Goal: Task Accomplishment & Management: Manage account settings

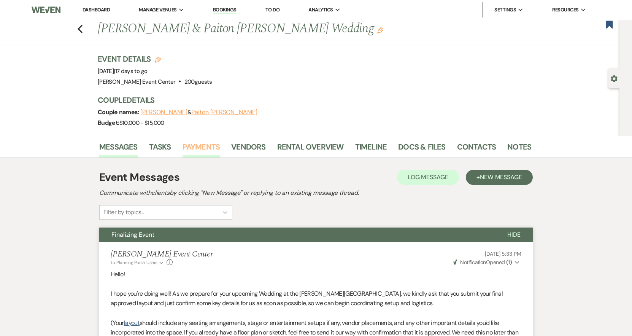
click at [218, 150] on link "Payments" at bounding box center [202, 149] width 38 height 17
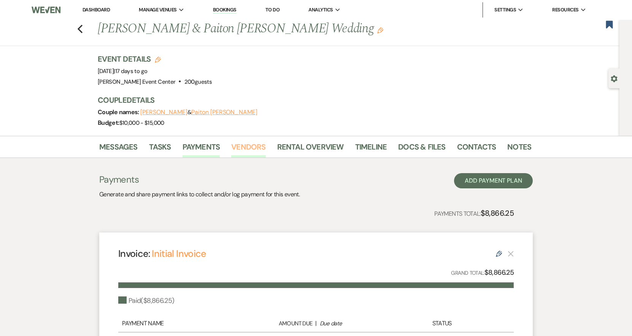
click at [256, 151] on link "Vendors" at bounding box center [248, 149] width 34 height 17
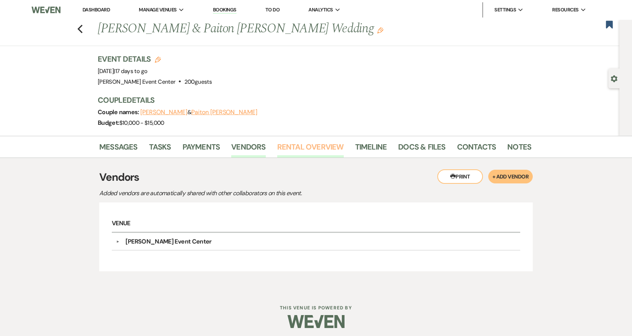
click at [302, 152] on link "Rental Overview" at bounding box center [310, 149] width 67 height 17
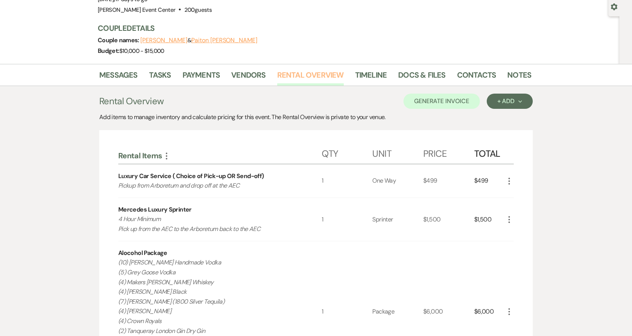
scroll to position [228, 0]
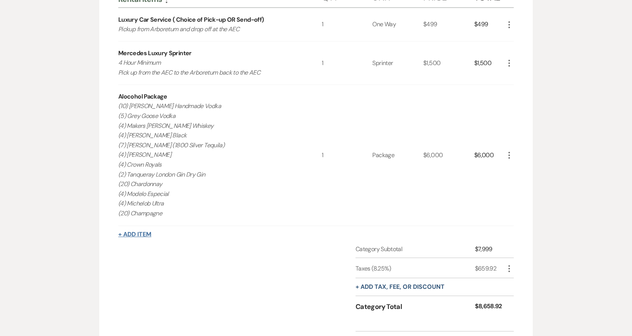
click at [139, 234] on button "+ Add Item" at bounding box center [134, 234] width 33 height 6
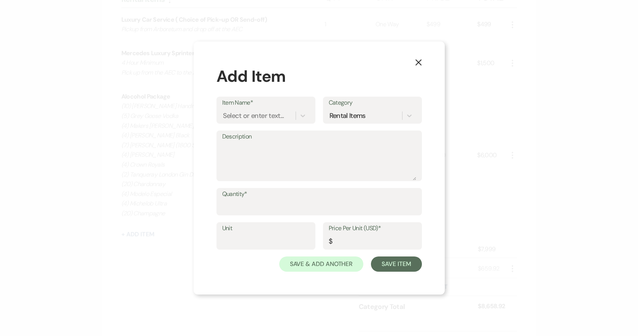
click at [418, 63] on use "button" at bounding box center [418, 62] width 6 height 6
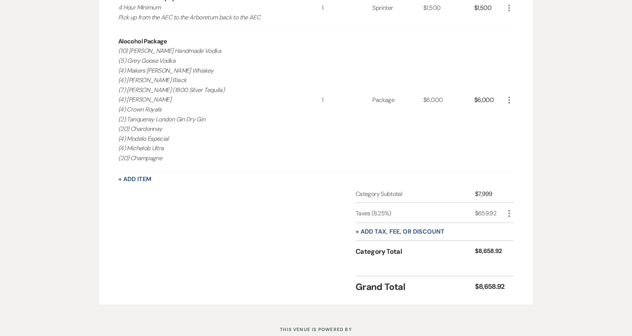
scroll to position [304, 0]
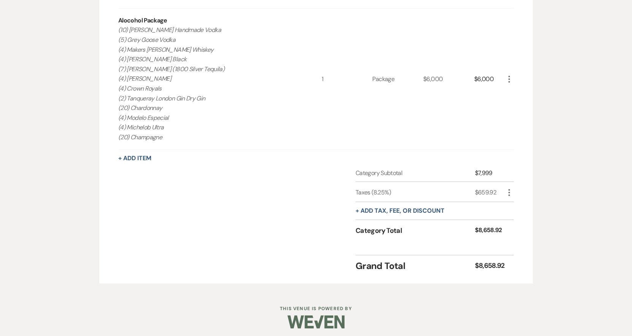
click at [509, 78] on icon "More" at bounding box center [509, 79] width 9 height 9
click at [511, 95] on button "Pencil Edit" at bounding box center [525, 94] width 40 height 12
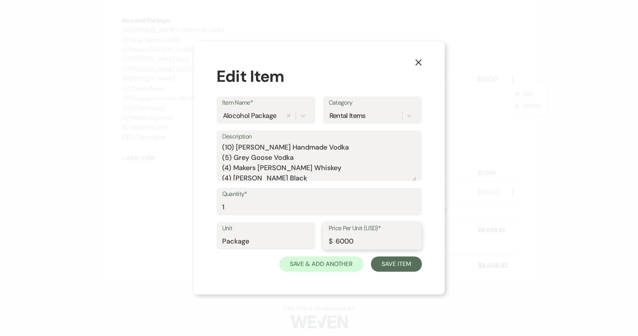
drag, startPoint x: 356, startPoint y: 246, endPoint x: 226, endPoint y: 240, distance: 129.8
click at [226, 240] on div "Unit Package Price Per Unit (USD)* $ 6000" at bounding box center [318, 239] width 205 height 34
paste input "3701.7"
type input "3701.70"
click at [390, 262] on button "Save Item" at bounding box center [396, 263] width 51 height 15
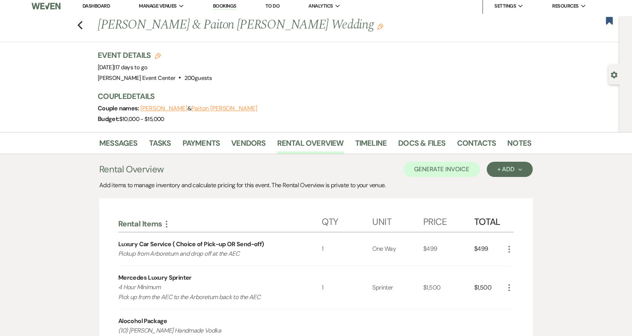
scroll to position [0, 0]
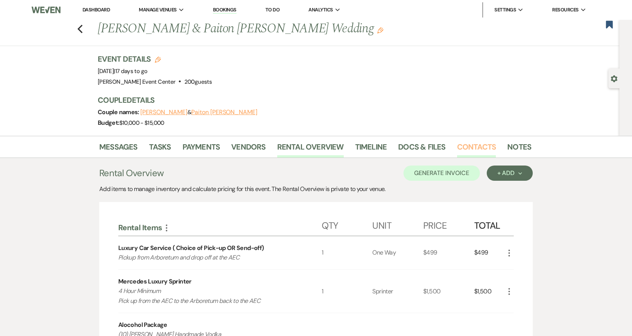
click at [487, 149] on link "Contacts" at bounding box center [476, 149] width 39 height 17
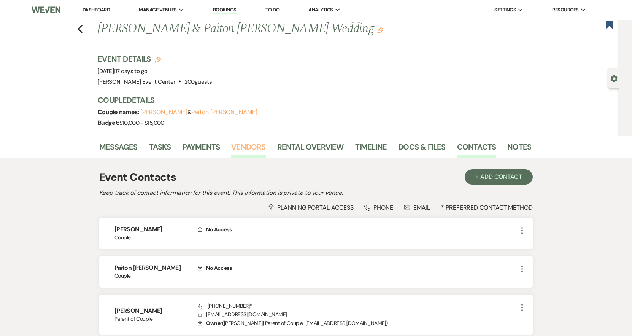
click at [250, 146] on link "Vendors" at bounding box center [248, 149] width 34 height 17
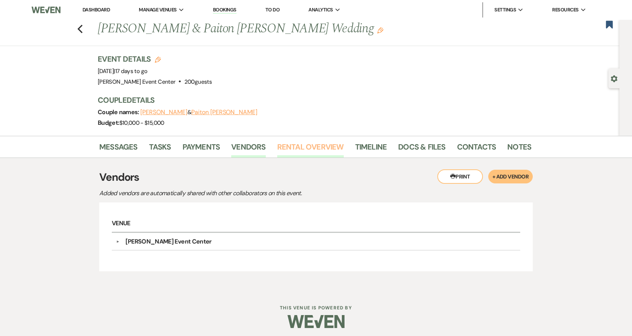
click at [307, 149] on link "Rental Overview" at bounding box center [310, 149] width 67 height 17
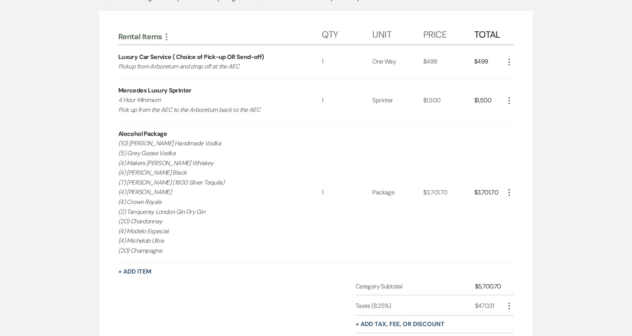
scroll to position [194, 0]
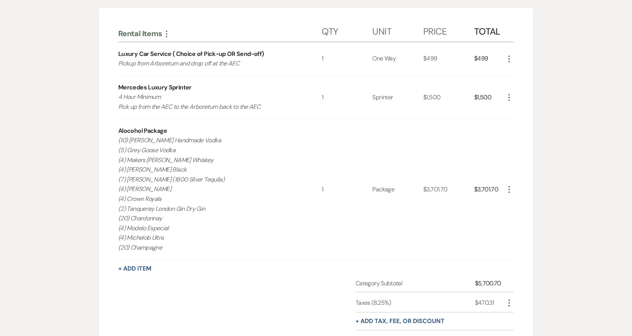
click at [508, 98] on icon "More" at bounding box center [509, 97] width 9 height 9
click at [528, 128] on button "X Delete" at bounding box center [525, 124] width 41 height 12
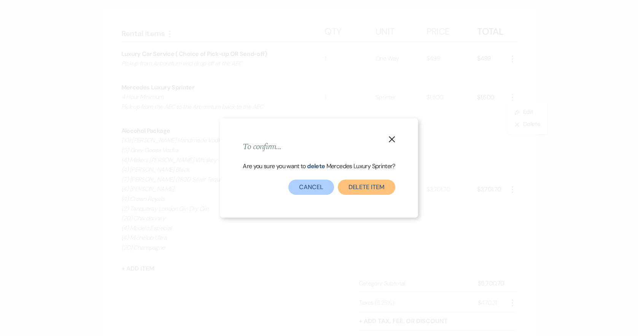
click at [359, 188] on button "Delete Item" at bounding box center [366, 186] width 57 height 15
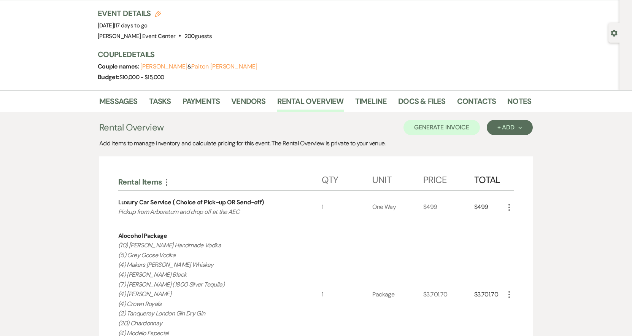
scroll to position [0, 0]
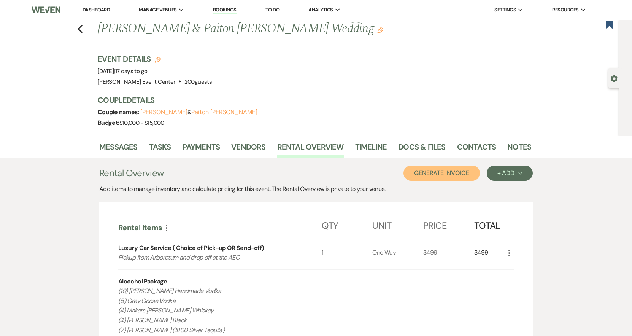
click at [435, 171] on button "Generate Invoice" at bounding box center [441, 172] width 76 height 15
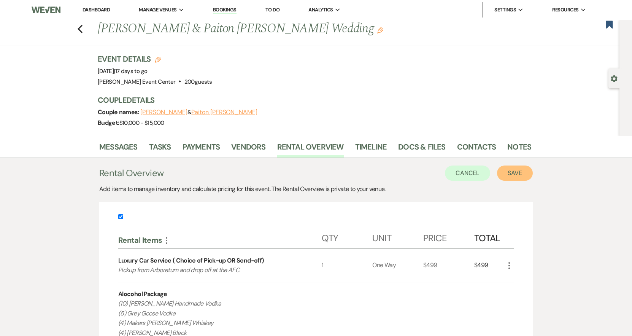
click at [512, 172] on button "Save" at bounding box center [515, 172] width 36 height 15
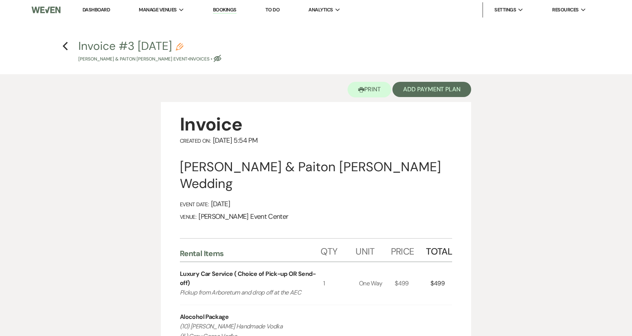
click at [183, 44] on icon "Pencil" at bounding box center [180, 47] width 8 height 8
select select "22"
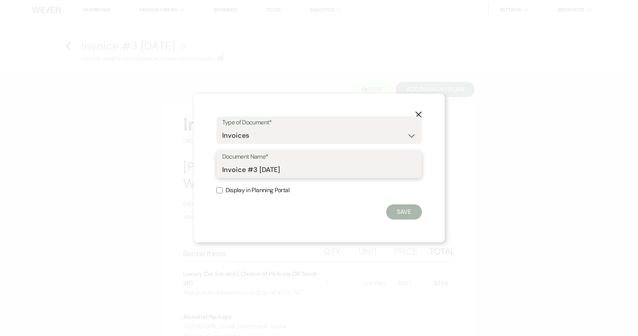
drag, startPoint x: 312, startPoint y: 173, endPoint x: 78, endPoint y: 120, distance: 239.8
click at [85, 122] on div "X Type of Document* Special Event Insurance Vendor Certificate of Insurance Con…" at bounding box center [319, 168] width 638 height 336
type input "Alcohol&Car-Maples-9.6.25"
click at [407, 209] on button "Save" at bounding box center [404, 211] width 36 height 15
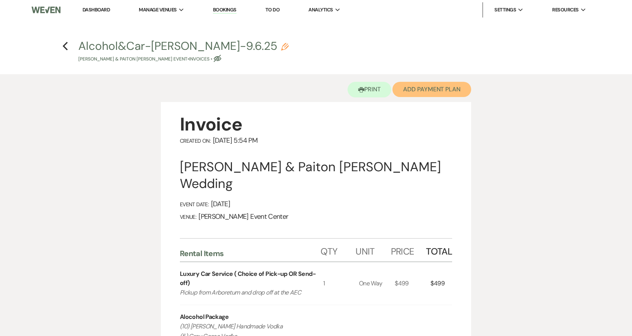
click at [433, 93] on button "Add Payment Plan" at bounding box center [431, 89] width 79 height 15
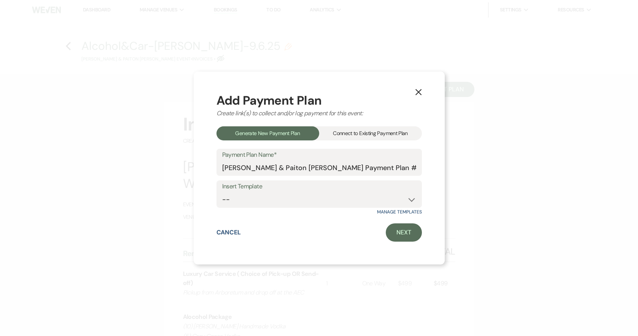
click at [381, 134] on div "Connect to Existing Payment Plan" at bounding box center [370, 133] width 103 height 14
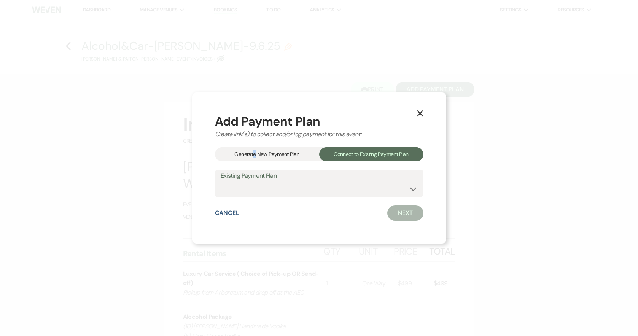
click at [256, 154] on div "Generate New Payment Plan" at bounding box center [267, 154] width 104 height 14
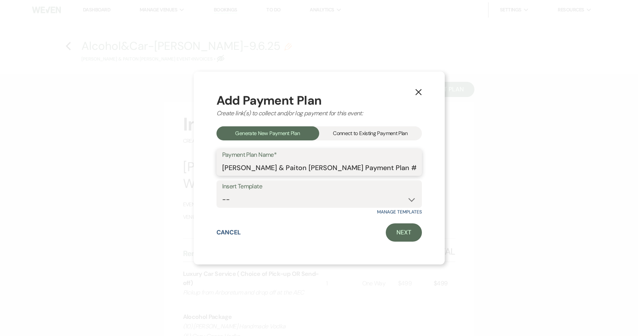
click at [386, 162] on input "William Peoples & Paiton Maples's Payment Plan #2" at bounding box center [319, 167] width 194 height 15
click at [355, 193] on select "--" at bounding box center [319, 199] width 194 height 15
click at [437, 175] on div "X Add Payment Plan Create link(s) to collect and/or log payment for this event:…" at bounding box center [319, 167] width 251 height 193
drag, startPoint x: 300, startPoint y: 167, endPoint x: 178, endPoint y: 157, distance: 122.1
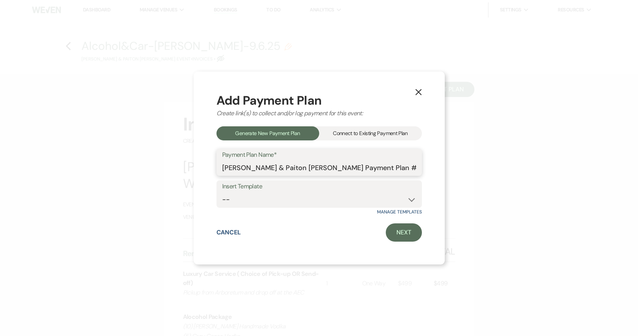
click at [180, 158] on div "X Add Payment Plan Create link(s) to collect and/or log payment for this event:…" at bounding box center [319, 168] width 638 height 336
type input "Alcohol&Car-Maples's Payment Plan"
click at [407, 232] on link "Next" at bounding box center [404, 232] width 36 height 18
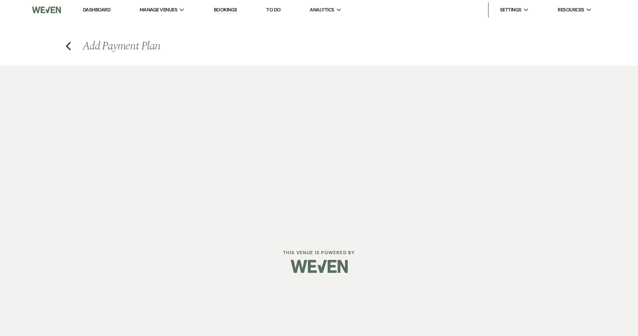
select select "27627"
select select "2"
select select "percentage"
select select "true"
select select "client"
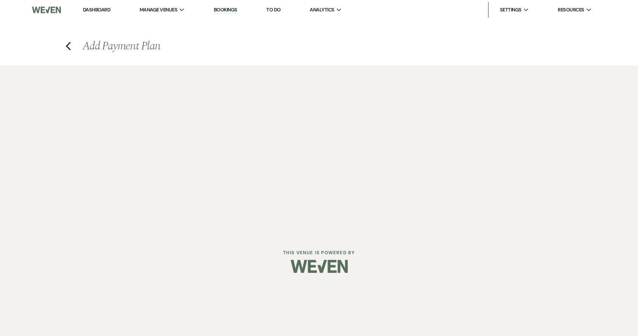
select select "weeks"
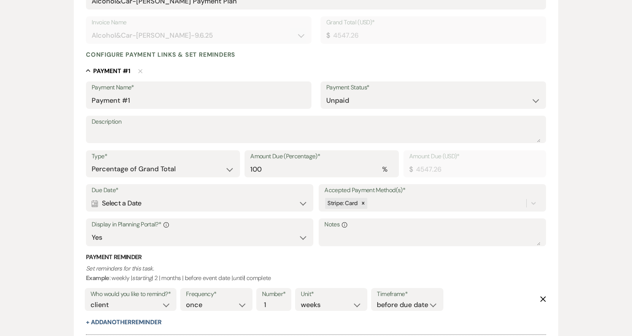
scroll to position [152, 0]
click at [205, 202] on div "Calendar Select a Date Expand" at bounding box center [200, 202] width 216 height 15
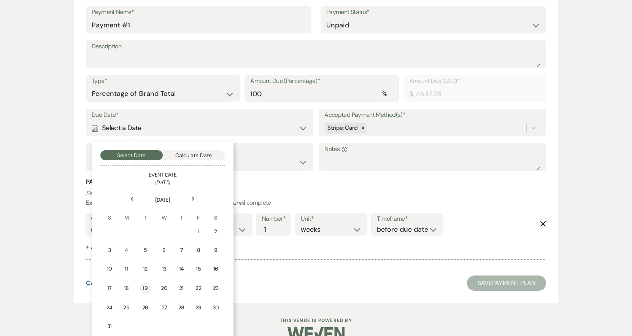
scroll to position [245, 0]
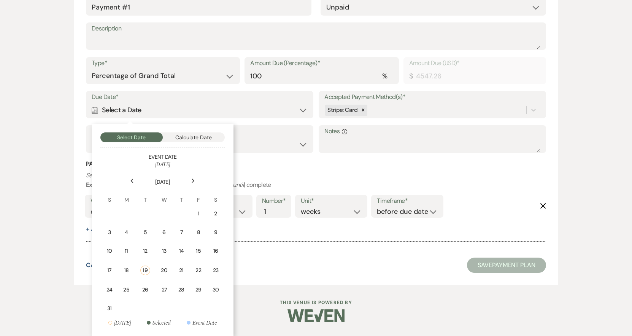
click at [194, 181] on use at bounding box center [193, 180] width 3 height 4
click at [132, 178] on div "Previous" at bounding box center [132, 181] width 12 height 12
click at [142, 292] on div "26" at bounding box center [145, 290] width 10 height 8
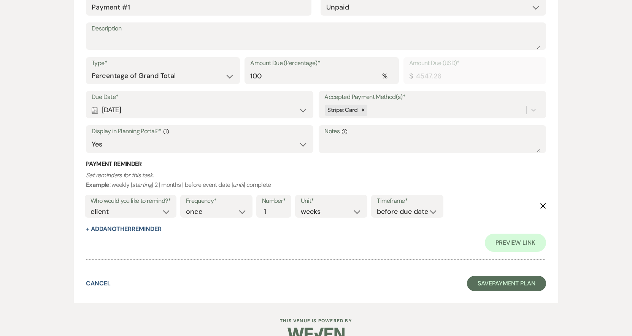
click at [157, 111] on div "Calendar Aug 26, 2025 Expand" at bounding box center [200, 110] width 216 height 15
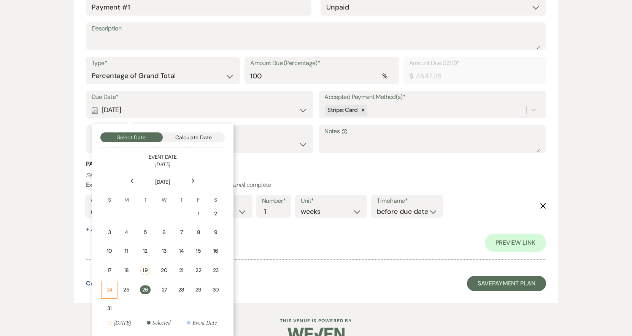
click at [111, 291] on div "24" at bounding box center [109, 290] width 6 height 8
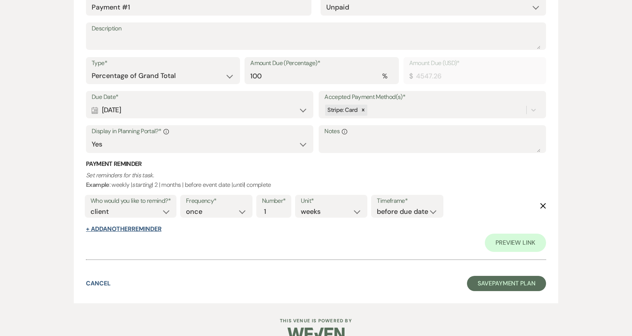
click at [147, 228] on button "+ Add Another Reminder" at bounding box center [123, 229] width 75 height 6
select select "client"
select select "days"
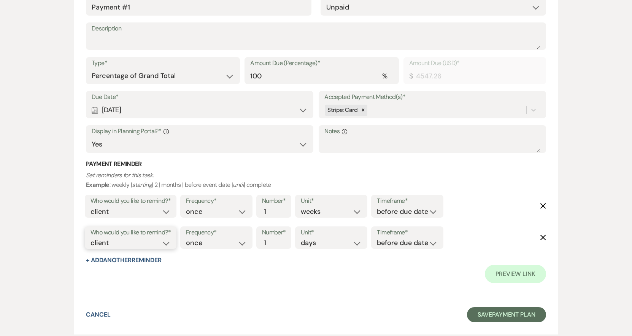
click at [141, 241] on select "client venue both" at bounding box center [131, 243] width 80 height 10
select select "both"
click at [91, 238] on select "client venue both" at bounding box center [131, 243] width 80 height 10
click at [412, 247] on select "before due date after due date on due date on custom date" at bounding box center [407, 243] width 61 height 10
select select "onDueDate"
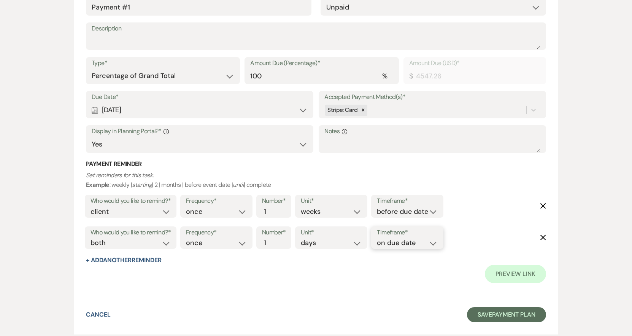
click at [377, 238] on select "before due date after due date on due date on custom date" at bounding box center [407, 243] width 61 height 10
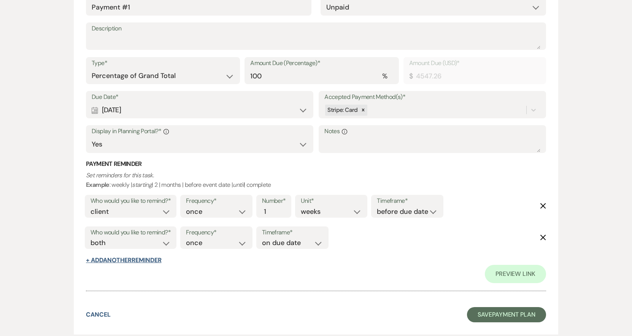
click at [131, 257] on button "+ Add Another Reminder" at bounding box center [123, 260] width 75 height 6
select select "client"
select select "days"
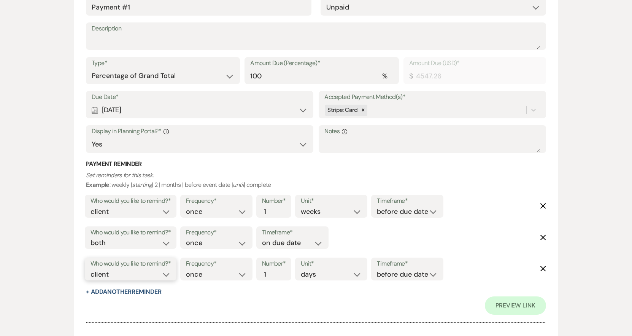
click at [125, 275] on select "client venue both" at bounding box center [131, 274] width 80 height 10
select select "host"
click at [91, 269] on select "client venue both" at bounding box center [131, 274] width 80 height 10
click at [275, 268] on label "Number*" at bounding box center [274, 263] width 24 height 11
click at [275, 269] on input "1" at bounding box center [270, 274] width 16 height 10
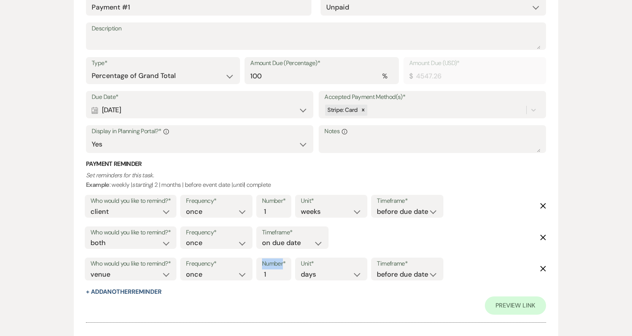
click at [275, 268] on label "Number*" at bounding box center [274, 263] width 24 height 11
click at [275, 269] on input "1" at bounding box center [270, 274] width 16 height 10
click at [276, 272] on input "2" at bounding box center [270, 274] width 16 height 10
type input "3"
click at [276, 272] on input "3" at bounding box center [270, 274] width 16 height 10
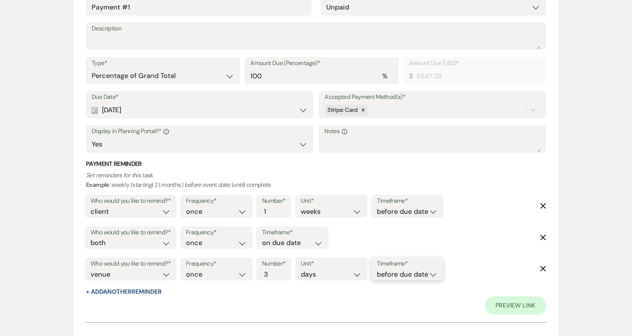
click at [400, 275] on select "before due date after due date on due date on custom date" at bounding box center [407, 274] width 61 height 10
select select "afterDueDate"
click at [378, 269] on select "before due date after due date on due date on custom date" at bounding box center [407, 274] width 61 height 10
click at [311, 291] on div "Payment Reminder Set reminders for this task. Example : weekly | starting | 2 |…" at bounding box center [316, 228] width 460 height 137
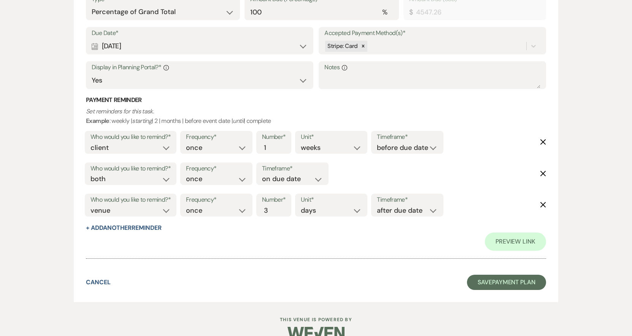
scroll to position [321, 0]
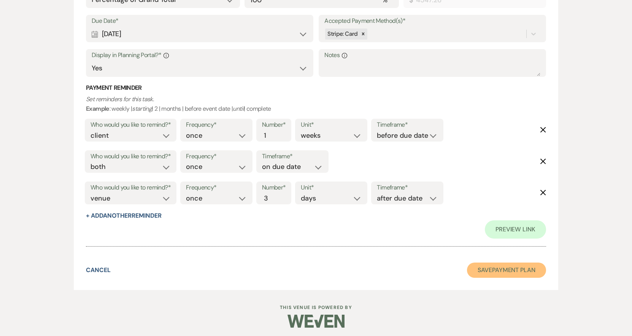
click at [498, 272] on button "Save Payment Plan" at bounding box center [506, 269] width 79 height 15
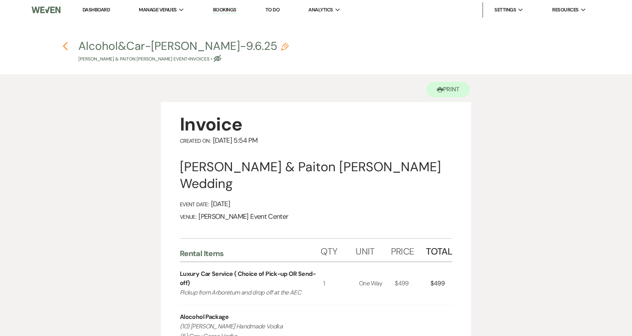
click at [65, 44] on icon "Previous" at bounding box center [65, 45] width 6 height 9
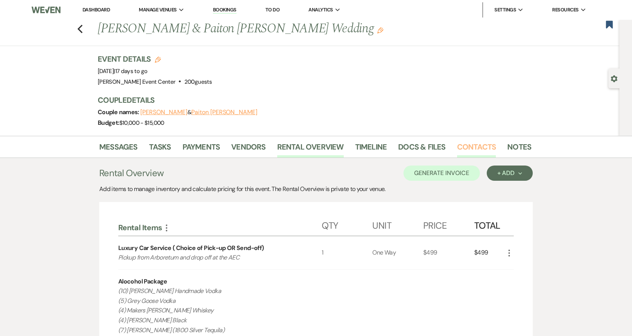
click at [469, 147] on link "Contacts" at bounding box center [476, 149] width 39 height 17
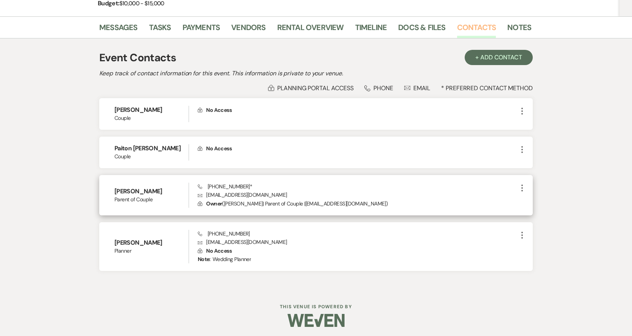
scroll to position [122, 0]
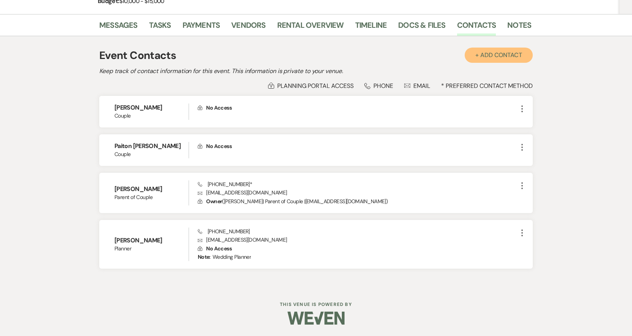
click at [497, 61] on button "+ Add Contact" at bounding box center [499, 55] width 68 height 15
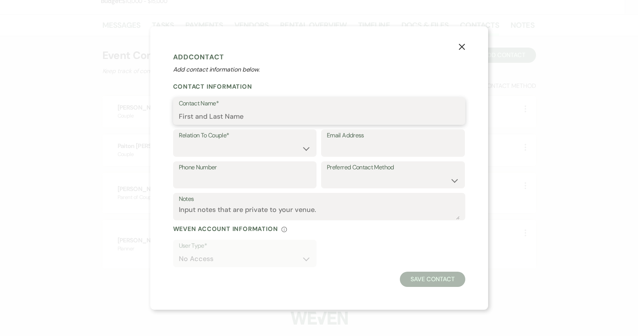
drag, startPoint x: 230, startPoint y: 122, endPoint x: 211, endPoint y: 132, distance: 21.1
click at [228, 124] on div "Contact Name*" at bounding box center [319, 110] width 292 height 27
type input "Corey Maples"
click at [197, 145] on select "Couple Planner Parent of Couple Family Member Friend Other" at bounding box center [245, 148] width 132 height 15
select select "3"
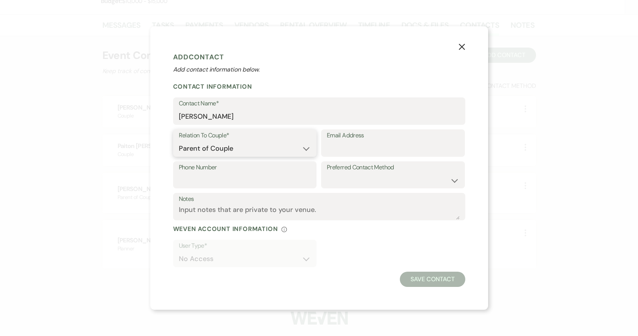
click at [179, 141] on select "Couple Planner Parent of Couple Family Member Friend Other" at bounding box center [245, 148] width 132 height 15
click at [340, 149] on input "Email Address" at bounding box center [393, 148] width 132 height 15
type input "coreyamaple@gmail.com"
click at [259, 181] on input "Phone Number" at bounding box center [245, 180] width 132 height 15
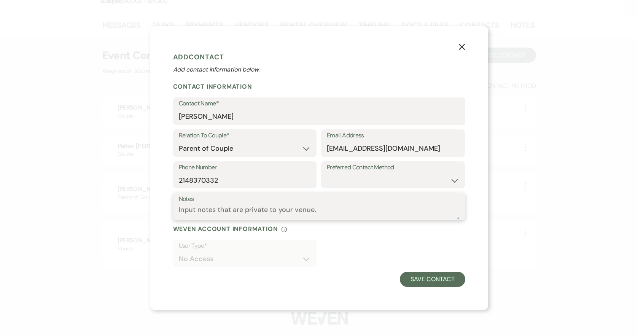
click at [334, 207] on textarea "Notes" at bounding box center [319, 212] width 281 height 15
click at [190, 178] on input "2148370332" at bounding box center [245, 180] width 132 height 15
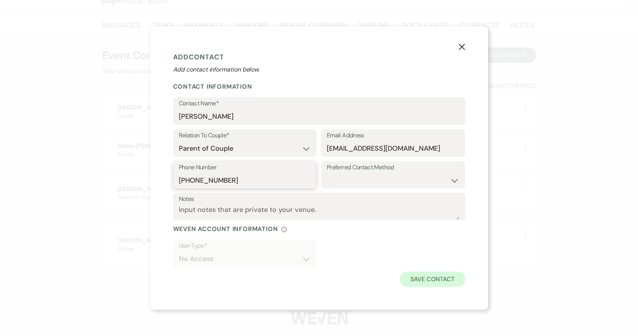
type input "214-837-0332"
click at [432, 282] on button "Save Contact" at bounding box center [432, 279] width 65 height 15
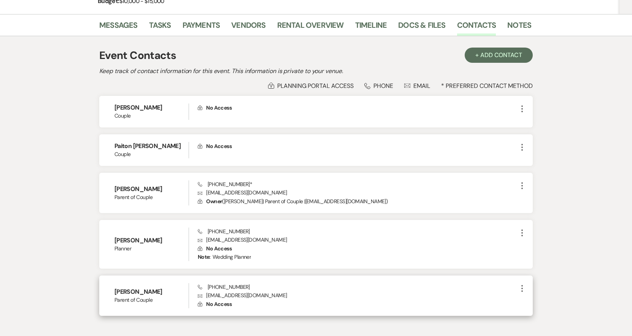
click at [222, 303] on span "No Access" at bounding box center [218, 303] width 25 height 7
click at [525, 289] on icon "More" at bounding box center [522, 288] width 9 height 9
click at [533, 303] on button "Pencil Edit" at bounding box center [540, 303] width 45 height 13
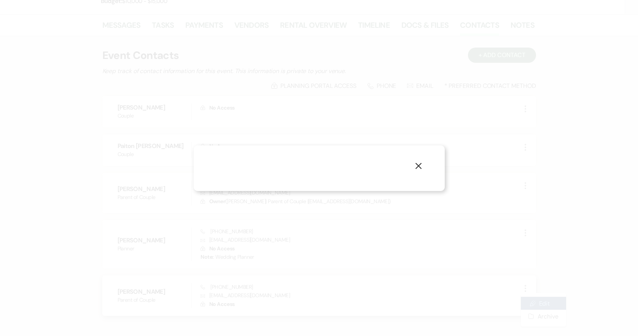
select select "3"
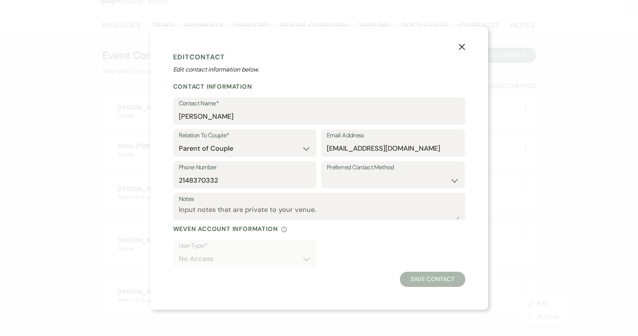
click at [459, 48] on icon "X" at bounding box center [461, 46] width 7 height 7
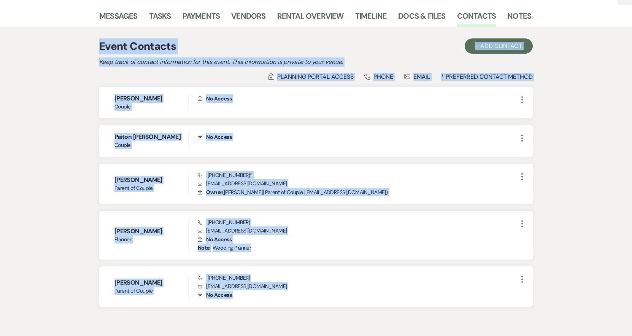
scroll to position [169, 0]
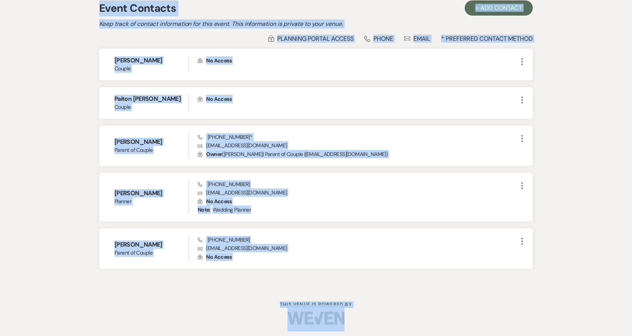
drag, startPoint x: 80, startPoint y: 42, endPoint x: 569, endPoint y: 308, distance: 556.1
click at [572, 309] on div "Dashboard Manage Venues Expand Artis Event Center Bookings To Do Analytics Expa…" at bounding box center [316, 83] width 632 height 505
click at [492, 291] on div "Dashboard Manage Venues Expand Artis Event Center Bookings To Do Analytics Expa…" at bounding box center [316, 83] width 632 height 505
click at [442, 300] on div at bounding box center [315, 318] width 389 height 36
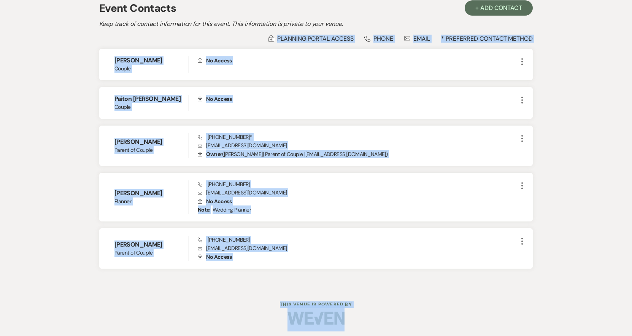
drag, startPoint x: 509, startPoint y: 318, endPoint x: -14, endPoint y: 31, distance: 596.5
click at [0, 31] on html "Dashboard Manage Venues Expand Artis Event Center Bookings To Do Analytics Expa…" at bounding box center [316, 83] width 632 height 505
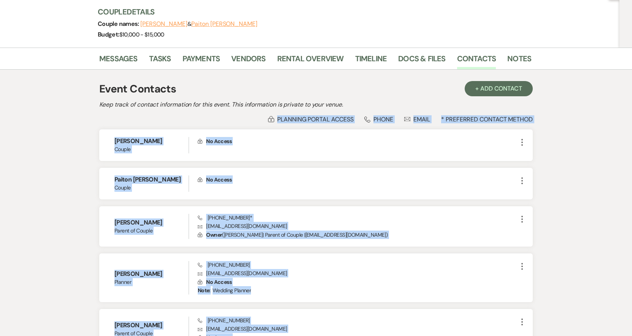
scroll to position [93, 0]
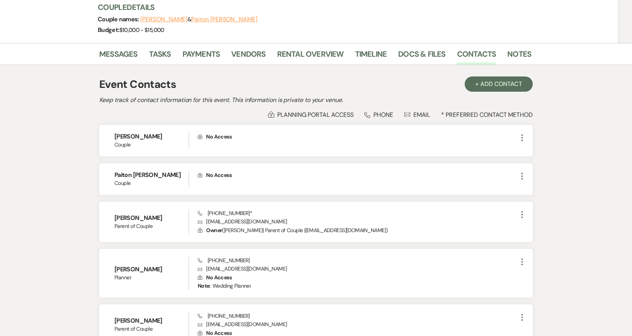
click at [87, 75] on div "Messages Tasks Payments Vendors Rental Overview Timeline Docs & Files Contacts …" at bounding box center [316, 203] width 632 height 320
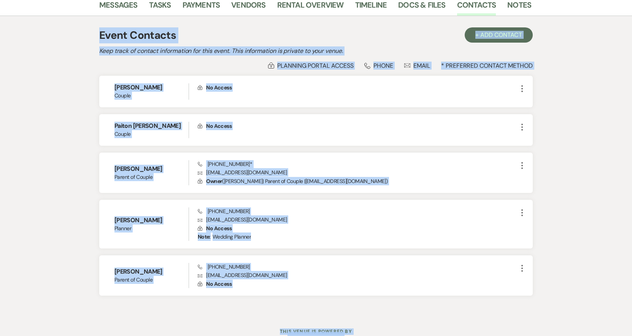
scroll to position [155, 0]
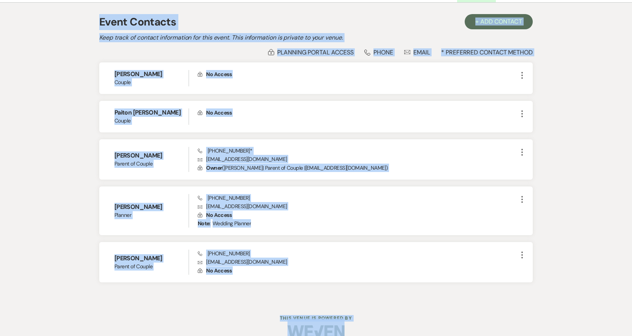
drag, startPoint x: 88, startPoint y: 86, endPoint x: 576, endPoint y: 315, distance: 538.9
click at [631, 325] on div "Dashboard Manage Venues Expand Artis Event Center Bookings To Do Analytics Expa…" at bounding box center [316, 97] width 632 height 505
click at [567, 307] on div "Dashboard Manage Venues Expand Artis Event Center Bookings To Do Analytics Expa…" at bounding box center [316, 97] width 632 height 505
drag, startPoint x: 526, startPoint y: 295, endPoint x: 14, endPoint y: 27, distance: 577.5
click at [14, 27] on div "Dashboard Manage Venues Expand Artis Event Center Bookings To Do Analytics Expa…" at bounding box center [316, 97] width 632 height 505
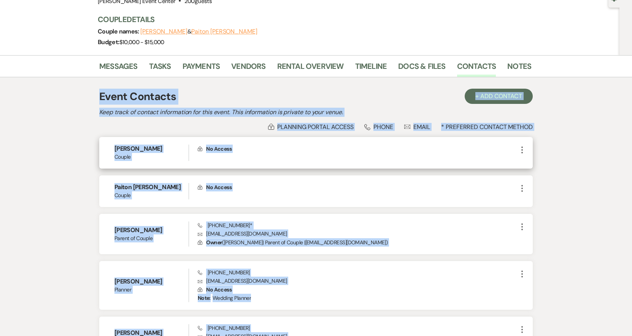
scroll to position [117, 0]
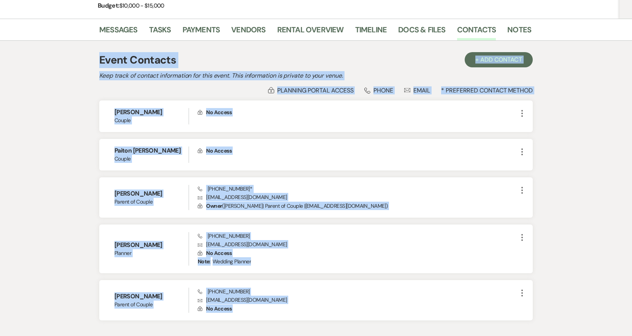
click at [194, 68] on div "Event Contacts + Add Contact" at bounding box center [316, 60] width 434 height 16
drag, startPoint x: 155, startPoint y: 54, endPoint x: 608, endPoint y: 301, distance: 516.1
click at [626, 311] on div "Messages Tasks Payments Vendors Rental Overview Timeline Docs & Files Contacts …" at bounding box center [316, 179] width 632 height 320
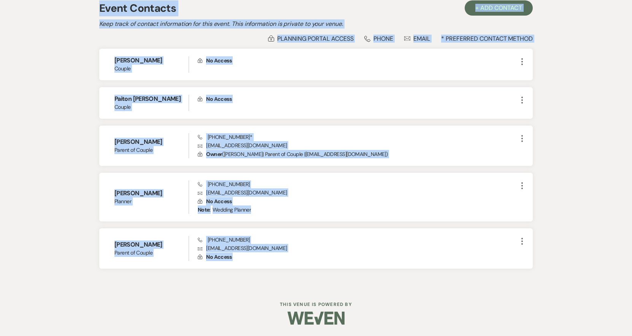
click at [591, 250] on div "Messages Tasks Payments Vendors Rental Overview Timeline Docs & Files Contacts …" at bounding box center [316, 127] width 632 height 320
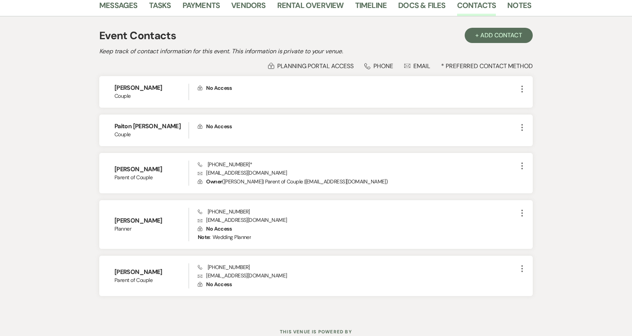
scroll to position [152, 0]
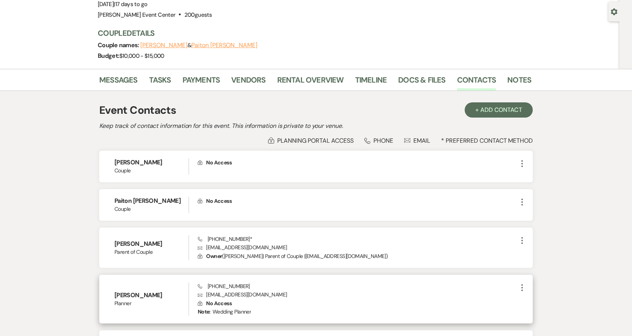
scroll to position [169, 0]
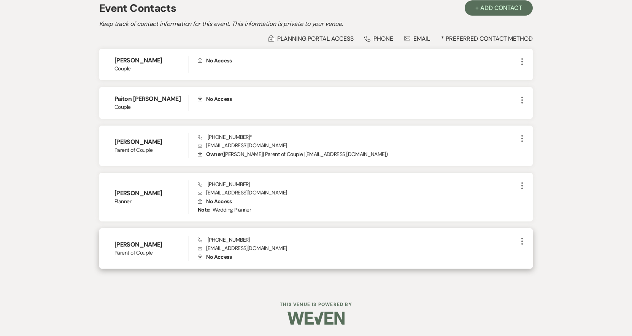
click at [523, 241] on icon "More" at bounding box center [522, 241] width 9 height 9
click at [533, 257] on button "Pencil Edit" at bounding box center [540, 255] width 45 height 13
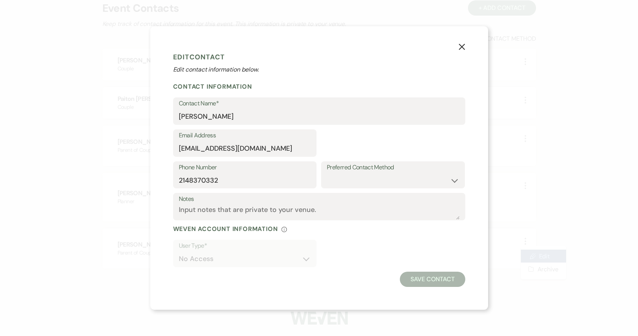
select select "3"
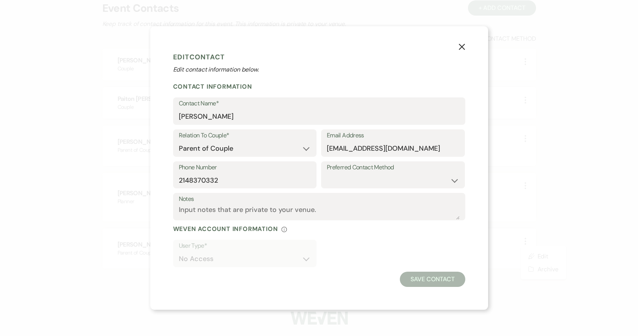
click at [461, 47] on icon "X" at bounding box center [461, 46] width 7 height 7
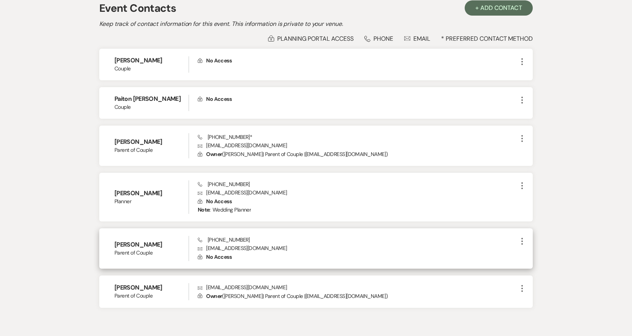
click at [523, 237] on icon "More" at bounding box center [522, 241] width 9 height 9
click at [532, 253] on icon "Pencil" at bounding box center [530, 256] width 6 height 6
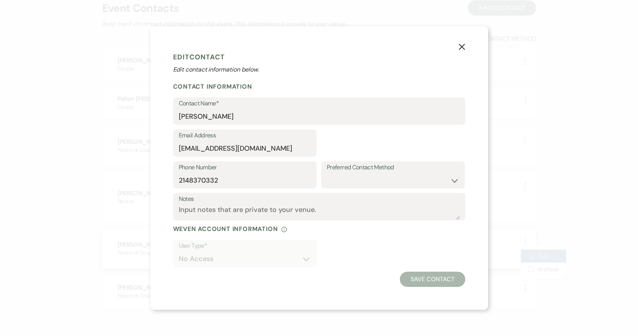
select select "3"
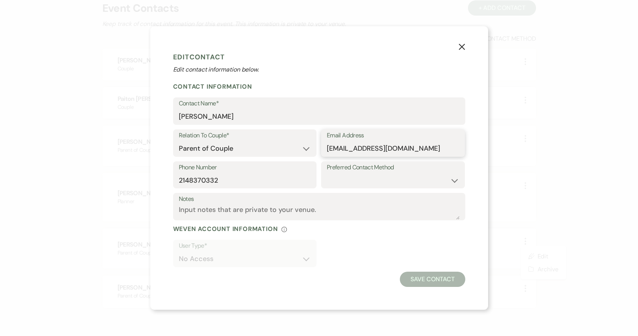
click at [368, 148] on input "coreyamaple@gmail.com" at bounding box center [393, 148] width 132 height 15
type input "coreyamaples@gmail.com"
click at [417, 275] on button "Save Contact" at bounding box center [432, 279] width 65 height 15
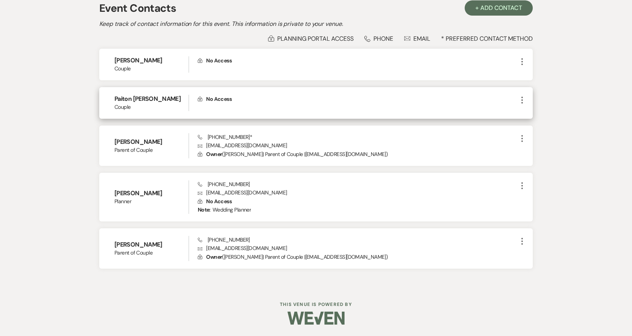
click at [522, 105] on span "More" at bounding box center [522, 103] width 9 height 16
click at [521, 100] on icon "More" at bounding box center [522, 99] width 9 height 9
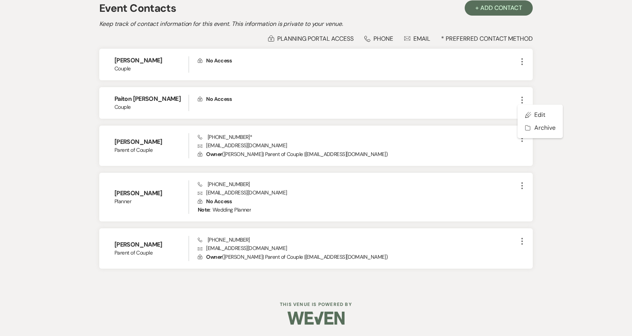
click at [42, 117] on div "Messages Tasks Payments Vendors Rental Overview Timeline Docs & Files Contacts …" at bounding box center [316, 127] width 632 height 320
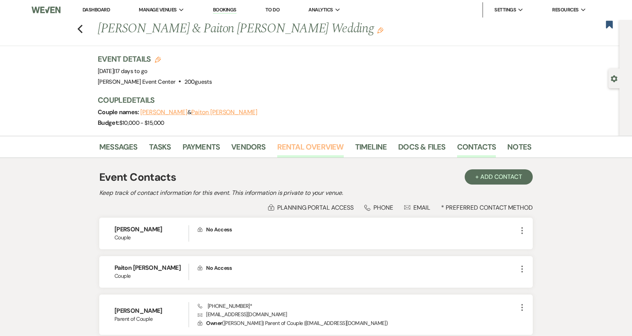
click at [283, 147] on link "Rental Overview" at bounding box center [310, 149] width 67 height 17
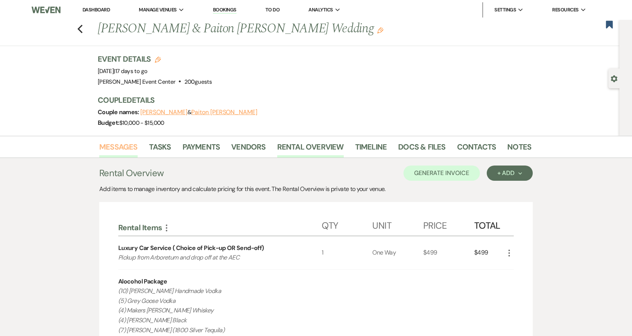
click at [119, 149] on link "Messages" at bounding box center [118, 149] width 38 height 17
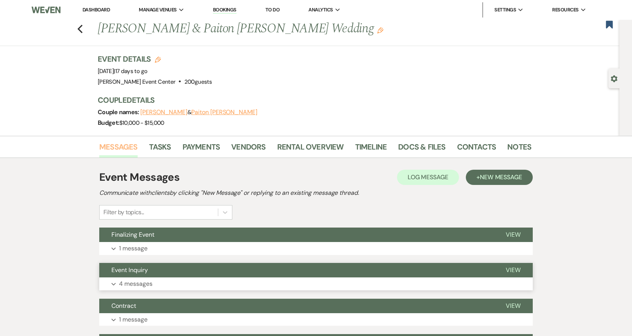
scroll to position [121, 0]
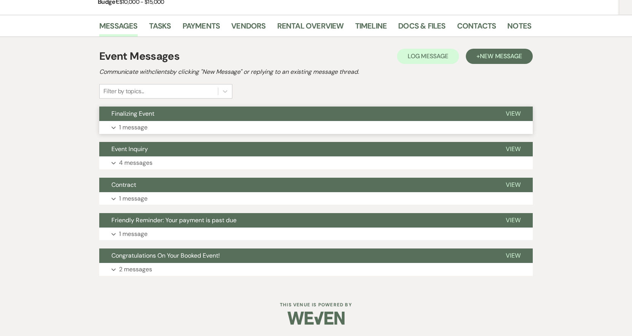
click at [127, 128] on p "1 message" at bounding box center [133, 127] width 29 height 10
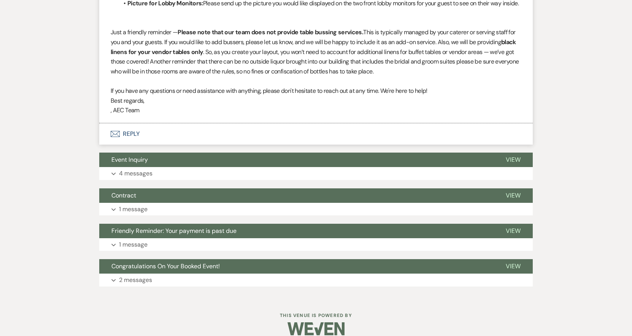
click at [126, 145] on button "Envelope Reply" at bounding box center [316, 133] width 434 height 21
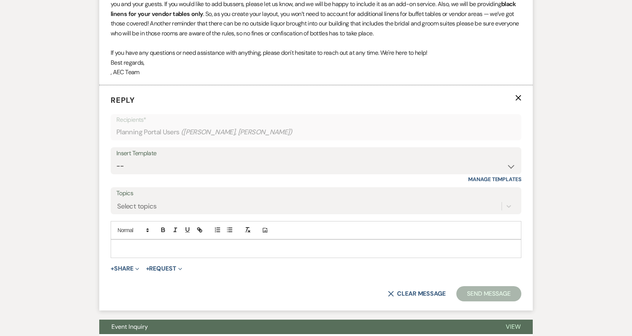
scroll to position [431, 0]
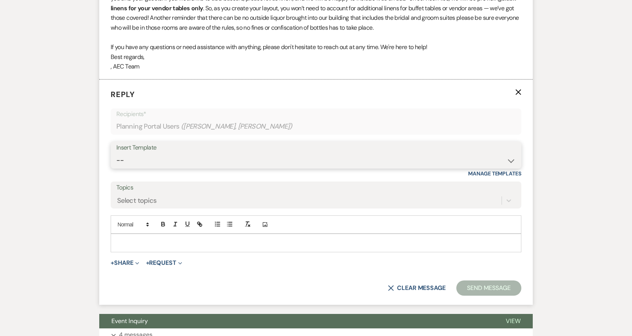
click at [149, 168] on select "-- Weven Planning Portal Introduction (Booked Events) Initial Inquiry Response …" at bounding box center [315, 160] width 399 height 15
select select "978"
click at [116, 162] on select "-- Weven Planning Portal Introduction (Booked Events) Initial Inquiry Response …" at bounding box center [315, 160] width 399 height 15
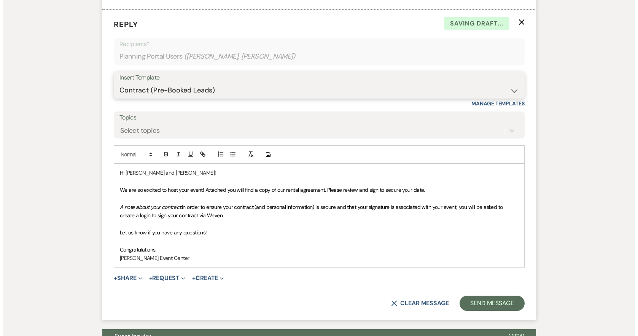
scroll to position [507, 0]
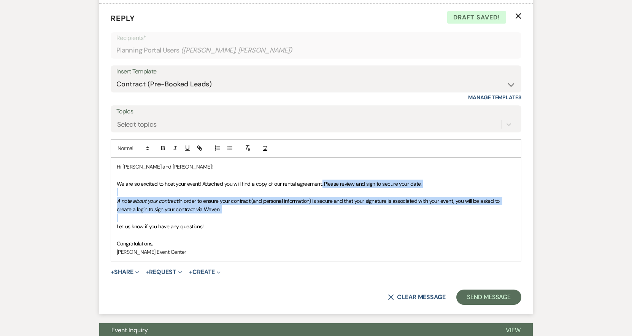
drag, startPoint x: 322, startPoint y: 191, endPoint x: 353, endPoint y: 225, distance: 45.8
click at [353, 225] on div "Hi Zaneta and Corey! We are so excited to host your event! Attached you will fi…" at bounding box center [316, 209] width 410 height 103
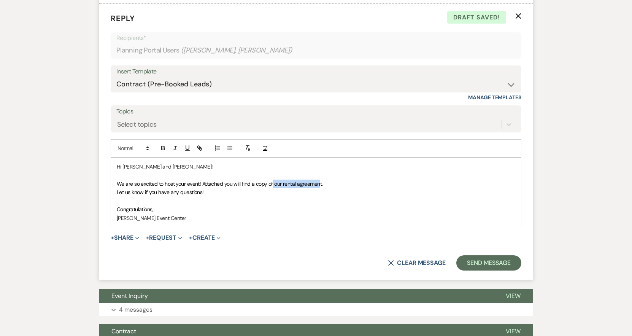
drag, startPoint x: 273, startPoint y: 194, endPoint x: 319, endPoint y: 196, distance: 46.4
click at [319, 187] on span "We are so excited to host your event! Attached you will find a copy of our rent…" at bounding box center [220, 183] width 206 height 7
click at [122, 241] on button "+ Share Expand" at bounding box center [125, 238] width 29 height 6
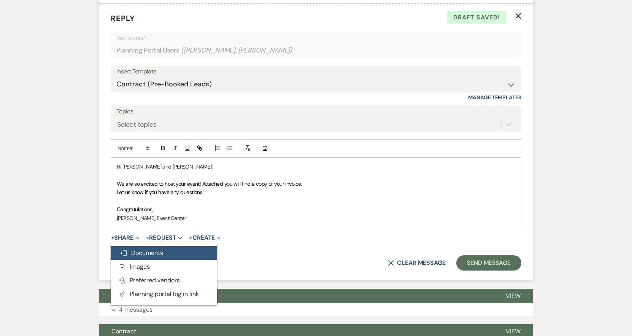
click at [144, 257] on span "Doc Upload Documents" at bounding box center [141, 253] width 43 height 8
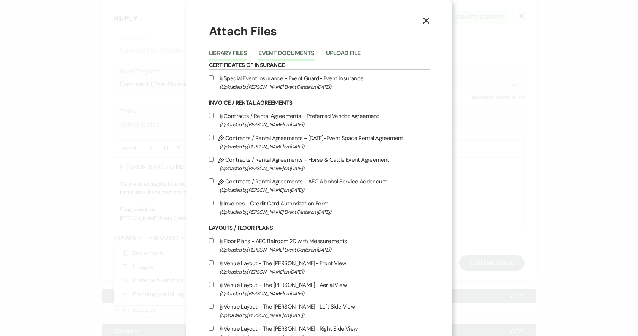
click at [280, 51] on button "Event Documents" at bounding box center [286, 55] width 56 height 11
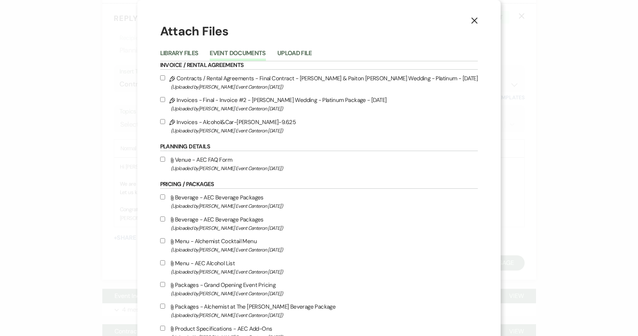
click at [165, 121] on input "Pencil Invoices - Alcohol&Car-Maples-9.6.25 (Uploaded by Artis Event Center on …" at bounding box center [162, 121] width 5 height 5
checkbox input "true"
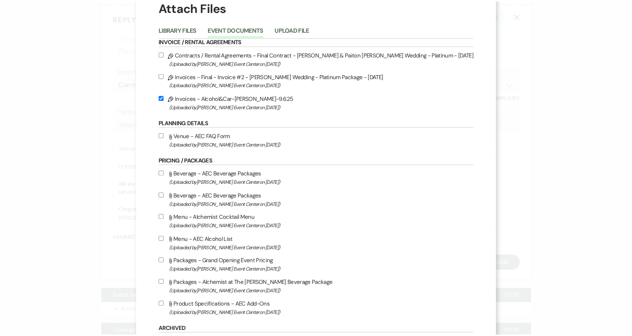
scroll to position [133, 0]
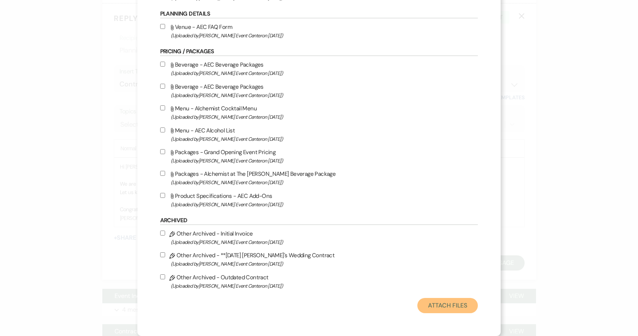
click at [422, 304] on button "Attach Files" at bounding box center [447, 305] width 60 height 15
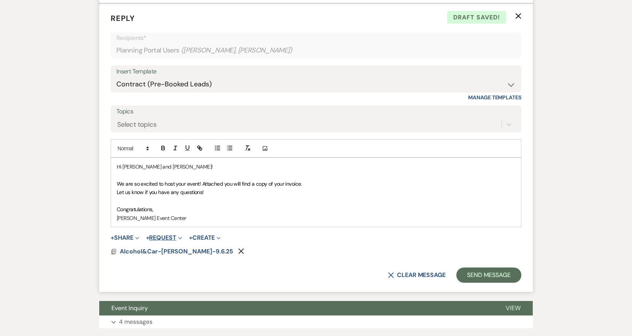
click at [161, 241] on button "+ Request Expand" at bounding box center [164, 238] width 36 height 6
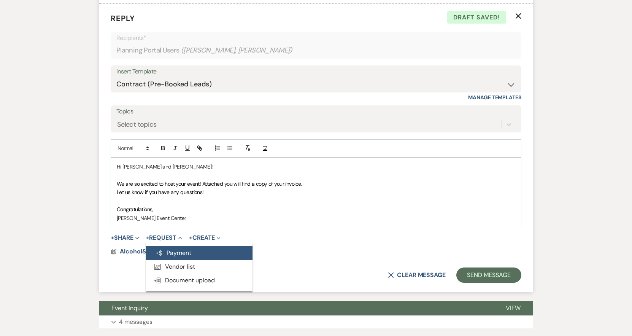
click at [167, 260] on button "Generate Payment Payment" at bounding box center [199, 253] width 106 height 14
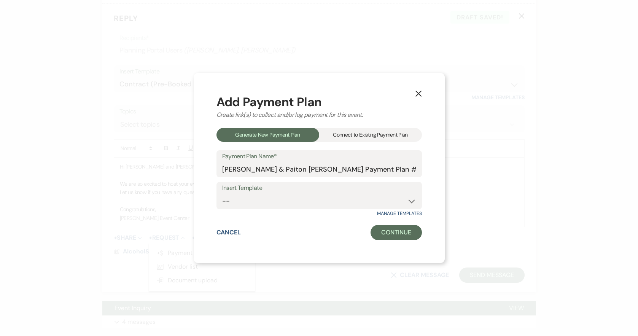
click at [348, 135] on div "Connect to Existing Payment Plan" at bounding box center [370, 135] width 103 height 14
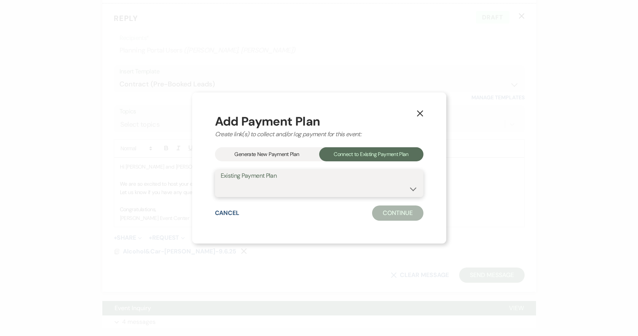
click at [312, 187] on select "Alcohol&Car-Maples's Payment Plan William Peoples & Paiton Maples's Payment Pla…" at bounding box center [319, 188] width 197 height 15
select select "24851"
click at [222, 181] on select "Alcohol&Car-Maples's Payment Plan William Peoples & Paiton Maples's Payment Pla…" at bounding box center [319, 188] width 197 height 15
click at [390, 214] on button "Continue" at bounding box center [397, 212] width 51 height 15
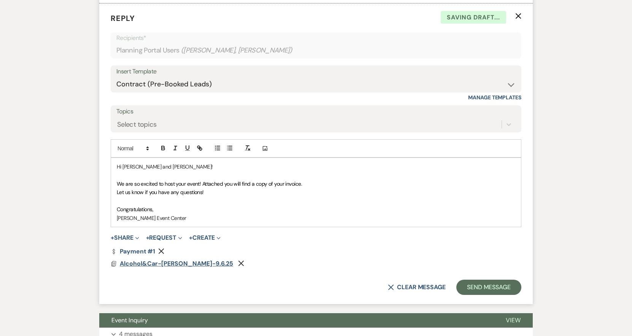
click at [159, 267] on span "Alcohol&Car-Maples-9.6.25" at bounding box center [176, 263] width 113 height 8
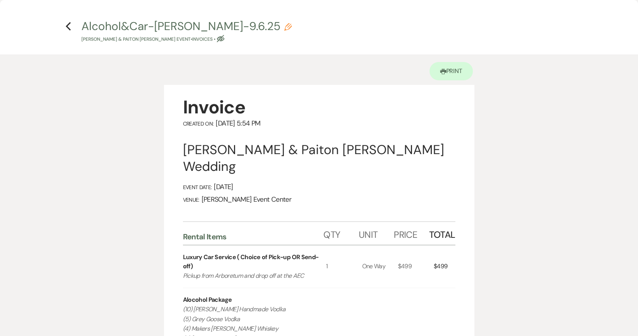
click at [59, 26] on h4 "Previous Alcohol&Car-Maples-9.6.25 Pencil William Peoples & Paiton Maples's Eve…" at bounding box center [319, 30] width 548 height 25
click at [68, 25] on use "button" at bounding box center [68, 26] width 5 height 8
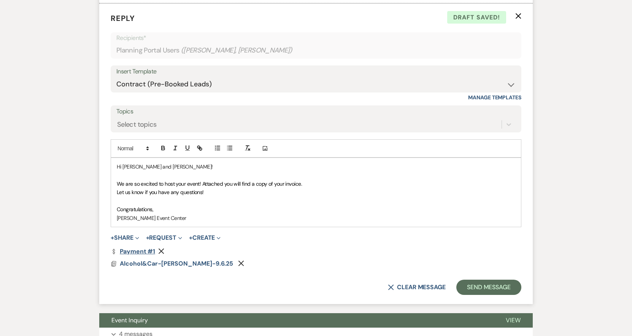
click at [132, 254] on link "Dollar Payment Payment #1" at bounding box center [133, 251] width 44 height 6
click at [500, 295] on button "Send Message" at bounding box center [488, 287] width 65 height 15
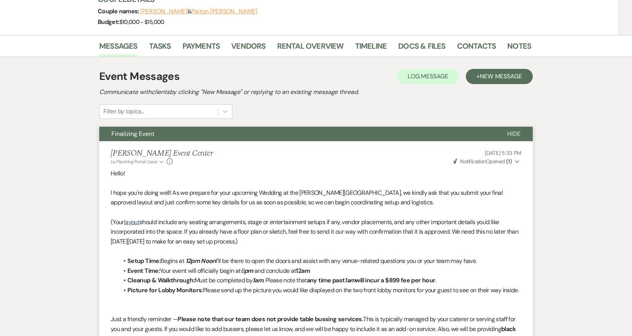
scroll to position [0, 0]
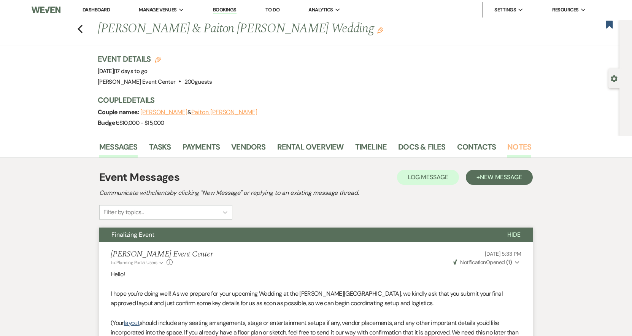
click at [516, 145] on link "Notes" at bounding box center [519, 149] width 24 height 17
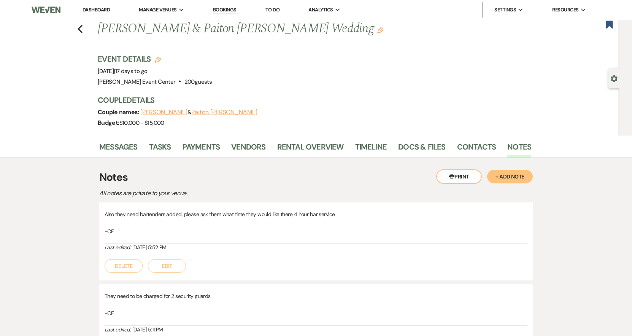
click at [505, 179] on button "+ Add Note" at bounding box center [510, 177] width 46 height 14
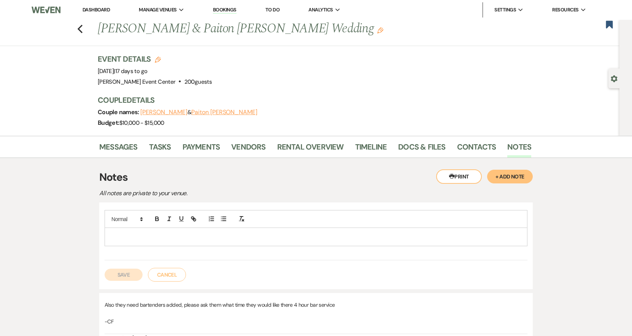
click at [122, 242] on div at bounding box center [316, 236] width 422 height 17
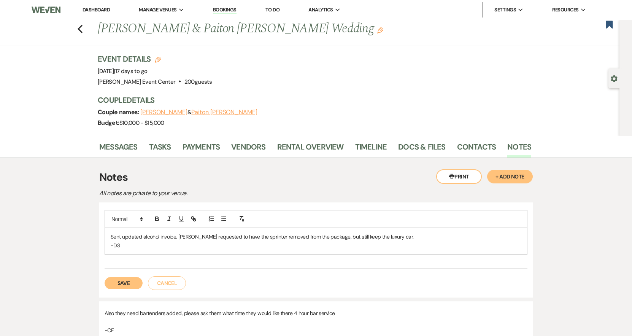
click at [127, 285] on button "Save" at bounding box center [124, 283] width 38 height 12
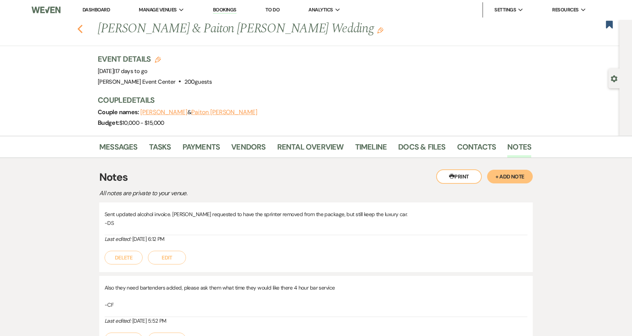
click at [83, 29] on icon "Previous" at bounding box center [80, 28] width 6 height 9
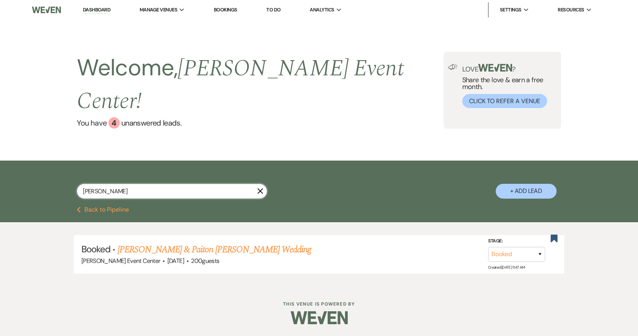
drag, startPoint x: -11, startPoint y: 186, endPoint x: -18, endPoint y: 186, distance: 7.6
click at [0, 186] on html "Dashboard Manage Venues Expand Artis Event Center Bookings To Do Analytics Expa…" at bounding box center [319, 167] width 638 height 335
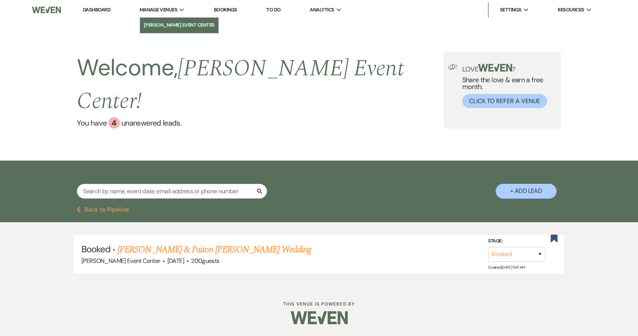
click at [172, 23] on li "[PERSON_NAME] Event Center" at bounding box center [179, 25] width 71 height 8
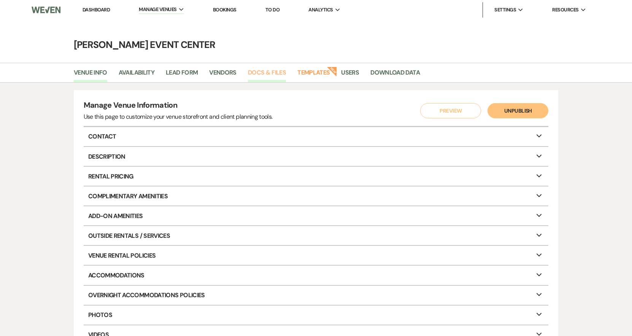
click at [268, 69] on link "Docs & Files" at bounding box center [267, 75] width 38 height 14
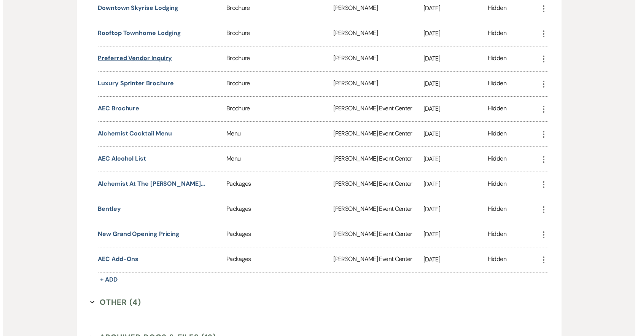
scroll to position [1711, 0]
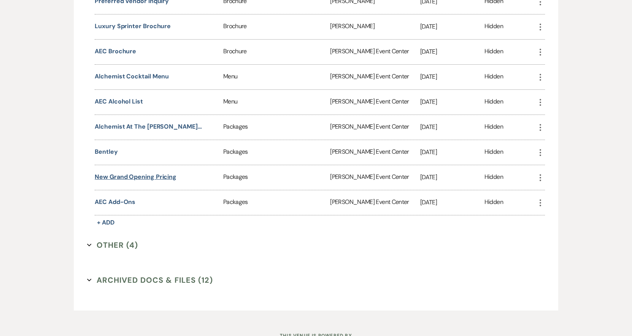
click at [143, 174] on button "New Grand Opening Pricing" at bounding box center [136, 176] width 82 height 9
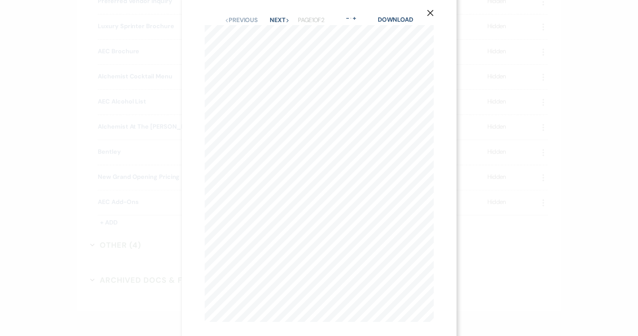
scroll to position [0, 0]
click at [282, 26] on button "Next Next" at bounding box center [280, 28] width 20 height 6
click at [241, 8] on button "Previous Previous" at bounding box center [240, 11] width 33 height 6
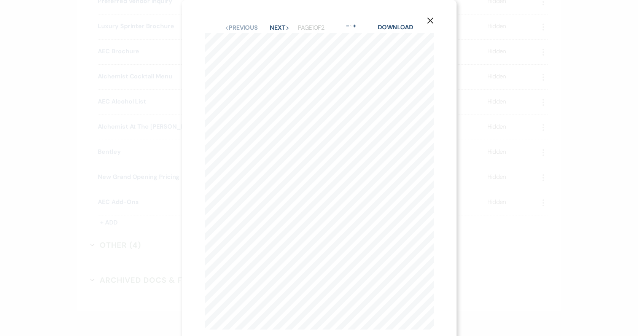
click at [427, 20] on icon "X" at bounding box center [430, 20] width 7 height 7
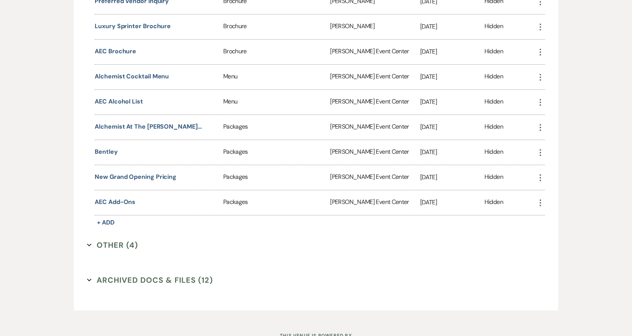
click at [541, 177] on icon "More" at bounding box center [540, 177] width 9 height 9
click at [181, 176] on div "New Grand Opening Pricing" at bounding box center [159, 176] width 129 height 9
drag, startPoint x: 181, startPoint y: 176, endPoint x: 91, endPoint y: 175, distance: 90.1
click at [91, 175] on section "Pricing / Packages Collapse Name Sort Default Type Sort Default Added By Sort D…" at bounding box center [316, 58] width 458 height 340
copy button "New Grand Opening Pricing"
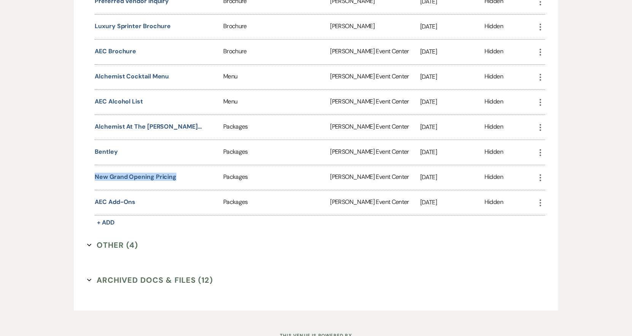
click at [540, 177] on icon "More" at bounding box center [540, 177] width 9 height 9
click at [559, 208] on button "Archive Archive" at bounding box center [562, 205] width 52 height 13
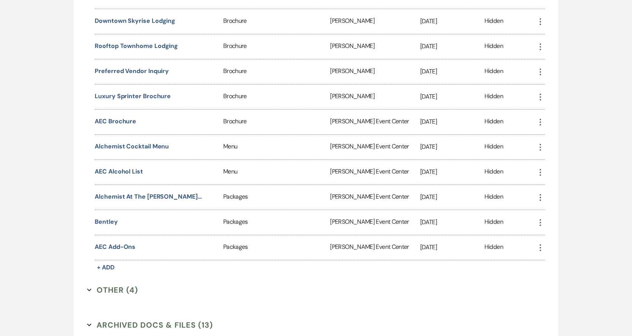
scroll to position [1717, 0]
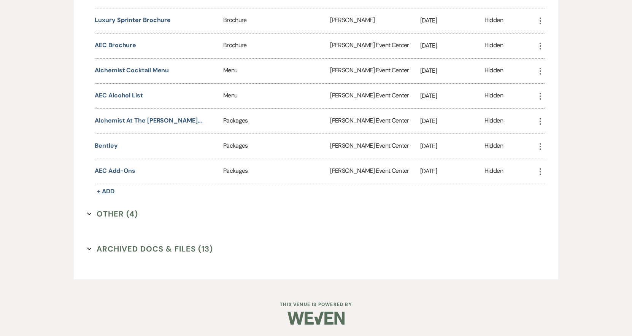
click at [114, 189] on span "+ Add" at bounding box center [105, 191] width 17 height 8
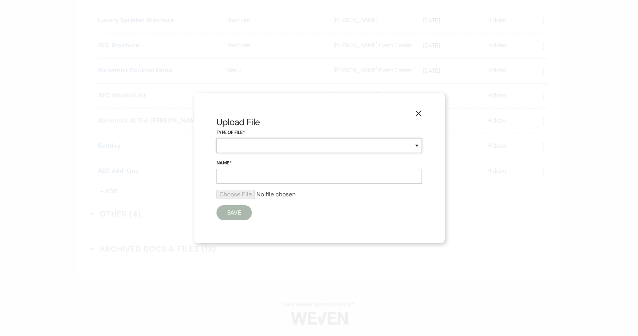
click at [234, 144] on select "Beverage Brochure Menu Packages Product Specifications Quotes" at bounding box center [318, 145] width 205 height 15
select select "20"
click at [216, 138] on select "Beverage Brochure Menu Packages Product Specifications Quotes" at bounding box center [318, 145] width 205 height 15
click at [245, 178] on input "Name*" at bounding box center [318, 176] width 205 height 15
paste input "New Grand Opening Pricing"
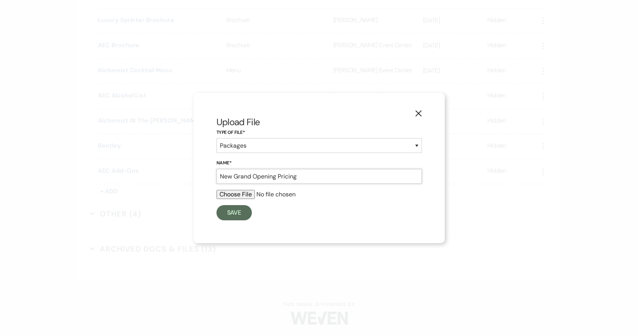
type input "New Grand Opening Pricing"
click at [241, 194] on input "file" at bounding box center [318, 194] width 205 height 9
type input "C:\fakepath\AEC Pricing.pdf"
click at [233, 211] on button "Save" at bounding box center [234, 214] width 36 height 15
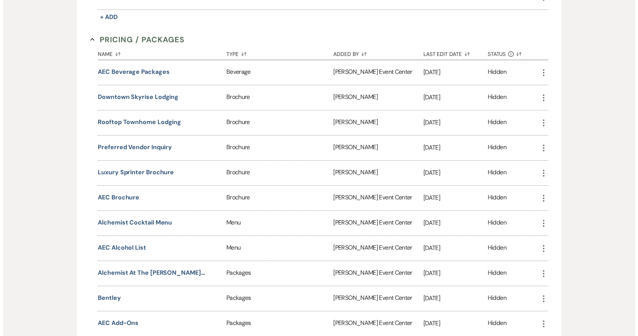
scroll to position [1742, 0]
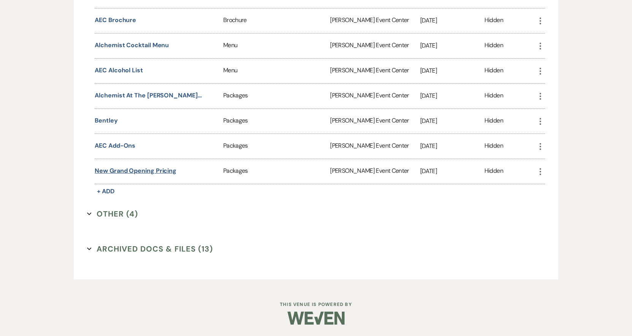
click at [141, 172] on button "New Grand Opening Pricing" at bounding box center [136, 170] width 82 height 9
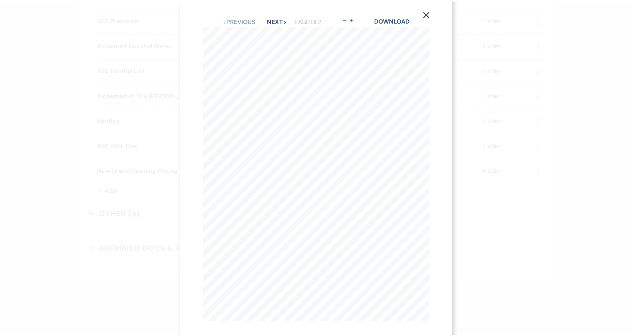
scroll to position [0, 0]
click at [429, 17] on icon "X" at bounding box center [430, 20] width 7 height 7
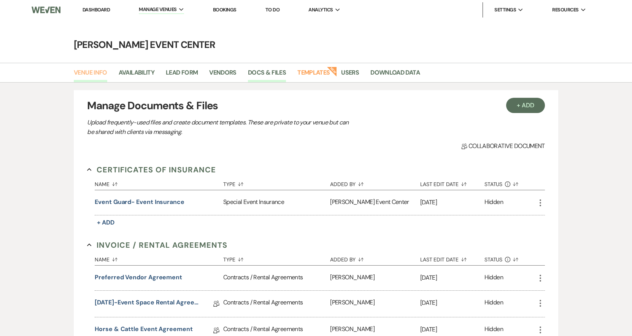
click at [92, 75] on link "Venue Info" at bounding box center [90, 75] width 33 height 14
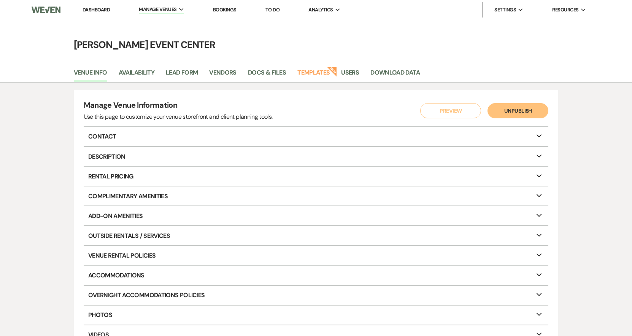
click at [100, 7] on link "Dashboard" at bounding box center [96, 9] width 27 height 6
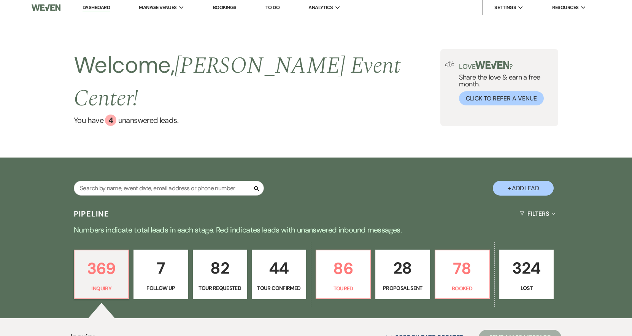
scroll to position [152, 0]
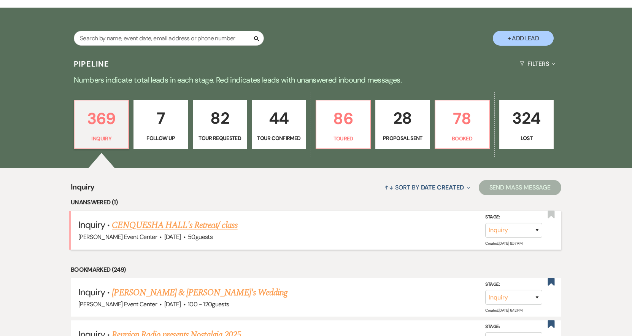
click at [186, 218] on link "CENQUESHA HALL's Retreat/ class" at bounding box center [174, 225] width 125 height 14
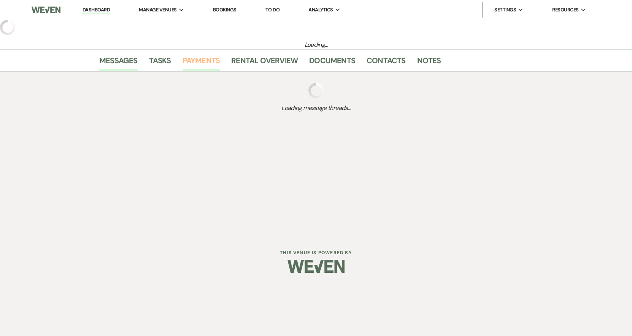
select select "5"
select select "13"
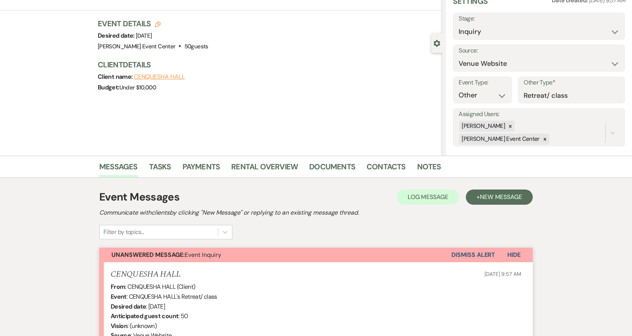
scroll to position [188, 0]
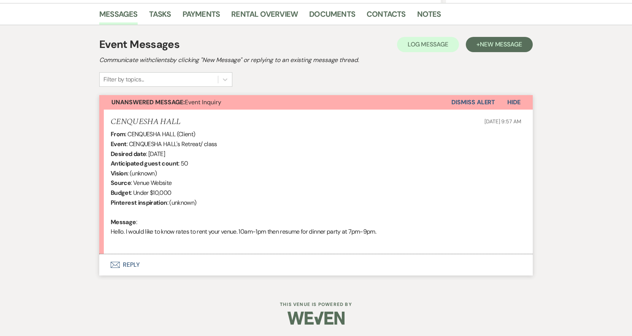
click at [127, 265] on button "Envelope Reply" at bounding box center [316, 264] width 434 height 21
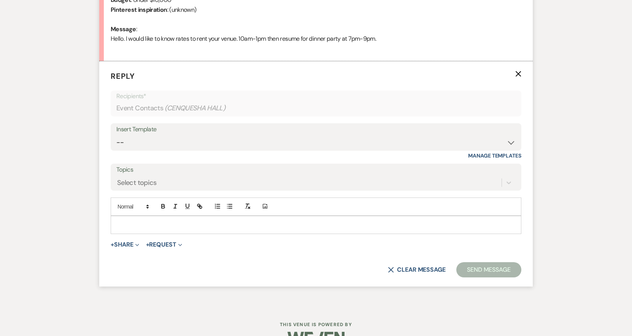
scroll to position [387, 0]
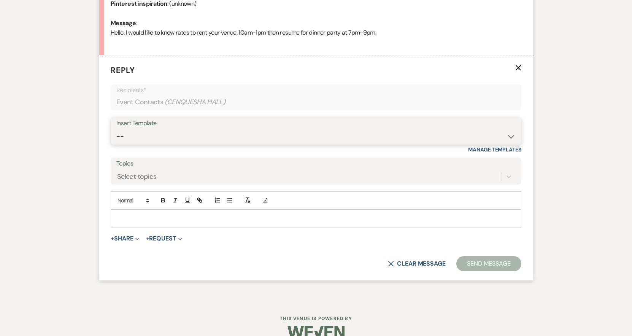
click at [176, 132] on select "-- Weven Planning Portal Introduction (Booked Events) Initial Inquiry Response …" at bounding box center [315, 136] width 399 height 15
select select "2976"
click at [116, 129] on select "-- Weven Planning Portal Introduction (Booked Events) Initial Inquiry Response …" at bounding box center [315, 136] width 399 height 15
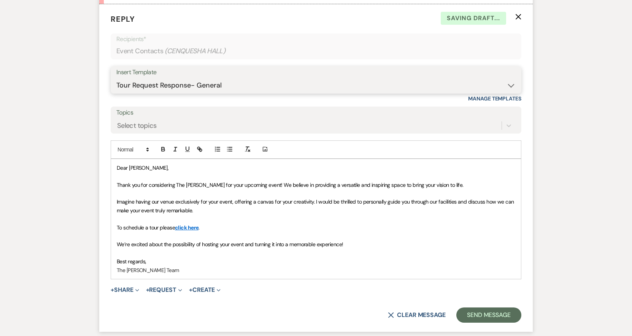
scroll to position [463, 0]
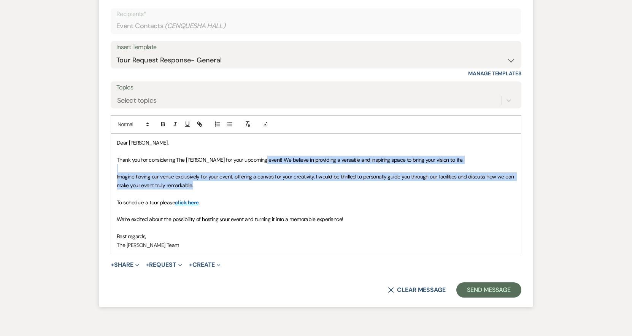
drag, startPoint x: 255, startPoint y: 160, endPoint x: 271, endPoint y: 185, distance: 30.1
click at [271, 185] on div "Dear CENQUESHA, Thank you for considering The Artis for your upcoming event! We…" at bounding box center [316, 194] width 410 height 120
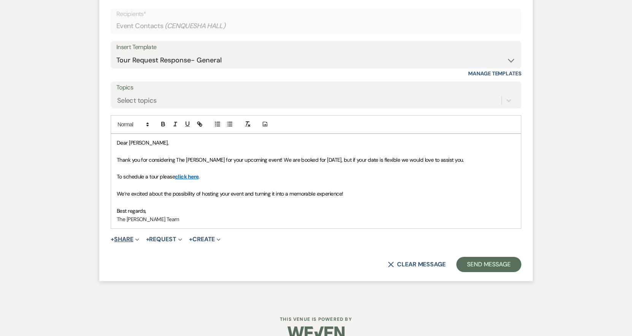
click at [132, 237] on button "+ Share Expand" at bounding box center [125, 239] width 29 height 6
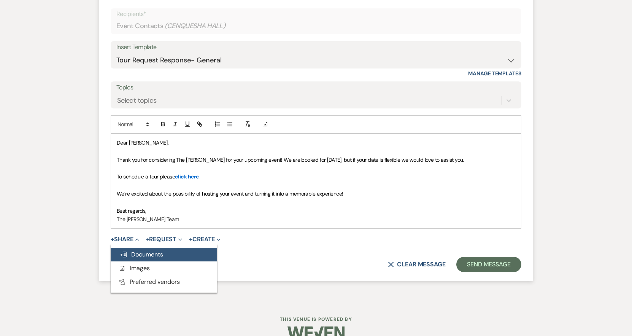
click at [148, 250] on button "Doc Upload Documents" at bounding box center [164, 255] width 106 height 14
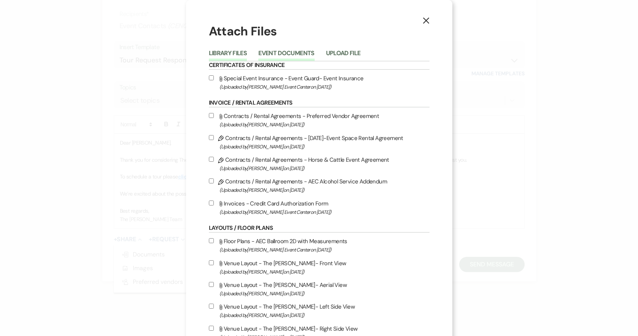
click at [288, 51] on button "Event Documents" at bounding box center [286, 55] width 56 height 11
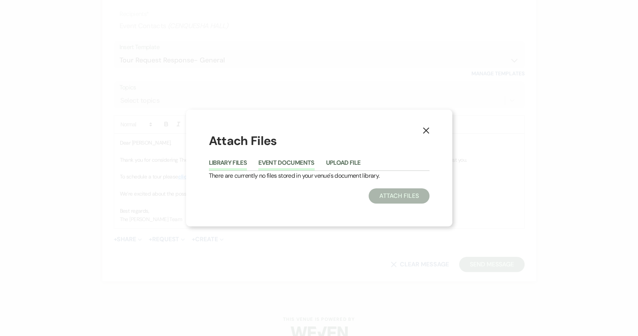
click at [211, 165] on button "Library Files" at bounding box center [228, 165] width 38 height 11
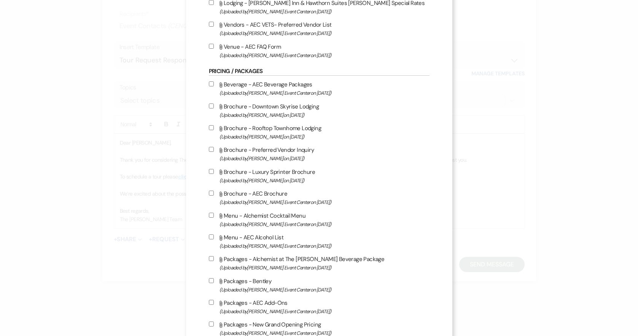
scroll to position [1143, 0]
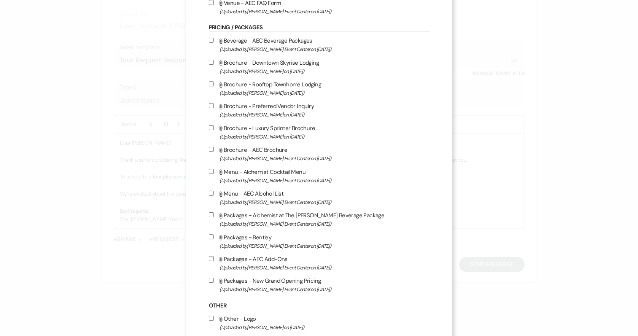
drag, startPoint x: 206, startPoint y: 278, endPoint x: 210, endPoint y: 273, distance: 6.9
click at [209, 278] on input "Attach File Packages - New Grand Opening Pricing (Uploaded by Artis Event Cente…" at bounding box center [211, 280] width 5 height 5
checkbox input "true"
click at [210, 258] on input "Attach File Packages - AEC Add-Ons (Uploaded by Artis Event Center on Feb 13th,…" at bounding box center [211, 258] width 5 height 5
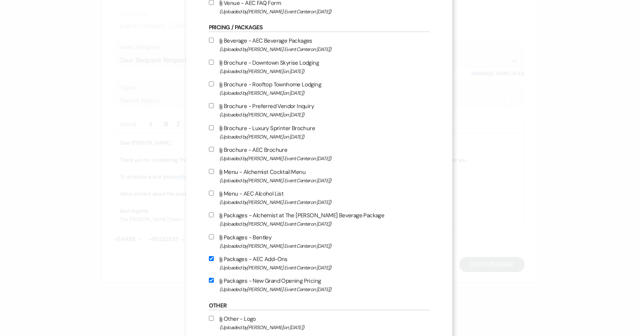
checkbox input "true"
click at [209, 36] on label "Attach File Beverage - AEC Beverage Packages (Uploaded by Artis Event Center on…" at bounding box center [319, 45] width 221 height 18
click at [209, 38] on input "Attach File Beverage - AEC Beverage Packages (Uploaded by Artis Event Center on…" at bounding box center [211, 40] width 5 height 5
checkbox input "true"
click at [209, 217] on input "Attach File Packages - Alchemist at The Artis Beverage Package (Uploaded by Art…" at bounding box center [211, 214] width 5 height 5
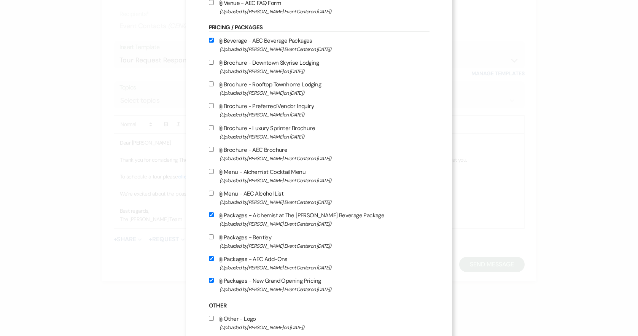
checkbox input "true"
click at [209, 192] on input "Attach File Menu - AEC Alcohol List (Uploaded by Artis Event Center on Jun 10th…" at bounding box center [211, 193] width 5 height 5
checkbox input "true"
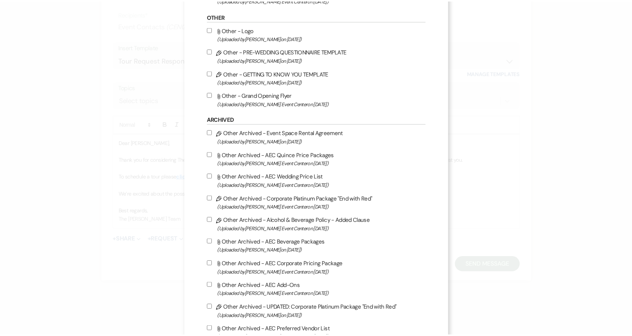
scroll to position [1550, 0]
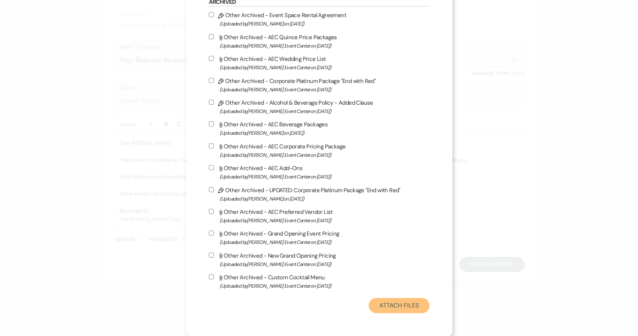
click at [406, 300] on button "Attach Files" at bounding box center [398, 305] width 60 height 15
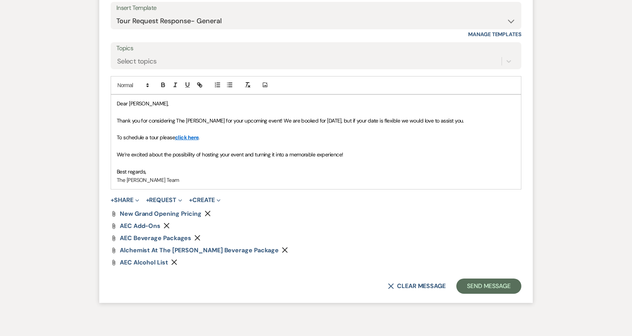
scroll to position [538, 0]
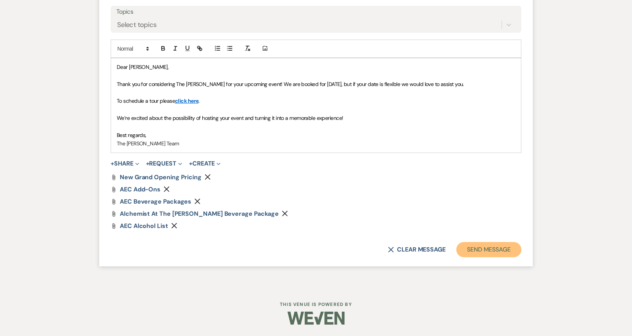
click at [484, 247] on button "Send Message" at bounding box center [488, 249] width 65 height 15
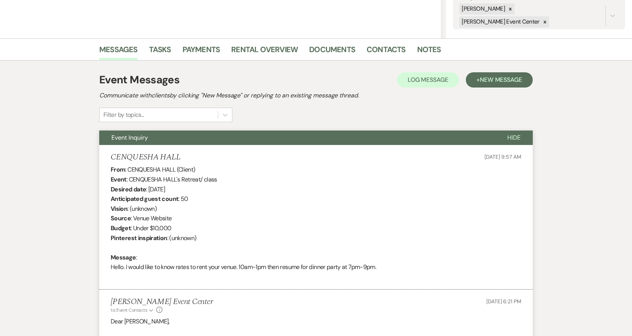
scroll to position [121, 0]
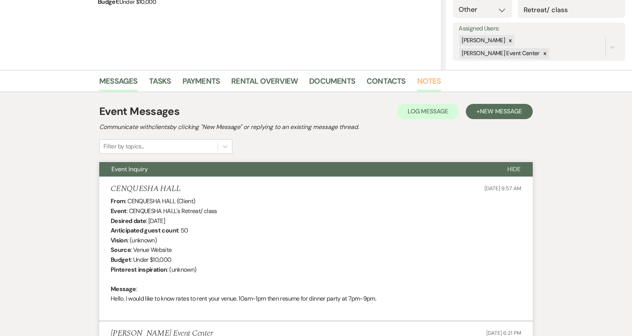
click at [419, 83] on link "Notes" at bounding box center [429, 83] width 24 height 17
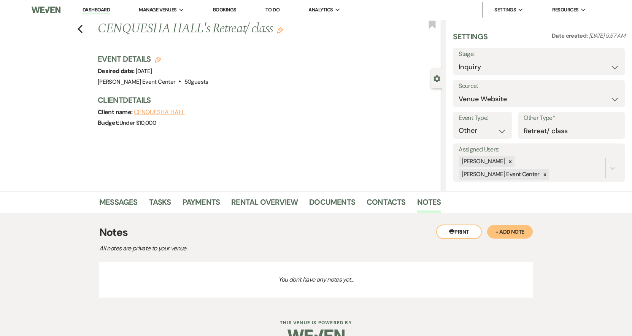
click at [507, 233] on button "+ Add Note" at bounding box center [510, 232] width 46 height 14
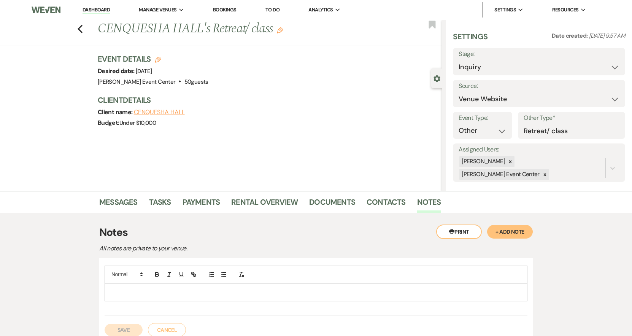
click at [373, 291] on p at bounding box center [316, 292] width 411 height 8
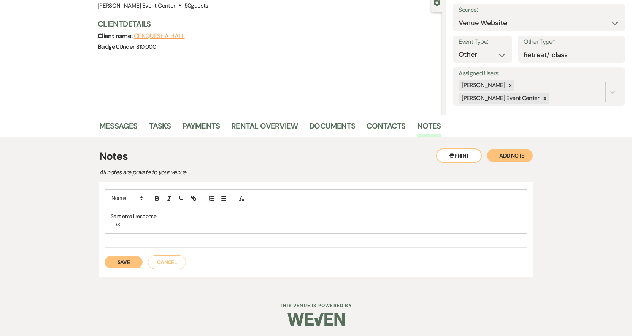
click at [135, 263] on button "Save" at bounding box center [124, 262] width 38 height 12
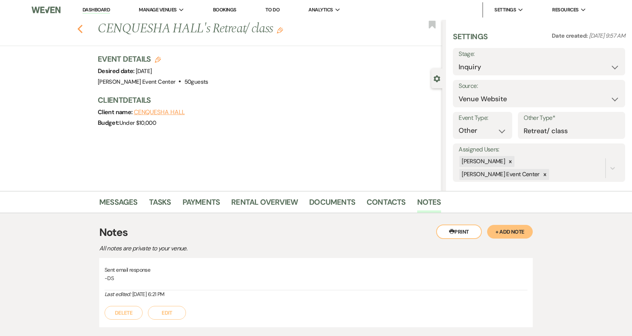
click at [82, 27] on icon "Previous" at bounding box center [80, 28] width 6 height 9
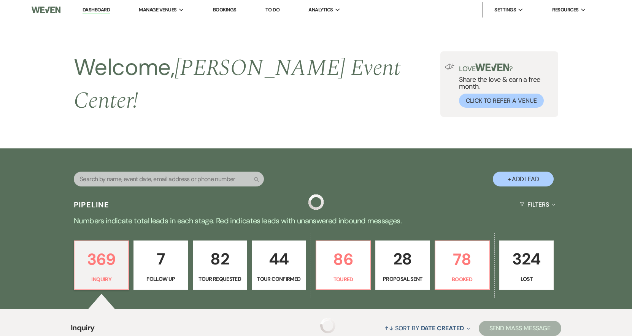
scroll to position [152, 0]
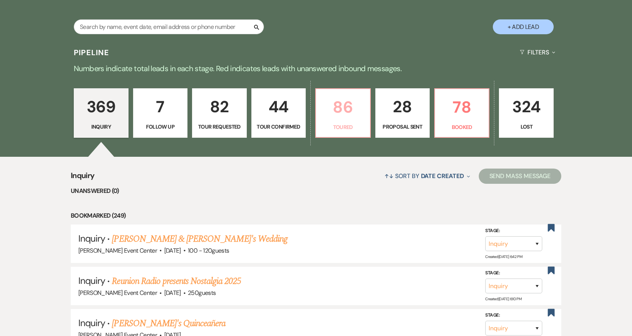
click at [340, 123] on p "Toured" at bounding box center [343, 127] width 44 height 8
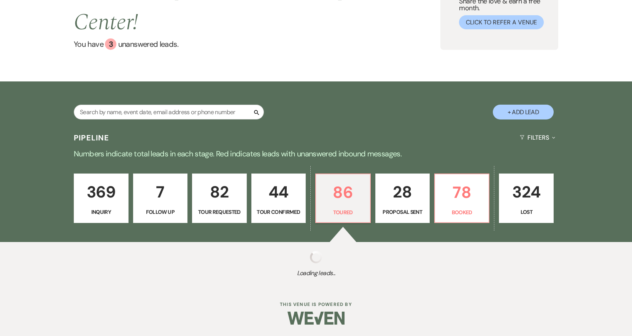
select select "5"
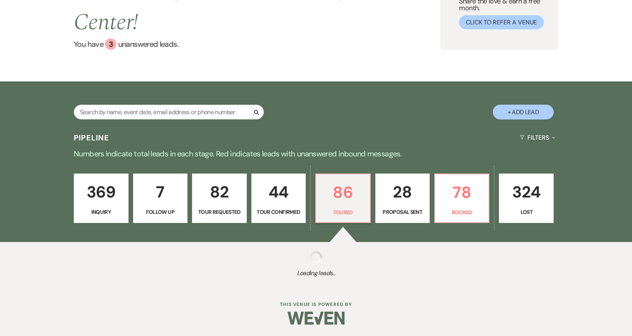
select select "5"
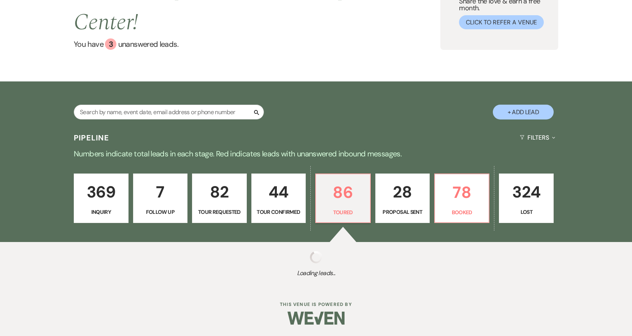
select select "5"
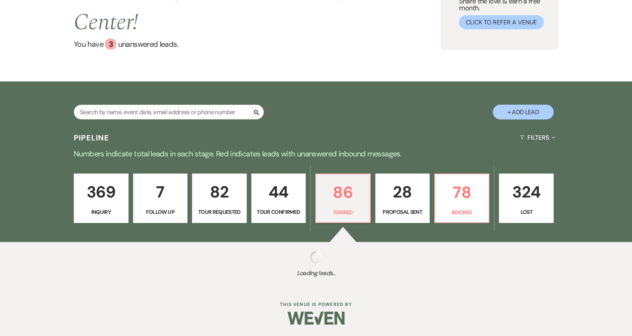
select select "5"
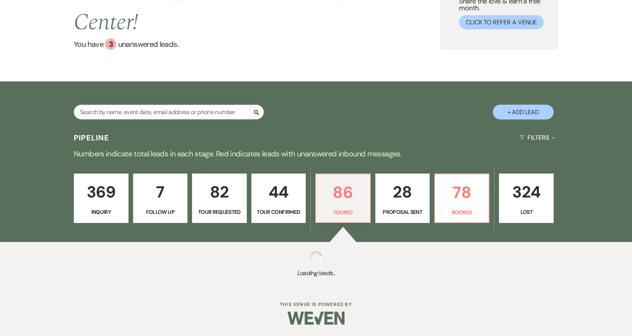
select select "5"
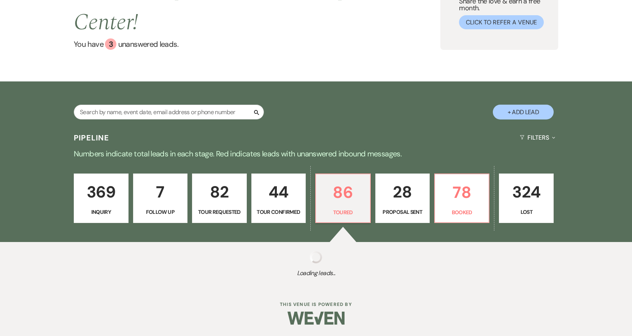
select select "5"
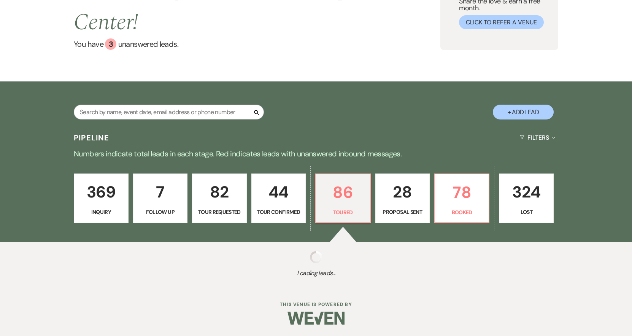
select select "5"
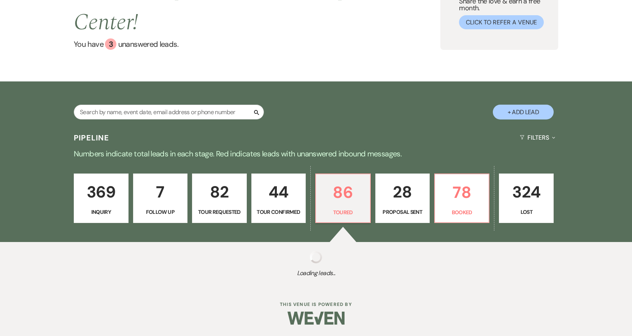
select select "5"
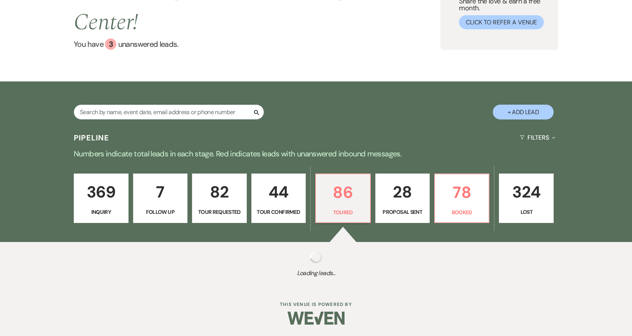
select select "5"
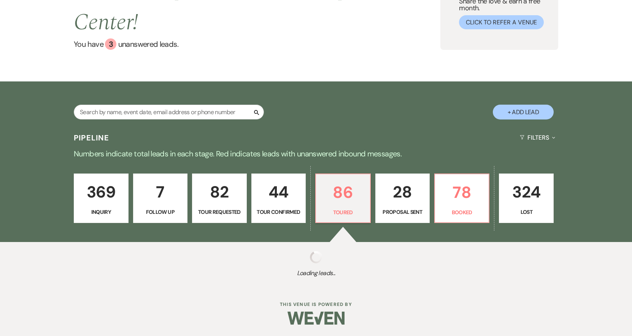
select select "5"
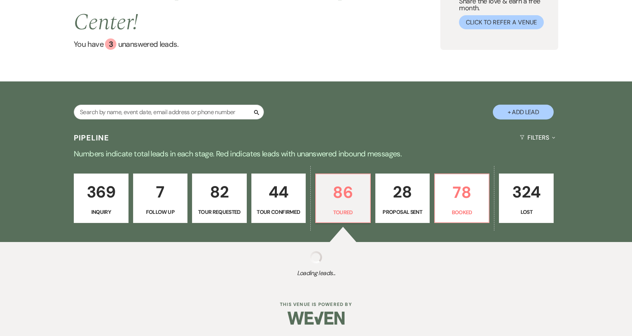
select select "5"
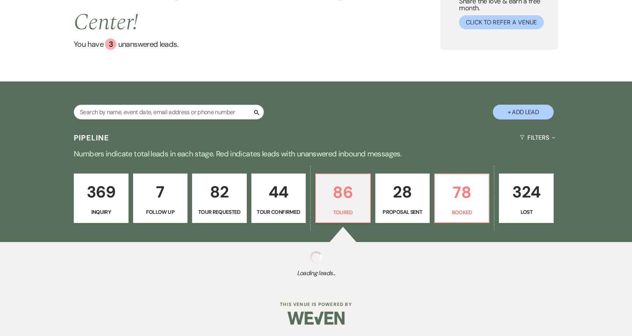
select select "5"
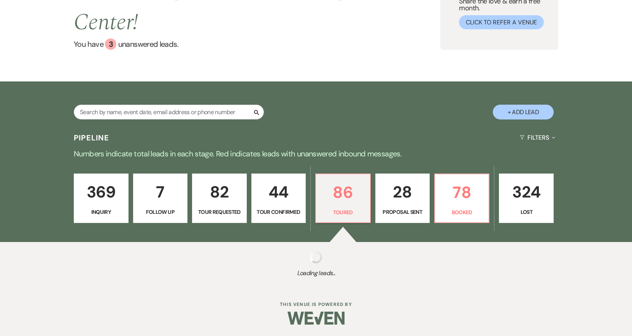
select select "5"
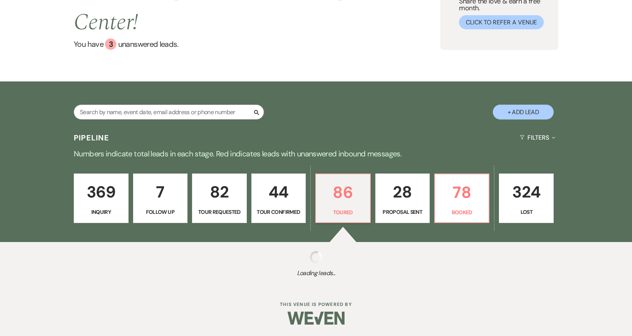
select select "5"
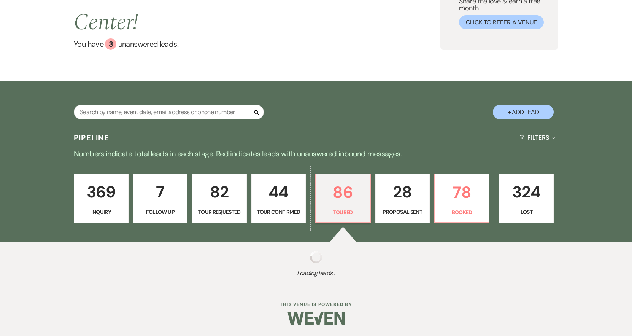
select select "5"
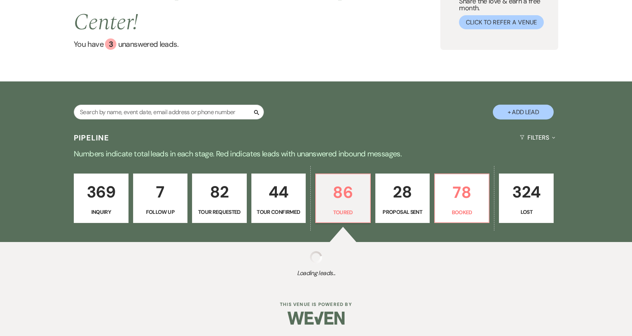
select select "5"
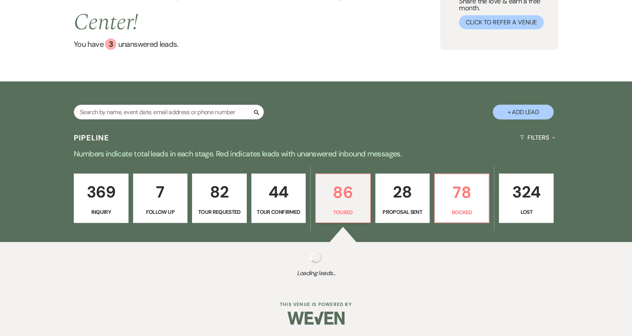
select select "5"
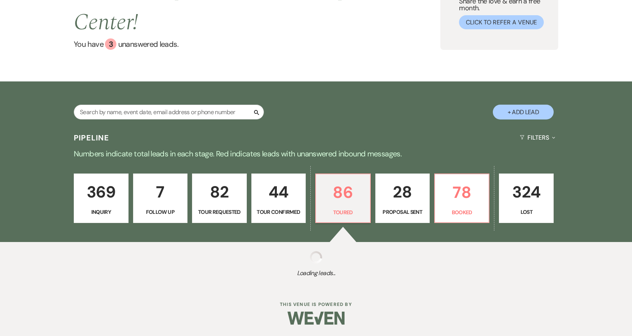
select select "5"
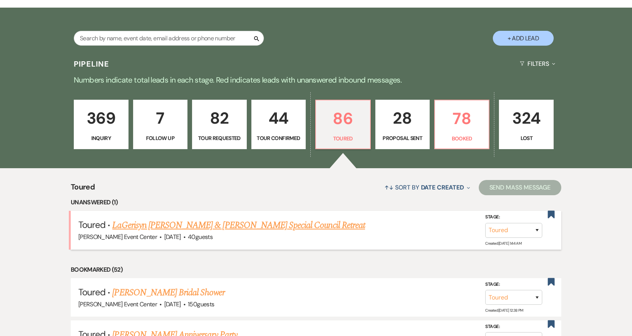
click at [241, 218] on link "LaGerisyn [PERSON_NAME] & [PERSON_NAME] Special Council Retreat" at bounding box center [238, 225] width 253 height 14
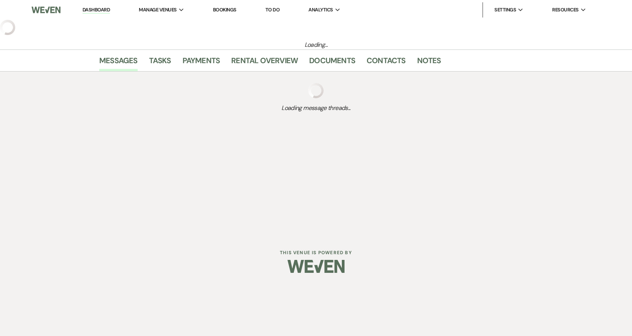
select select "5"
select select "13"
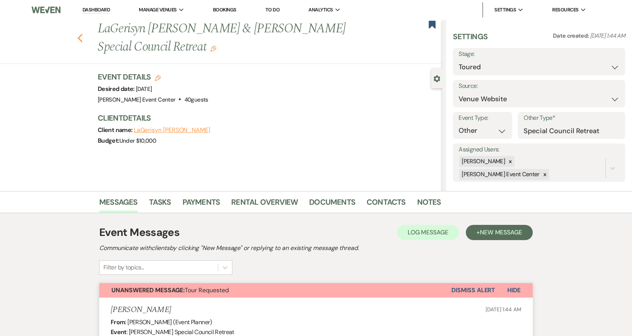
click at [83, 39] on icon "Previous" at bounding box center [80, 37] width 6 height 9
select select "5"
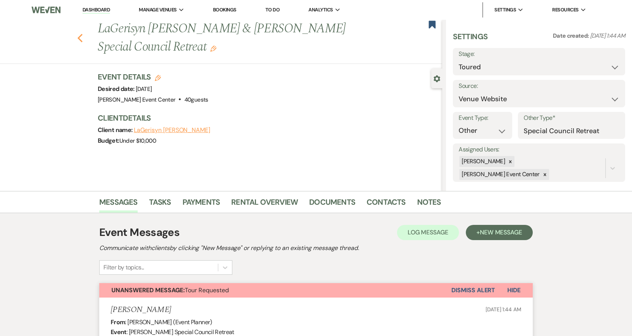
select select "5"
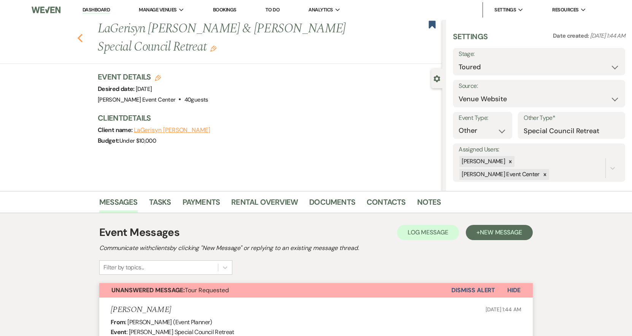
select select "5"
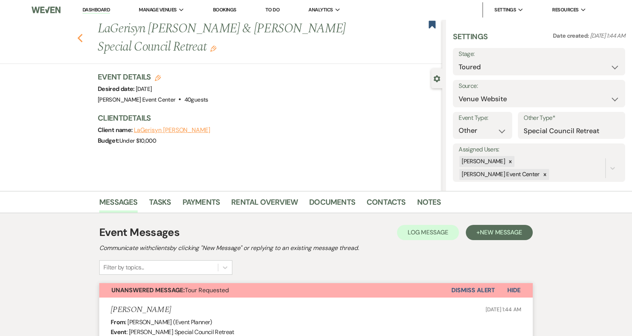
select select "5"
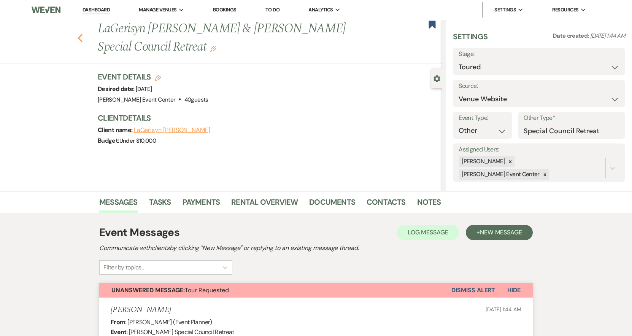
select select "5"
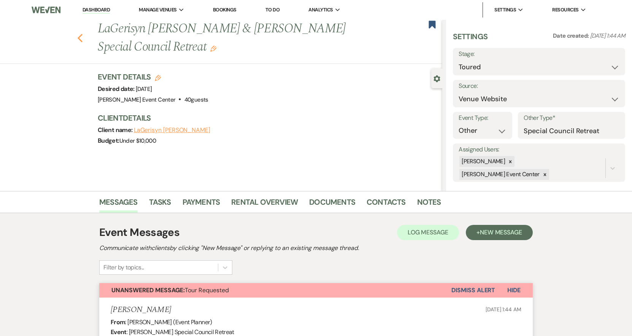
select select "5"
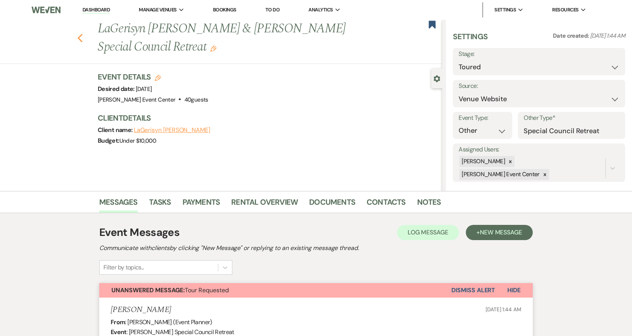
select select "5"
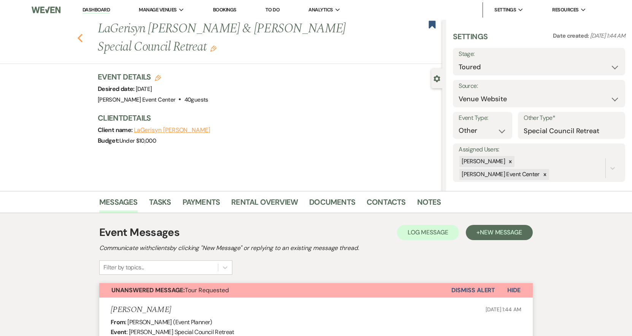
select select "5"
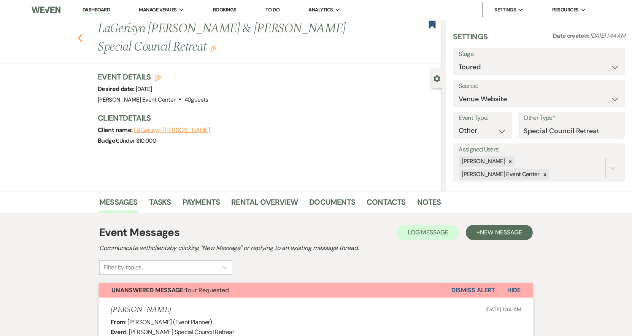
select select "5"
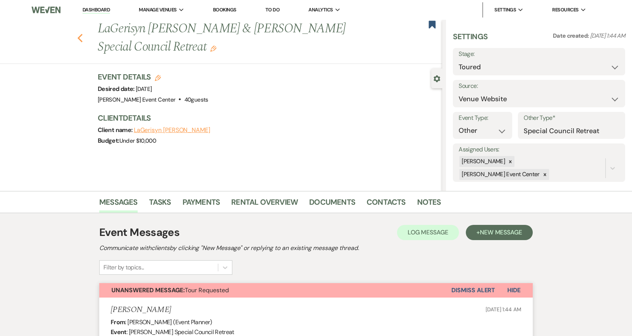
select select "5"
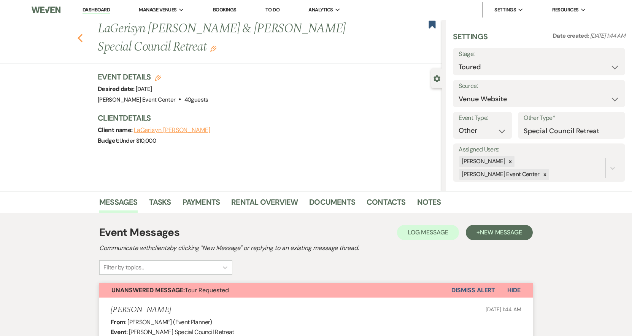
select select "5"
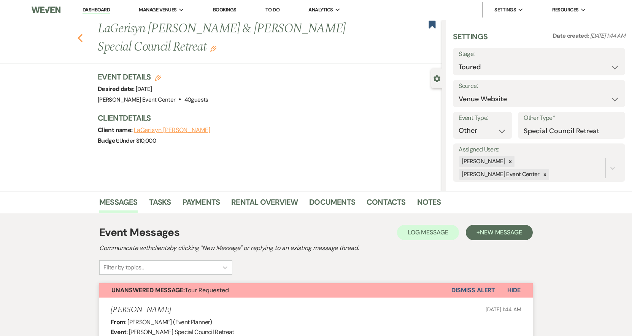
select select "5"
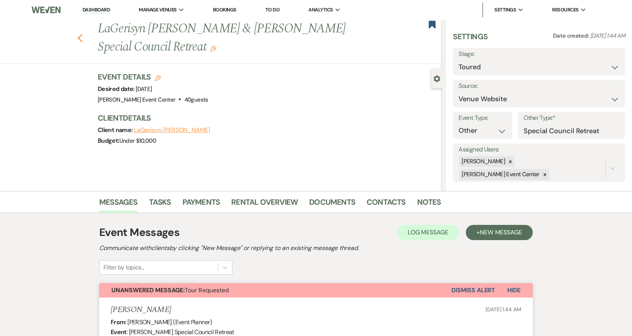
select select "5"
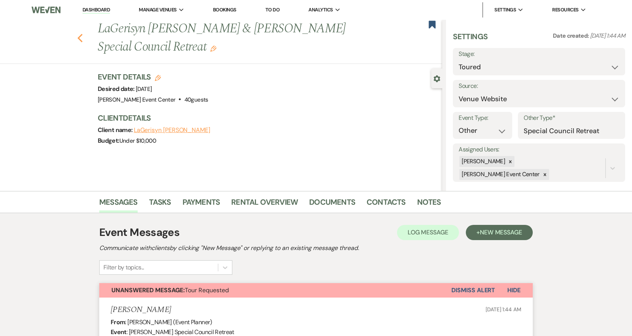
select select "5"
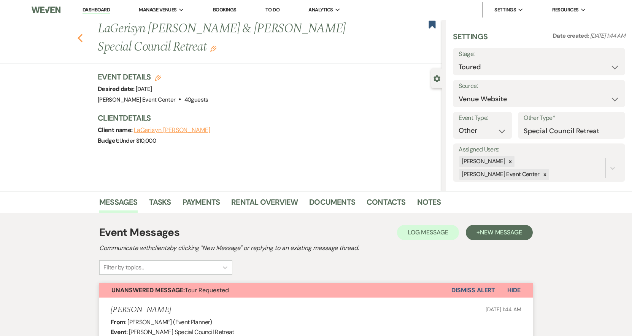
select select "5"
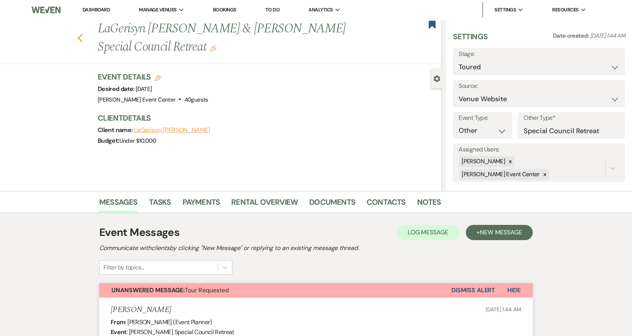
select select "5"
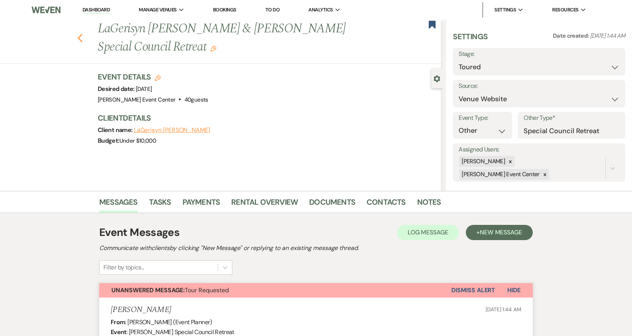
select select "5"
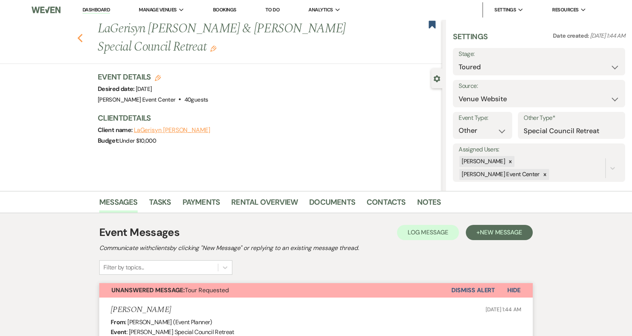
select select "5"
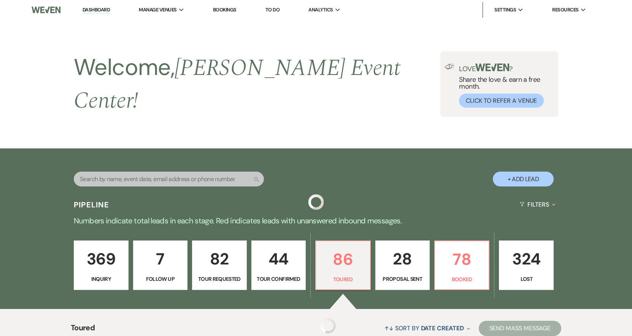
scroll to position [152, 0]
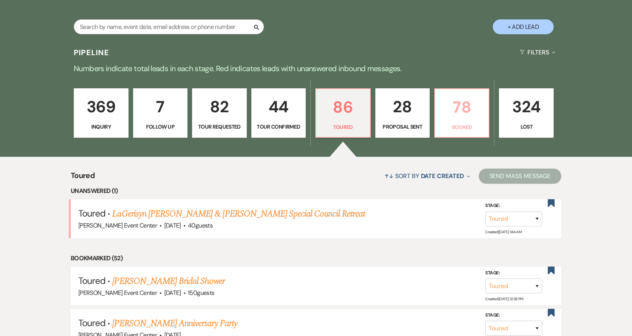
click at [456, 97] on p "78" at bounding box center [462, 106] width 44 height 25
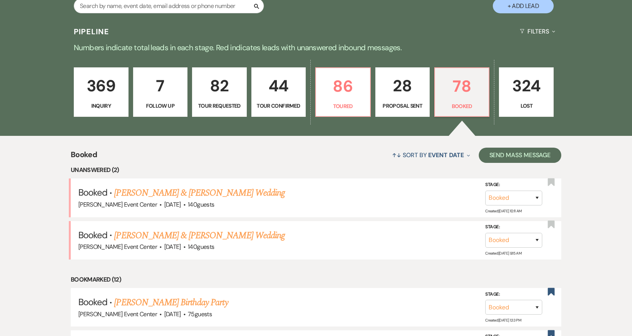
scroll to position [228, 0]
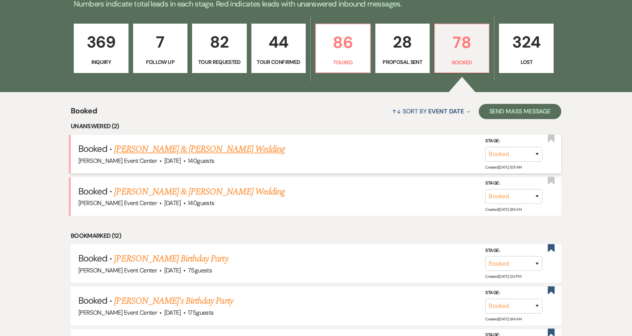
click at [187, 142] on link "[PERSON_NAME] & [PERSON_NAME] Wedding" at bounding box center [199, 149] width 170 height 14
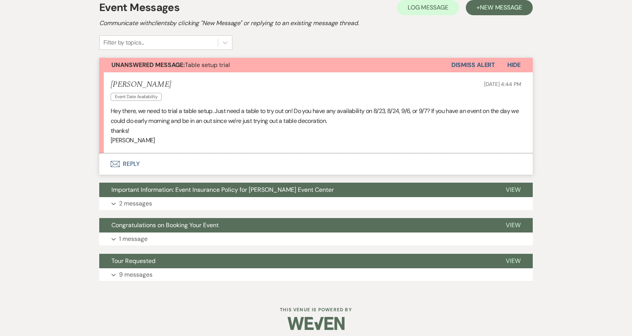
scroll to position [175, 0]
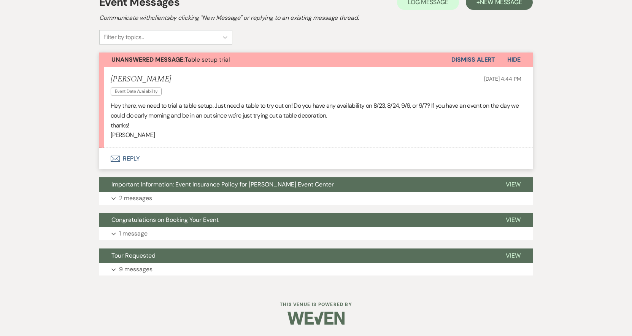
click at [129, 158] on button "Envelope Reply" at bounding box center [316, 158] width 434 height 21
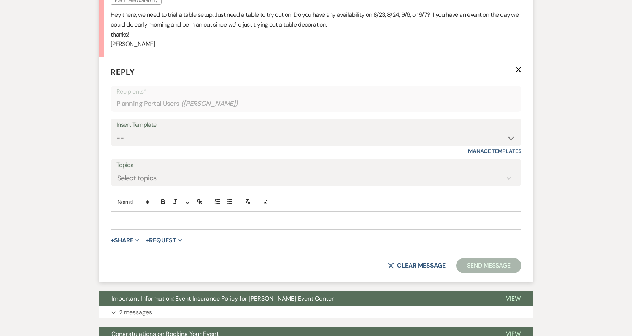
scroll to position [268, 0]
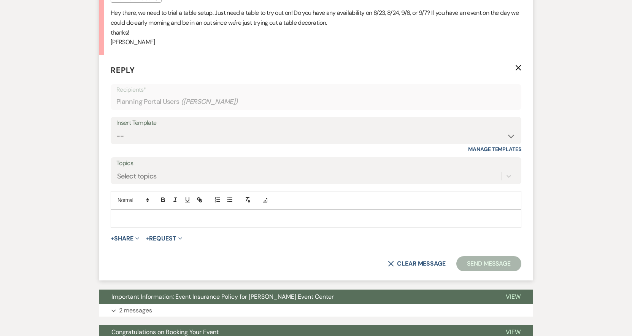
click at [141, 219] on p at bounding box center [316, 218] width 399 height 8
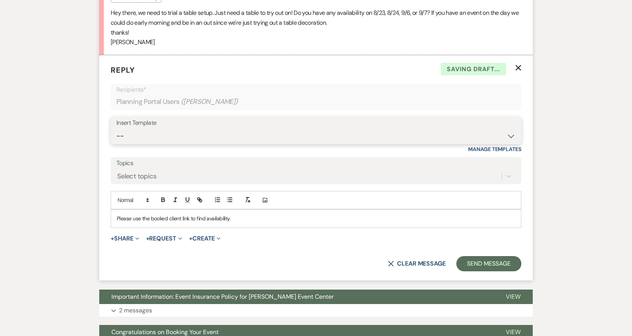
click at [196, 141] on select "-- Weven Planning Portal Introduction (Booked Events) Initial Inquiry Response …" at bounding box center [315, 136] width 399 height 15
select select "2976"
click at [116, 129] on select "-- Weven Planning Portal Introduction (Booked Events) Initial Inquiry Response …" at bounding box center [315, 136] width 399 height 15
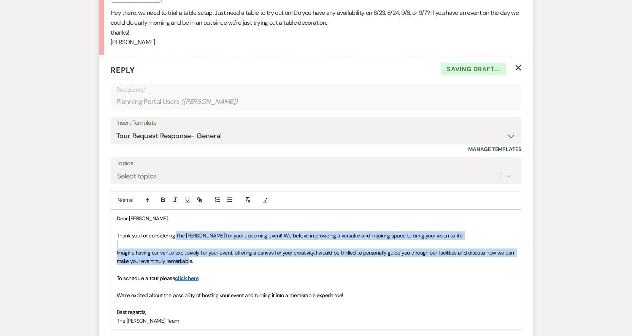
drag, startPoint x: 176, startPoint y: 234, endPoint x: 189, endPoint y: 263, distance: 31.7
click at [189, 263] on div "Dear Diana, Thank you for considering The Artis for your upcoming event! We bel…" at bounding box center [316, 270] width 410 height 120
drag, startPoint x: 294, startPoint y: 232, endPoint x: 269, endPoint y: 237, distance: 25.5
click at [289, 236] on span "Thank you for considering The Artis for your upcoming event! We believe in prov…" at bounding box center [290, 235] width 347 height 7
drag, startPoint x: 255, startPoint y: 235, endPoint x: 260, endPoint y: 259, distance: 24.8
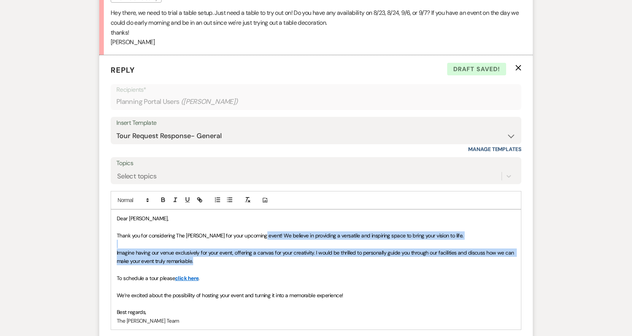
click at [260, 259] on div "Dear Diana, Thank you for considering The Artis for your upcoming event! We bel…" at bounding box center [316, 270] width 410 height 120
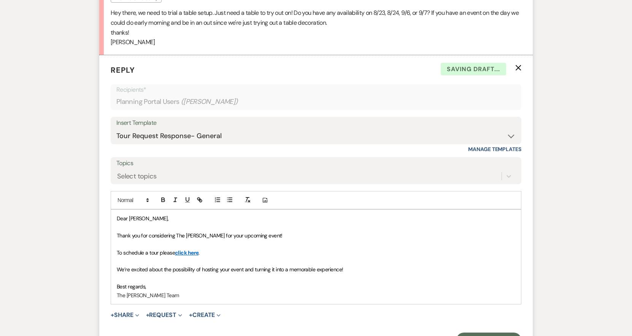
scroll to position [306, 0]
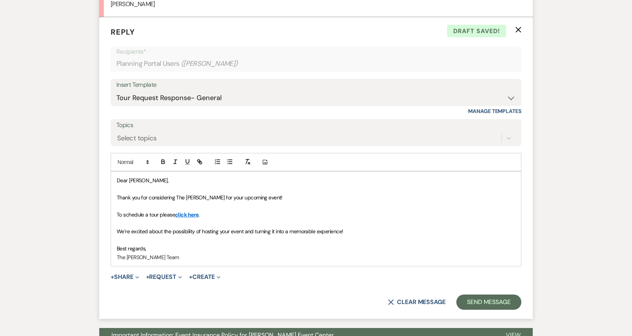
click at [256, 198] on p "Thank you for considering The Artis for your upcoming event!" at bounding box center [316, 197] width 399 height 8
drag, startPoint x: 256, startPoint y: 198, endPoint x: 109, endPoint y: 200, distance: 146.4
click at [109, 200] on form "Reply X Draft Recipients* Planning Portal Users ( Diana Acosta ) Insert Templat…" at bounding box center [316, 168] width 434 height 302
click at [491, 294] on form "Reply X Saving draft... Recipients* Planning Portal Users ( Diana Acosta ) Inse…" at bounding box center [316, 168] width 434 height 302
click at [497, 303] on button "Send Message" at bounding box center [488, 301] width 65 height 15
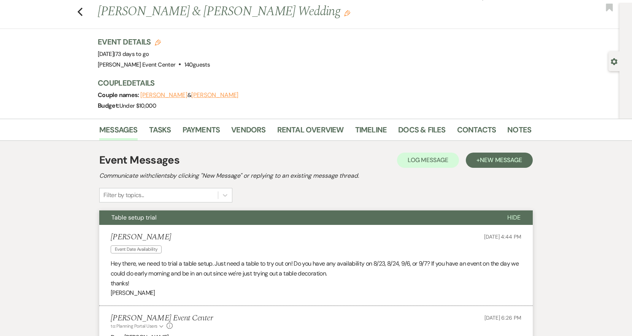
scroll to position [0, 0]
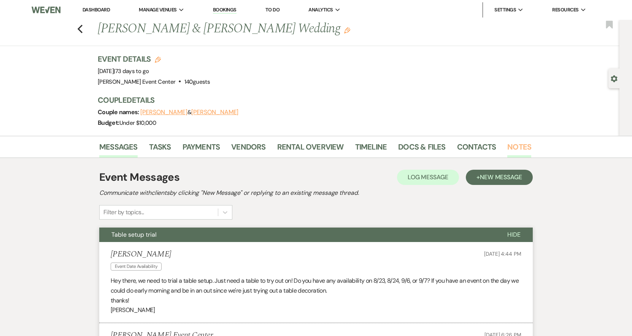
click at [511, 146] on link "Notes" at bounding box center [519, 149] width 24 height 17
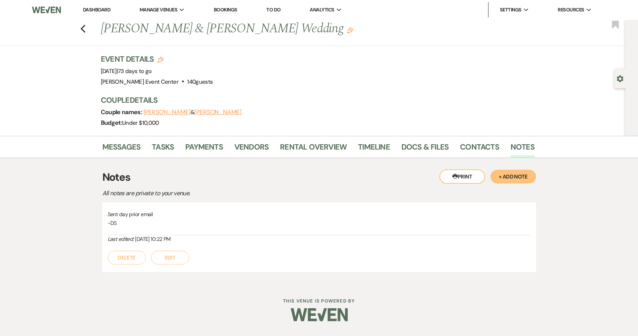
click at [516, 176] on button "+ Add Note" at bounding box center [513, 177] width 46 height 14
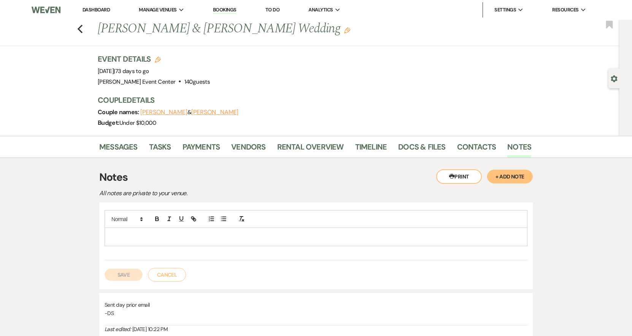
click at [181, 242] on div at bounding box center [316, 236] width 422 height 17
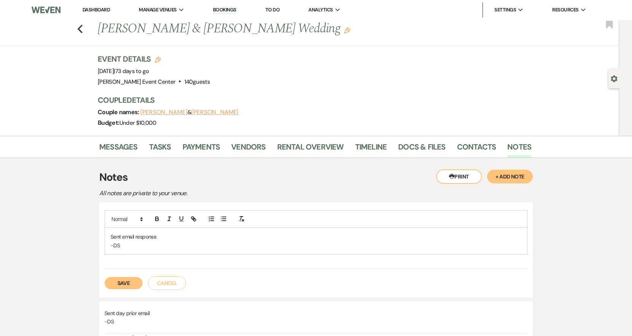
click at [126, 278] on button "Save" at bounding box center [124, 283] width 38 height 12
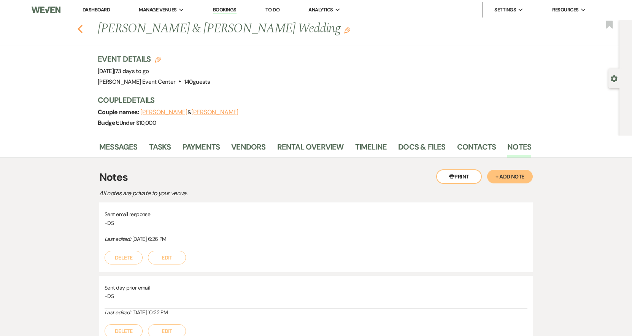
click at [83, 31] on use "button" at bounding box center [80, 29] width 5 height 8
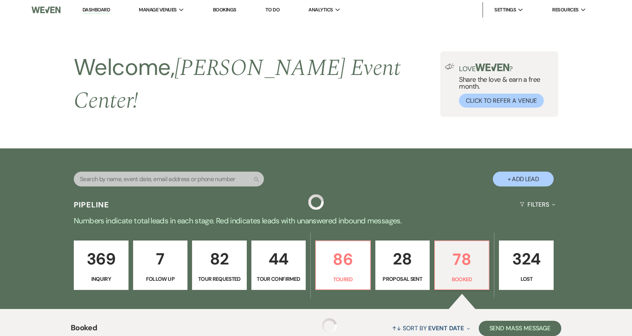
scroll to position [228, 0]
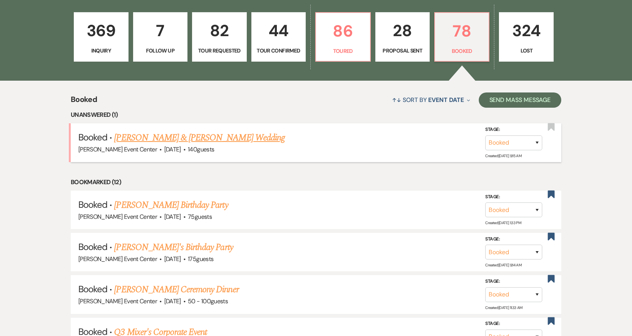
click at [192, 132] on link "[PERSON_NAME] & [PERSON_NAME] Wedding" at bounding box center [199, 138] width 170 height 14
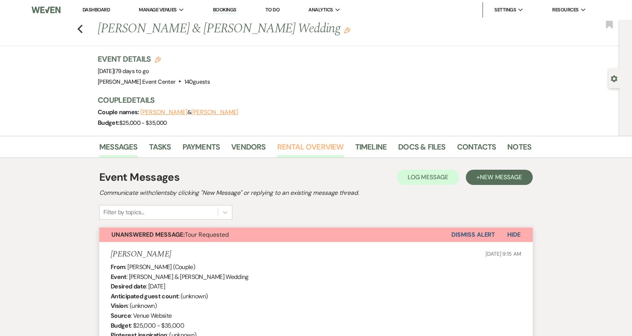
click at [310, 149] on link "Rental Overview" at bounding box center [310, 149] width 67 height 17
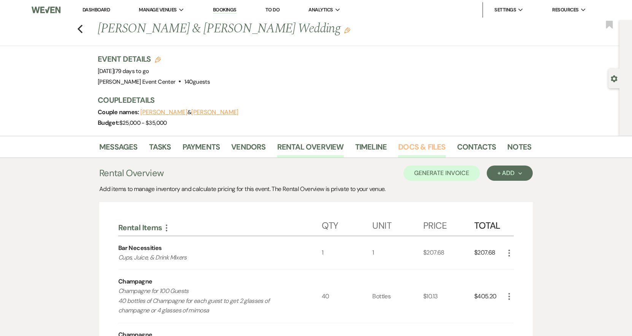
click at [435, 145] on link "Docs & Files" at bounding box center [421, 149] width 47 height 17
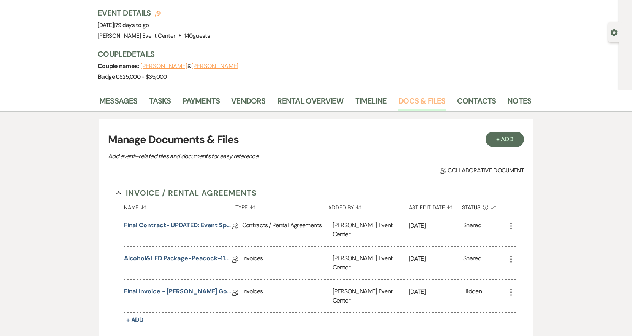
scroll to position [114, 0]
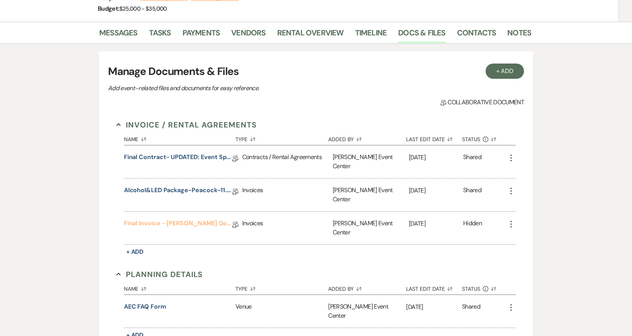
click at [147, 219] on link "Final Invoice - Jazmine Peacock - Rose Gold - 11.8.25" at bounding box center [178, 225] width 108 height 12
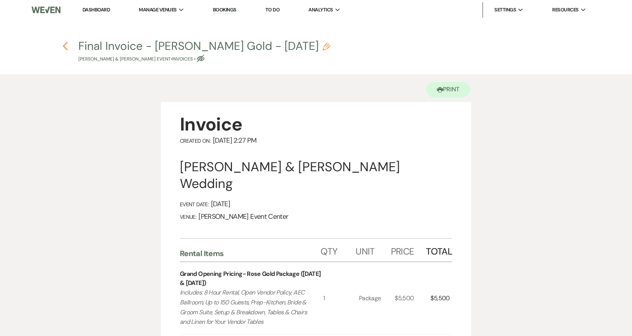
click at [64, 47] on use "button" at bounding box center [65, 46] width 5 height 8
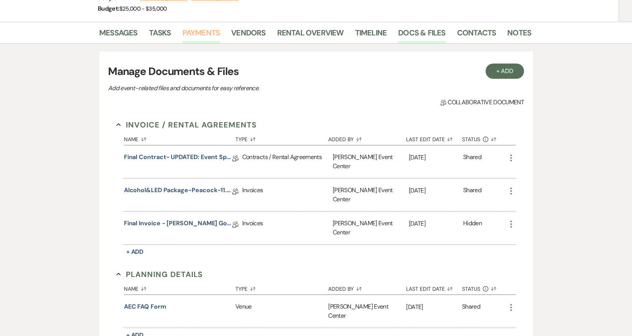
click at [210, 35] on link "Payments" at bounding box center [202, 35] width 38 height 17
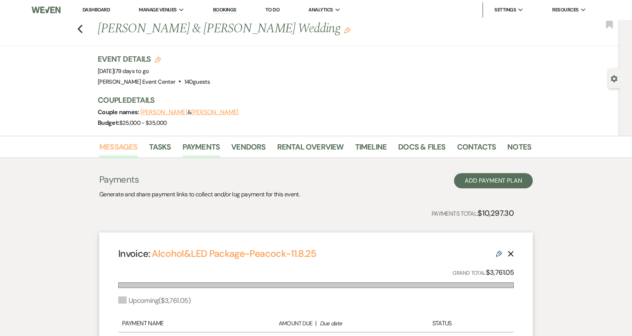
click at [109, 146] on link "Messages" at bounding box center [118, 149] width 38 height 17
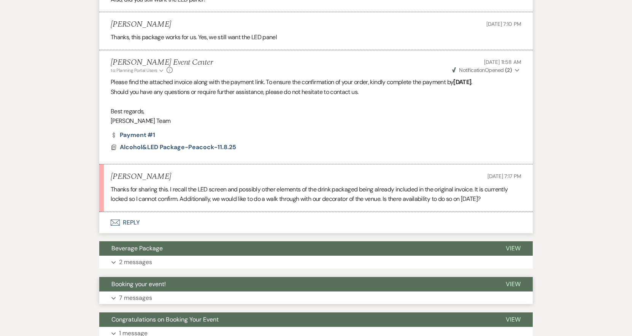
scroll to position [2366, 0]
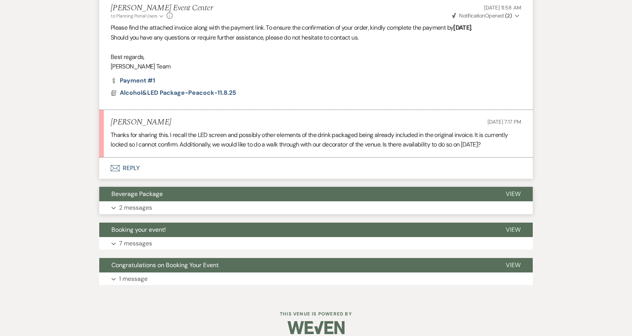
click at [127, 203] on p "2 messages" at bounding box center [135, 208] width 33 height 10
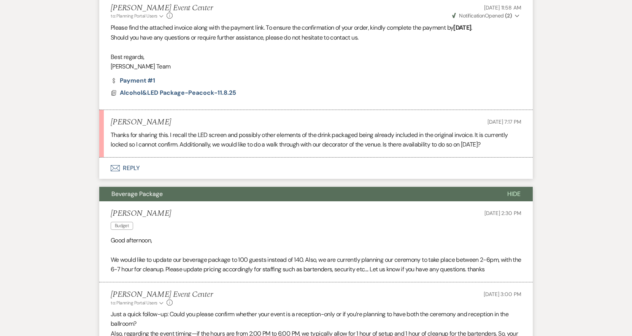
scroll to position [2518, 0]
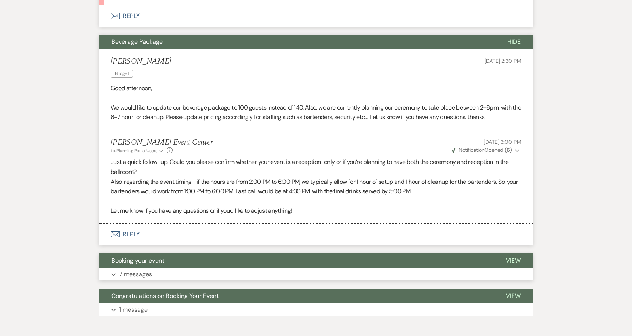
click at [132, 269] on p "7 messages" at bounding box center [135, 274] width 33 height 10
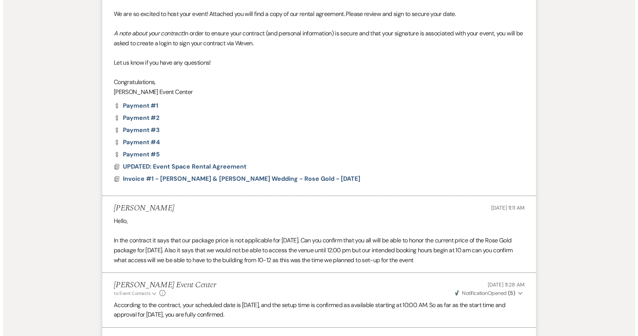
scroll to position [2822, 0]
click at [240, 175] on span "Invoice #1 - Cuevas Peacock & Jazmine Peacock's Wedding - Rose Gold - 11.08.25" at bounding box center [238, 179] width 237 height 8
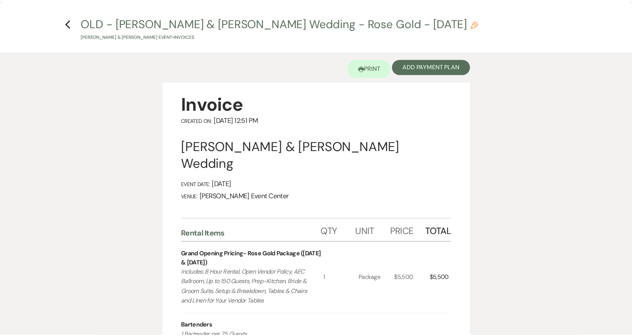
scroll to position [0, 0]
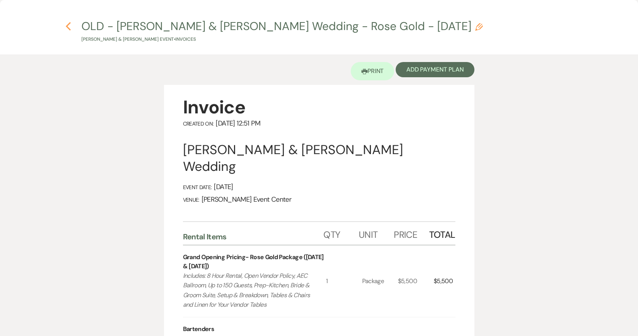
click at [70, 27] on icon "Previous" at bounding box center [68, 26] width 6 height 9
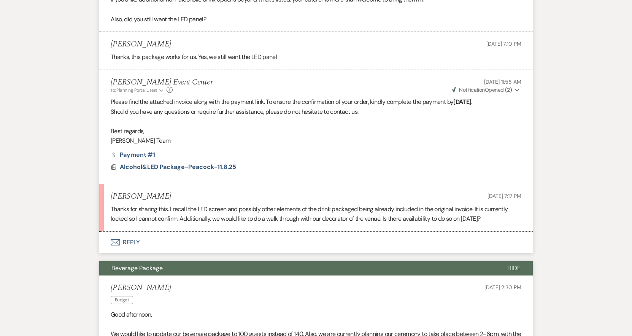
scroll to position [2328, 0]
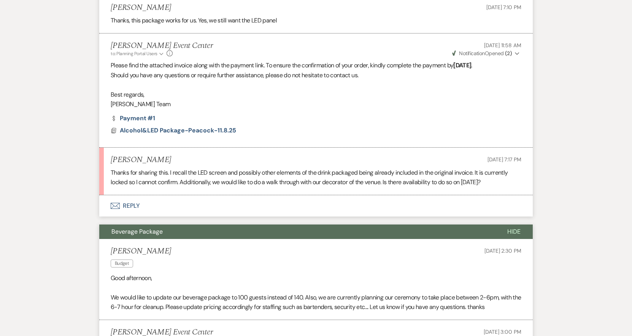
click at [129, 195] on button "Envelope Reply" at bounding box center [316, 205] width 434 height 21
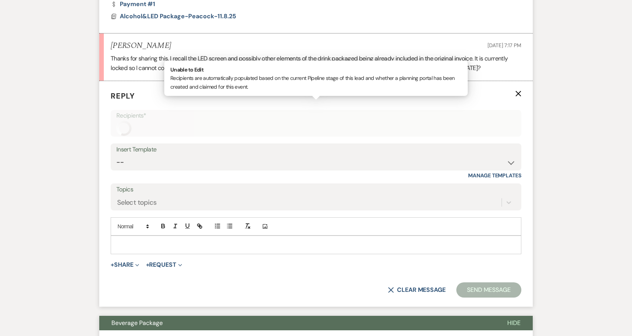
scroll to position [2458, 0]
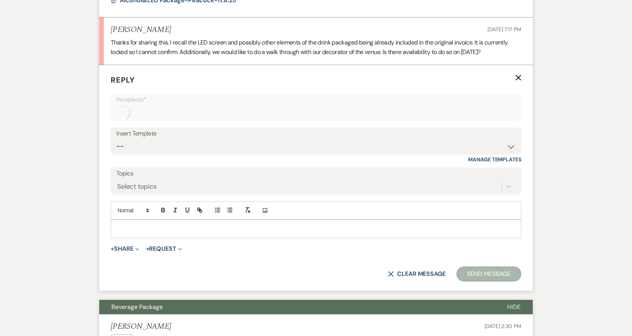
click at [202, 224] on div at bounding box center [316, 228] width 410 height 17
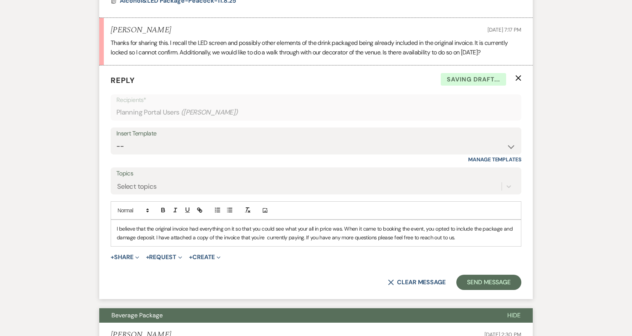
click at [489, 233] on div "I believe that the original invoice had everything on it so that you could see …" at bounding box center [316, 233] width 410 height 26
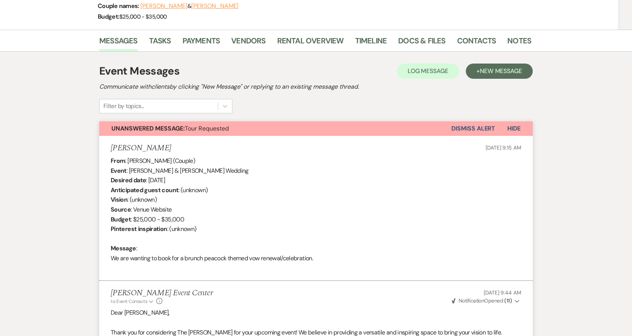
scroll to position [3, 0]
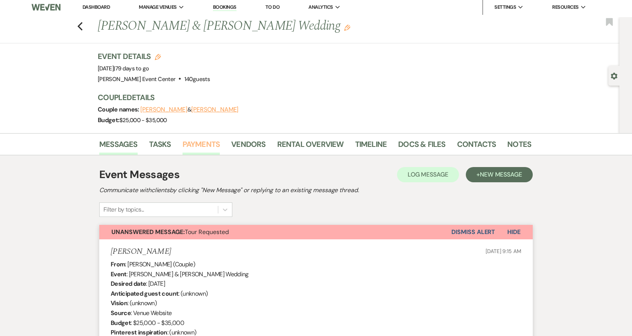
click at [210, 142] on link "Payments" at bounding box center [202, 146] width 38 height 17
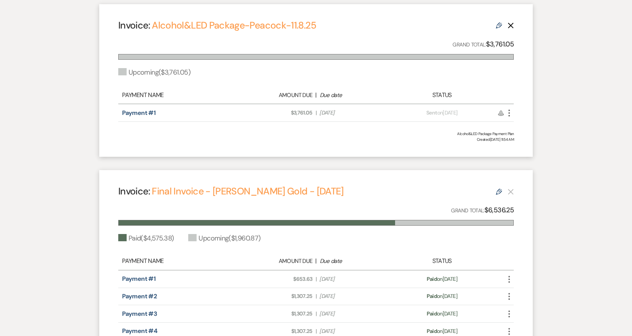
scroll to position [341, 0]
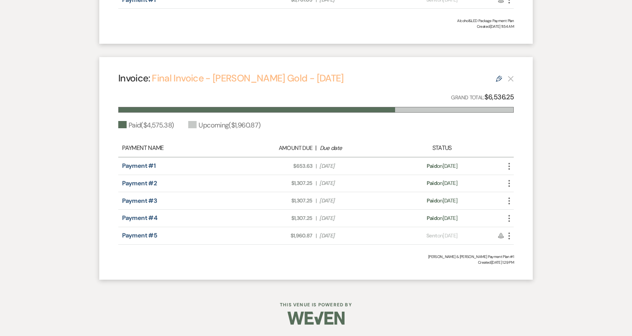
click at [248, 79] on link "Final Invoice - Jazmine Peacock - Rose Gold - 11.8.25" at bounding box center [248, 78] width 192 height 13
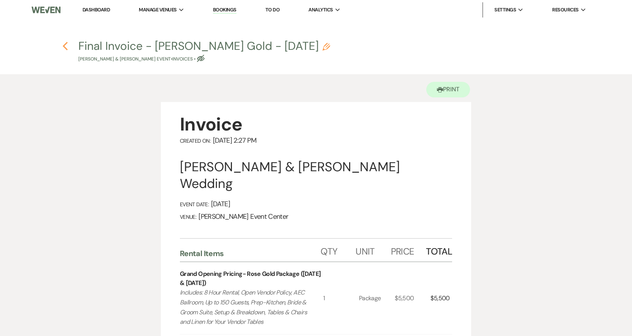
click at [67, 48] on icon "Previous" at bounding box center [65, 45] width 6 height 9
click at [66, 44] on use "button" at bounding box center [65, 46] width 5 height 8
click at [86, 13] on link "Dashboard" at bounding box center [96, 9] width 27 height 6
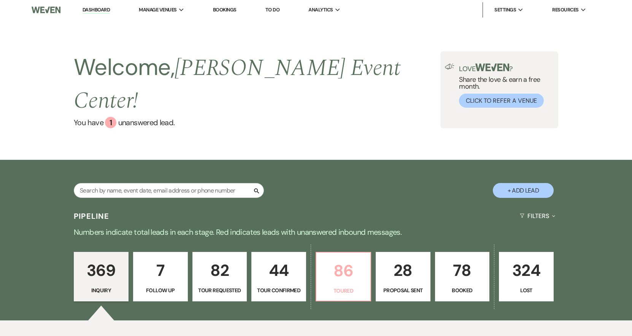
click at [342, 263] on p "86" at bounding box center [343, 270] width 45 height 25
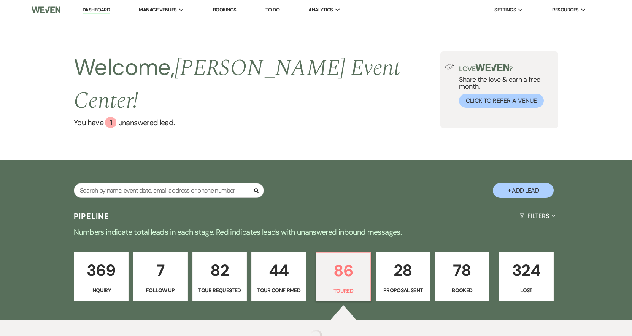
scroll to position [60, 0]
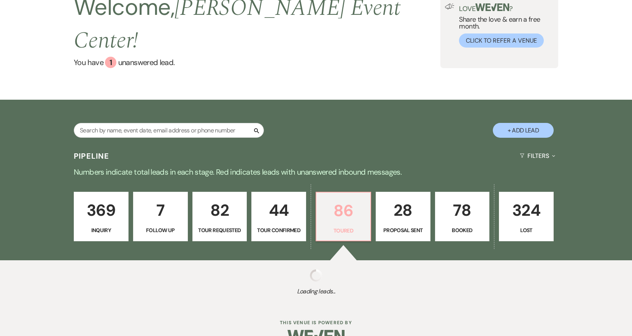
select select "5"
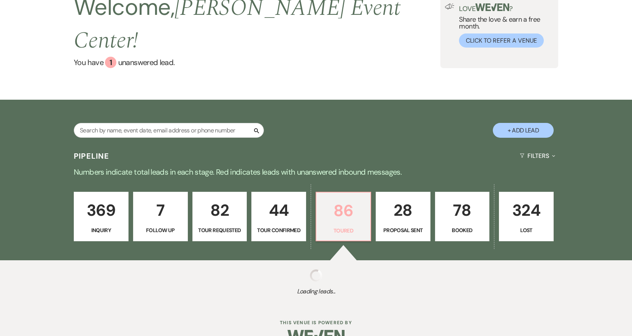
select select "5"
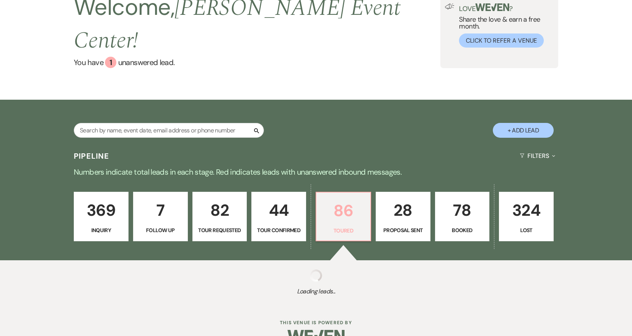
select select "5"
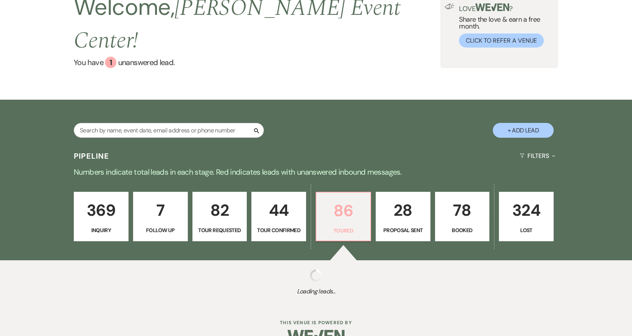
select select "5"
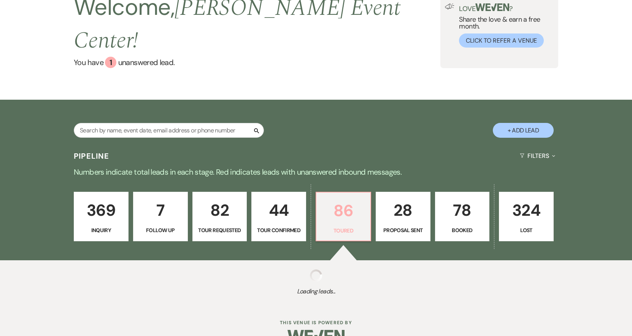
select select "5"
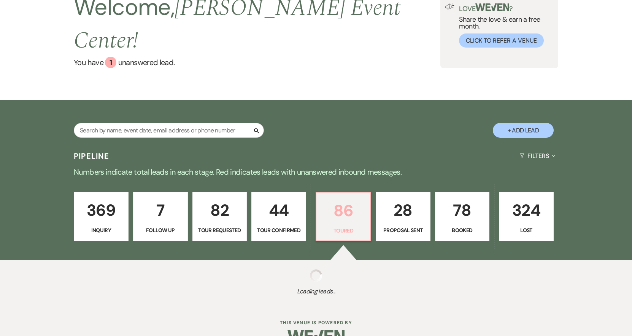
select select "5"
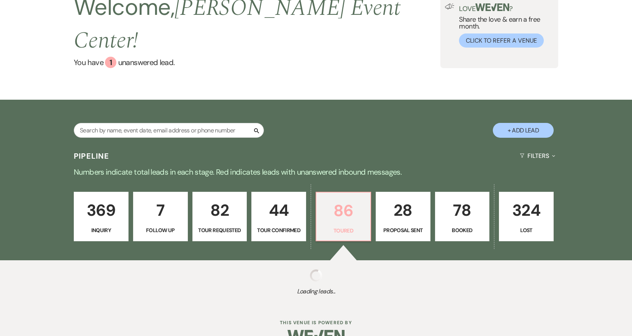
select select "5"
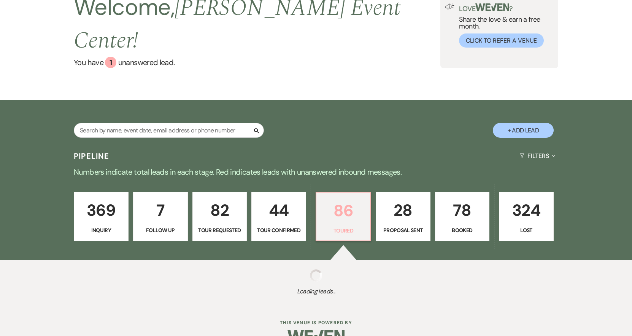
select select "5"
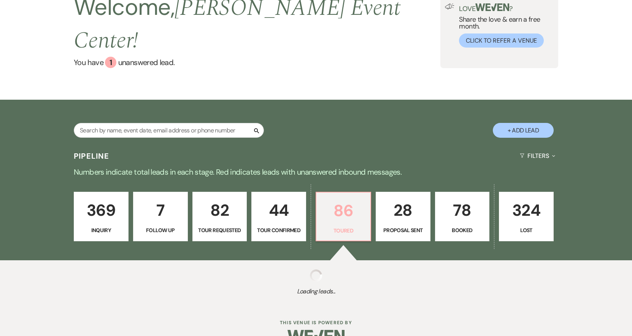
select select "5"
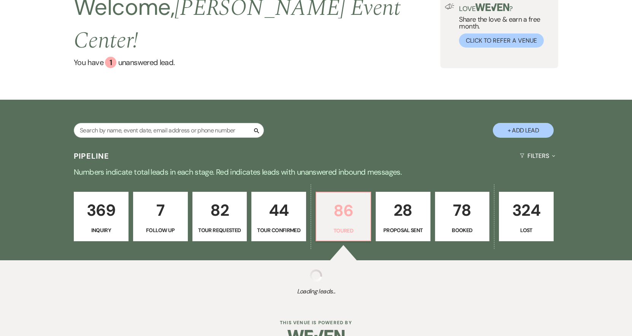
select select "5"
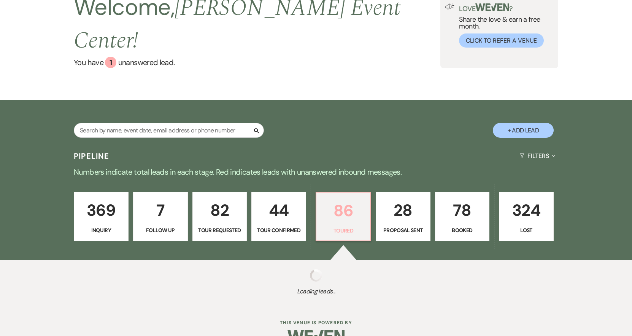
select select "5"
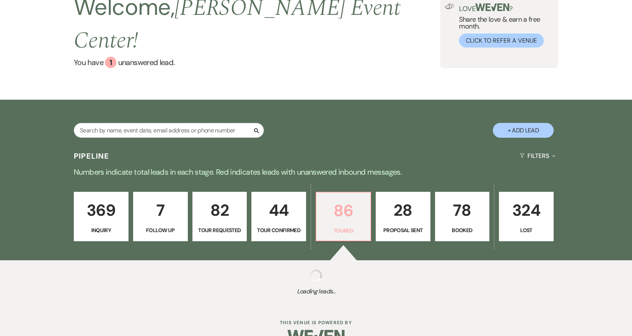
select select "5"
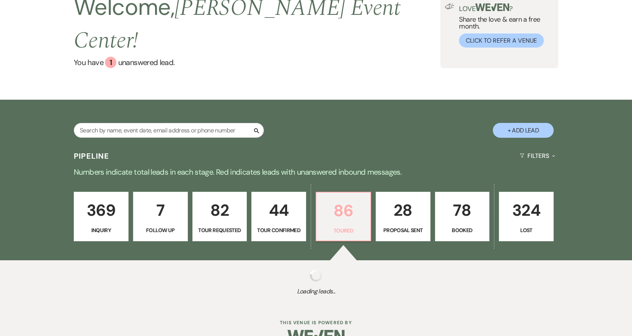
select select "5"
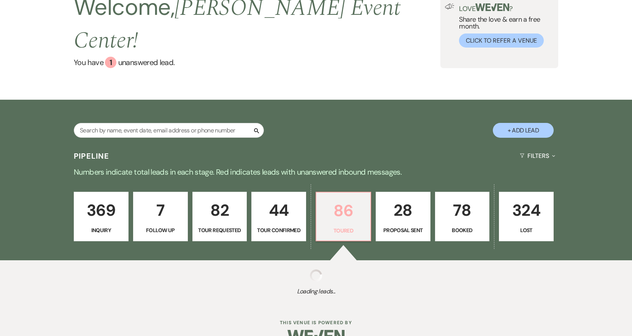
select select "5"
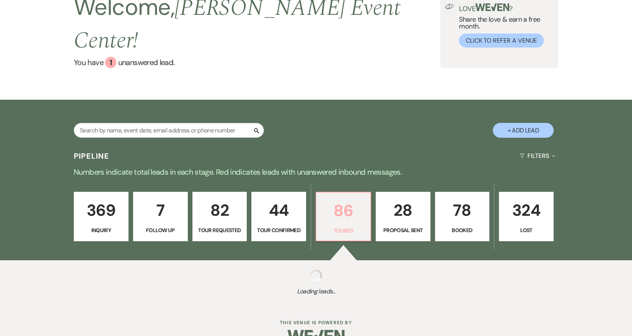
select select "5"
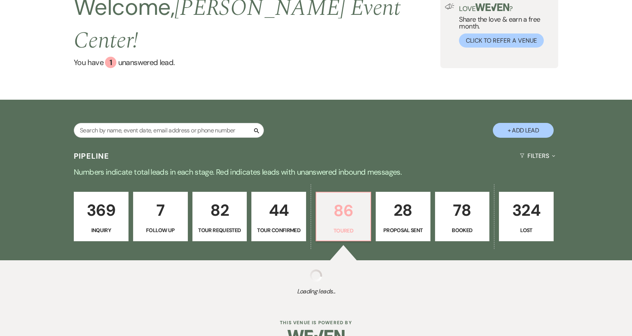
select select "5"
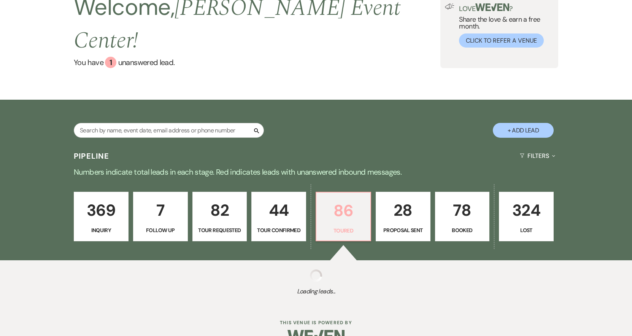
select select "5"
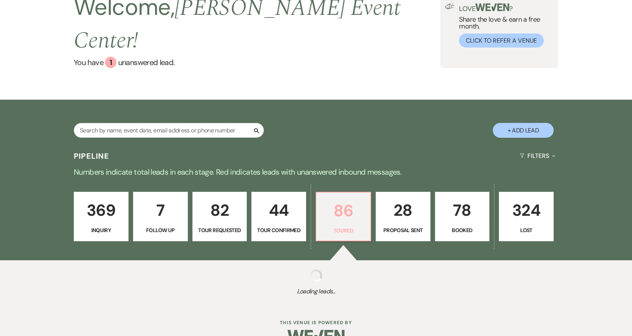
select select "5"
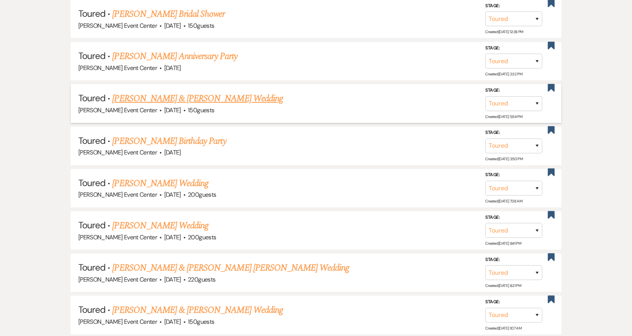
scroll to position [326, 0]
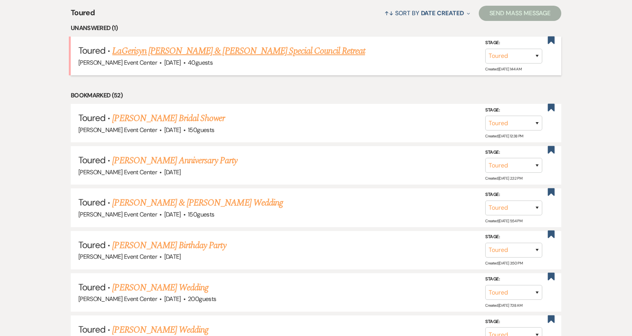
click at [142, 44] on link "LaGerisyn [PERSON_NAME] & [PERSON_NAME] Special Council Retreat" at bounding box center [238, 51] width 253 height 14
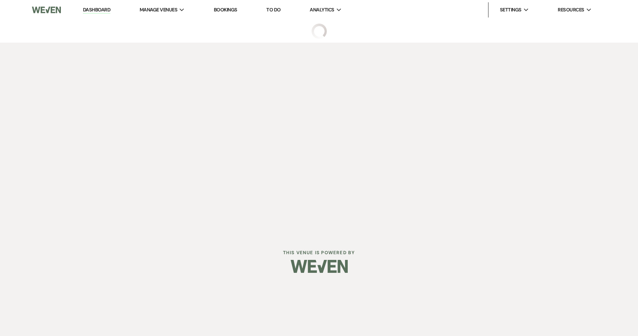
select select "5"
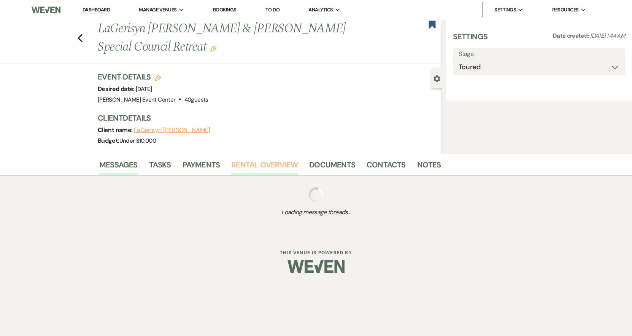
select select "5"
select select "13"
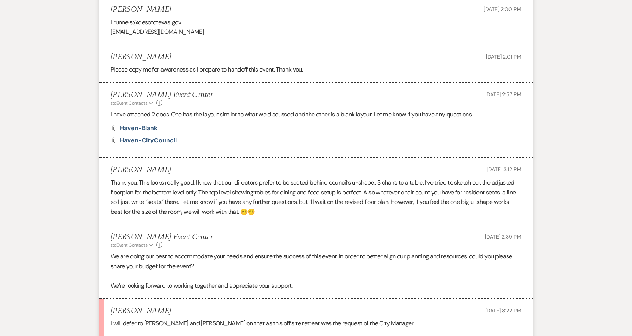
scroll to position [837, 0]
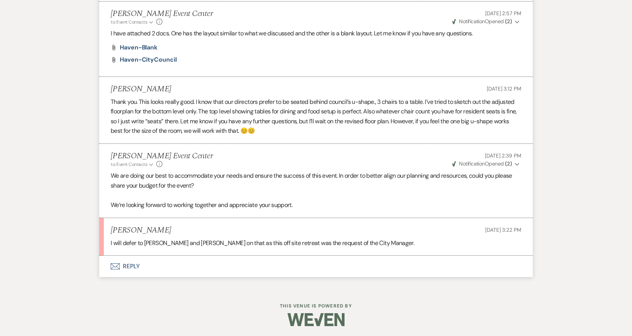
click at [132, 264] on button "Envelope Reply" at bounding box center [316, 266] width 434 height 21
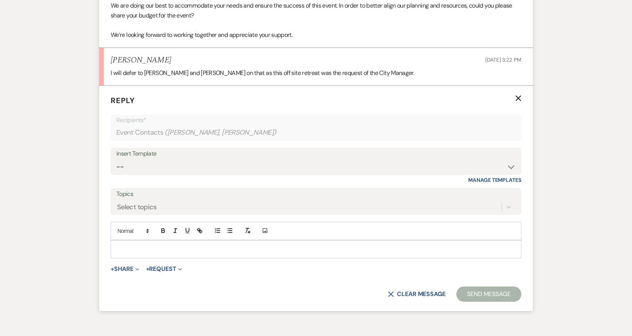
scroll to position [1012, 0]
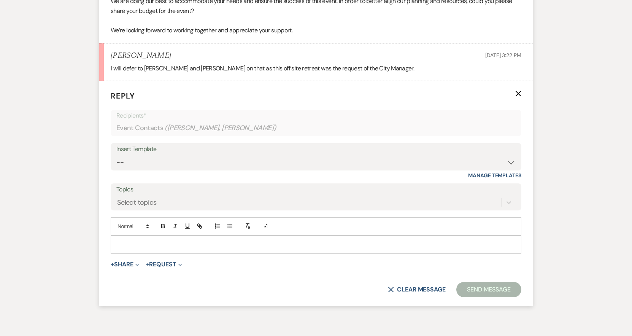
click at [148, 255] on form "Reply X Recipients* Event Contacts ( Alicia Thomas, LaGerisyn Runnels, Becky Le…" at bounding box center [316, 193] width 434 height 225
click at [145, 247] on p at bounding box center [316, 244] width 399 height 8
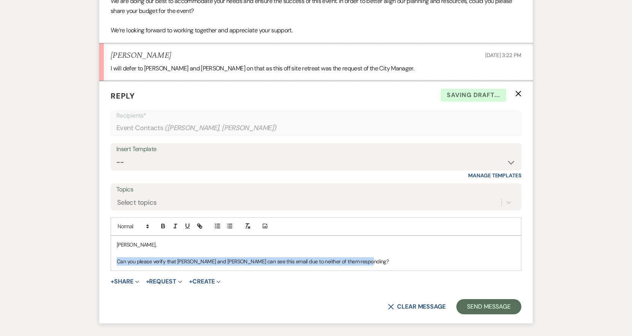
drag, startPoint x: 370, startPoint y: 264, endPoint x: 115, endPoint y: 259, distance: 254.8
click at [115, 259] on div "Alicia, Can you please verify that Ms. Runnels and Ms. Lewis can see this email…" at bounding box center [316, 253] width 410 height 35
copy p "Can you please verify that Ms. Runnels and Ms. Lewis can see this email due to …"
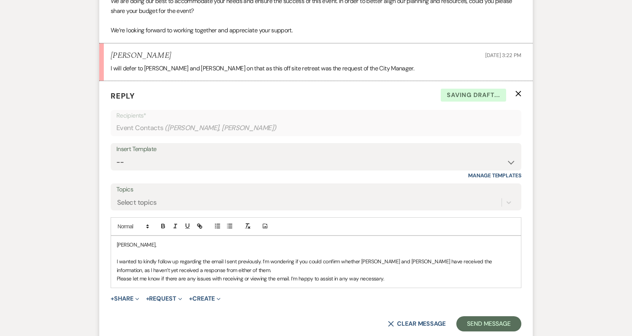
click at [222, 268] on p "I wanted to kindly follow up regarding the email I sent previously. I’m wonderi…" at bounding box center [316, 265] width 399 height 17
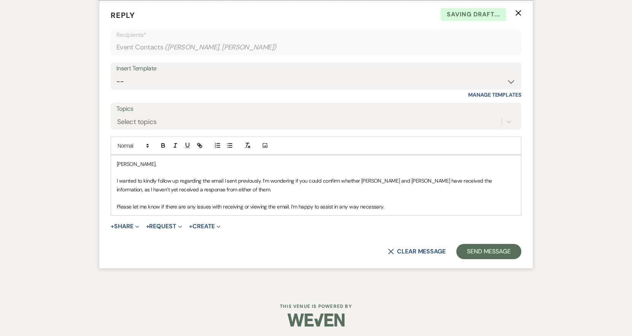
scroll to position [1094, 0]
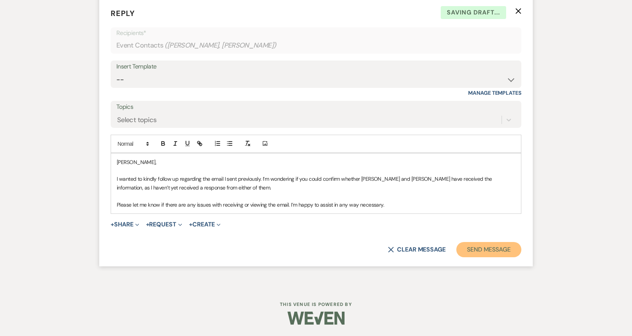
click at [463, 248] on button "Send Message" at bounding box center [488, 249] width 65 height 15
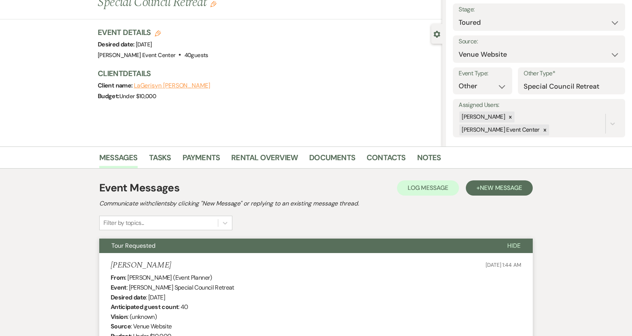
scroll to position [0, 0]
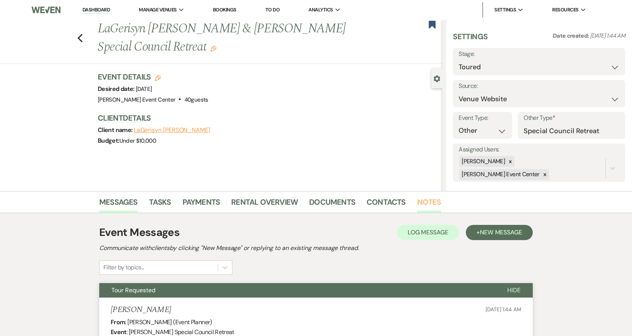
click at [427, 202] on link "Notes" at bounding box center [429, 204] width 24 height 17
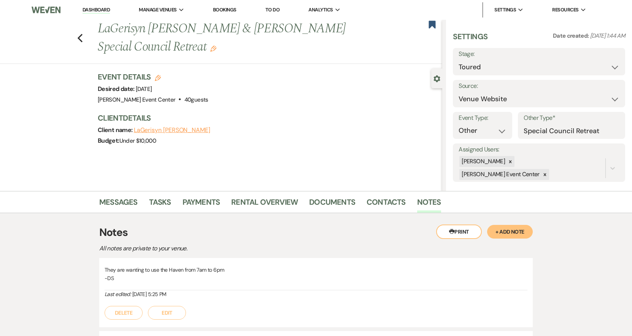
click at [503, 230] on button "+ Add Note" at bounding box center [510, 232] width 46 height 14
click at [367, 299] on div at bounding box center [316, 291] width 422 height 17
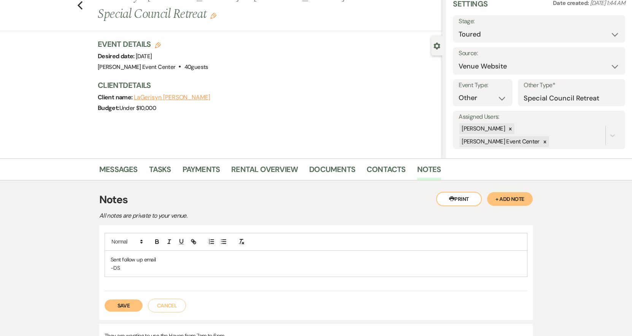
scroll to position [76, 0]
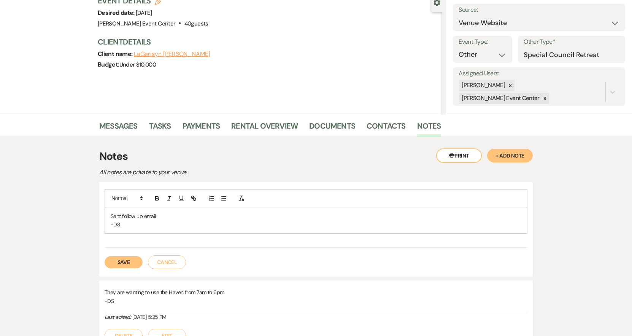
click at [145, 256] on div "Save Cancel" at bounding box center [316, 258] width 423 height 21
click at [124, 259] on button "Save" at bounding box center [124, 262] width 38 height 12
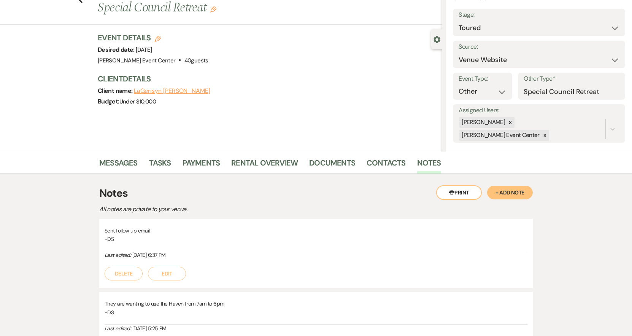
scroll to position [0, 0]
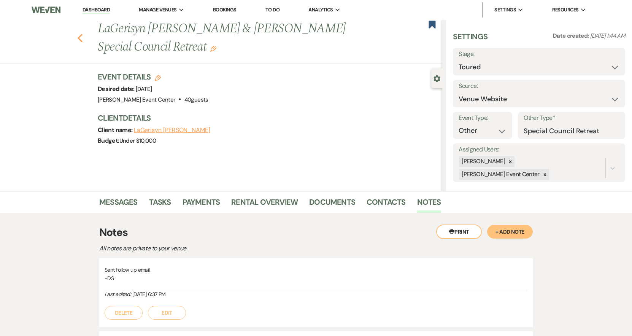
click at [83, 38] on icon "Previous" at bounding box center [80, 37] width 6 height 9
select select "5"
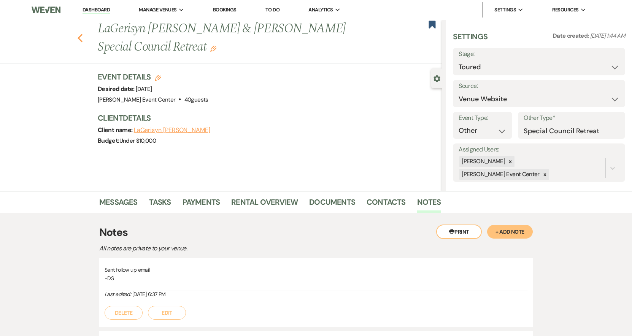
select select "5"
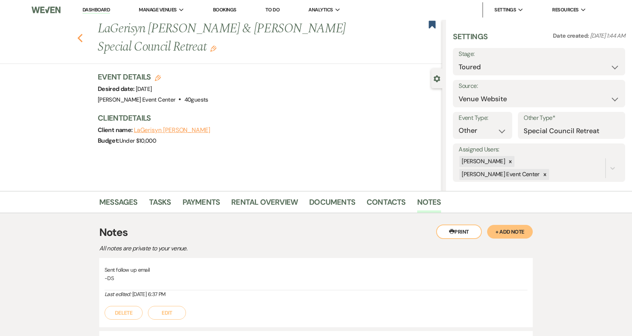
select select "5"
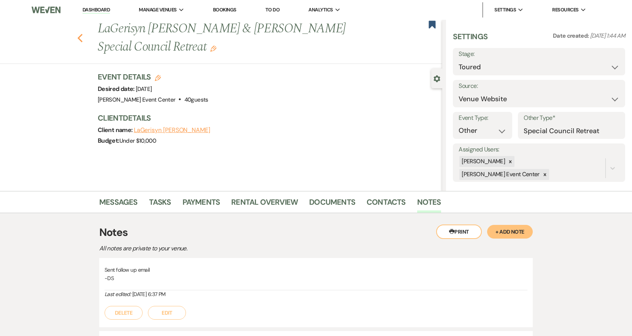
select select "5"
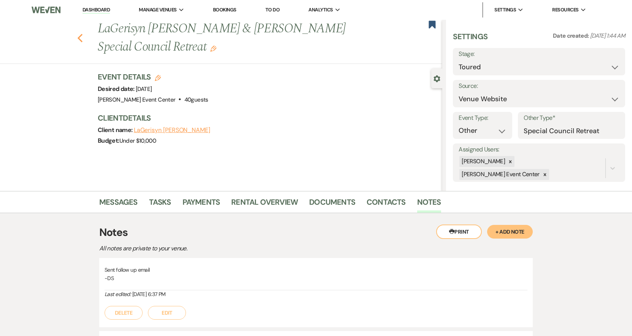
select select "5"
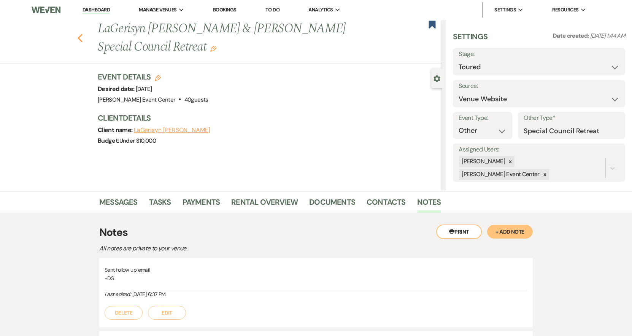
select select "5"
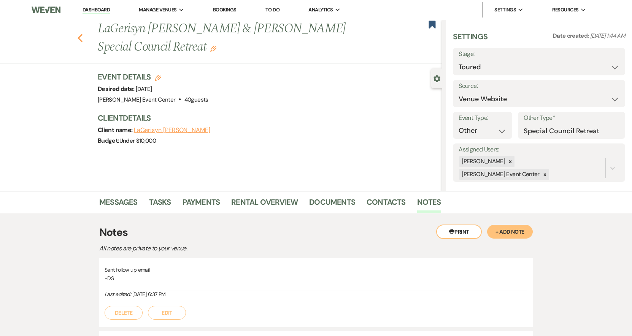
select select "5"
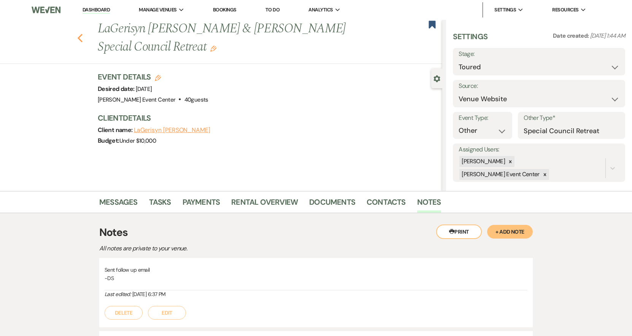
select select "5"
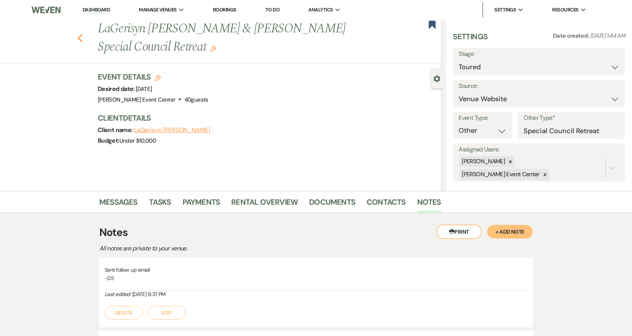
select select "5"
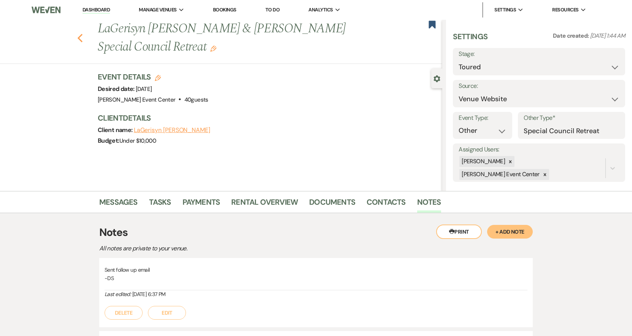
select select "5"
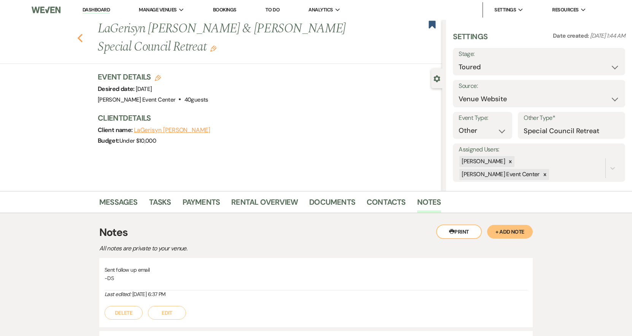
select select "5"
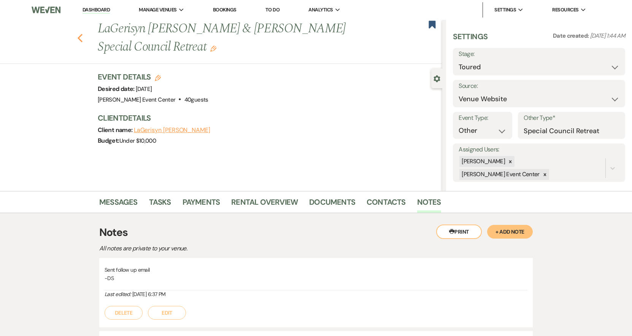
select select "5"
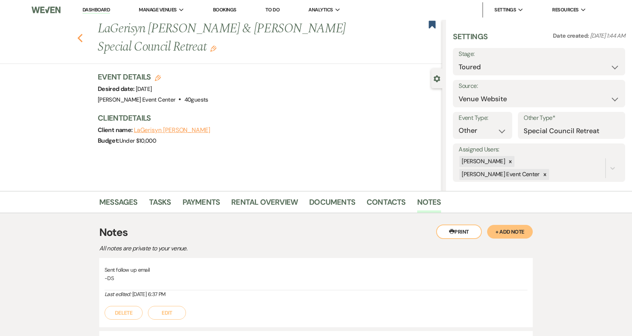
select select "5"
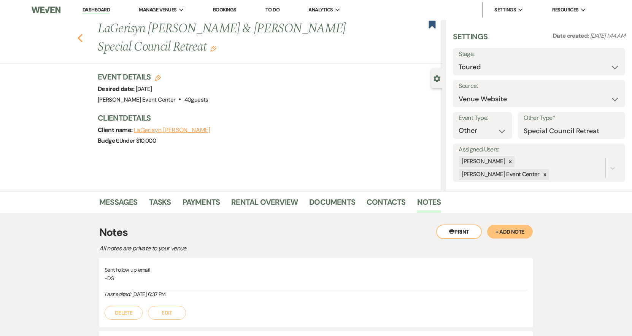
select select "5"
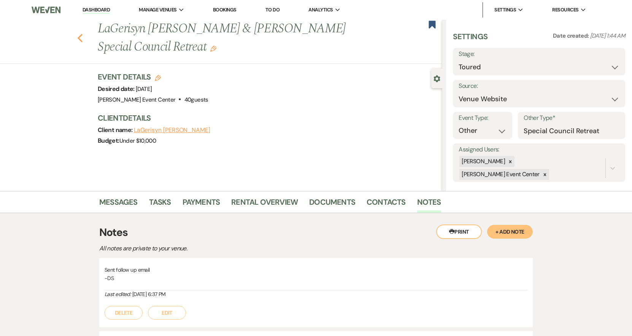
select select "5"
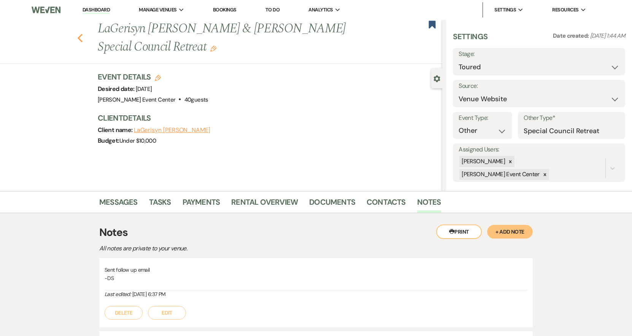
select select "5"
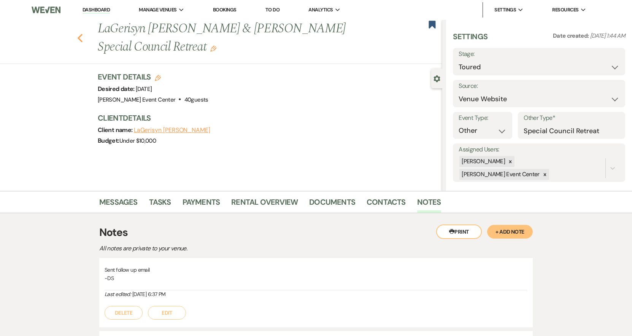
select select "5"
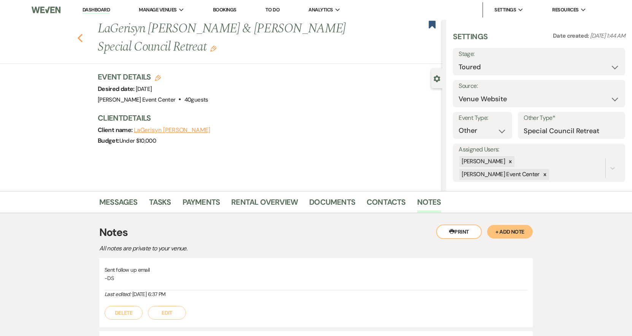
select select "5"
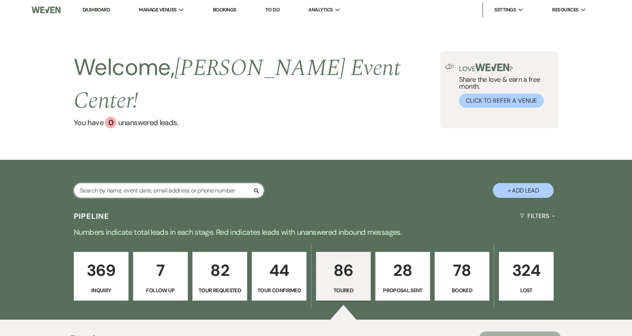
click at [153, 183] on input "text" at bounding box center [169, 190] width 190 height 15
paste input "Terran Watkins"
type input "Terran Watkins"
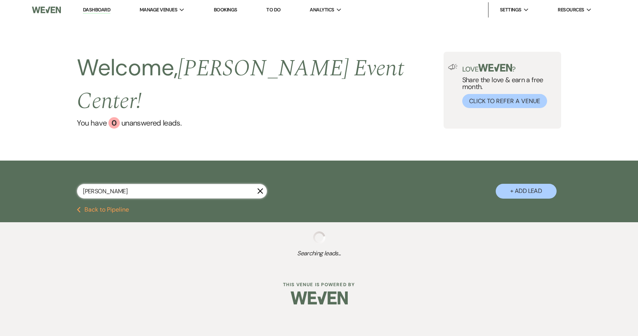
select select "2"
select select "8"
select select "4"
select select "8"
select select "4"
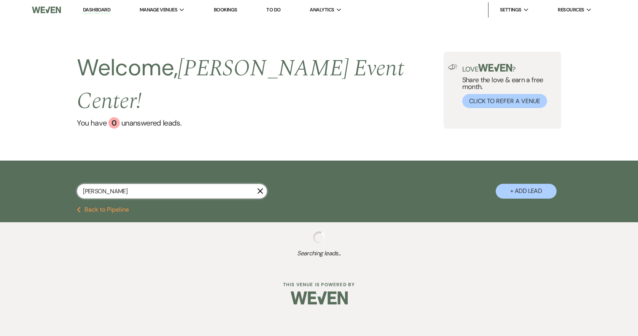
select select "5"
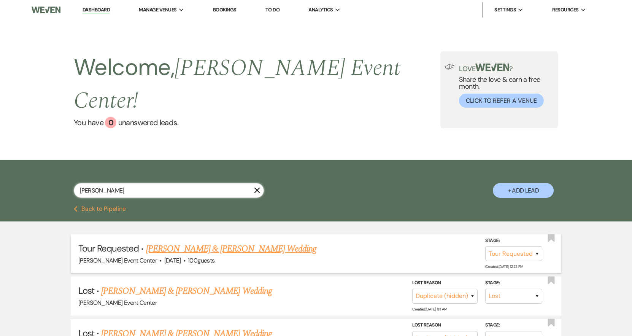
type input "Terran Watkins"
click at [206, 242] on link "Lester Biggers & Terran Watkins's Wedding" at bounding box center [231, 249] width 170 height 14
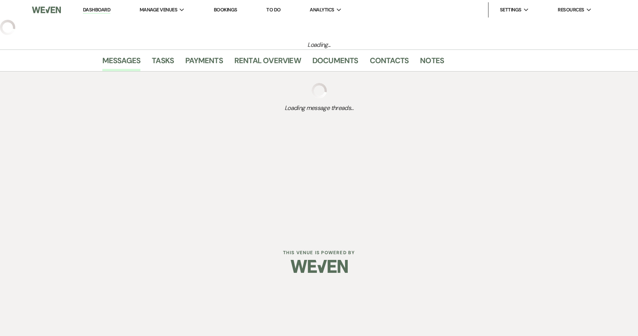
select select "2"
select select "5"
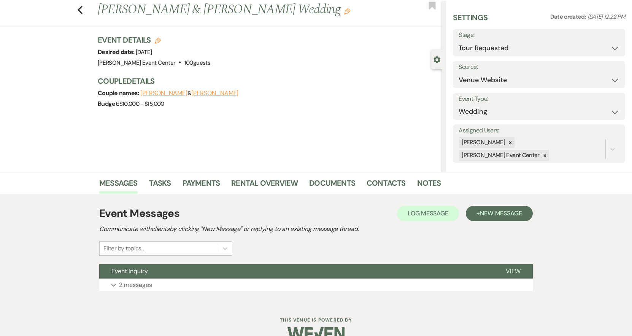
scroll to position [35, 0]
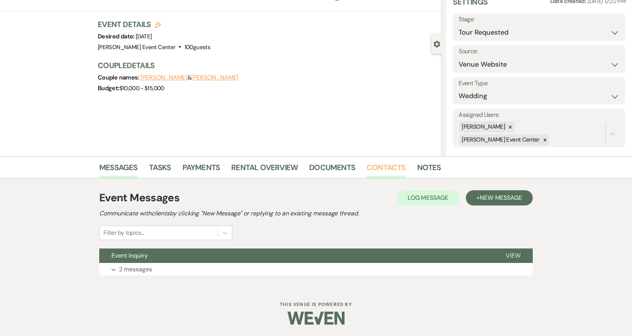
click at [383, 170] on link "Contacts" at bounding box center [386, 169] width 39 height 17
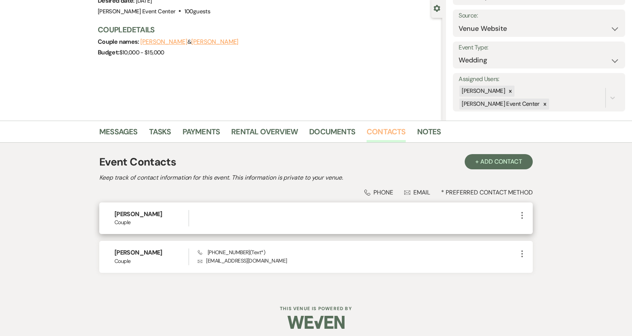
scroll to position [75, 0]
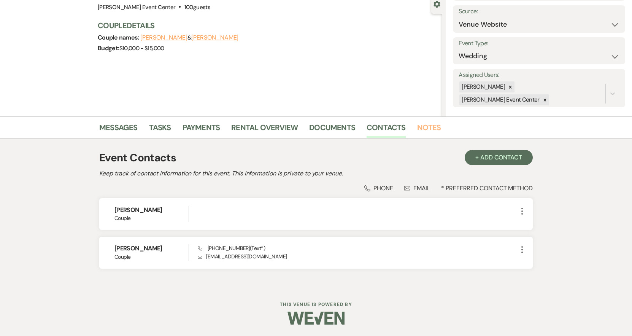
drag, startPoint x: 431, startPoint y: 123, endPoint x: 429, endPoint y: 127, distance: 4.5
click at [431, 124] on link "Notes" at bounding box center [429, 129] width 24 height 17
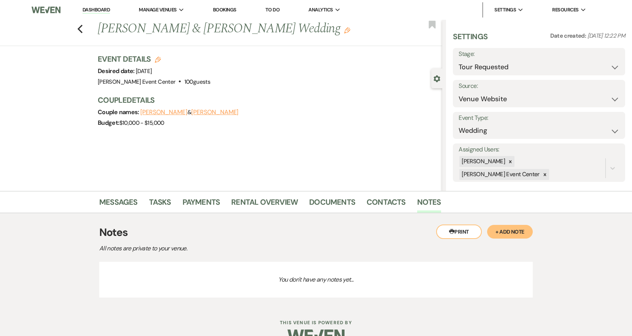
click at [515, 234] on button "+ Add Note" at bounding box center [510, 232] width 46 height 14
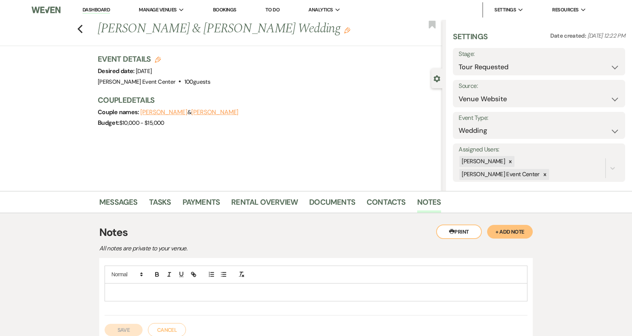
click at [321, 283] on div at bounding box center [316, 274] width 423 height 18
click at [317, 294] on p at bounding box center [316, 292] width 411 height 8
drag, startPoint x: 137, startPoint y: 304, endPoint x: 68, endPoint y: 288, distance: 70.3
click at [69, 289] on div "Messages Tasks Payments Rental Overview Documents Contacts Notes Printer Print …" at bounding box center [316, 277] width 632 height 173
copy div "Left a vm to reschedule tour on 8.23.25 -DS"
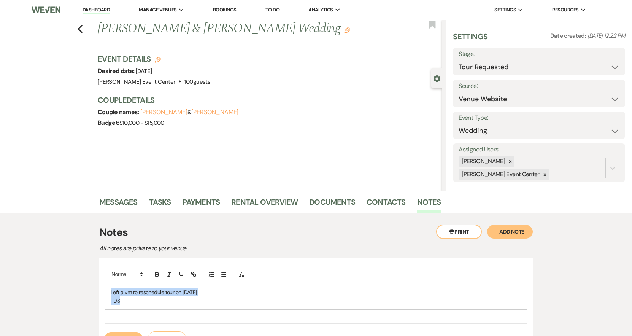
click at [142, 299] on p "-DS" at bounding box center [316, 300] width 411 height 8
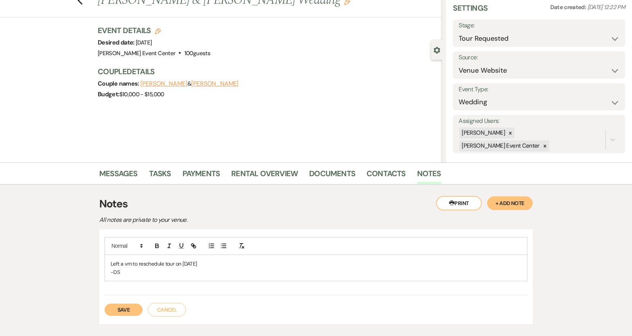
scroll to position [76, 0]
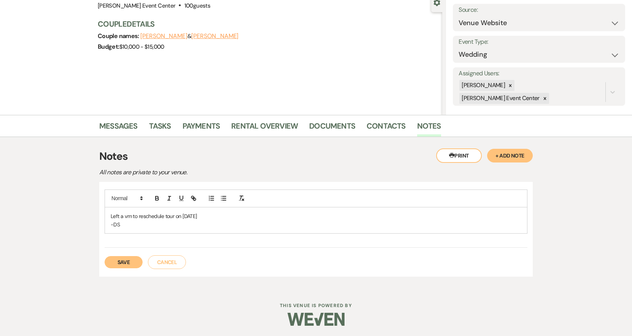
click at [125, 264] on button "Save" at bounding box center [124, 262] width 38 height 12
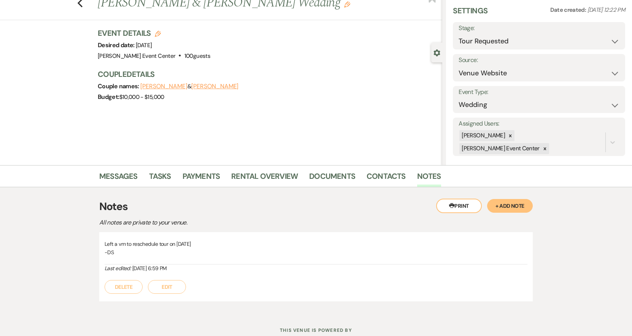
scroll to position [0, 0]
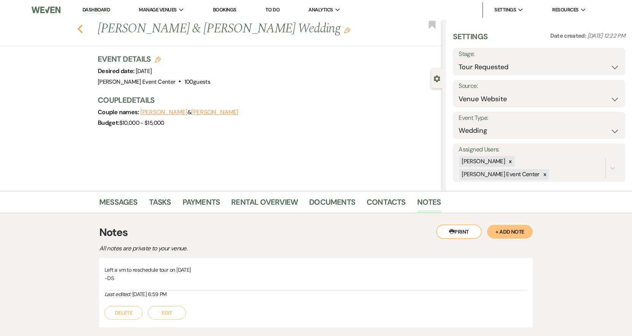
click at [82, 29] on icon "Previous" at bounding box center [80, 28] width 6 height 9
select select "2"
select select "8"
select select "4"
select select "8"
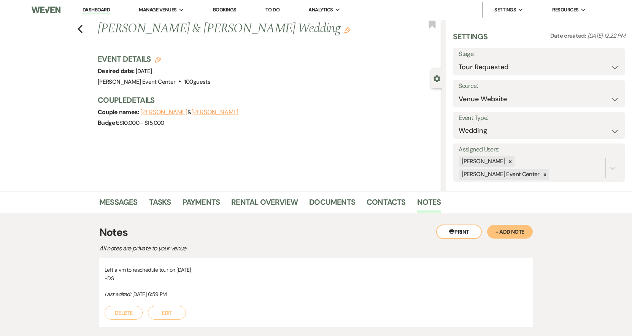
select select "4"
select select "5"
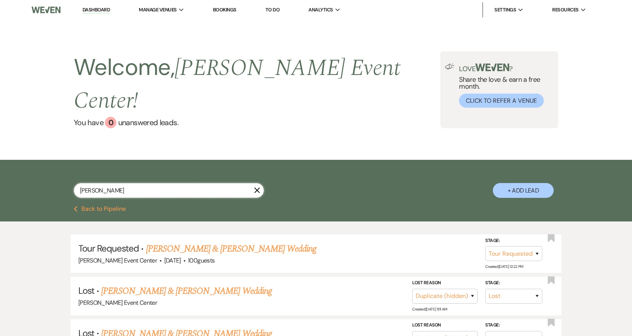
drag, startPoint x: 131, startPoint y: 176, endPoint x: 8, endPoint y: 162, distance: 124.0
click at [8, 162] on div "Terran Watkins X + Add Lead" at bounding box center [316, 183] width 632 height 46
paste input "Cynthia Ruiz"
type input "Cynthia Ruiz"
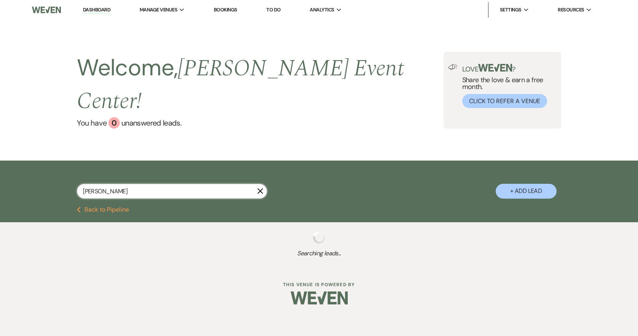
select select "4"
select select "5"
select select "4"
select select "8"
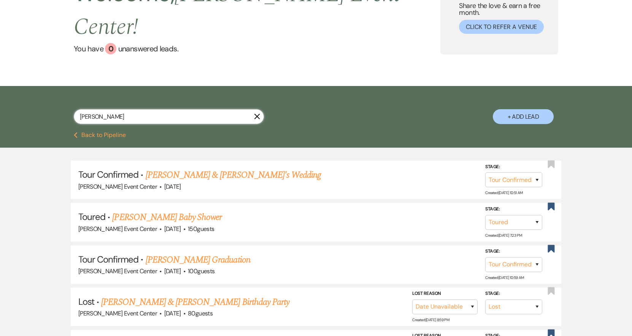
scroll to position [76, 0]
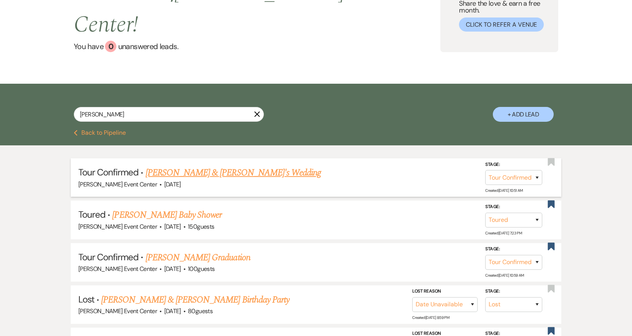
click at [201, 166] on link "ALEX & CYNTHIA's Wedding" at bounding box center [234, 173] width 176 height 14
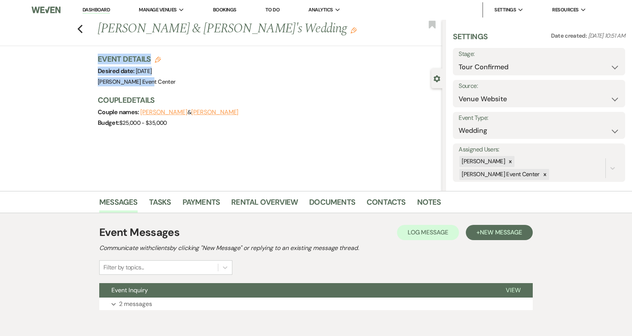
drag, startPoint x: 98, startPoint y: 58, endPoint x: 197, endPoint y: 91, distance: 104.0
click at [197, 91] on div "Previous ALEX & CYNTHIA's Wedding Edit Bookmark Gear Settings Settings Date cre…" at bounding box center [221, 105] width 442 height 171
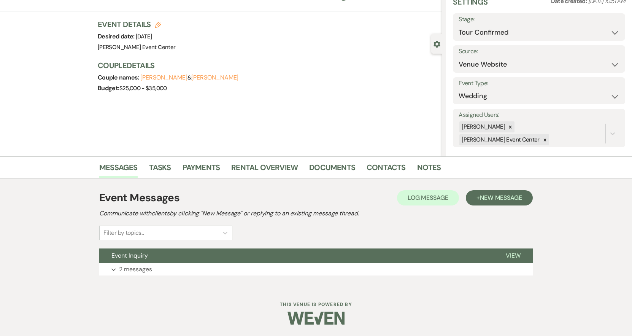
click at [261, 128] on div "Previous ALEX & CYNTHIA's Wedding Edit Bookmark Gear Settings Settings Date cre…" at bounding box center [221, 70] width 442 height 171
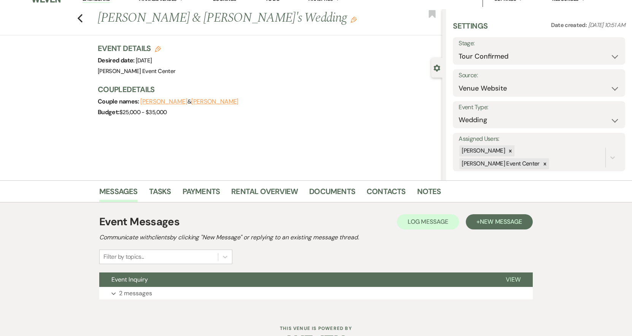
scroll to position [0, 0]
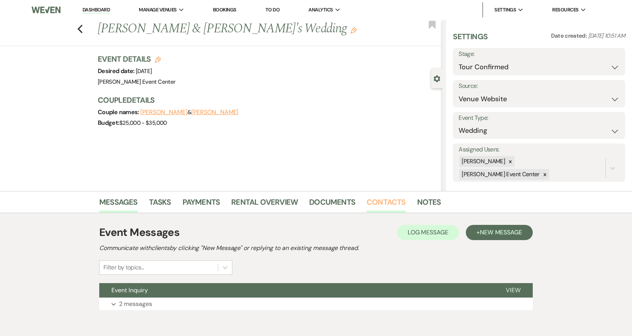
click at [378, 202] on link "Contacts" at bounding box center [386, 204] width 39 height 17
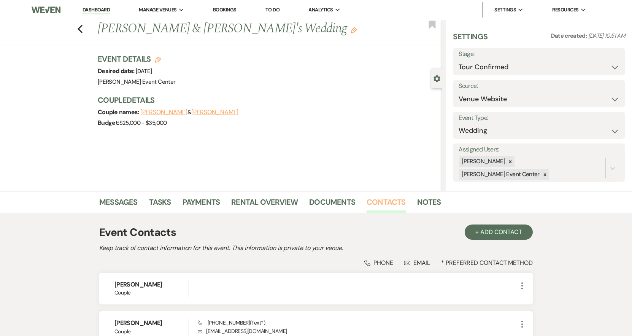
scroll to position [75, 0]
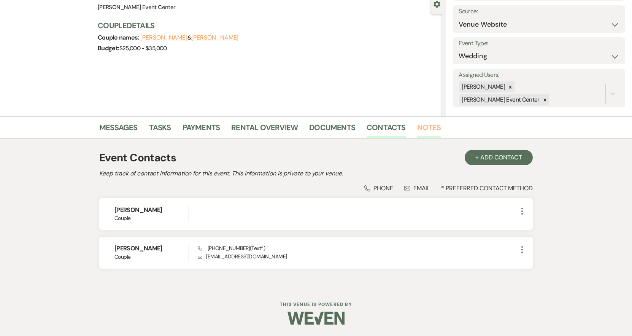
click at [434, 132] on link "Notes" at bounding box center [429, 129] width 24 height 17
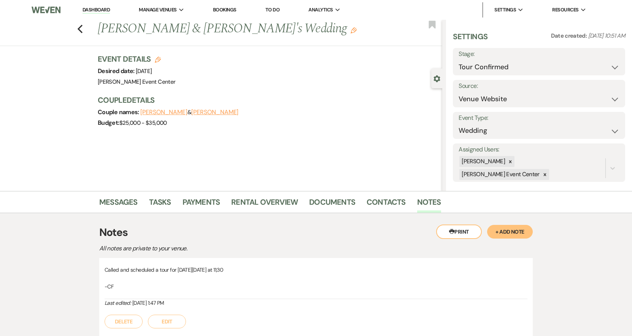
click at [504, 237] on button "+ Add Note" at bounding box center [510, 232] width 46 height 14
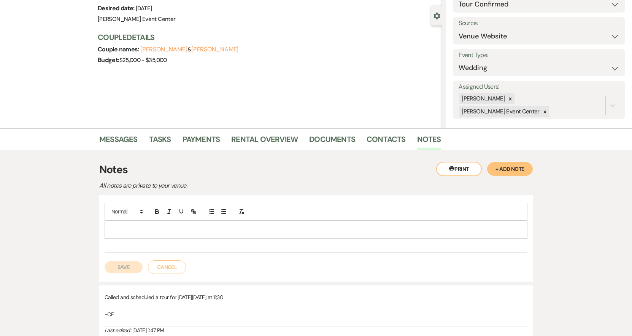
scroll to position [151, 0]
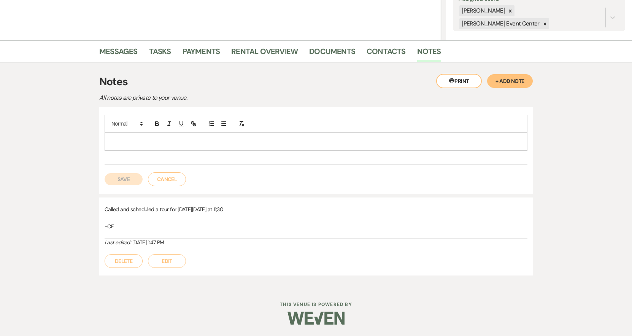
click at [173, 142] on p at bounding box center [316, 141] width 411 height 8
drag, startPoint x: 147, startPoint y: 142, endPoint x: 106, endPoint y: 127, distance: 43.1
click at [107, 127] on div "Cynthia Ruiz" at bounding box center [316, 133] width 423 height 36
click at [133, 141] on p "Left vm tp reschedule tour on 8.23.25" at bounding box center [316, 141] width 411 height 8
click at [200, 140] on p "Left vm to reschedule tour on 8.23.25" at bounding box center [316, 141] width 411 height 8
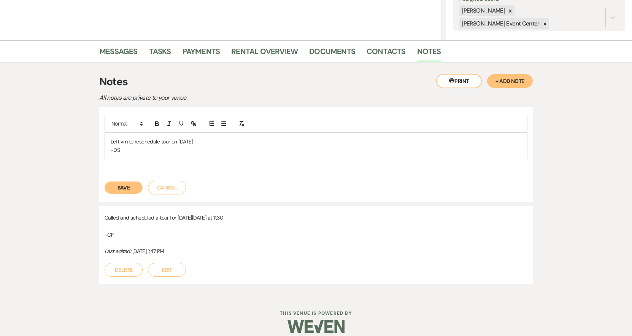
click at [109, 186] on button "Save" at bounding box center [124, 187] width 38 height 12
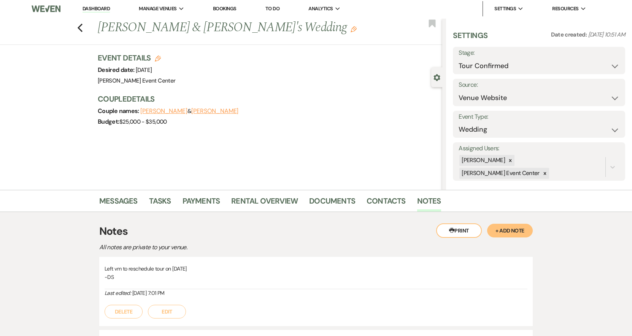
scroll to position [0, 0]
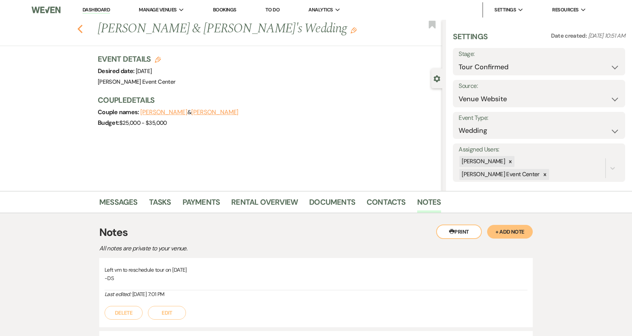
click at [83, 32] on use "button" at bounding box center [80, 29] width 5 height 8
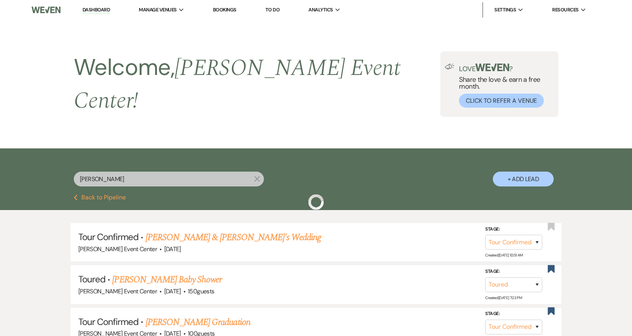
scroll to position [76, 0]
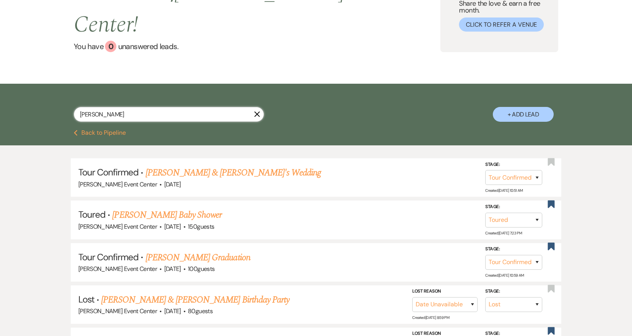
drag, startPoint x: 143, startPoint y: 94, endPoint x: 87, endPoint y: 97, distance: 55.6
click at [87, 107] on input "Cynthia Ruiz" at bounding box center [169, 114] width 190 height 15
click at [131, 107] on input "Cynthia Ruiz" at bounding box center [169, 114] width 190 height 15
drag, startPoint x: 131, startPoint y: 93, endPoint x: 21, endPoint y: 99, distance: 109.7
click at [22, 99] on div "Cynthia Ruiz X + Add Lead" at bounding box center [316, 107] width 632 height 46
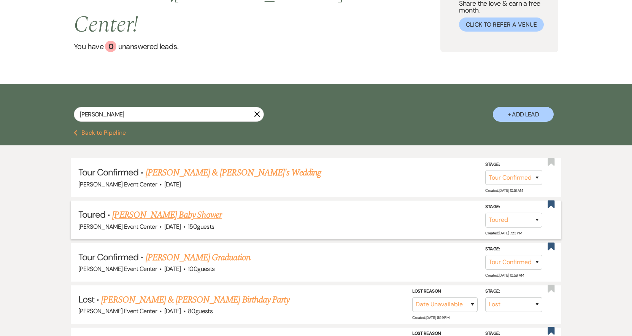
click at [163, 208] on link "[PERSON_NAME] Baby Shower" at bounding box center [167, 215] width 110 height 14
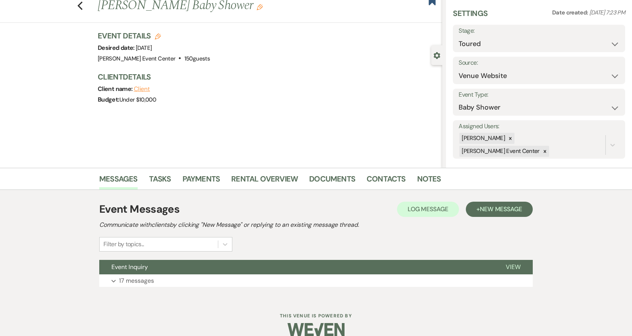
scroll to position [35, 0]
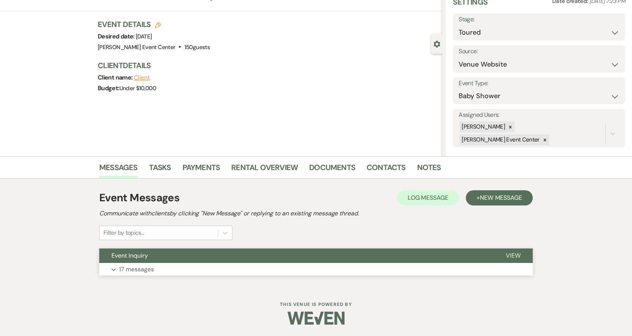
click at [144, 265] on p "17 messages" at bounding box center [136, 269] width 35 height 10
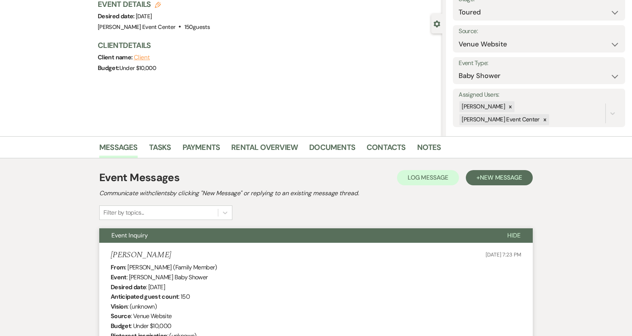
scroll to position [0, 0]
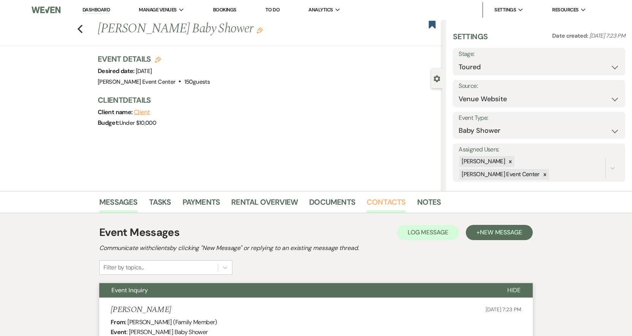
click at [368, 205] on link "Contacts" at bounding box center [386, 204] width 39 height 17
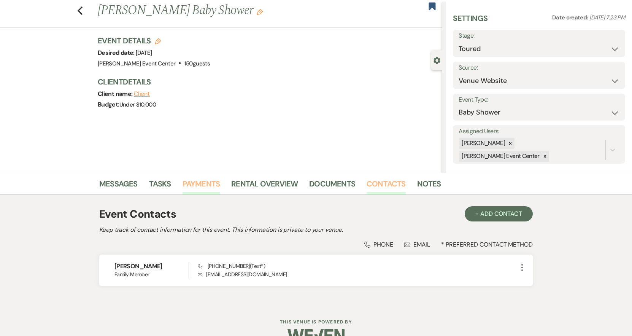
scroll to position [36, 0]
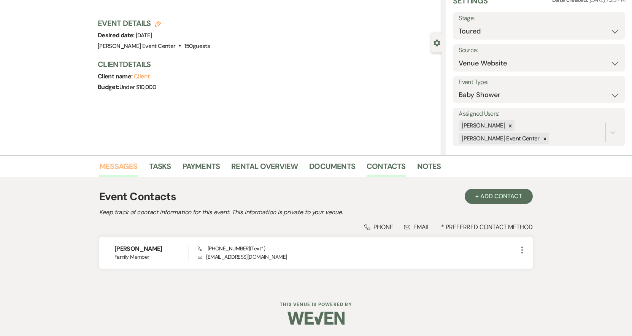
click at [127, 168] on link "Messages" at bounding box center [118, 168] width 38 height 17
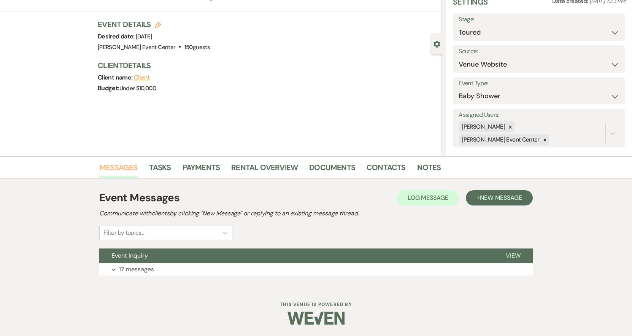
scroll to position [35, 0]
click at [152, 265] on p "17 messages" at bounding box center [136, 269] width 35 height 10
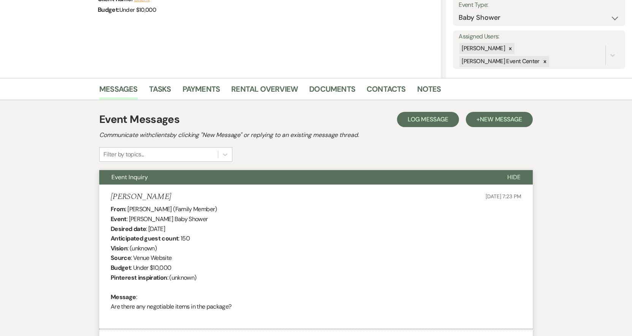
scroll to position [114, 0]
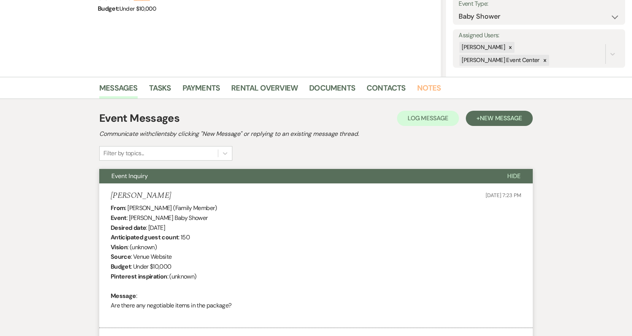
click at [422, 84] on link "Notes" at bounding box center [429, 90] width 24 height 17
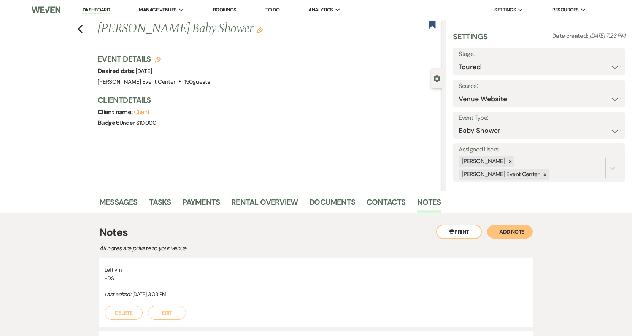
drag, startPoint x: 508, startPoint y: 230, endPoint x: 464, endPoint y: 239, distance: 45.3
click at [509, 230] on button "+ Add Note" at bounding box center [510, 232] width 46 height 14
click at [175, 295] on p at bounding box center [316, 292] width 411 height 8
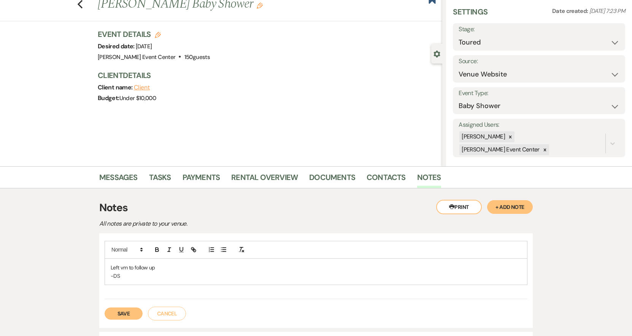
scroll to position [38, 0]
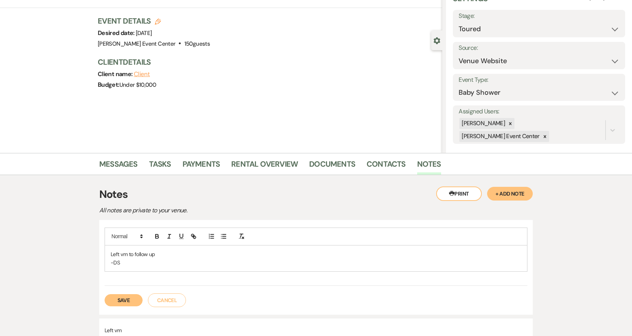
click at [116, 297] on button "Save" at bounding box center [124, 300] width 38 height 12
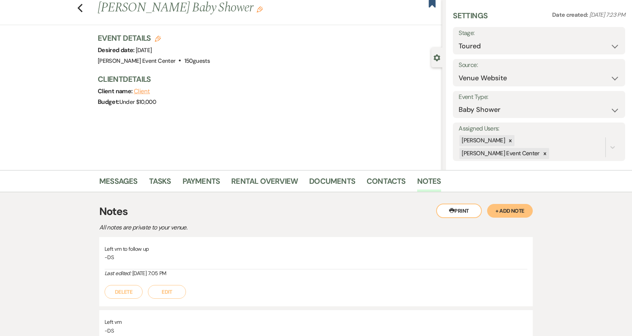
scroll to position [0, 0]
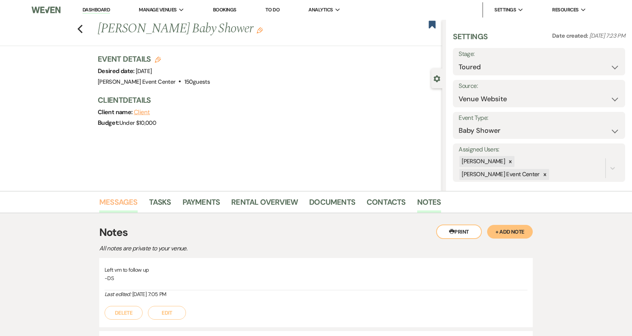
click at [117, 203] on link "Messages" at bounding box center [118, 204] width 38 height 17
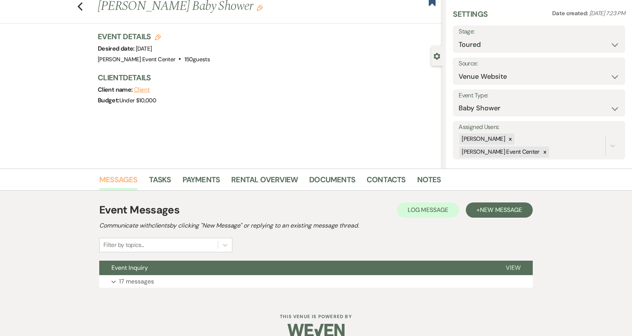
scroll to position [35, 0]
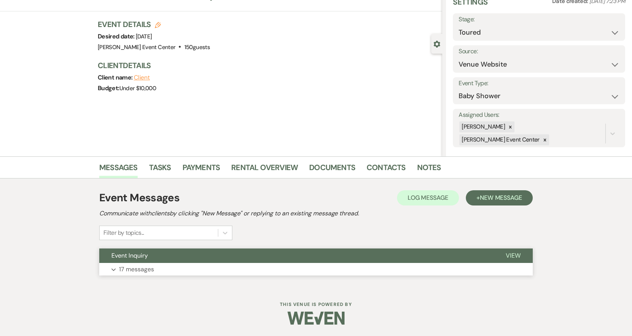
click at [141, 267] on p "17 messages" at bounding box center [136, 269] width 35 height 10
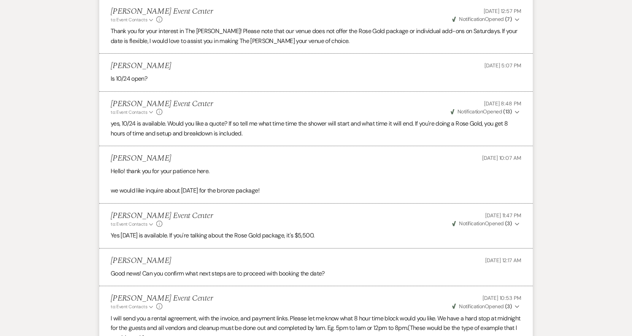
scroll to position [1480, 0]
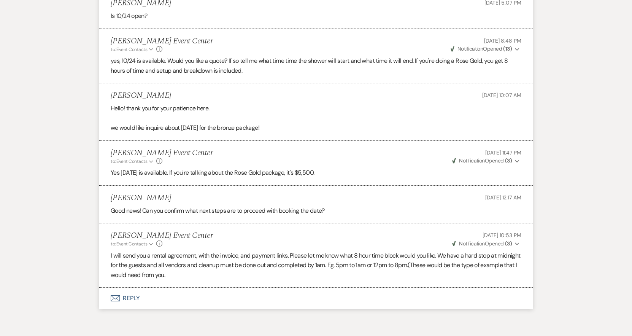
click at [126, 288] on button "Envelope Reply" at bounding box center [316, 297] width 434 height 21
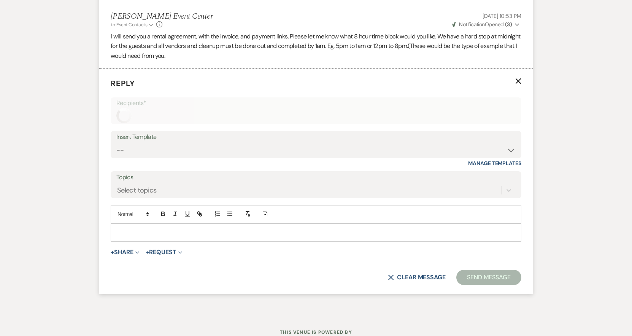
scroll to position [1703, 0]
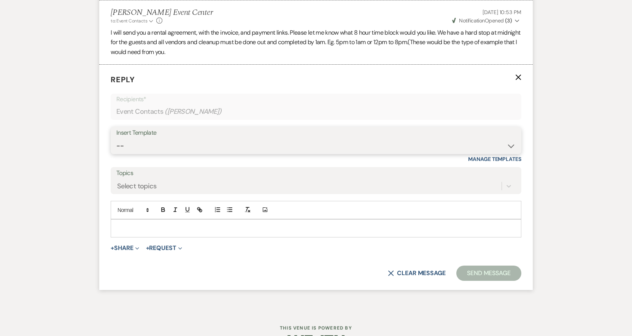
click at [327, 138] on select "-- Weven Planning Portal Introduction (Booked Events) Initial Inquiry Response …" at bounding box center [315, 145] width 399 height 15
click at [116, 138] on select "-- Weven Planning Portal Introduction (Booked Events) Initial Inquiry Response …" at bounding box center [315, 145] width 399 height 15
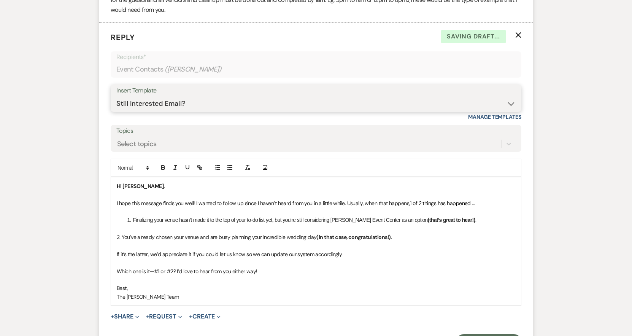
scroll to position [1827, 0]
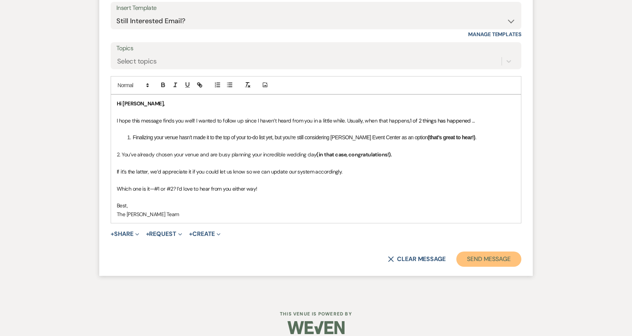
click at [472, 251] on button "Send Message" at bounding box center [488, 258] width 65 height 15
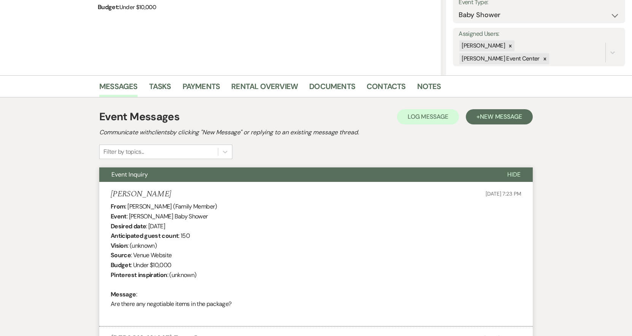
scroll to position [0, 0]
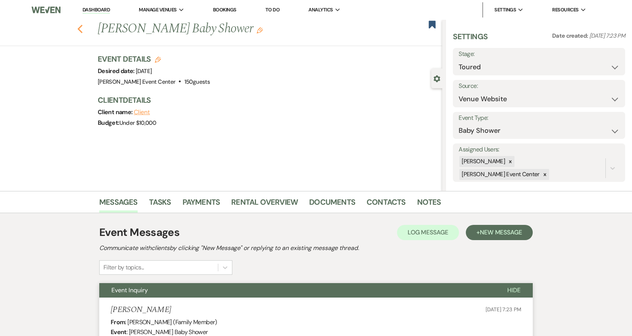
click at [83, 28] on icon "Previous" at bounding box center [80, 28] width 6 height 9
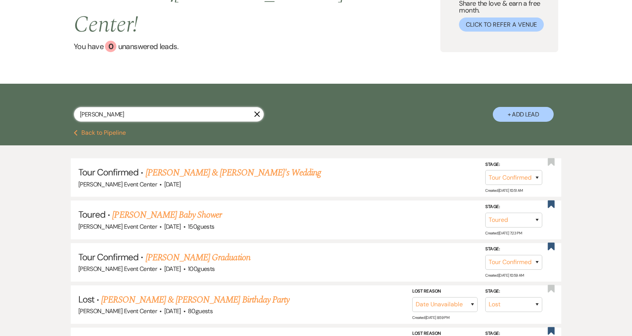
drag, startPoint x: 48, startPoint y: 98, endPoint x: 1, endPoint y: 98, distance: 47.5
click at [10, 98] on div "Cynthia Ruiz X + Add Lead" at bounding box center [316, 107] width 632 height 46
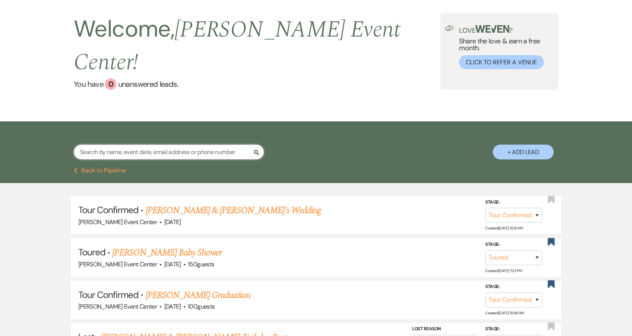
scroll to position [38, 0]
click at [176, 145] on input "text" at bounding box center [169, 152] width 190 height 15
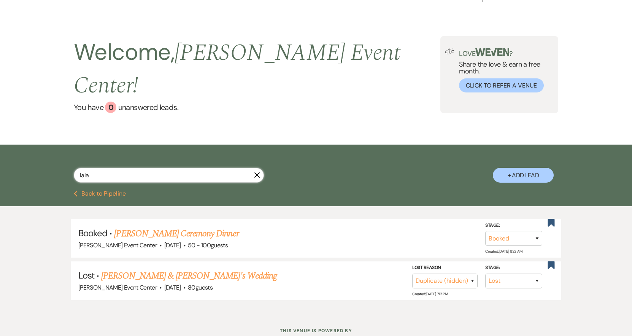
scroll to position [23, 0]
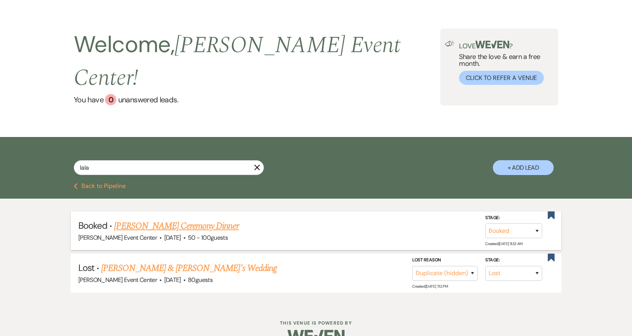
click at [144, 219] on link "[PERSON_NAME] Ceremony Dinner" at bounding box center [176, 226] width 124 height 14
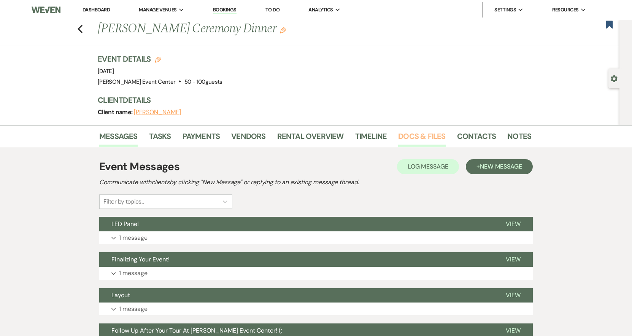
click at [416, 139] on link "Docs & Files" at bounding box center [421, 138] width 47 height 17
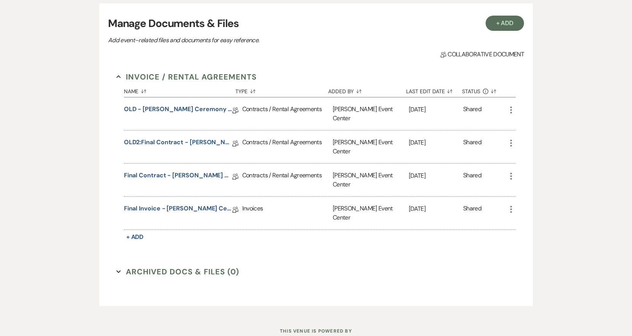
scroll to position [152, 0]
click at [189, 203] on link "Final Invoice - [PERSON_NAME] Ceremony Dinner - Rose Gold - [DATE]" at bounding box center [178, 209] width 108 height 12
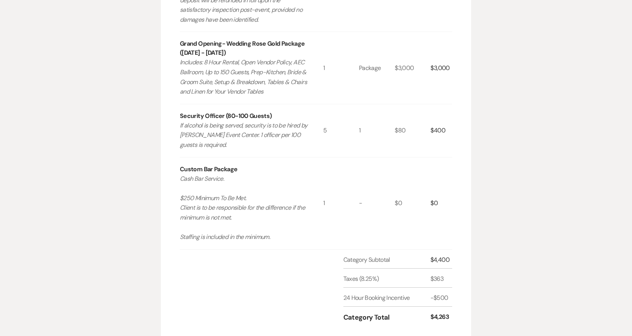
scroll to position [304, 0]
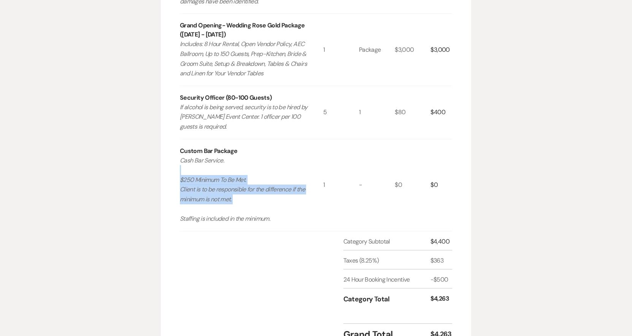
drag, startPoint x: 175, startPoint y: 174, endPoint x: 285, endPoint y: 212, distance: 116.7
click at [285, 212] on div "Invoice Created On: May 1, 2025 12:39 PM LaLa LaCour's Ceremony Dinner Event Da…" at bounding box center [316, 82] width 310 height 568
click at [285, 212] on p "Cash Bar Service. $250 Minimum To Be Met. Client is to be responsible for the d…" at bounding box center [244, 190] width 129 height 68
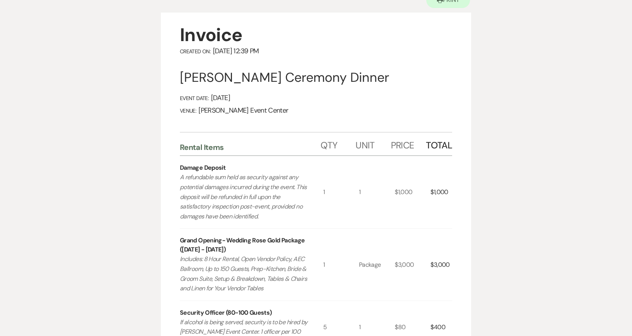
scroll to position [0, 0]
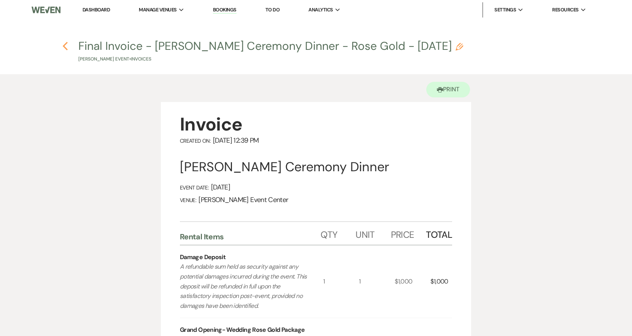
click at [65, 47] on use "button" at bounding box center [65, 46] width 5 height 8
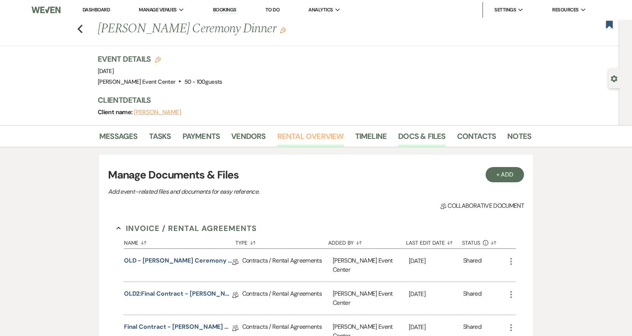
click at [318, 137] on link "Rental Overview" at bounding box center [310, 138] width 67 height 17
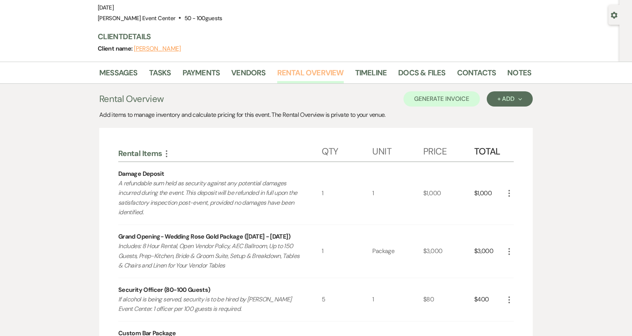
scroll to position [152, 0]
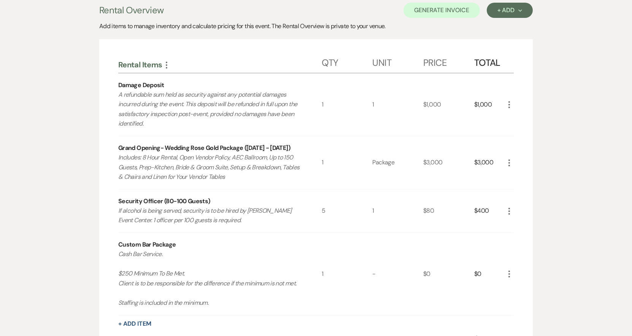
click at [515, 103] on div "Rental Items More Qty Unit Price Total Damage Deposit A refundable sum held as …" at bounding box center [316, 254] width 434 height 430
click at [504, 104] on div "$1,000" at bounding box center [489, 104] width 30 height 62
click at [507, 106] on icon "More" at bounding box center [509, 104] width 9 height 9
click at [514, 131] on icon "X" at bounding box center [515, 132] width 5 height 6
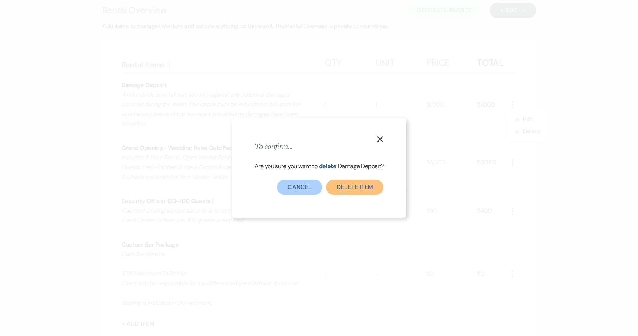
click at [334, 193] on button "Delete Item" at bounding box center [354, 186] width 57 height 15
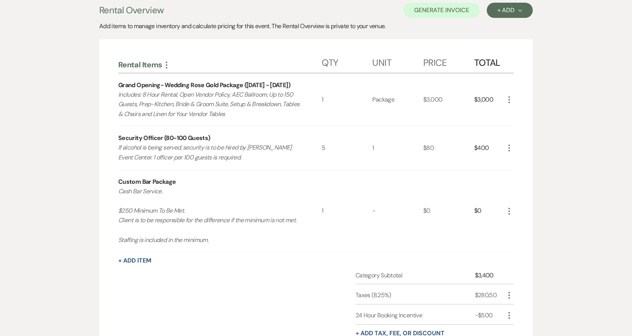
click at [508, 97] on icon "More" at bounding box center [509, 99] width 9 height 9
click at [516, 127] on use "button" at bounding box center [515, 127] width 4 height 4
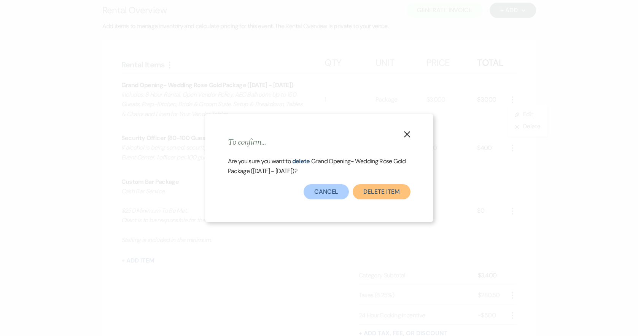
click at [379, 189] on button "Delete Item" at bounding box center [381, 191] width 57 height 15
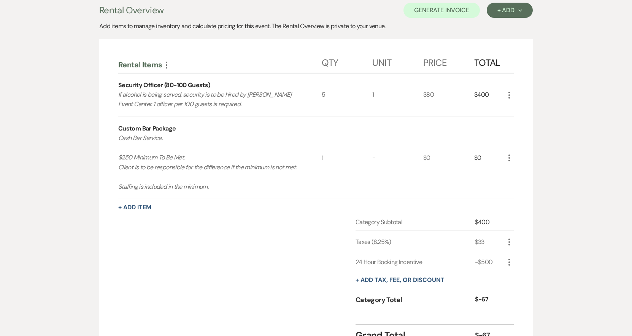
click at [509, 93] on use "button" at bounding box center [509, 95] width 2 height 7
click at [511, 124] on button "X Delete" at bounding box center [525, 122] width 41 height 12
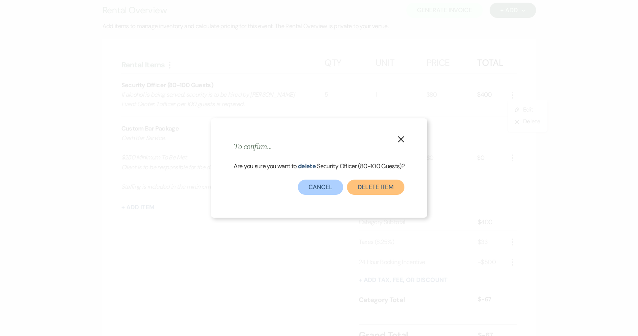
click at [372, 187] on button "Delete Item" at bounding box center [375, 186] width 57 height 15
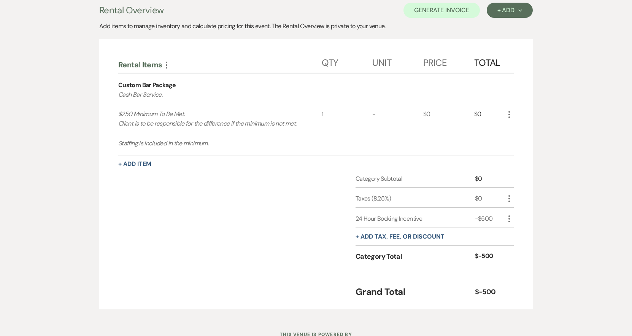
click at [507, 119] on icon "More" at bounding box center [509, 114] width 9 height 9
click at [516, 138] on button "X Delete" at bounding box center [525, 141] width 41 height 12
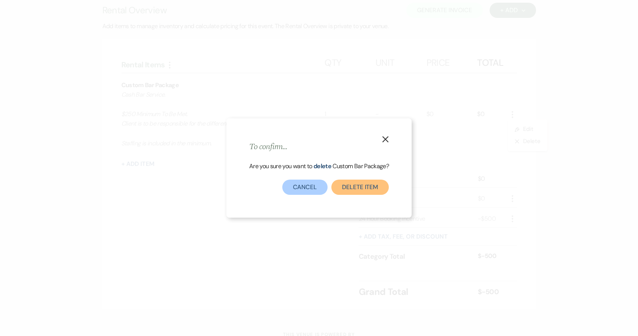
click at [354, 184] on button "Delete Item" at bounding box center [359, 186] width 57 height 15
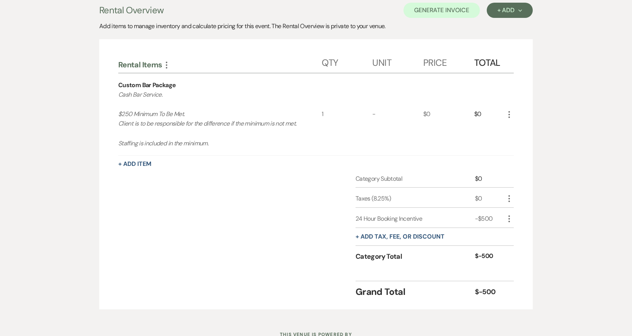
scroll to position [138, 0]
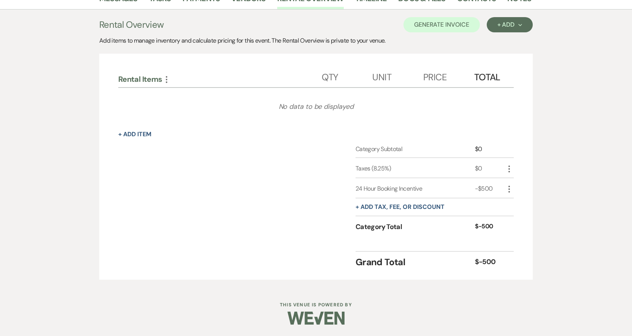
click at [514, 190] on div "Rental Items More Qty Unit Price Total No data to be displayed + Add Item Categ…" at bounding box center [316, 167] width 434 height 226
click at [510, 188] on icon "More" at bounding box center [509, 188] width 9 height 9
click at [516, 213] on icon "Delete" at bounding box center [515, 216] width 5 height 6
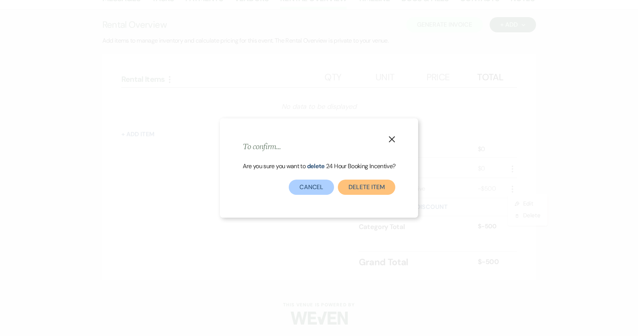
click at [373, 189] on button "Delete item" at bounding box center [366, 186] width 57 height 15
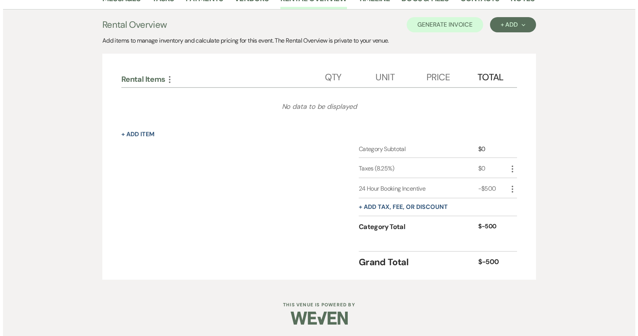
scroll to position [118, 0]
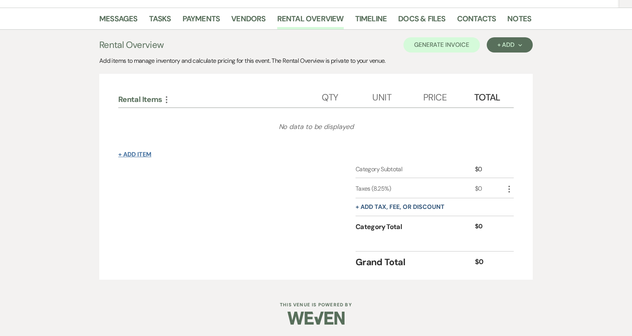
click at [149, 153] on button "+ Add Item" at bounding box center [134, 154] width 33 height 6
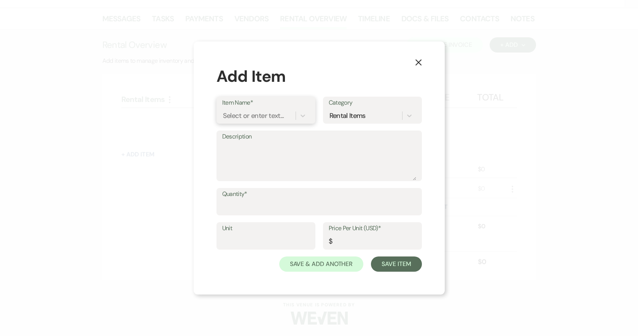
click at [239, 114] on div "Select or enter text..." at bounding box center [253, 116] width 61 height 10
click at [287, 130] on div "Reception Extension" at bounding box center [265, 134] width 87 height 15
click at [255, 167] on textarea "Description" at bounding box center [319, 161] width 194 height 38
click at [242, 203] on input "Quantity*" at bounding box center [319, 207] width 194 height 15
click at [400, 265] on button "Save Item" at bounding box center [396, 263] width 51 height 15
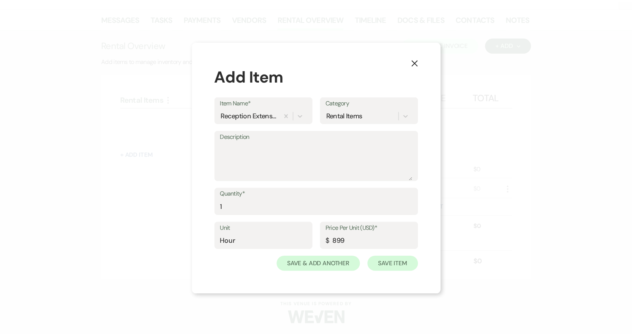
scroll to position [105, 0]
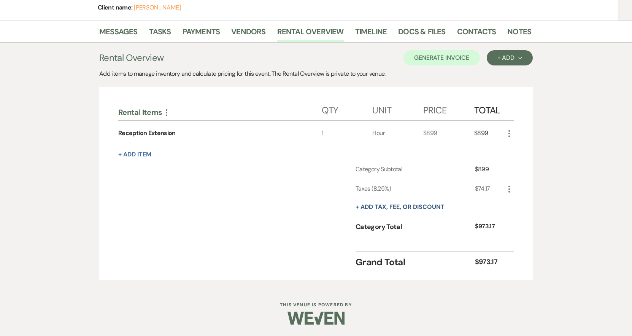
click at [135, 156] on button "+ Add Item" at bounding box center [134, 154] width 33 height 6
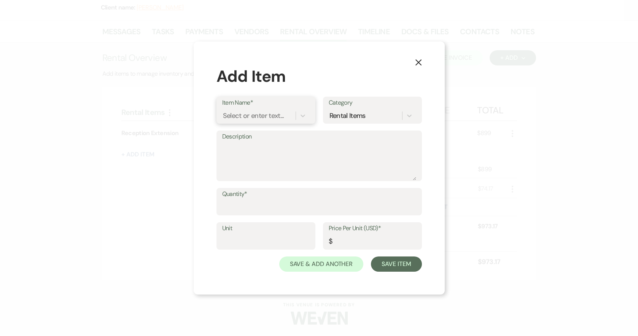
click at [258, 116] on div "Select or enter text..." at bounding box center [253, 116] width 61 height 10
click at [261, 143] on div "Security Officer (80-100 Guests)" at bounding box center [265, 139] width 87 height 24
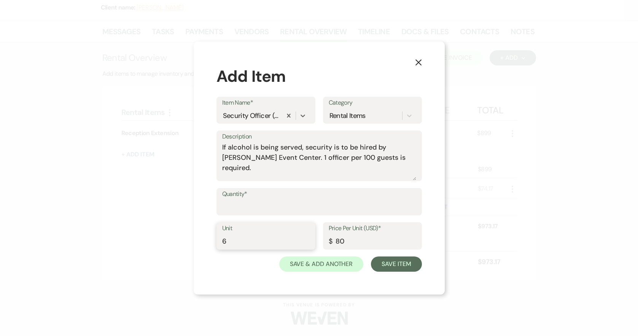
drag, startPoint x: 229, startPoint y: 241, endPoint x: 176, endPoint y: 241, distance: 52.9
click at [192, 242] on div "X Add Item Item Name* option Security Officer (80-100 Guests), selected. 0 resu…" at bounding box center [319, 168] width 638 height 336
click at [235, 205] on input "Quantity*" at bounding box center [319, 207] width 194 height 15
click at [380, 267] on button "Save Item" at bounding box center [396, 263] width 51 height 15
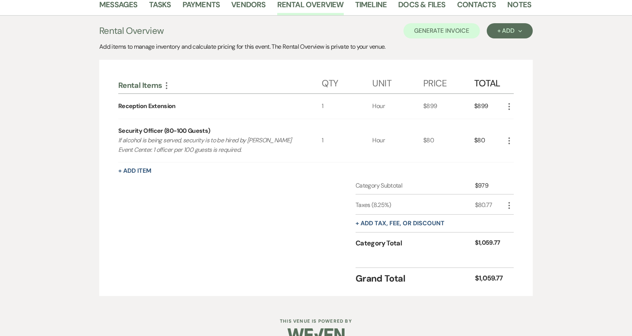
scroll to position [148, 0]
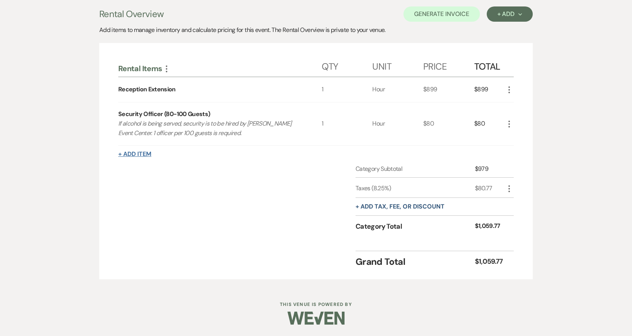
click at [145, 151] on button "+ Add Item" at bounding box center [134, 154] width 33 height 6
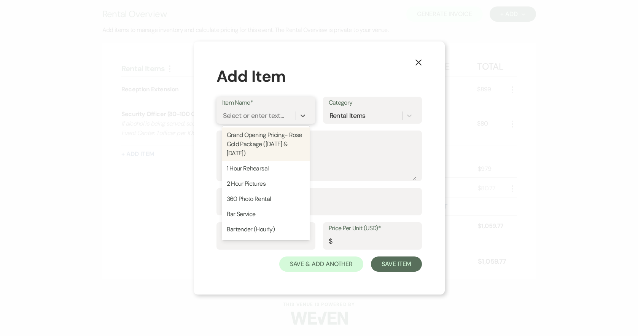
click at [276, 114] on div "Select or enter text..." at bounding box center [253, 116] width 61 height 10
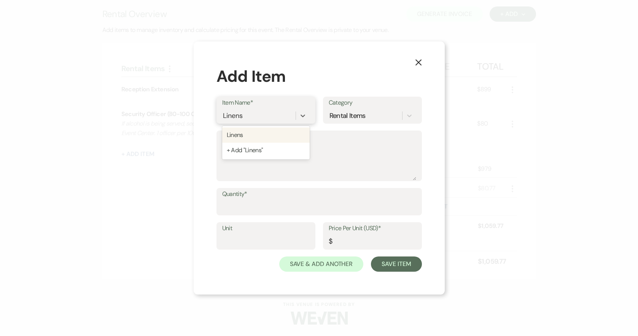
click at [245, 139] on div "Linens" at bounding box center [265, 134] width 87 height 15
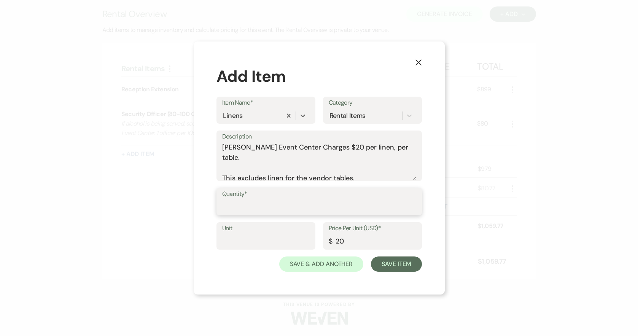
click at [275, 205] on input "Quantity*" at bounding box center [319, 207] width 194 height 15
click at [249, 236] on input "Unit" at bounding box center [265, 241] width 87 height 15
click at [397, 269] on button "Save Item" at bounding box center [396, 263] width 51 height 15
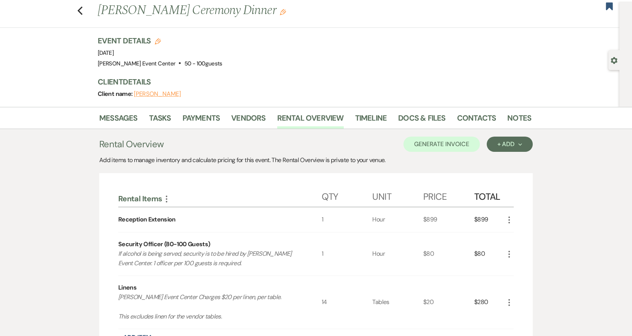
scroll to position [11, 0]
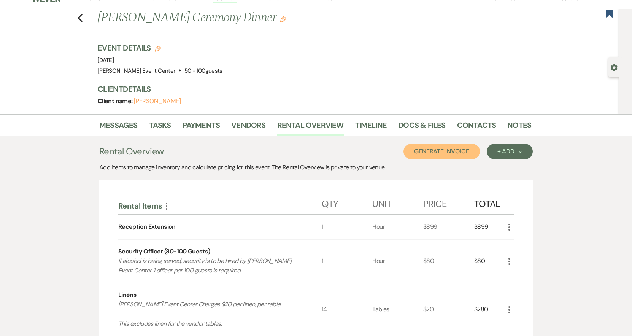
click at [448, 148] on button "Generate Invoice" at bounding box center [441, 151] width 76 height 15
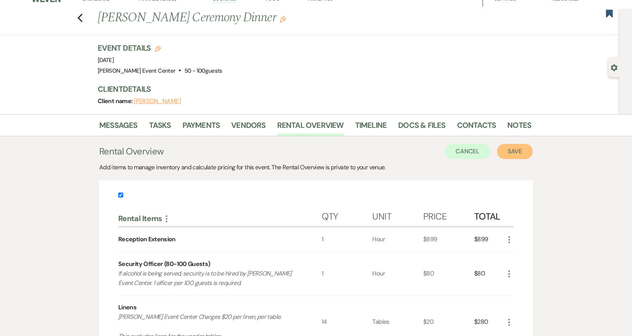
click at [509, 152] on button "Save" at bounding box center [515, 151] width 36 height 15
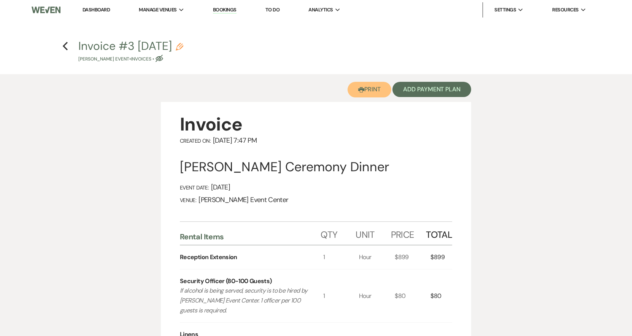
click at [373, 93] on button "Printer Print" at bounding box center [370, 90] width 44 height 16
click at [64, 46] on use "button" at bounding box center [65, 46] width 5 height 8
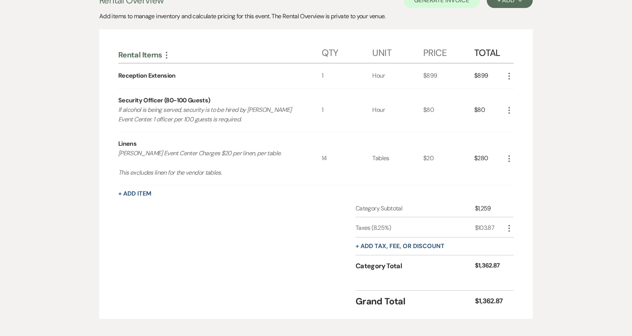
scroll to position [163, 0]
click at [134, 192] on button "+ Add Item" at bounding box center [134, 192] width 33 height 6
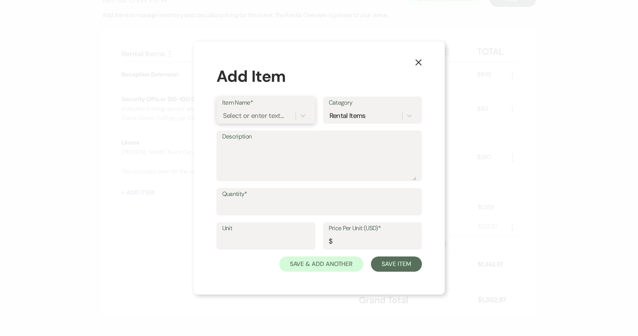
click at [252, 111] on div "Select or enter text..." at bounding box center [253, 116] width 61 height 10
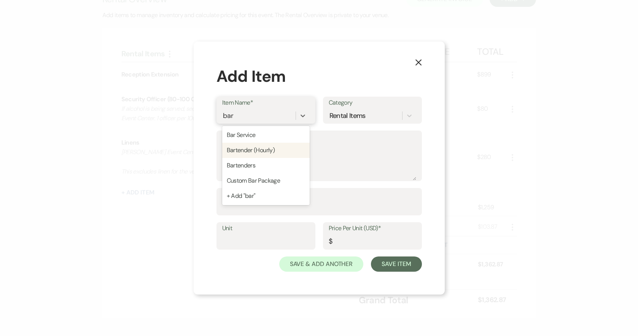
click at [243, 148] on div "Bartender (Hourly)" at bounding box center [265, 150] width 87 height 15
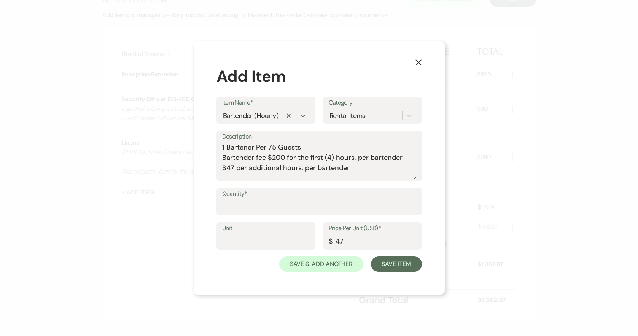
click at [233, 199] on label "Quantity*" at bounding box center [319, 194] width 194 height 11
click at [233, 200] on input "Quantity*" at bounding box center [319, 207] width 194 height 15
click at [244, 238] on input "Unit" at bounding box center [265, 241] width 87 height 15
click at [393, 266] on button "Save Item" at bounding box center [396, 263] width 51 height 15
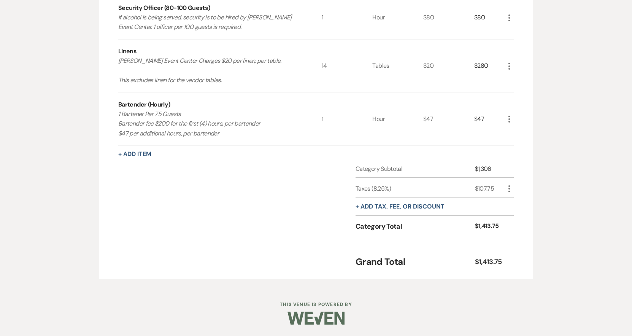
scroll to position [0, 0]
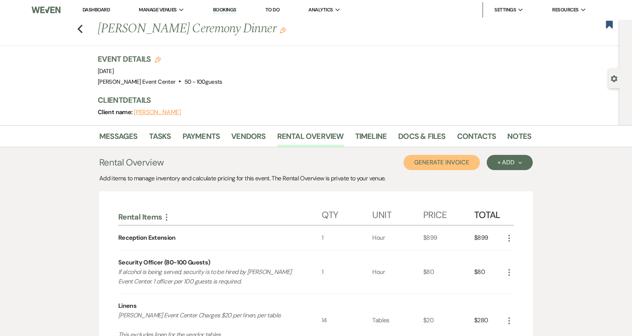
click at [457, 162] on button "Generate Invoice" at bounding box center [441, 162] width 76 height 15
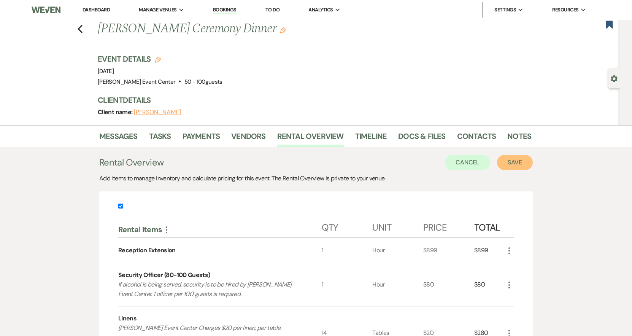
click at [515, 163] on button "Save" at bounding box center [515, 162] width 36 height 15
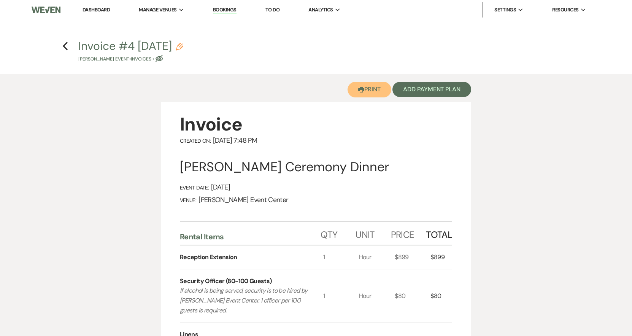
click at [374, 89] on button "Printer Print" at bounding box center [370, 90] width 44 height 16
click at [66, 44] on use "button" at bounding box center [65, 46] width 5 height 8
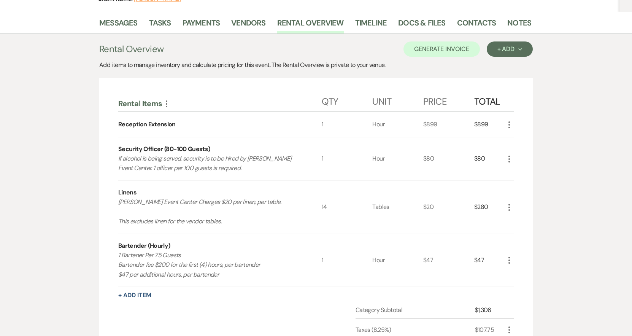
scroll to position [102, 0]
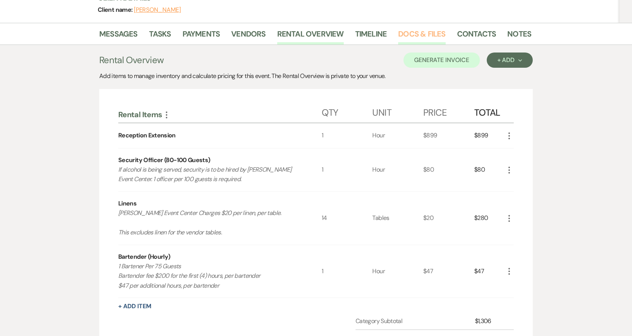
click at [437, 33] on link "Docs & Files" at bounding box center [421, 36] width 47 height 17
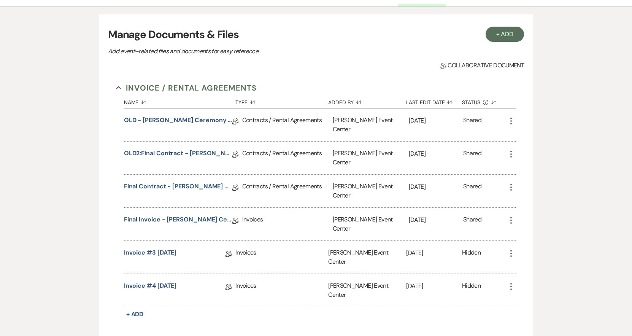
scroll to position [178, 0]
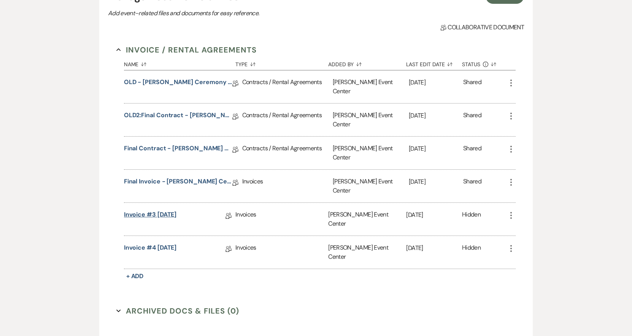
click at [162, 210] on link "Invoice #3 [DATE]" at bounding box center [150, 216] width 53 height 12
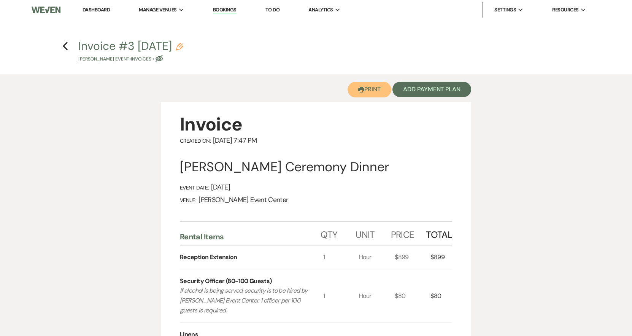
click at [370, 91] on button "Printer Print" at bounding box center [370, 90] width 44 height 16
click at [359, 92] on use "button" at bounding box center [361, 89] width 6 height 5
click at [65, 46] on icon "Previous" at bounding box center [65, 45] width 6 height 9
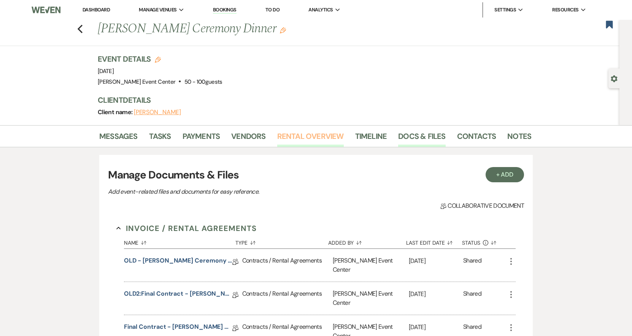
click at [306, 136] on link "Rental Overview" at bounding box center [310, 138] width 67 height 17
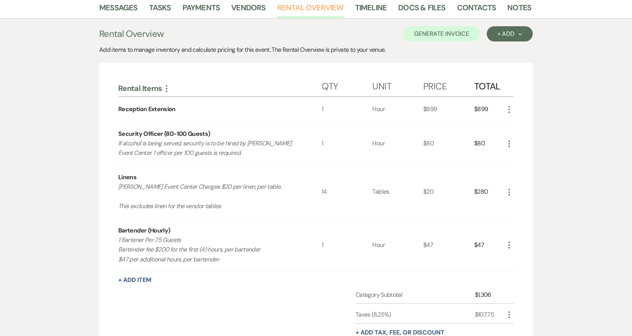
scroll to position [152, 0]
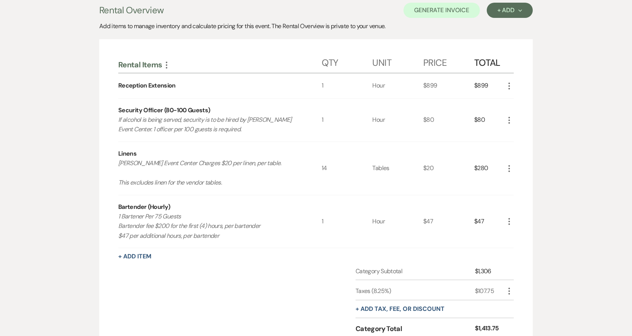
click at [508, 88] on icon "More" at bounding box center [509, 85] width 9 height 9
click at [518, 115] on button "X Delete" at bounding box center [525, 112] width 41 height 12
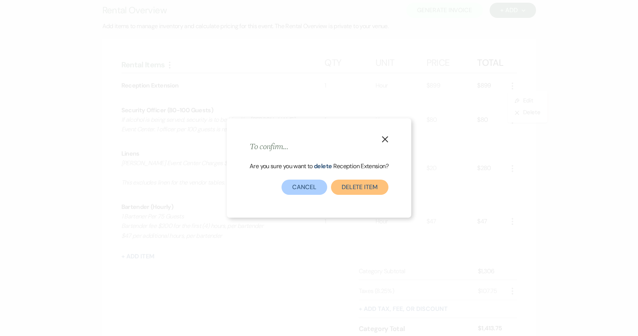
click at [344, 184] on button "Delete Item" at bounding box center [359, 186] width 57 height 15
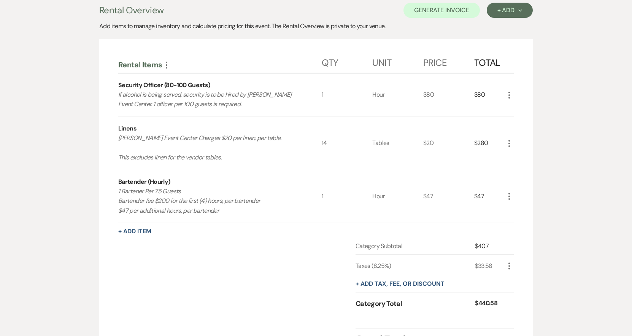
click at [512, 97] on icon "More" at bounding box center [509, 95] width 9 height 9
click at [518, 119] on button "X Delete" at bounding box center [525, 122] width 41 height 12
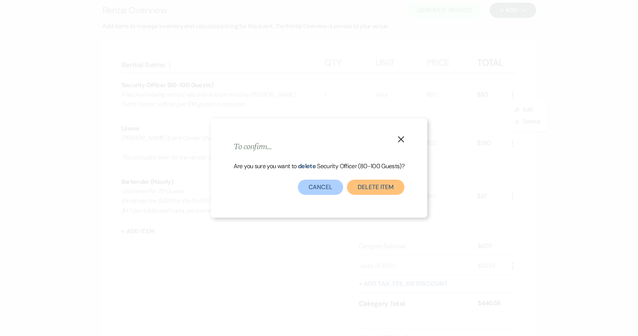
click at [383, 183] on button "Delete Item" at bounding box center [375, 186] width 57 height 15
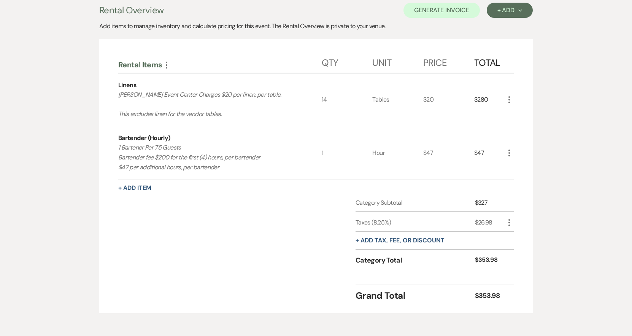
click at [508, 149] on icon "More" at bounding box center [509, 152] width 9 height 9
click at [521, 178] on button "X Delete" at bounding box center [525, 180] width 41 height 12
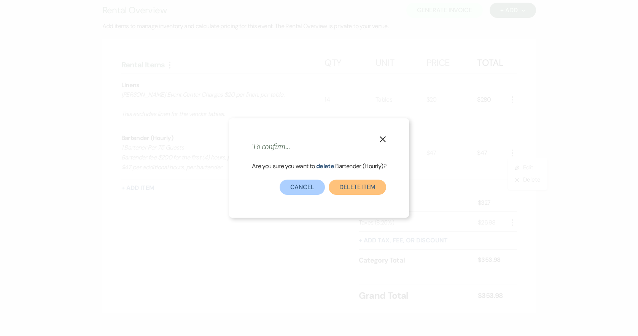
click at [340, 181] on button "Delete Item" at bounding box center [357, 186] width 57 height 15
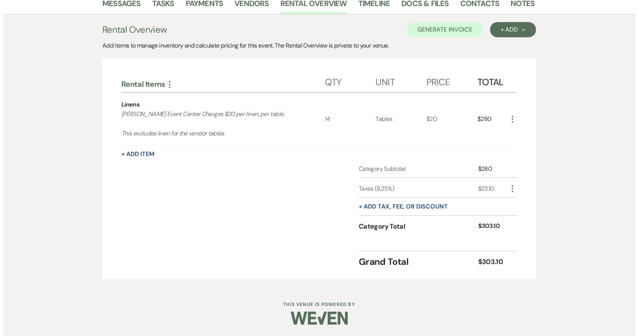
scroll to position [133, 0]
click at [510, 117] on use "button" at bounding box center [509, 119] width 2 height 7
click at [520, 135] on button "Pencil Edit" at bounding box center [525, 134] width 40 height 12
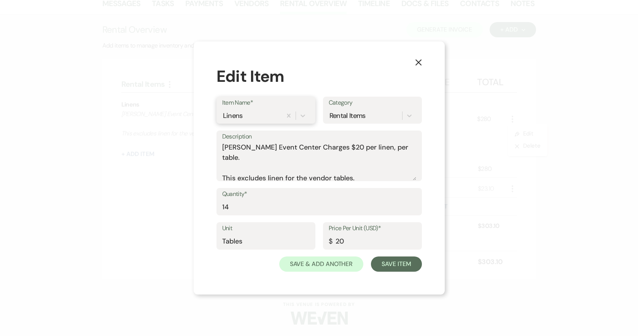
click at [260, 117] on div "Linens" at bounding box center [252, 115] width 60 height 13
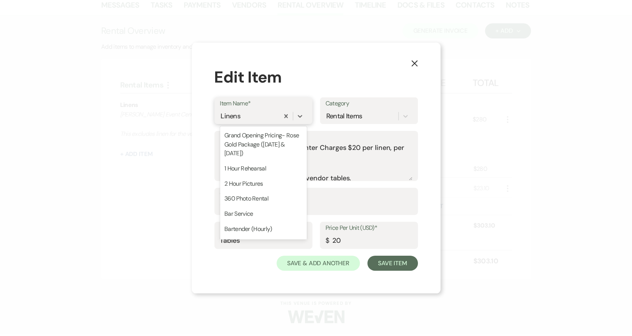
scroll to position [772, 0]
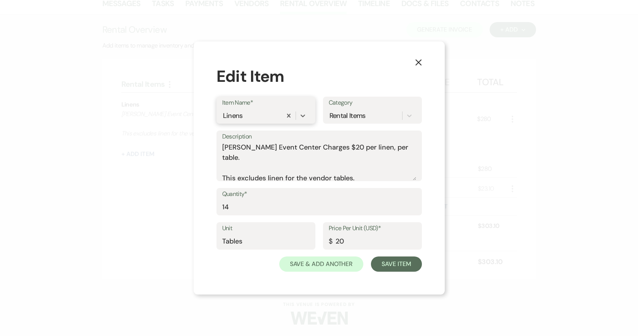
click at [252, 117] on div "Linens" at bounding box center [252, 115] width 60 height 13
click at [413, 64] on button "X" at bounding box center [418, 61] width 11 height 13
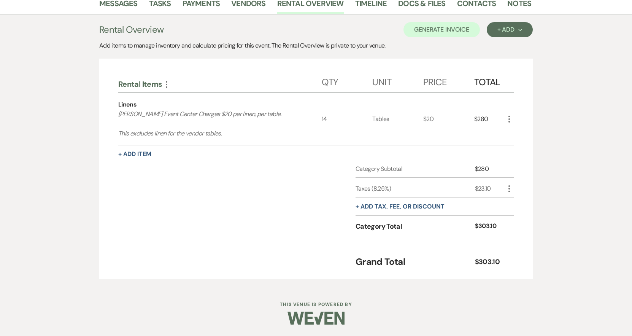
scroll to position [0, 0]
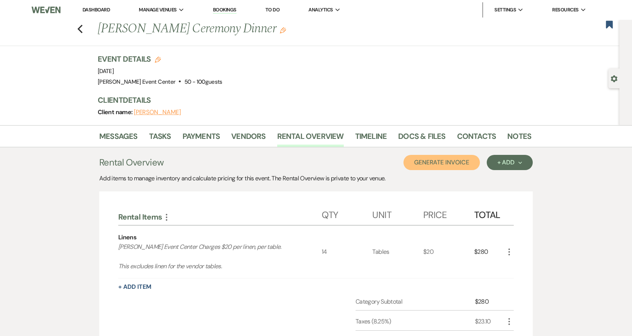
click at [456, 157] on button "Generate Invoice" at bounding box center [441, 162] width 76 height 15
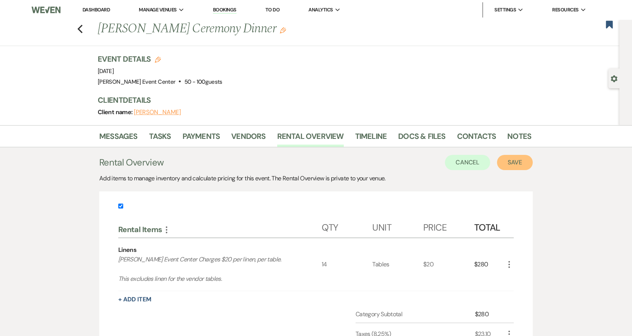
click at [516, 162] on button "Save" at bounding box center [515, 162] width 36 height 15
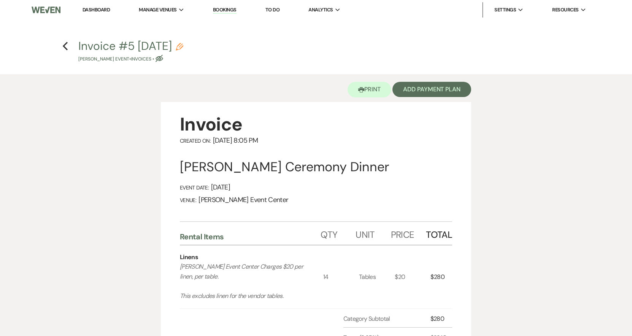
click at [183, 45] on use "button" at bounding box center [180, 47] width 8 height 8
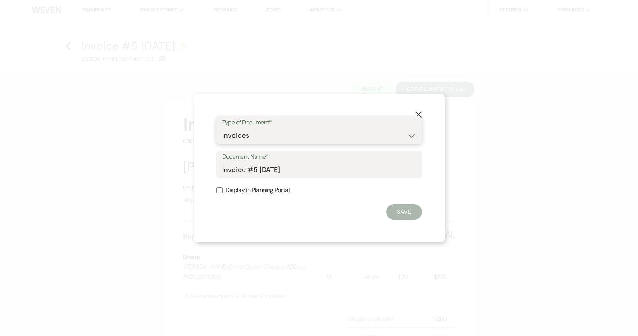
click at [279, 140] on select "Special Event Insurance Vendor Certificate of Insurance Contracts / Rental Agre…" at bounding box center [319, 135] width 194 height 15
click at [279, 168] on input "Invoice #5 8-19-2025" at bounding box center [319, 169] width 194 height 15
drag, startPoint x: 302, startPoint y: 168, endPoint x: -3, endPoint y: 145, distance: 305.8
click at [0, 145] on html "Dashboard Manage Venues Expand Artis Event Center Bookings To Do Analytics Expa…" at bounding box center [319, 308] width 638 height 616
click at [397, 211] on button "Save" at bounding box center [404, 211] width 36 height 15
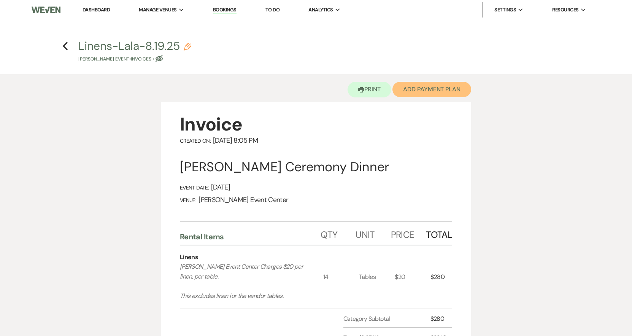
click at [453, 90] on button "Add Payment Plan" at bounding box center [431, 89] width 79 height 15
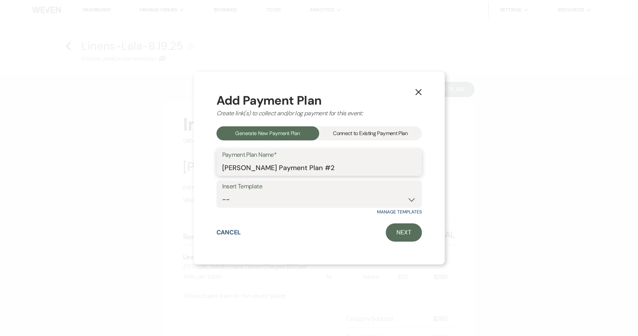
click at [325, 167] on input "LaLa LaCour's Payment Plan #2" at bounding box center [319, 167] width 194 height 15
click at [222, 168] on input "LaLa LaCour's Payment Plan" at bounding box center [319, 167] width 194 height 15
click at [293, 167] on input "Linens-LaLa LaCour's Payment Plan" at bounding box center [319, 167] width 194 height 15
click at [411, 229] on link "Next" at bounding box center [404, 232] width 36 height 18
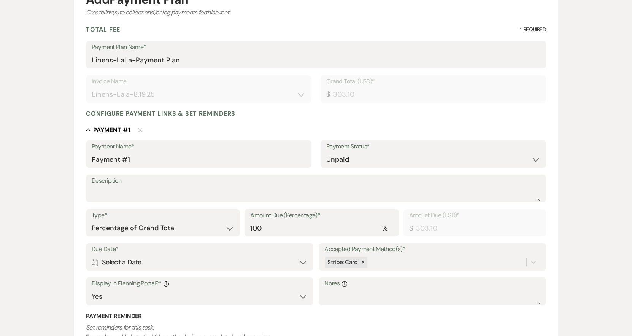
scroll to position [114, 0]
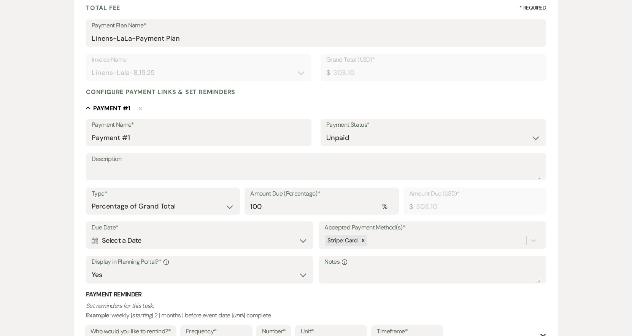
click at [165, 238] on div "Calendar Select a Date Expand" at bounding box center [200, 240] width 216 height 15
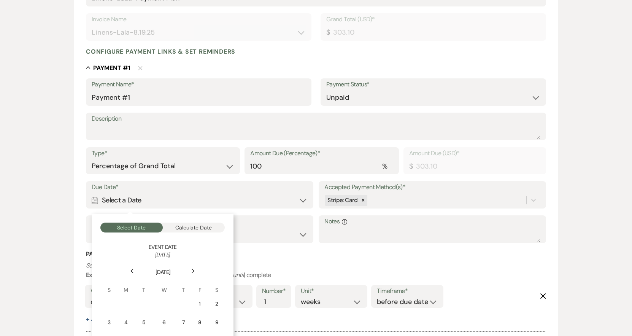
scroll to position [228, 0]
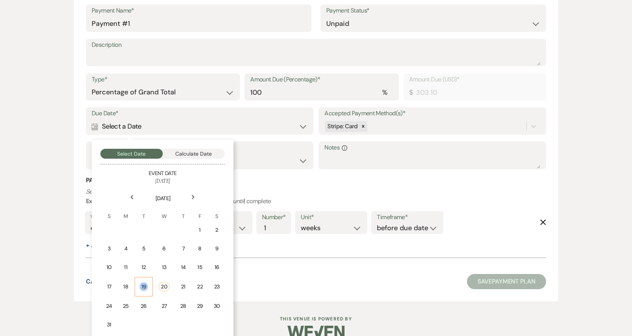
click at [146, 285] on div "19" at bounding box center [144, 286] width 9 height 9
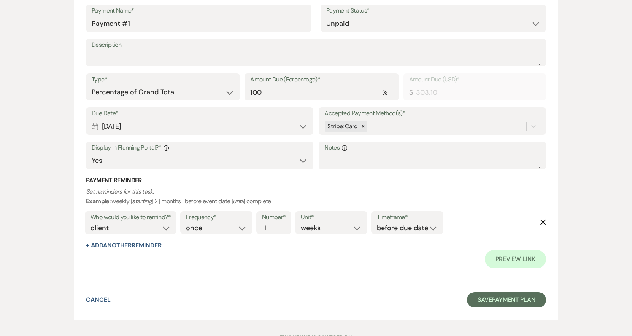
scroll to position [260, 0]
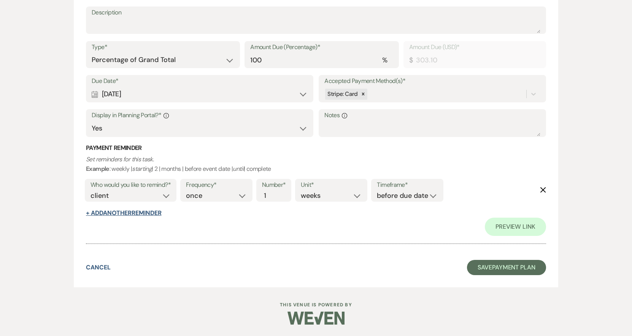
click at [141, 210] on button "+ Add Another Reminder" at bounding box center [123, 213] width 75 height 6
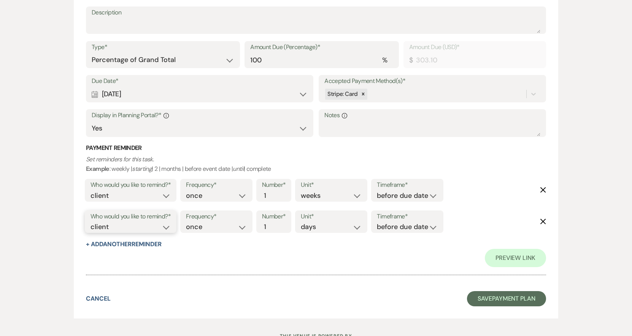
click at [150, 224] on select "client venue both" at bounding box center [131, 227] width 80 height 10
click at [91, 222] on select "client venue both" at bounding box center [131, 227] width 80 height 10
click at [424, 233] on div "Timeframe* before due date after due date on due date on custom date" at bounding box center [407, 221] width 72 height 23
click at [420, 229] on select "before due date after due date on due date on custom date" at bounding box center [407, 227] width 61 height 10
click at [377, 222] on select "before due date after due date on due date on custom date" at bounding box center [407, 227] width 61 height 10
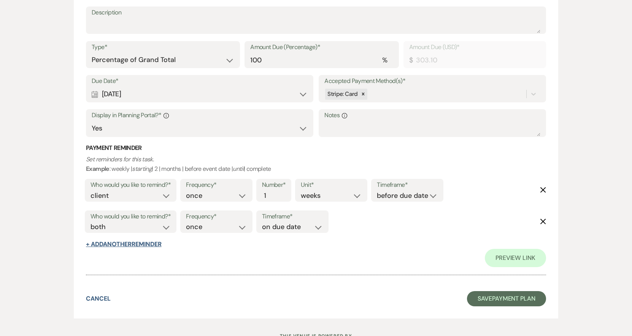
click at [161, 245] on button "+ Add Another Reminder" at bounding box center [123, 244] width 75 height 6
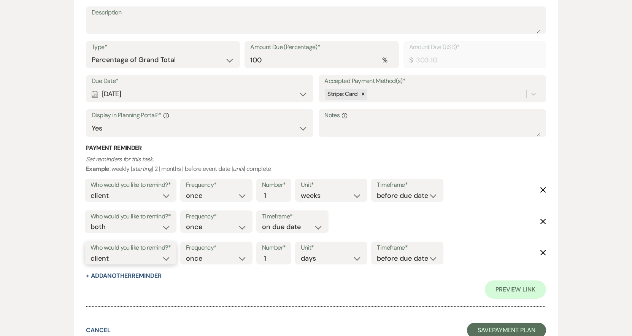
click at [168, 260] on select "client venue both" at bounding box center [131, 258] width 80 height 10
click at [91, 253] on select "client venue both" at bounding box center [131, 258] width 80 height 10
click at [275, 256] on input "2" at bounding box center [270, 258] width 16 height 10
click at [275, 256] on input "3" at bounding box center [270, 258] width 16 height 10
click at [410, 258] on select "before due date after due date on due date on custom date" at bounding box center [407, 258] width 61 height 10
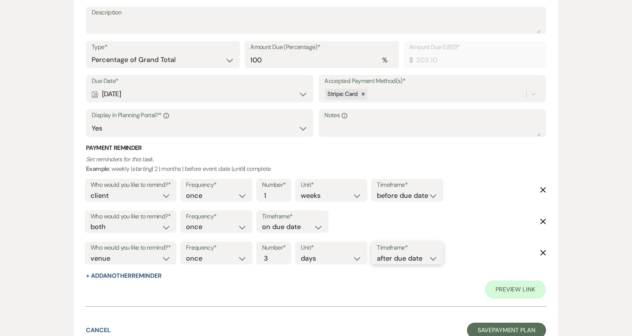
click at [378, 253] on select "before due date after due date on due date on custom date" at bounding box center [407, 258] width 61 height 10
click at [418, 282] on div "Preview Link" at bounding box center [316, 289] width 460 height 18
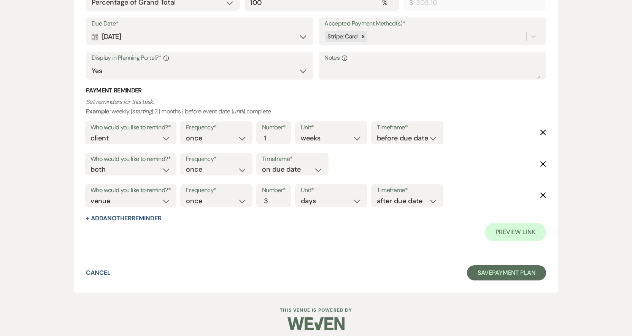
scroll to position [324, 0]
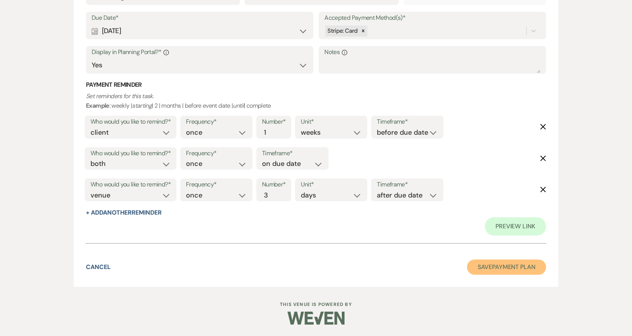
click at [479, 268] on button "Save Payment Plan" at bounding box center [506, 266] width 79 height 15
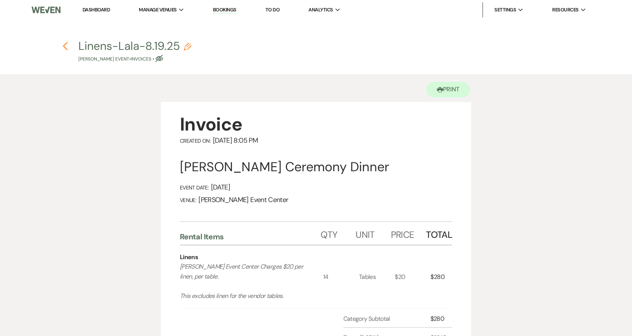
click at [65, 43] on icon "Previous" at bounding box center [65, 45] width 6 height 9
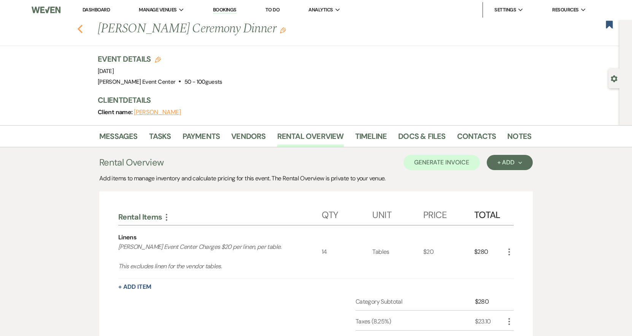
click at [83, 29] on icon "Previous" at bounding box center [80, 28] width 6 height 9
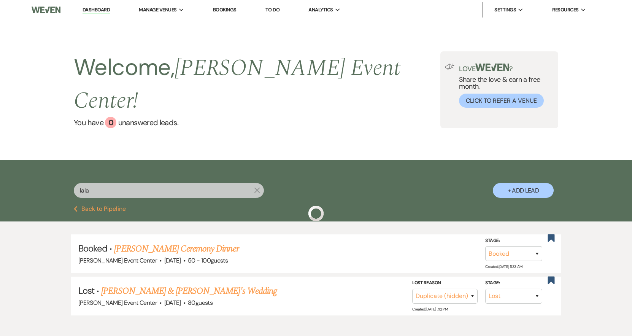
scroll to position [23, 0]
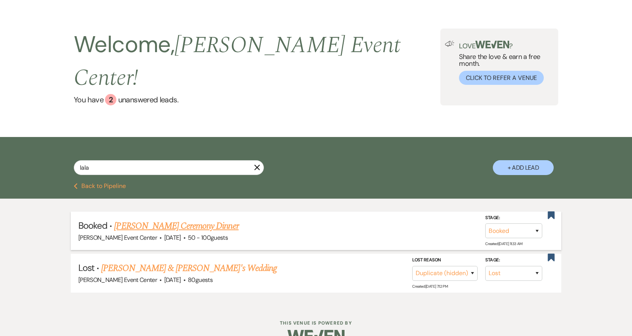
click at [155, 219] on link "[PERSON_NAME] Ceremony Dinner" at bounding box center [176, 226] width 124 height 14
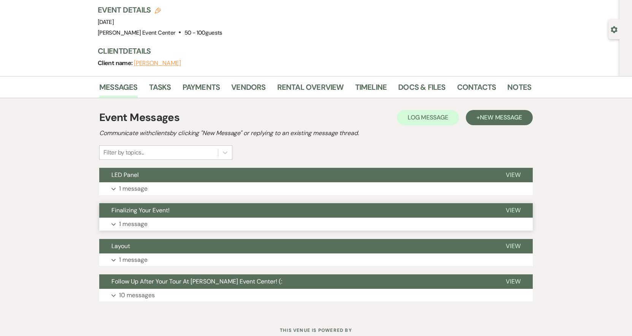
scroll to position [75, 0]
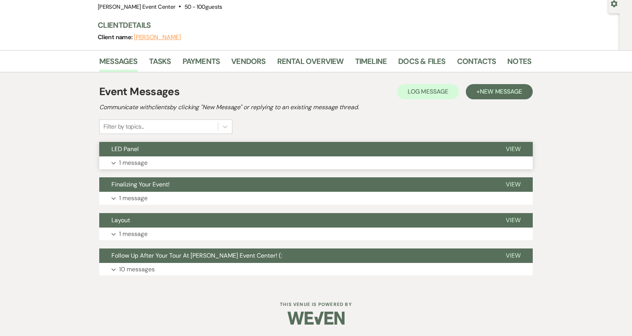
click at [139, 164] on p "1 message" at bounding box center [133, 163] width 29 height 10
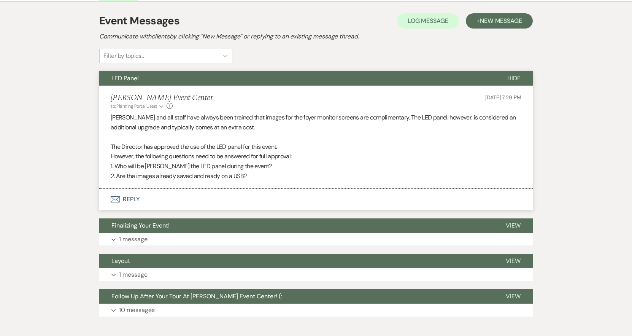
scroll to position [151, 0]
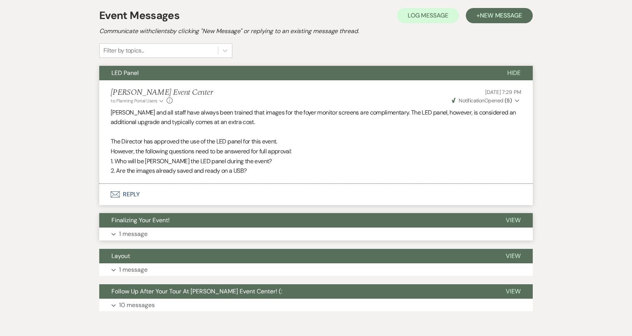
click at [127, 233] on p "1 message" at bounding box center [133, 234] width 29 height 10
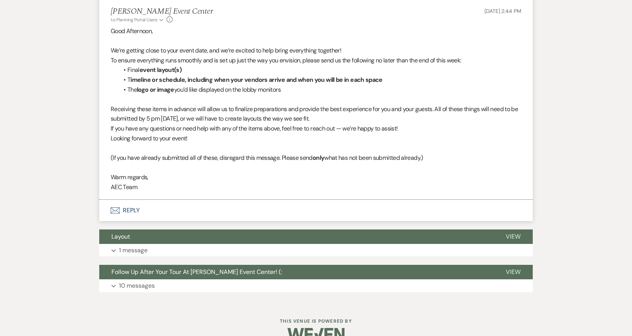
click at [132, 211] on button "Envelope Reply" at bounding box center [316, 210] width 434 height 21
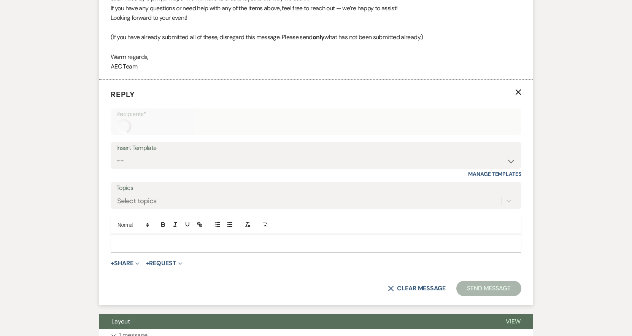
scroll to position [524, 0]
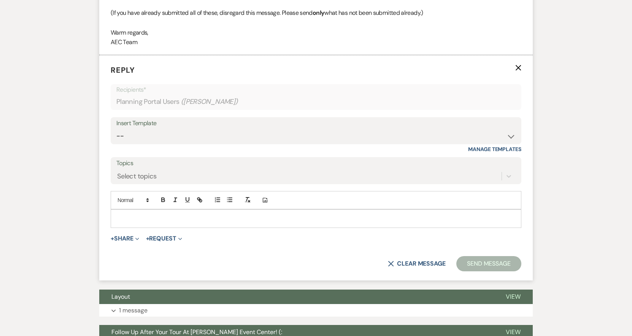
click at [147, 215] on p at bounding box center [316, 218] width 399 height 8
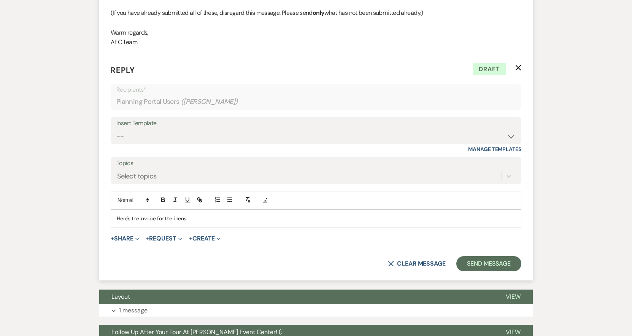
click at [189, 217] on p "Here's the invoice for the linens" at bounding box center [316, 218] width 399 height 8
click at [196, 219] on p "Here's the invoice for the linens" at bounding box center [316, 218] width 399 height 8
drag, startPoint x: 214, startPoint y: 217, endPoint x: 116, endPoint y: 221, distance: 97.8
click at [116, 221] on div "Here's the invoice for the linens" at bounding box center [316, 218] width 410 height 17
click at [196, 216] on p "Here's the invoice for the linens" at bounding box center [316, 218] width 399 height 8
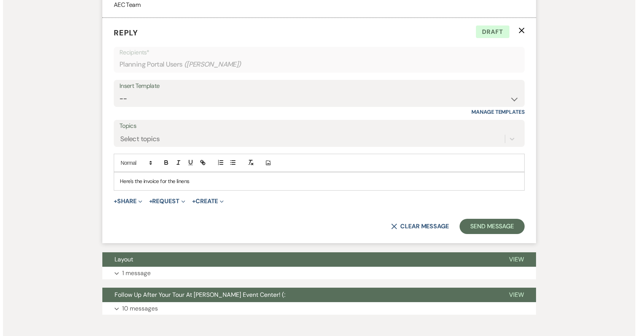
scroll to position [562, 0]
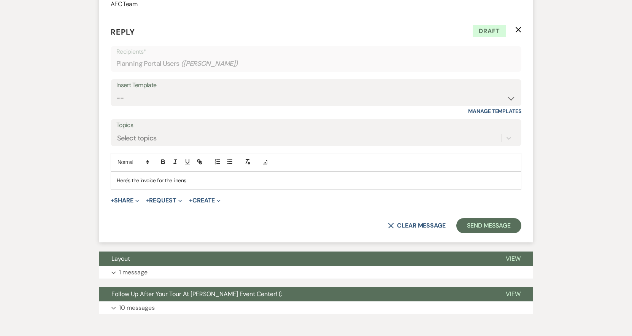
click at [210, 183] on p "Here's the invoice for the linens" at bounding box center [316, 180] width 399 height 8
drag, startPoint x: 199, startPoint y: 183, endPoint x: 74, endPoint y: 175, distance: 124.9
click at [204, 182] on p "Here's the invoice for the linens" at bounding box center [316, 180] width 399 height 8
click at [425, 180] on p "Here's the invoice for the linens. Please take care of this by August 2025 or t…" at bounding box center [316, 180] width 399 height 8
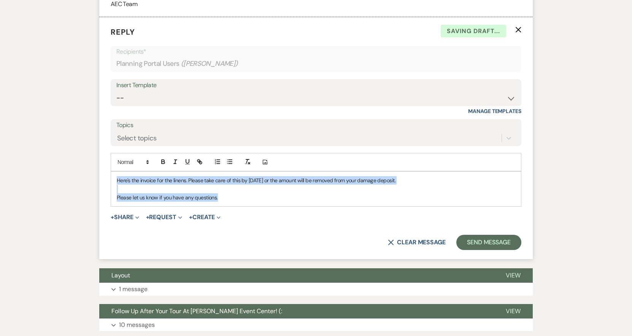
drag, startPoint x: 218, startPoint y: 197, endPoint x: 43, endPoint y: 169, distance: 177.1
copy div "Here's the invoice for the linens. Please take care of this by August 2025 or t…"
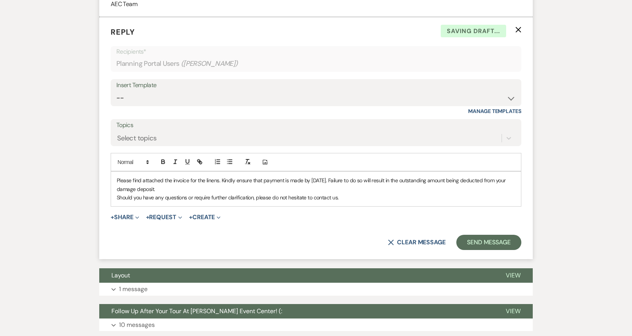
click at [177, 192] on p "Please find attached the invoice for the linens. Kindly ensure that payment is …" at bounding box center [316, 184] width 399 height 17
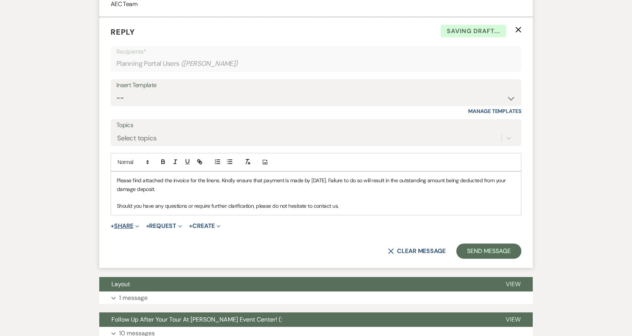
click at [124, 226] on button "+ Share Expand" at bounding box center [125, 226] width 29 height 6
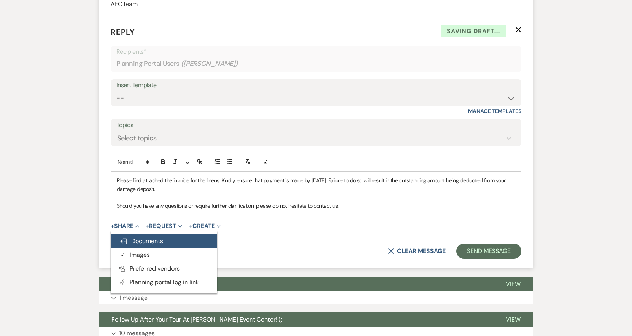
click at [145, 238] on span "Doc Upload Documents" at bounding box center [141, 241] width 43 height 8
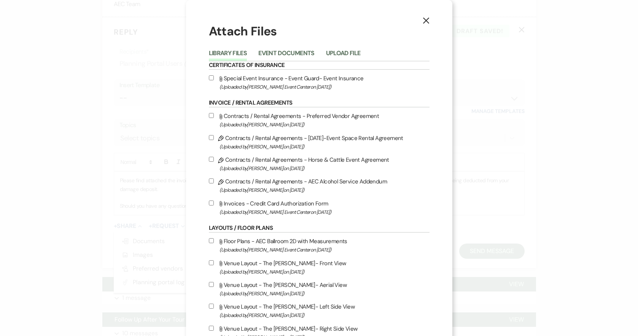
click at [292, 48] on li "Event Documents" at bounding box center [291, 54] width 67 height 13
click at [290, 54] on button "Event Documents" at bounding box center [286, 55] width 56 height 11
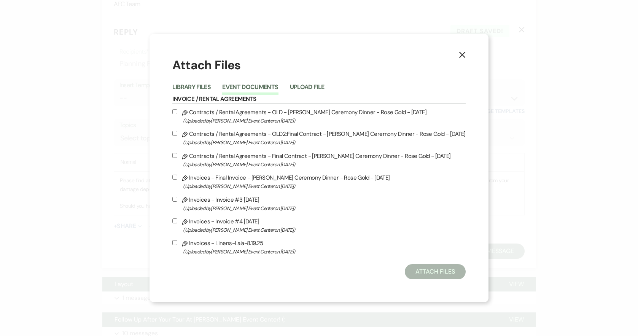
click at [177, 241] on input "Pencil Invoices - Linens-Lala-8.19.25 (Uploaded by Artis Event Center on Aug 20…" at bounding box center [174, 242] width 5 height 5
click at [442, 270] on button "Attach Files" at bounding box center [435, 271] width 60 height 15
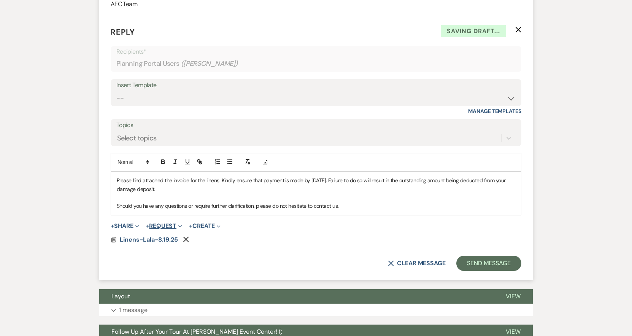
click at [176, 227] on button "+ Request Expand" at bounding box center [164, 226] width 36 height 6
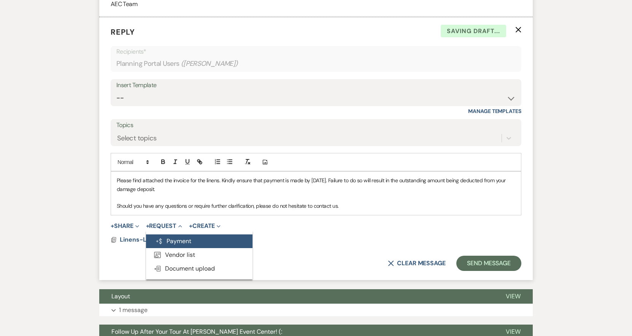
click at [175, 238] on button "Generate Payment Payment" at bounding box center [199, 241] width 106 height 14
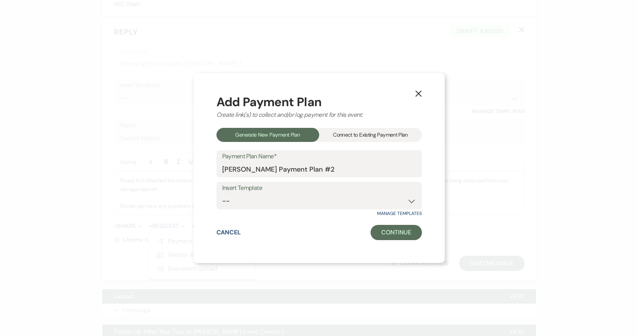
click at [353, 132] on div "Connect to Existing Payment Plan" at bounding box center [370, 135] width 103 height 14
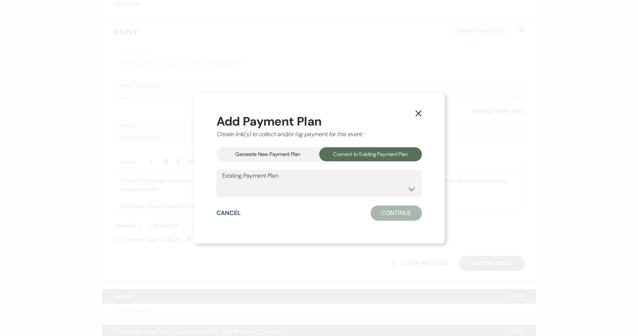
click at [334, 179] on label "Existing Payment Plan" at bounding box center [319, 175] width 194 height 11
drag, startPoint x: 329, startPoint y: 184, endPoint x: 324, endPoint y: 187, distance: 5.4
click at [329, 185] on select "[PERSON_NAME] Payment Plan #1" at bounding box center [319, 188] width 194 height 15
click at [32, 73] on div "X Add Payment Plan Create link(s) to collect and/or log payment for this event:…" at bounding box center [319, 168] width 638 height 336
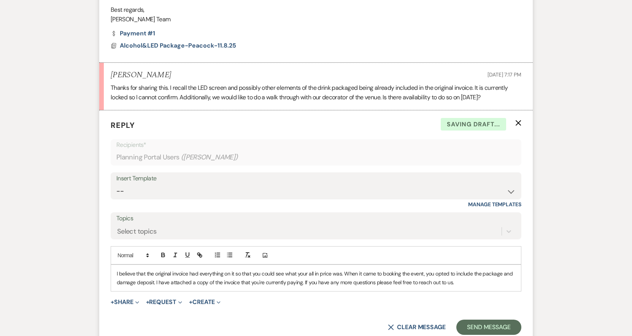
scroll to position [2416, 0]
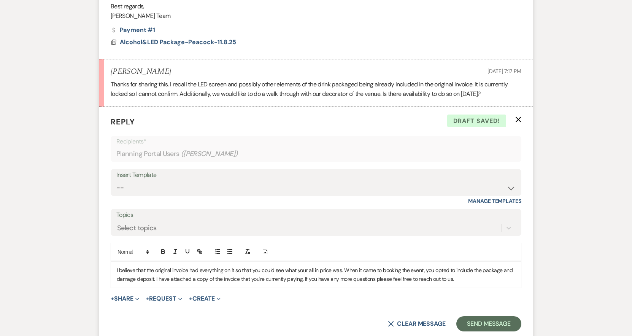
click at [449, 266] on p "I believe that the original invoice had everything on it so that you could see …" at bounding box center [316, 274] width 399 height 17
drag, startPoint x: 455, startPoint y: 259, endPoint x: 488, endPoint y: 260, distance: 33.1
click at [488, 266] on p "I believe that the original invoice had everything on it so that you could see …" at bounding box center [316, 274] width 399 height 17
click at [453, 266] on p "I believe that the original invoice had everything on it so that you could see …" at bounding box center [316, 274] width 399 height 17
click at [454, 266] on p "I believe that the original invoice had everything on it so that you could see …" at bounding box center [316, 274] width 399 height 17
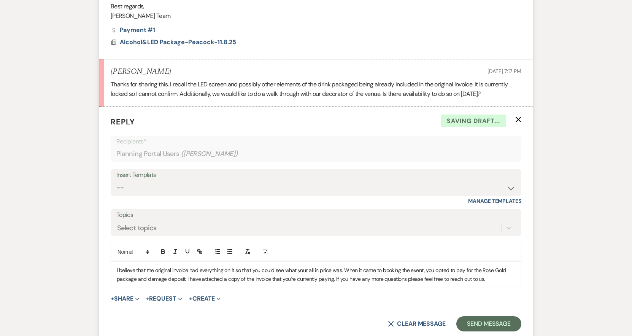
click at [182, 270] on p "I believe that the original invoice had everything on it so that you could see …" at bounding box center [316, 274] width 399 height 17
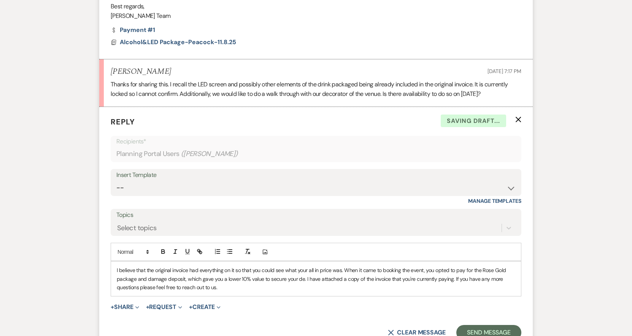
click at [249, 270] on p "I believe that the original invoice had everything on it so that you could see …" at bounding box center [316, 278] width 399 height 25
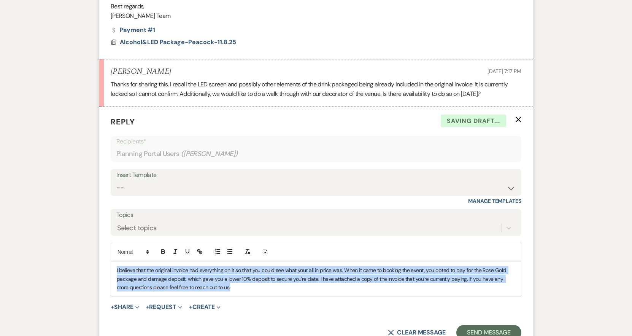
drag, startPoint x: 230, startPoint y: 275, endPoint x: 102, endPoint y: 261, distance: 129.7
click at [102, 261] on form "Reply X Saving draft... Recipients* Planning Portal Users ( [PERSON_NAME] ) Ins…" at bounding box center [316, 228] width 434 height 242
copy p "I believe that the original invoice had everything on it so that you could see …"
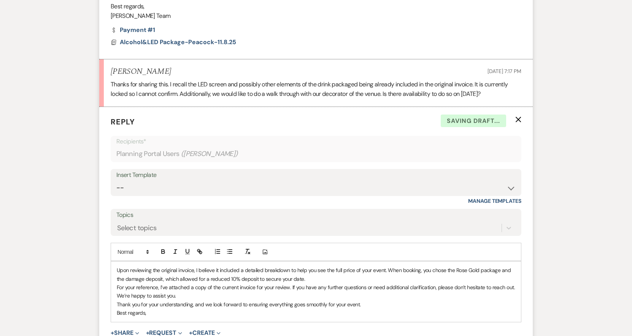
click at [311, 270] on p "Upon reviewing the original invoice, I believe it included a detailed breakdown…" at bounding box center [316, 274] width 399 height 17
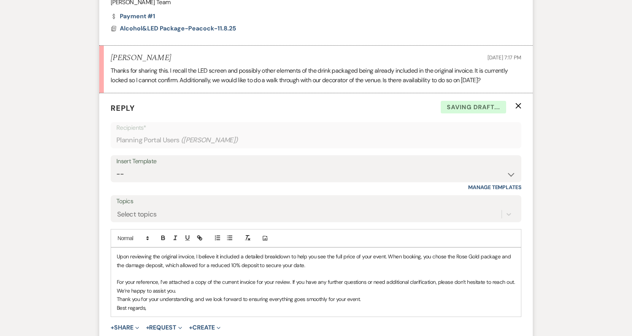
scroll to position [2454, 0]
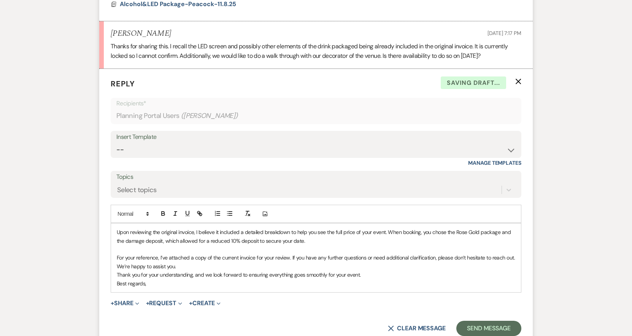
click at [178, 257] on p "For your reference, I’ve attached a copy of the current invoice for your review…" at bounding box center [316, 261] width 399 height 17
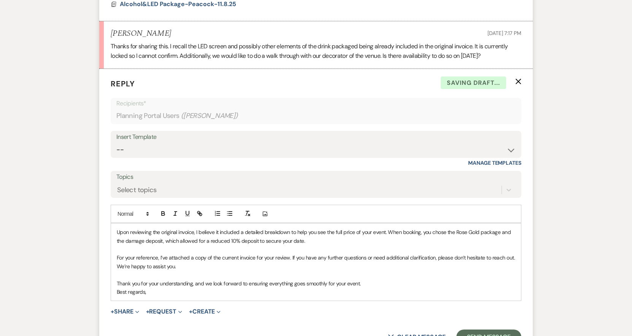
click at [179, 287] on p "Best regards," at bounding box center [316, 291] width 399 height 8
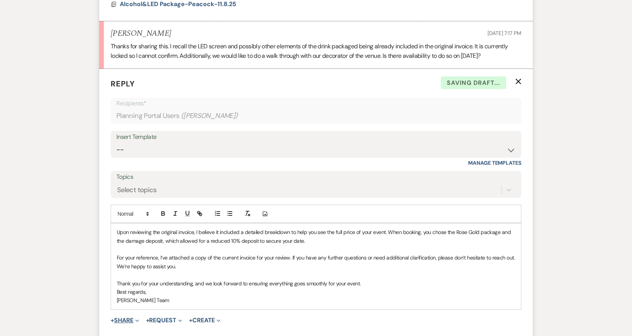
click at [130, 317] on button "+ Share Expand" at bounding box center [125, 320] width 29 height 6
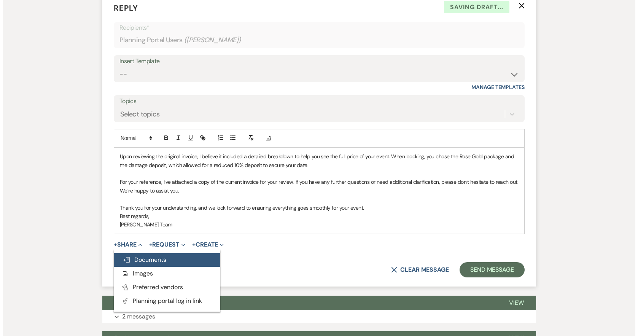
scroll to position [2530, 0]
click at [146, 255] on span "Doc Upload Documents" at bounding box center [141, 259] width 43 height 8
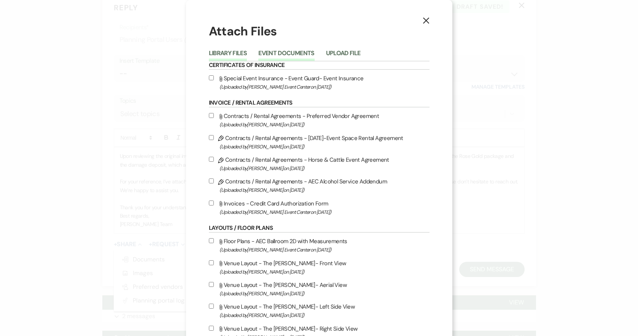
click at [275, 54] on button "Event Documents" at bounding box center [286, 55] width 56 height 11
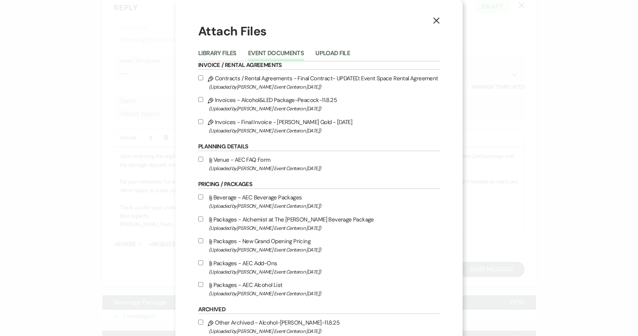
click at [198, 120] on input "Pencil Invoices - Final Invoice - [PERSON_NAME] Gold - [DATE] (Uploaded by [PER…" at bounding box center [200, 121] width 5 height 5
checkbox input "true"
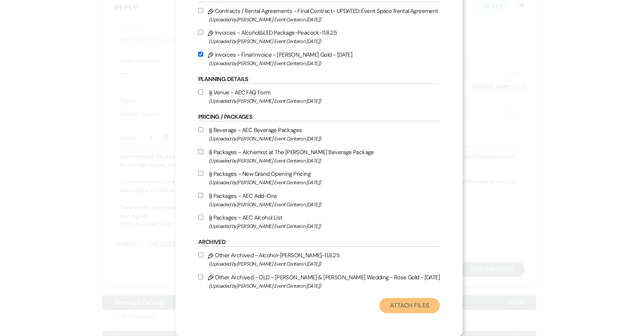
click at [395, 306] on button "Attach Files" at bounding box center [409, 305] width 60 height 15
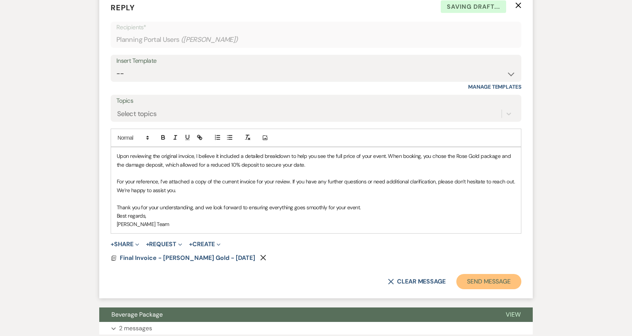
click at [480, 274] on button "Send Message" at bounding box center [488, 281] width 65 height 15
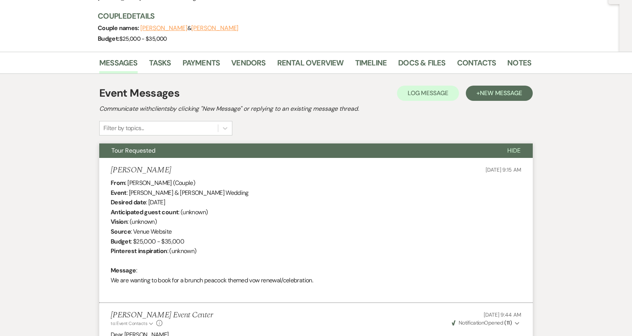
scroll to position [0, 0]
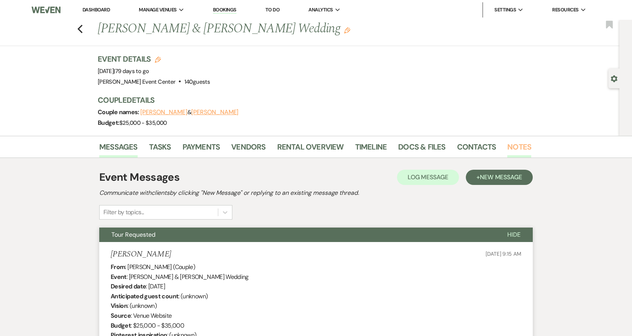
click at [508, 146] on link "Notes" at bounding box center [519, 149] width 24 height 17
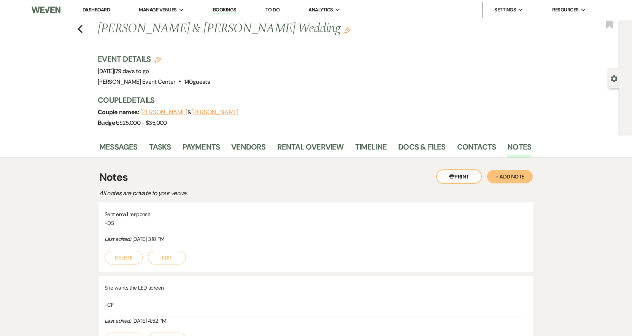
click at [498, 179] on button "+ Add Note" at bounding box center [510, 177] width 46 height 14
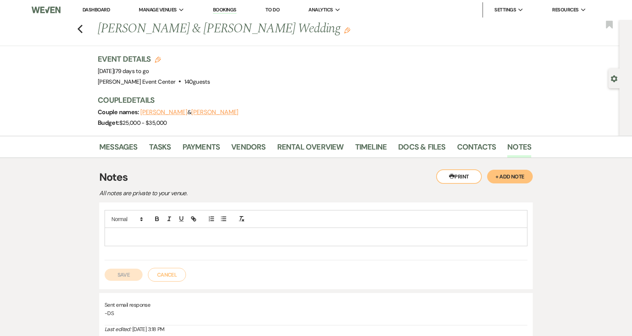
drag, startPoint x: 258, startPoint y: 233, endPoint x: 262, endPoint y: 235, distance: 3.9
click at [260, 234] on p at bounding box center [316, 236] width 411 height 8
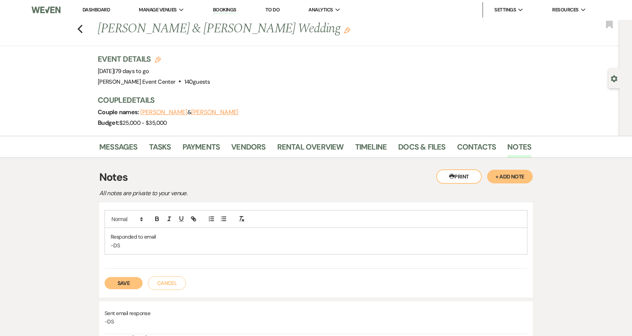
drag, startPoint x: 140, startPoint y: 277, endPoint x: 134, endPoint y: 279, distance: 6.3
click at [138, 278] on div "Save Cancel" at bounding box center [316, 278] width 423 height 21
click at [124, 282] on button "Save" at bounding box center [124, 283] width 38 height 12
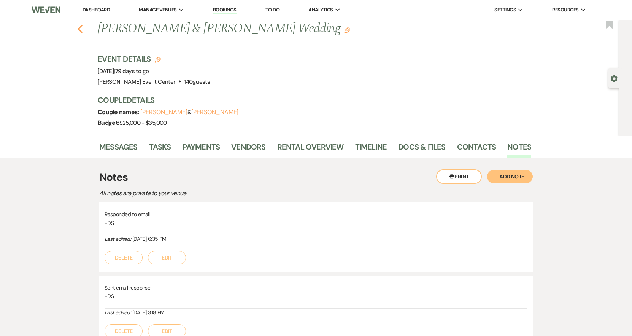
click at [82, 29] on use "button" at bounding box center [80, 29] width 5 height 8
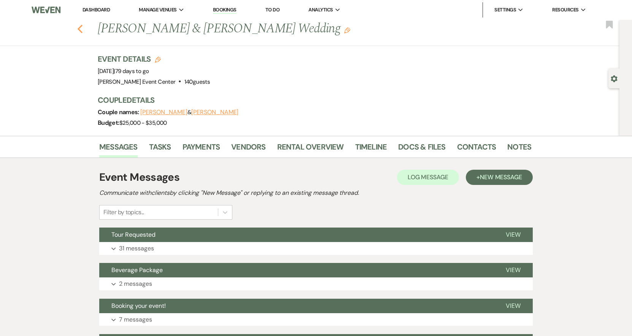
click at [81, 29] on use "button" at bounding box center [80, 29] width 5 height 8
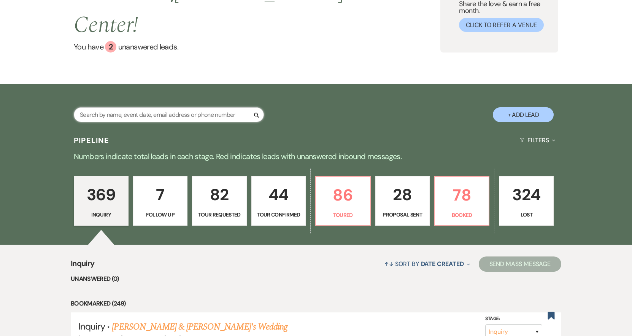
drag, startPoint x: 0, startPoint y: 0, endPoint x: 181, endPoint y: 97, distance: 205.4
click at [181, 107] on input "text" at bounding box center [169, 114] width 190 height 15
paste input "Erika Williams"
type input "Erika Williams"
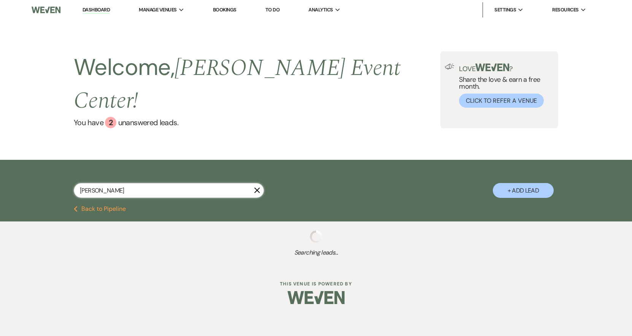
select select "2"
select select "4"
select select "6"
select select "2"
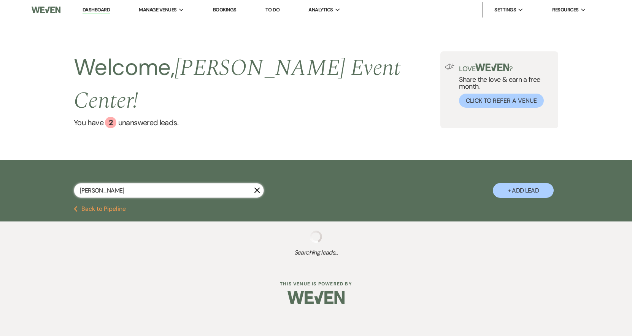
select select "5"
select select "9"
select select "4"
select select "6"
select select "8"
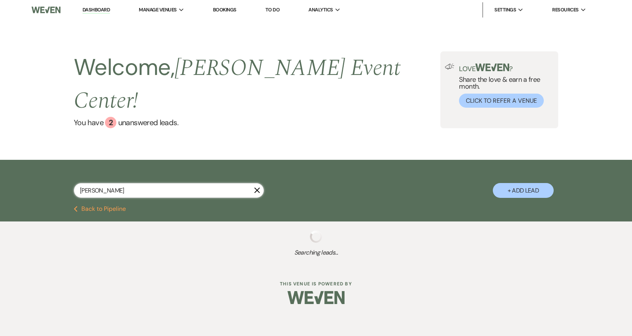
select select "8"
select select "6"
select select "2"
select select "8"
select select "7"
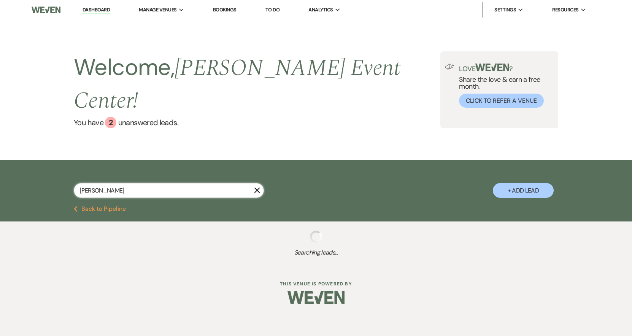
select select "8"
select select "7"
select select "8"
select select "5"
select select "8"
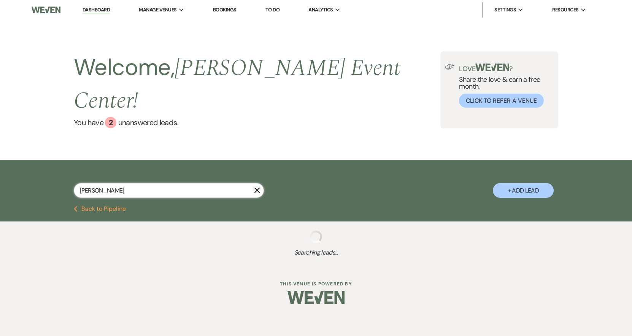
select select "6"
select select "5"
select select "8"
select select "4"
select select "8"
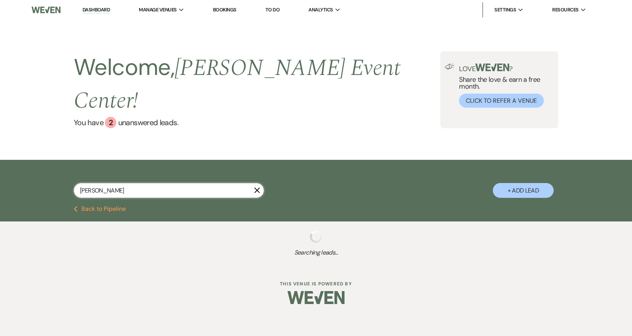
select select "6"
select select "8"
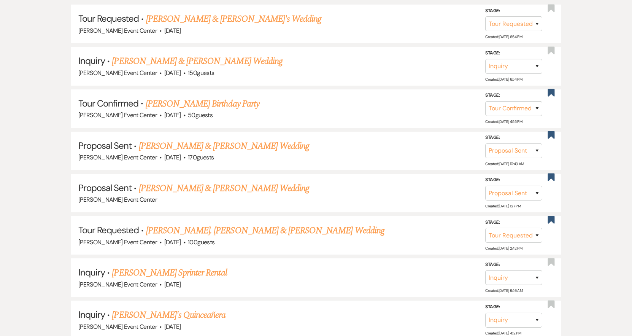
scroll to position [190, 0]
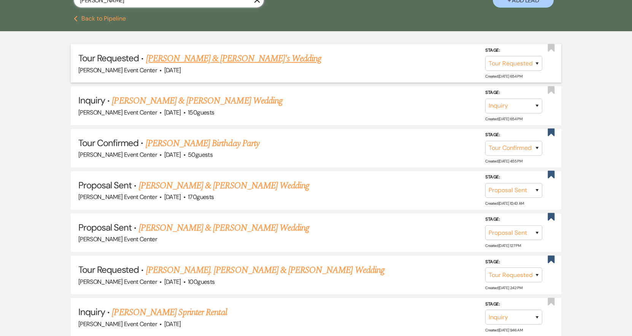
type input "Erika Williams"
click at [197, 52] on link "Shellandra & Vernon's Wedding" at bounding box center [234, 59] width 176 height 14
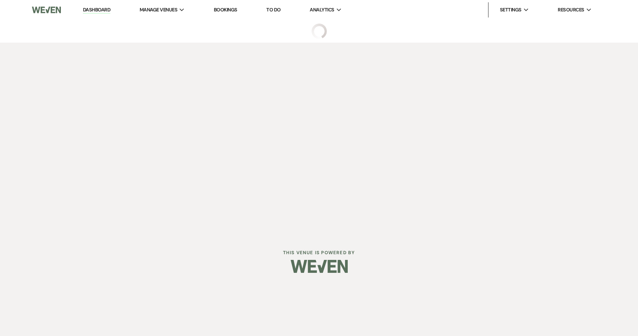
select select "2"
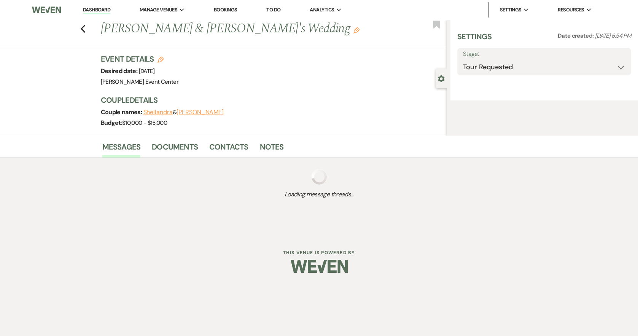
select select "5"
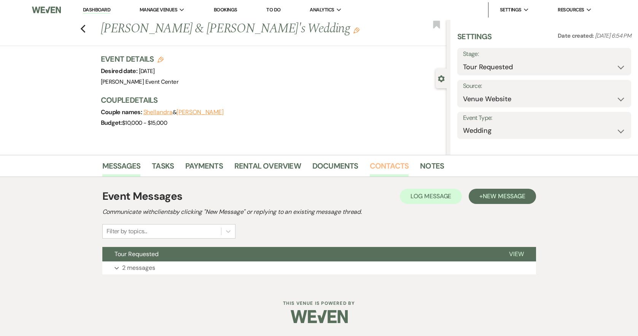
click at [388, 164] on link "Contacts" at bounding box center [389, 168] width 39 height 17
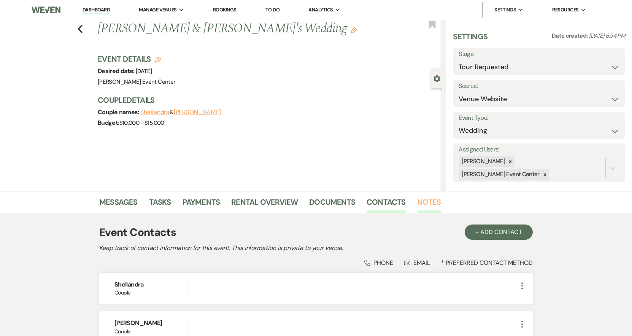
click at [417, 199] on link "Notes" at bounding box center [429, 204] width 24 height 17
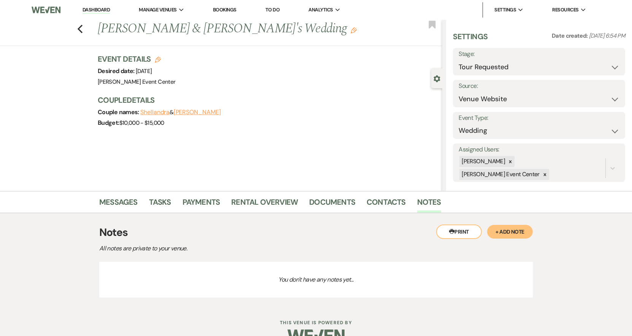
click at [509, 231] on button "+ Add Note" at bounding box center [510, 232] width 46 height 14
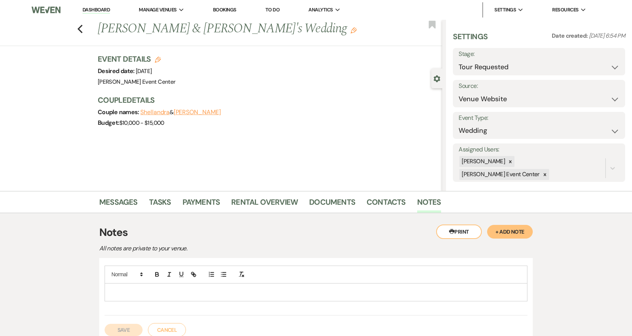
click at [207, 296] on div at bounding box center [316, 291] width 422 height 17
click at [119, 291] on p "Resheduled for Friday at 9am" at bounding box center [316, 292] width 411 height 8
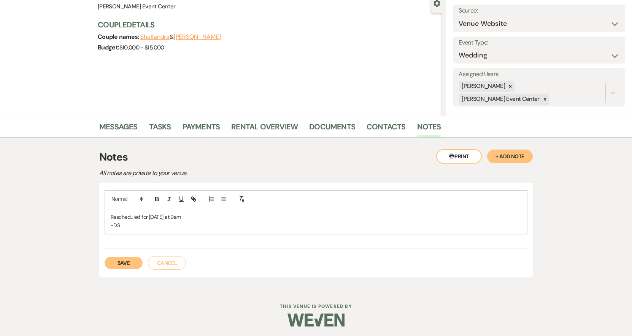
scroll to position [77, 0]
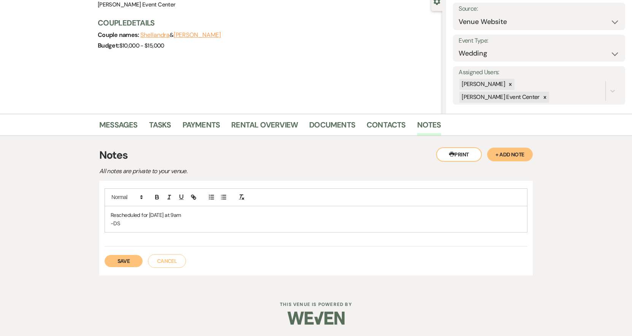
click at [141, 217] on p "Rescheduled for Friday at 9am" at bounding box center [316, 215] width 411 height 8
click at [129, 259] on button "Save" at bounding box center [124, 261] width 38 height 12
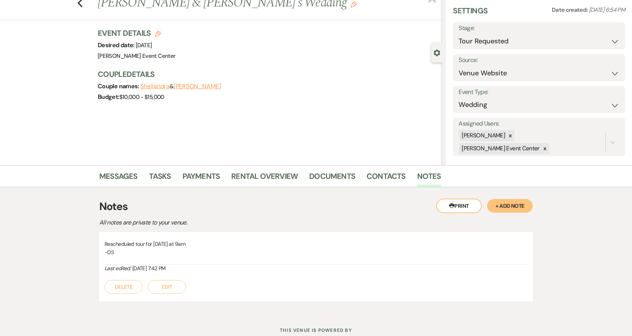
scroll to position [0, 0]
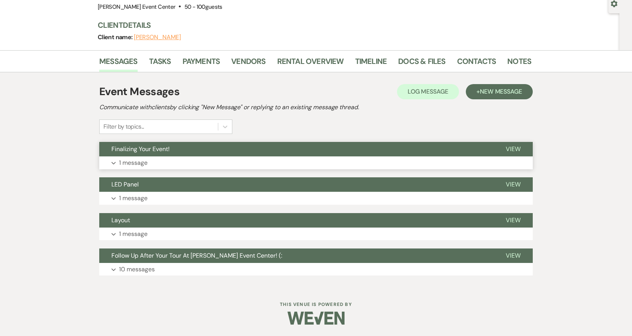
click at [128, 162] on p "1 message" at bounding box center [133, 163] width 29 height 10
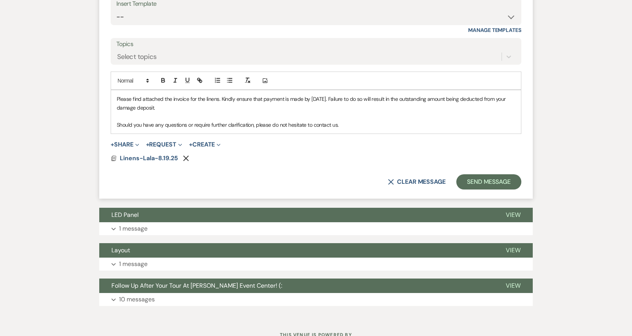
scroll to position [500, 0]
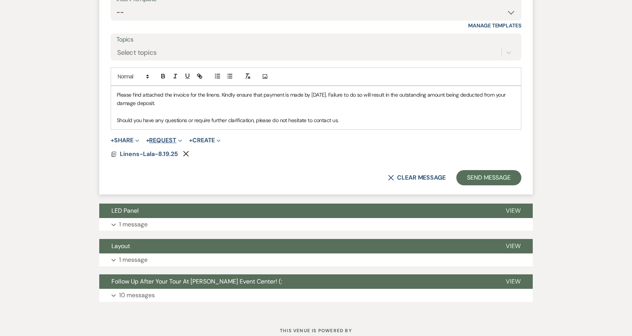
click at [174, 139] on button "+ Request Expand" at bounding box center [164, 140] width 36 height 6
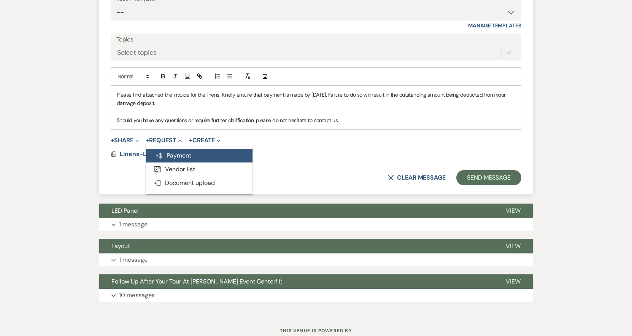
click at [175, 155] on button "Generate Payment Payment" at bounding box center [199, 156] width 106 height 14
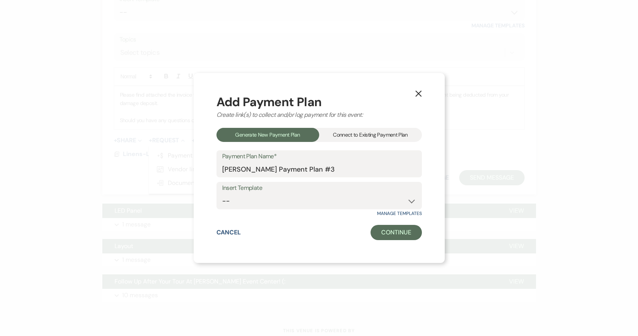
click at [350, 134] on div "Connect to Existing Payment Plan" at bounding box center [370, 135] width 103 height 14
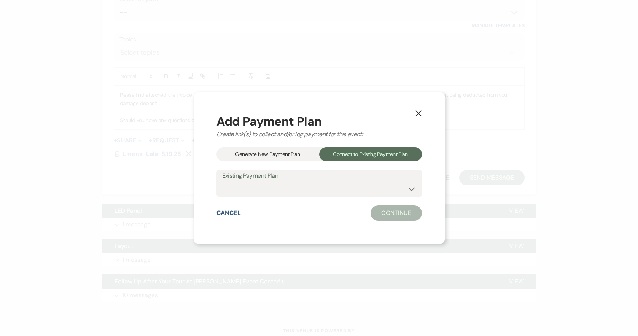
click at [277, 173] on label "Existing Payment Plan" at bounding box center [319, 175] width 194 height 11
click at [268, 192] on select "Linens-LaLa-Payment Plan [PERSON_NAME] Payment Plan #1" at bounding box center [319, 188] width 194 height 15
select select "24853"
click at [222, 181] on select "Linens-LaLa-Payment Plan [PERSON_NAME] Payment Plan #1" at bounding box center [319, 188] width 194 height 15
click at [382, 214] on button "Continue" at bounding box center [395, 212] width 51 height 15
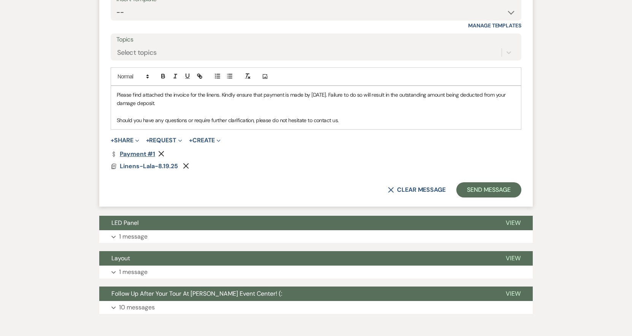
click at [137, 155] on link "Dollar Payment Payment #1" at bounding box center [133, 154] width 44 height 6
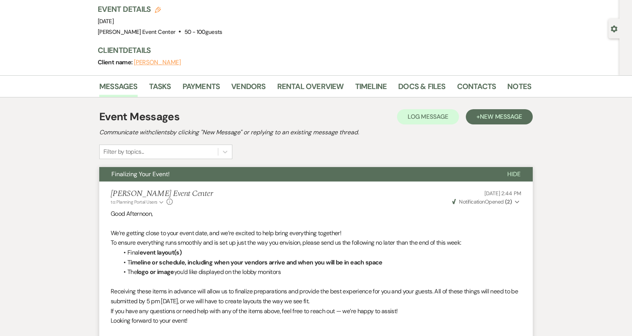
scroll to position [6, 0]
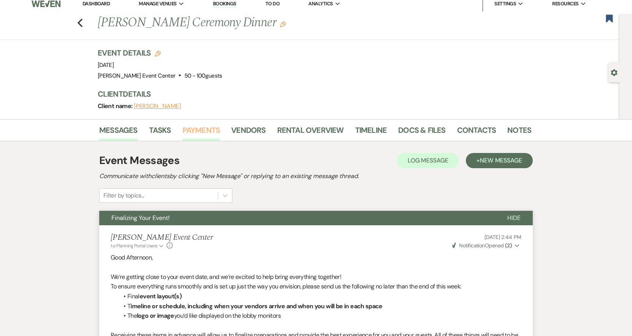
click at [183, 129] on link "Payments" at bounding box center [202, 132] width 38 height 17
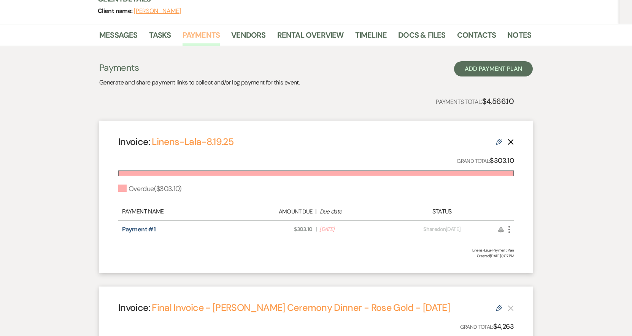
scroll to position [228, 0]
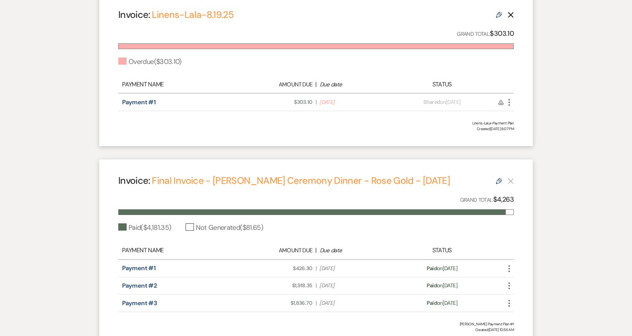
click at [508, 104] on icon "More" at bounding box center [509, 102] width 9 height 9
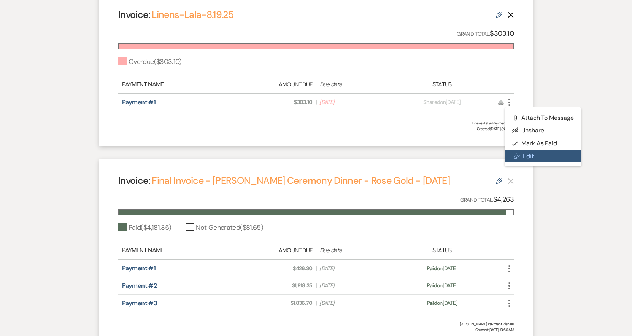
click at [529, 154] on link "Pencil Edit" at bounding box center [543, 156] width 77 height 13
select select "27632"
select select "2"
select select "percentage"
select select "true"
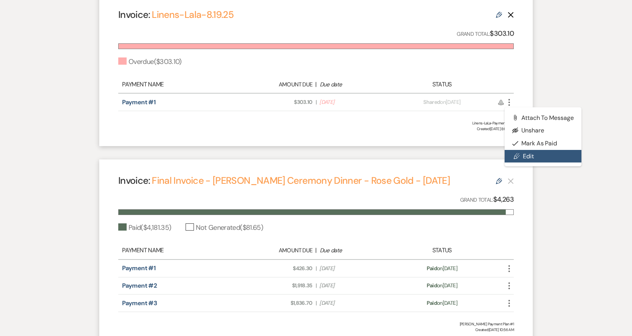
select select "client"
select select "weeks"
select select "both"
select select "onDueDate"
select select "host"
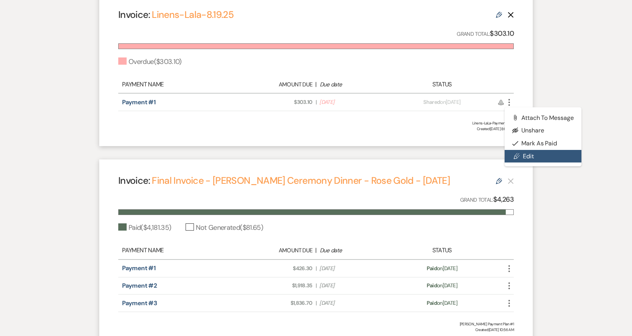
select select "days"
select select "afterDueDate"
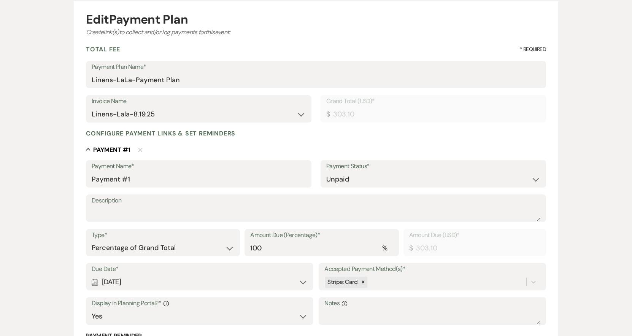
scroll to position [190, 0]
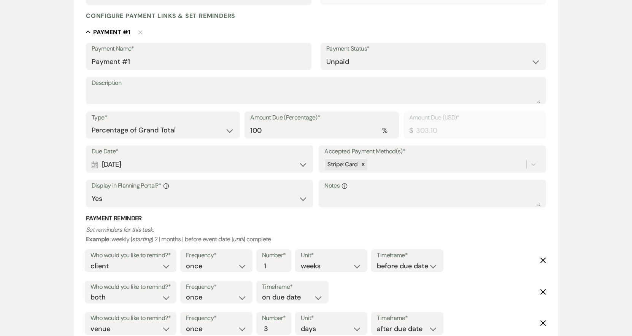
click at [151, 161] on div "Calendar [DATE] Expand" at bounding box center [200, 164] width 216 height 15
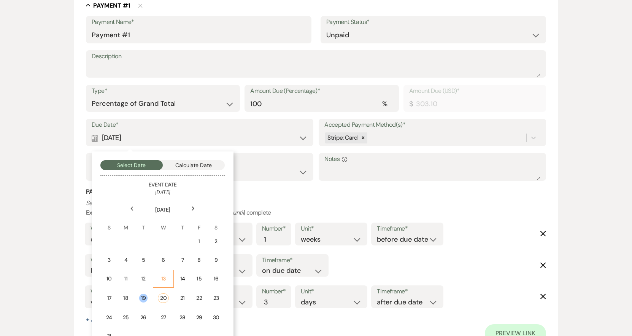
scroll to position [228, 0]
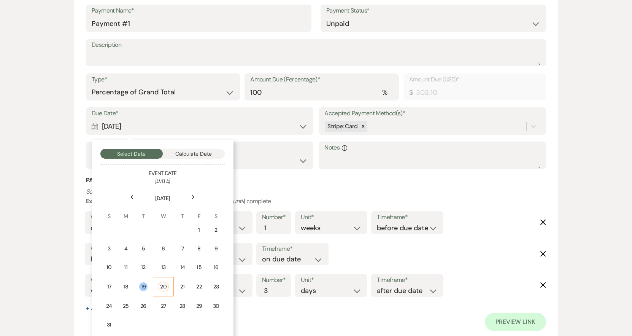
click at [165, 281] on td "20" at bounding box center [163, 286] width 21 height 19
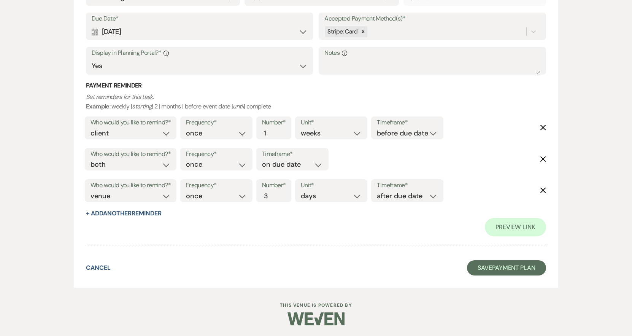
scroll to position [324, 0]
click at [523, 264] on button "Save Payment Plan" at bounding box center [506, 266] width 79 height 15
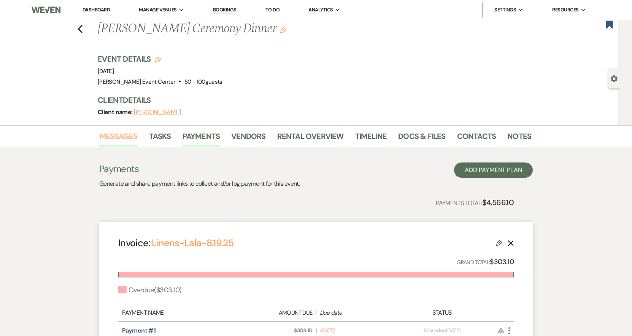
click at [116, 137] on link "Messages" at bounding box center [118, 138] width 38 height 17
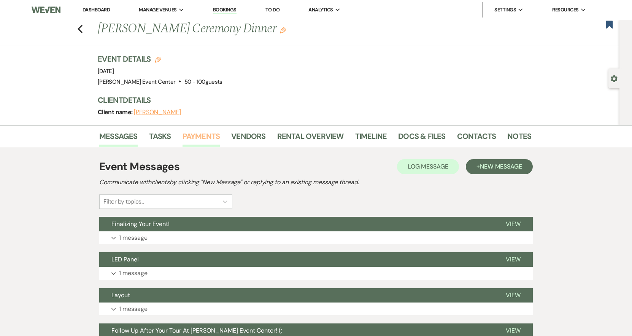
click at [187, 136] on link "Payments" at bounding box center [202, 138] width 38 height 17
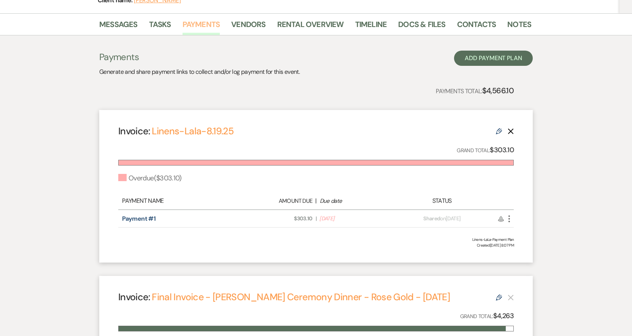
scroll to position [38, 0]
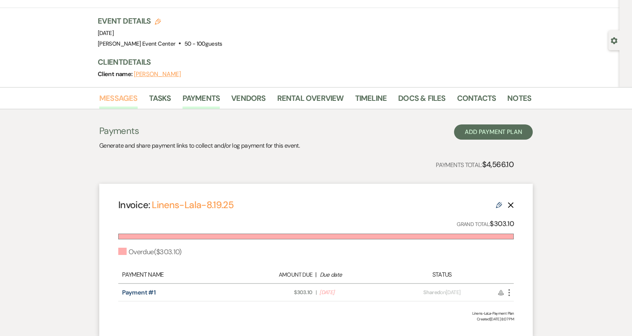
click at [116, 102] on link "Messages" at bounding box center [118, 100] width 38 height 17
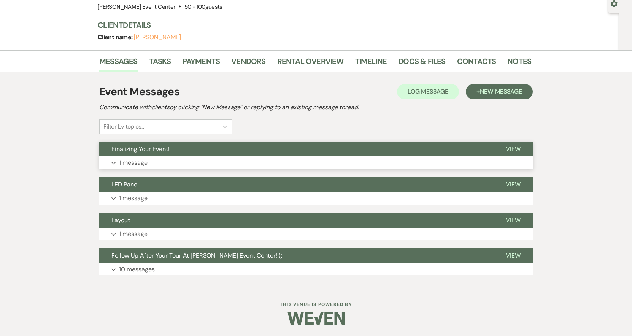
click at [122, 161] on p "1 message" at bounding box center [133, 163] width 29 height 10
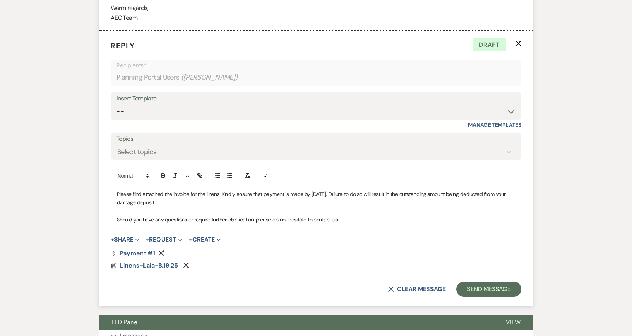
scroll to position [402, 0]
click at [327, 192] on p "Please find attached the invoice for the linens. Kindly ensure that payment is …" at bounding box center [316, 197] width 399 height 17
click at [498, 292] on button "Send Message" at bounding box center [488, 288] width 65 height 15
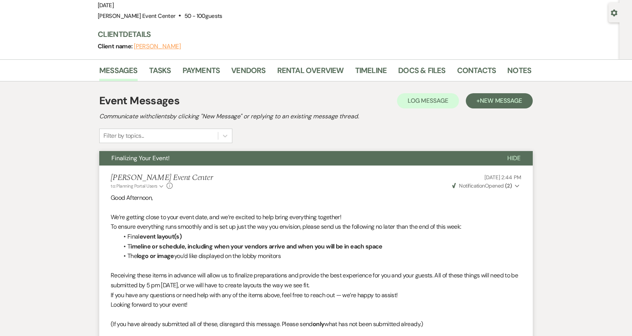
scroll to position [0, 0]
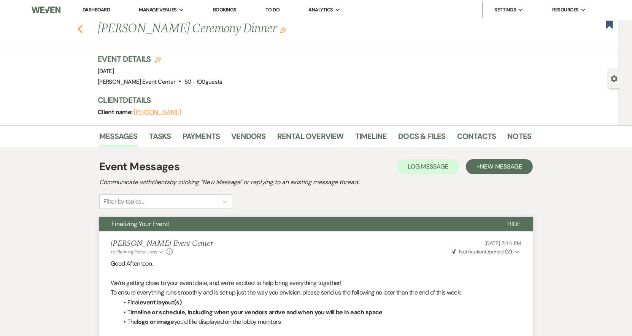
click at [83, 30] on use "button" at bounding box center [80, 29] width 5 height 8
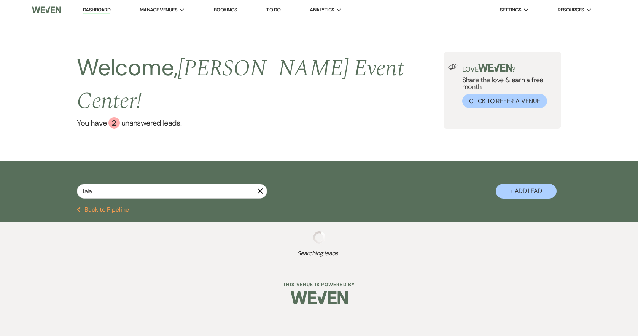
select select "8"
select select "4"
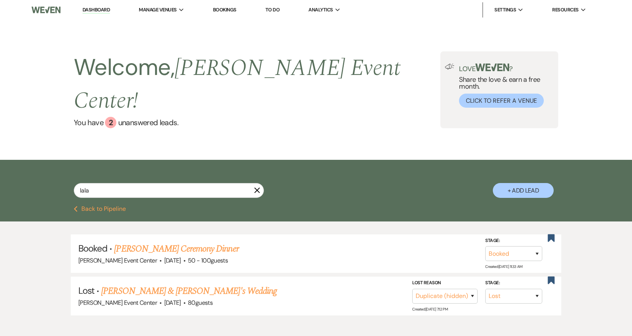
click at [103, 10] on link "Dashboard" at bounding box center [96, 9] width 27 height 7
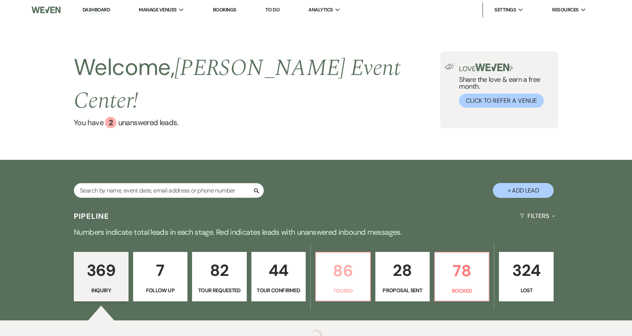
click at [333, 258] on p "86" at bounding box center [343, 270] width 44 height 25
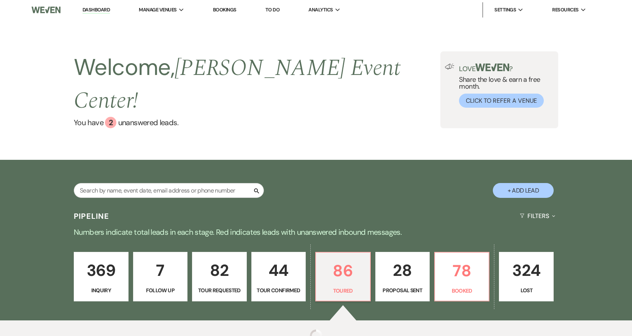
select select "5"
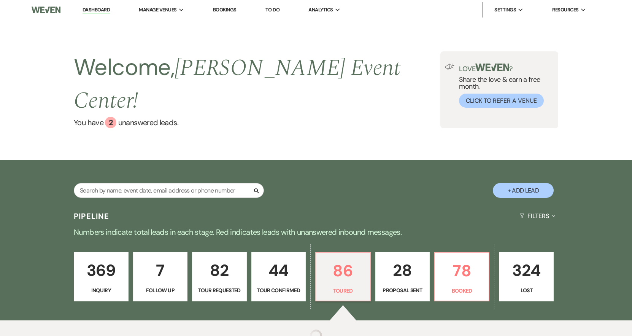
select select "5"
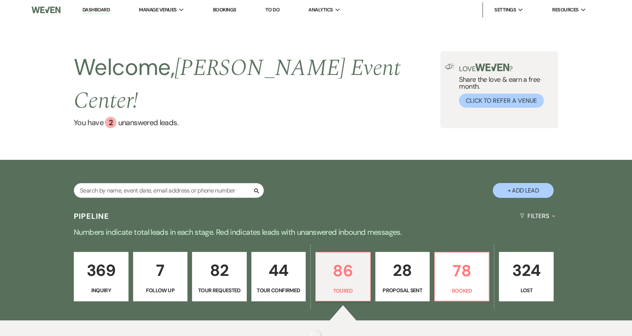
select select "5"
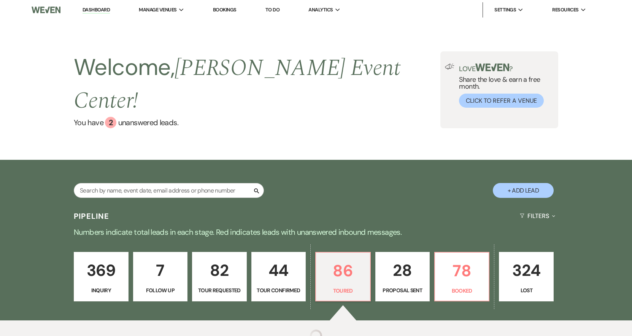
select select "5"
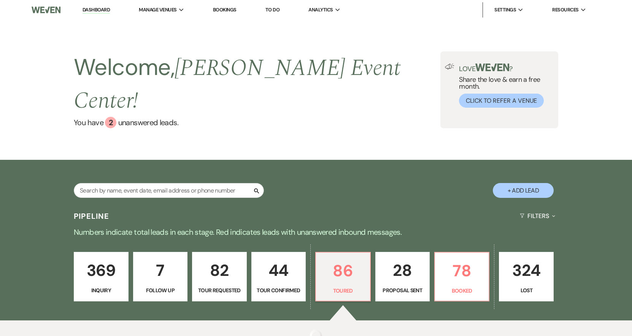
select select "5"
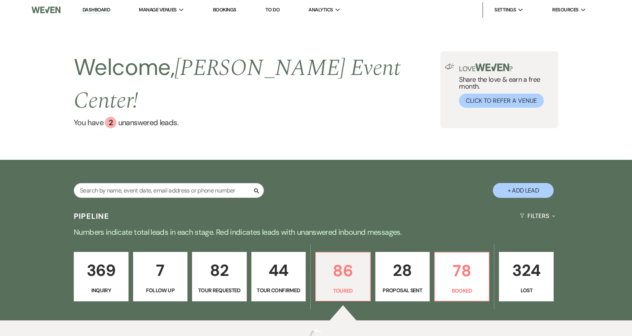
select select "5"
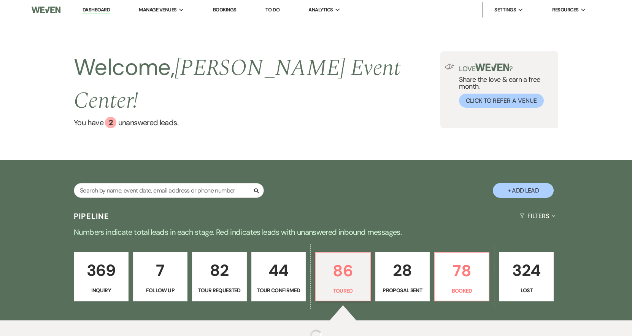
select select "5"
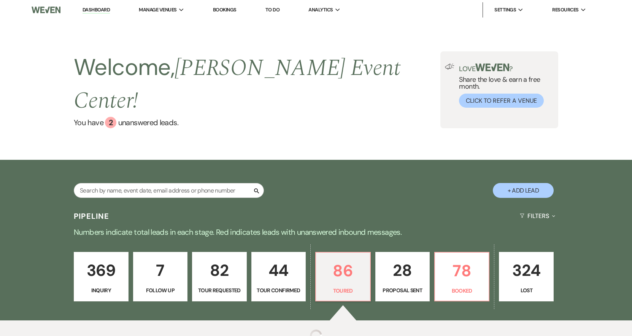
select select "5"
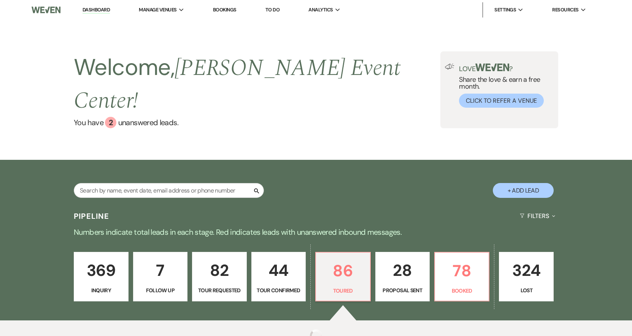
select select "5"
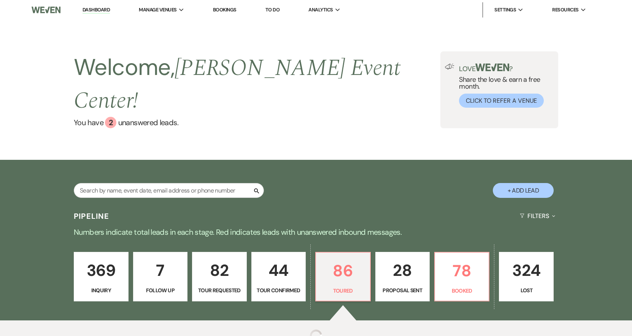
select select "5"
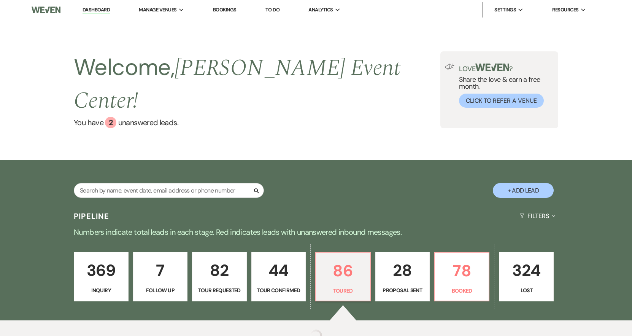
select select "5"
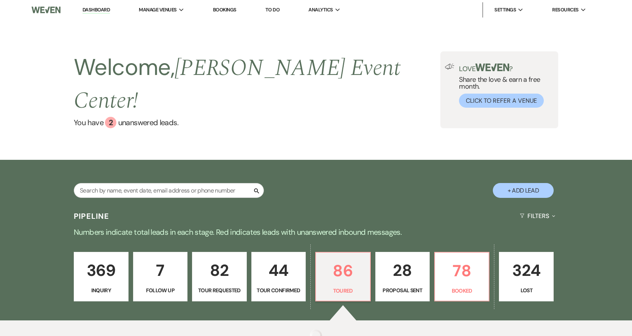
select select "5"
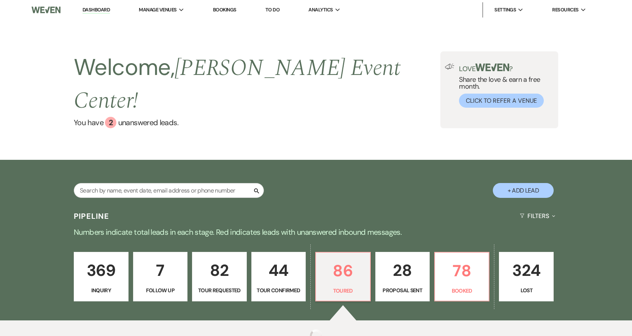
select select "5"
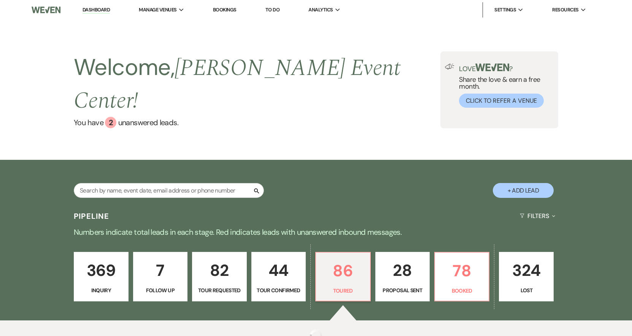
select select "5"
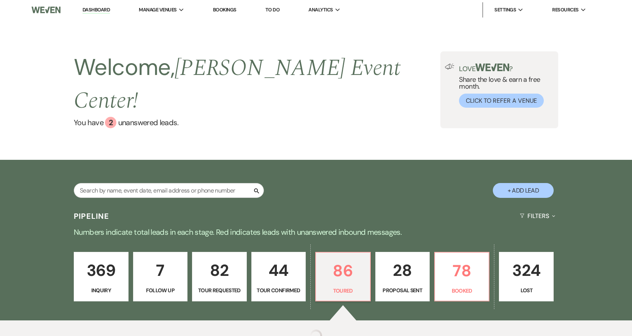
select select "5"
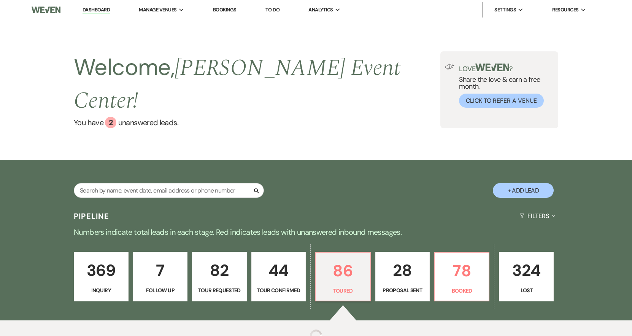
select select "5"
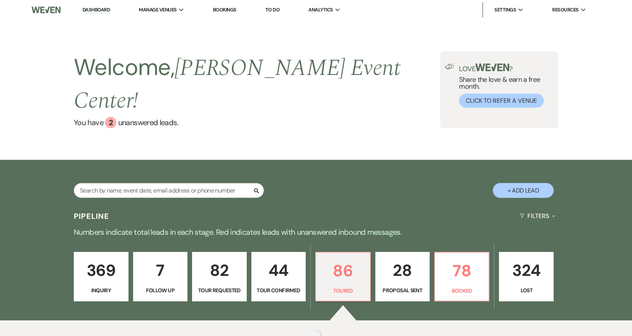
select select "5"
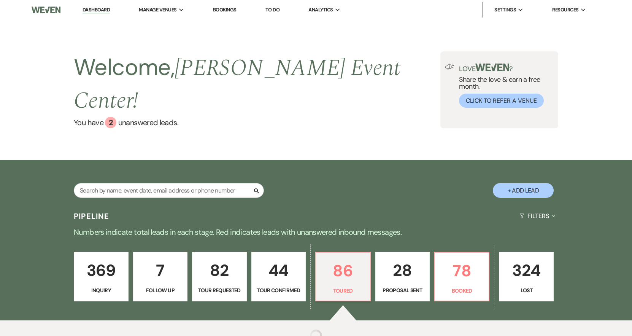
select select "5"
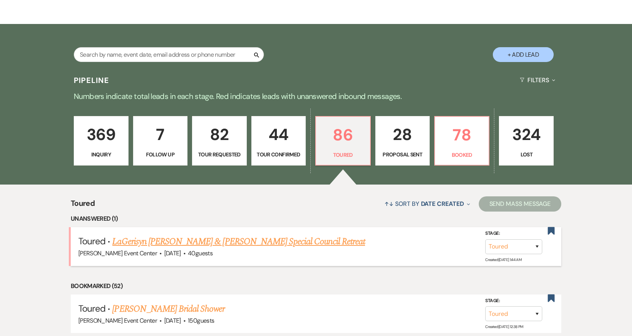
scroll to position [190, 0]
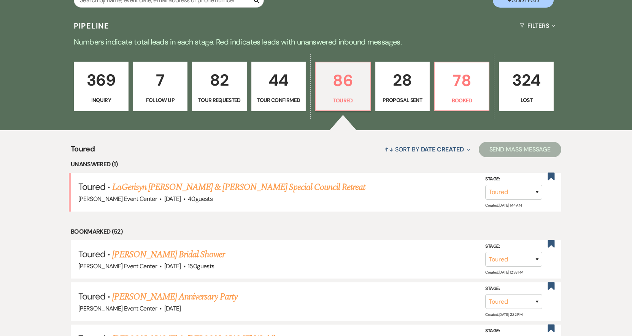
click at [144, 180] on link "LaGerisyn [PERSON_NAME] & [PERSON_NAME] Special Council Retreat" at bounding box center [238, 187] width 253 height 14
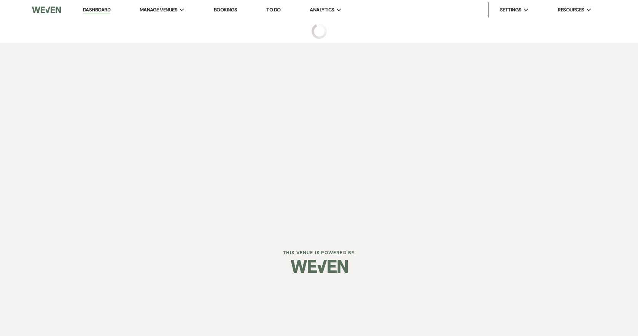
select select "5"
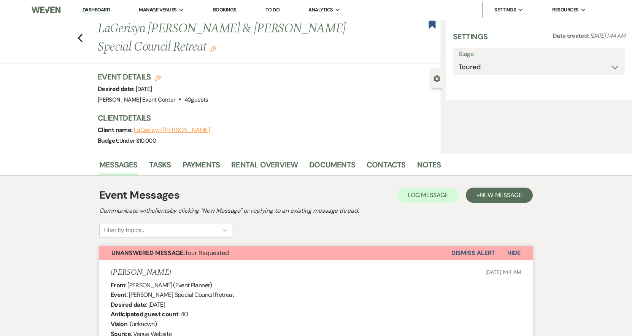
select select "5"
select select "13"
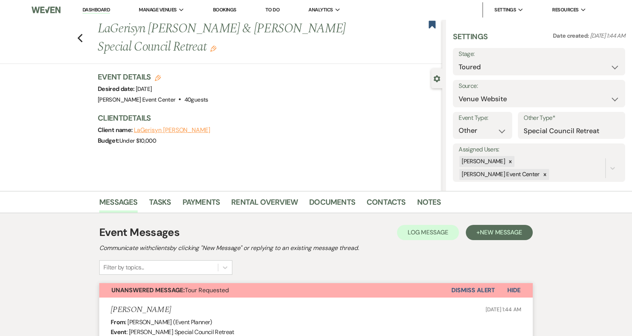
click at [82, 44] on div "Previous LaGerisyn [PERSON_NAME] & [PERSON_NAME] Special Council Retreat Edit B…" at bounding box center [219, 42] width 446 height 44
click at [83, 40] on use "button" at bounding box center [80, 38] width 5 height 8
select select "5"
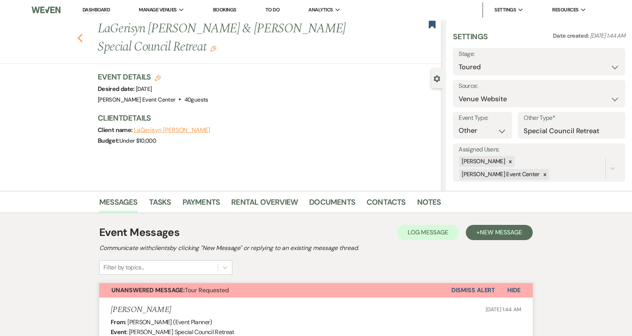
select select "5"
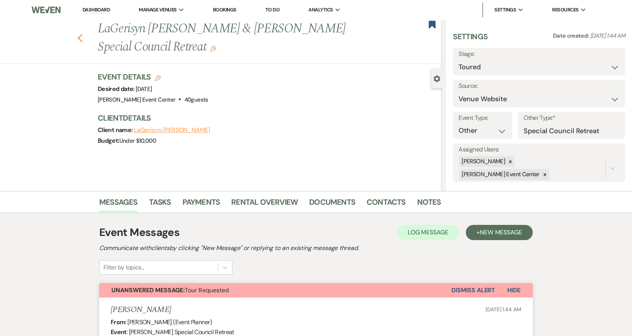
select select "5"
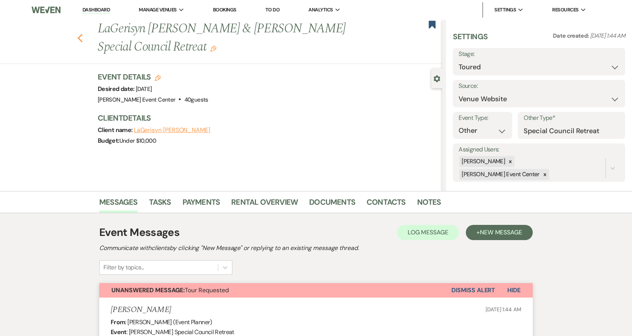
select select "5"
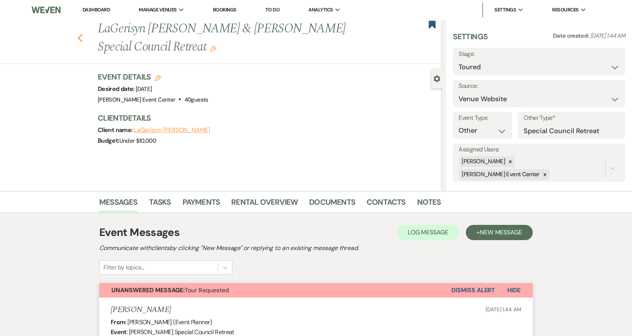
select select "5"
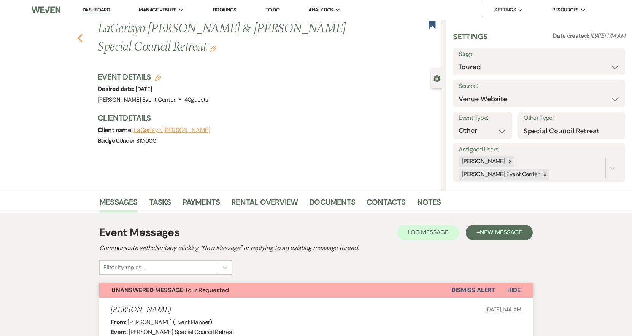
select select "5"
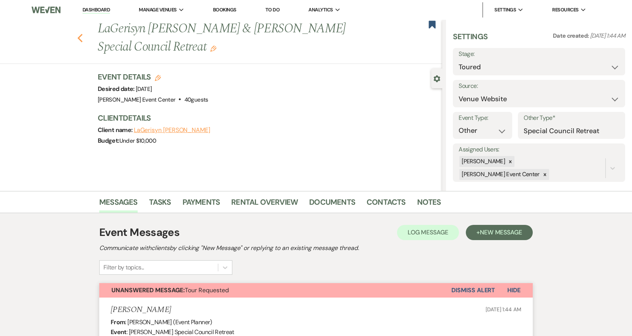
select select "5"
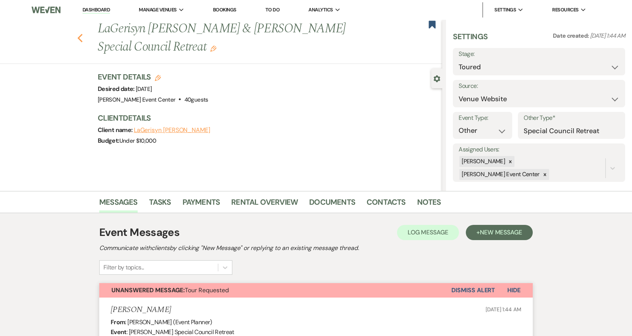
select select "5"
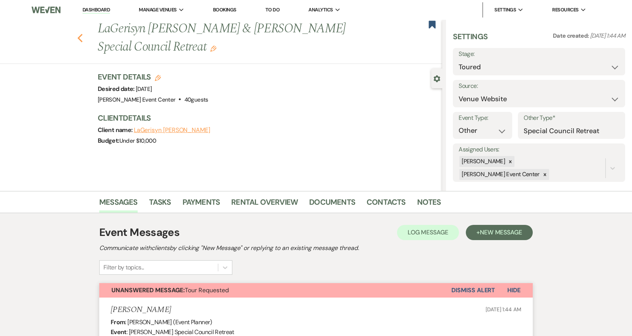
select select "5"
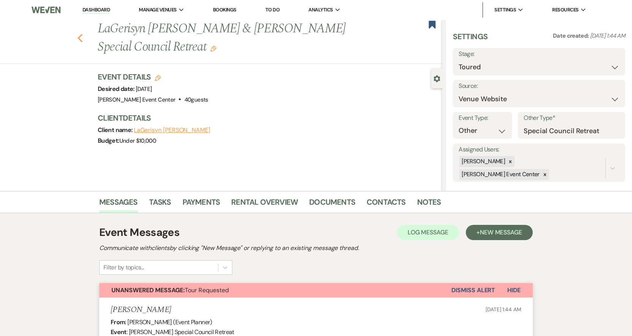
select select "5"
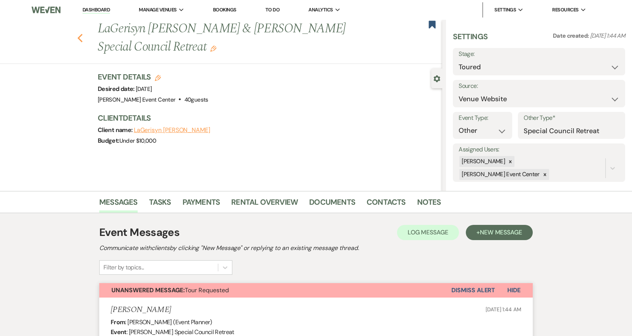
select select "5"
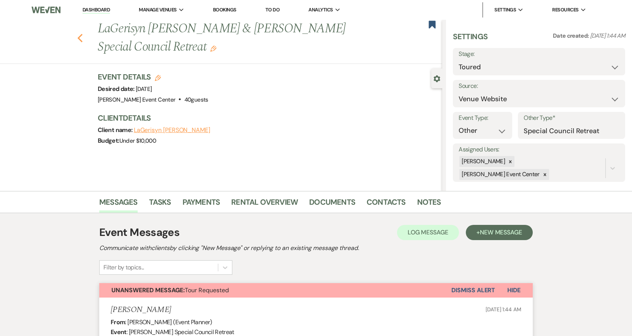
select select "5"
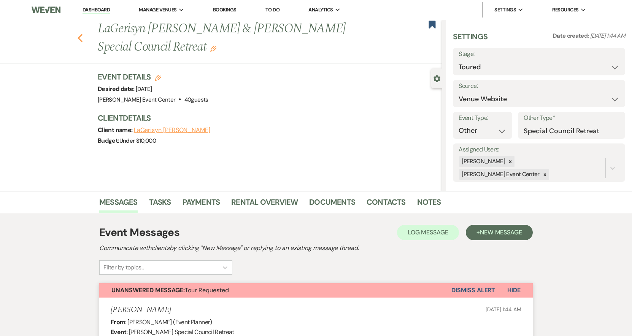
select select "5"
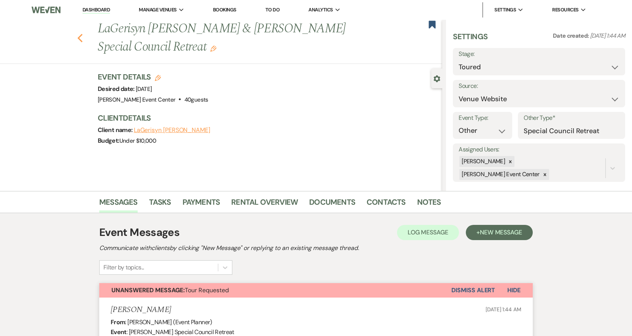
select select "5"
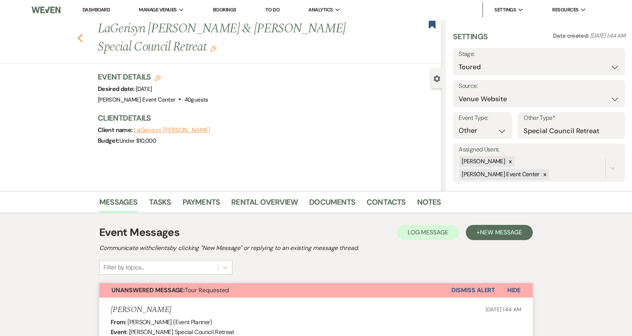
select select "5"
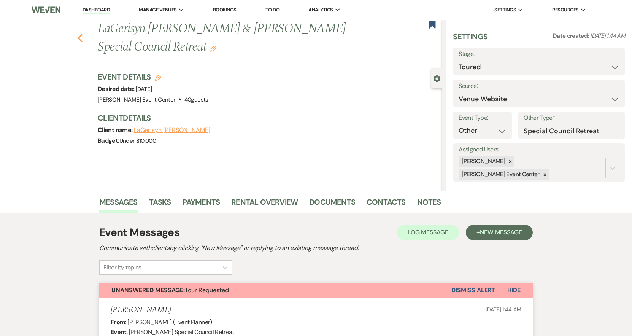
select select "5"
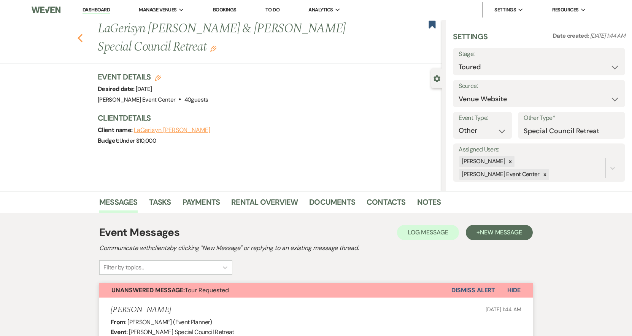
select select "5"
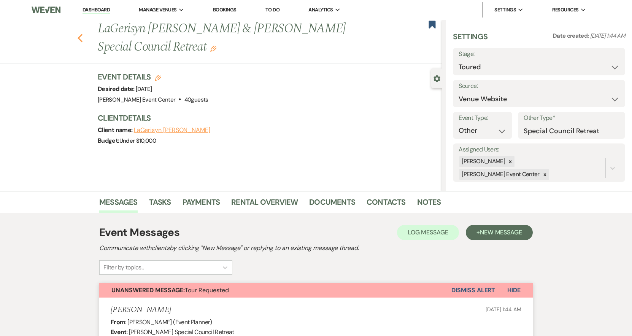
select select "5"
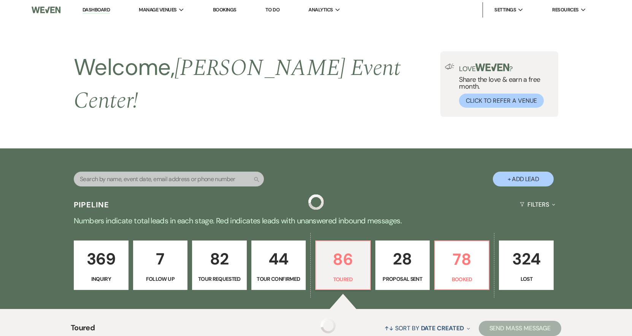
scroll to position [190, 0]
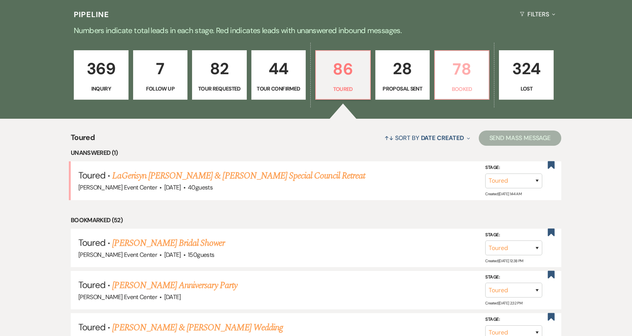
click at [473, 74] on p "78" at bounding box center [462, 68] width 44 height 25
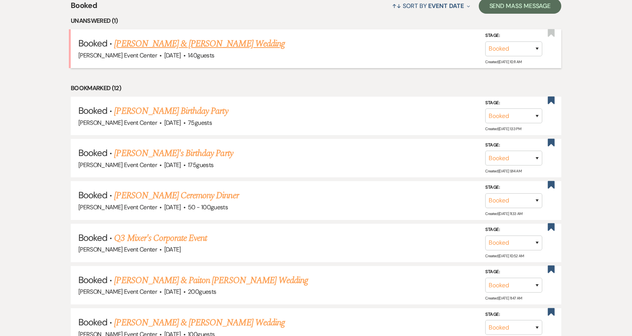
scroll to position [304, 0]
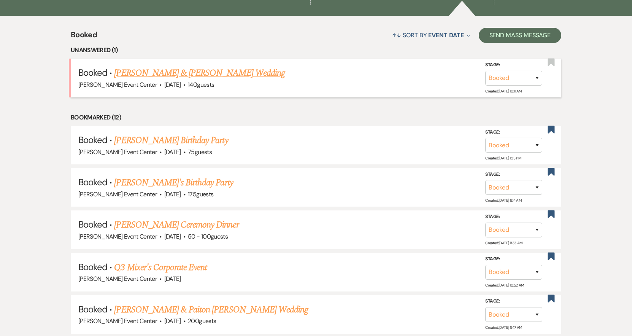
click at [220, 66] on link "[PERSON_NAME] & [PERSON_NAME] Wedding" at bounding box center [199, 73] width 170 height 14
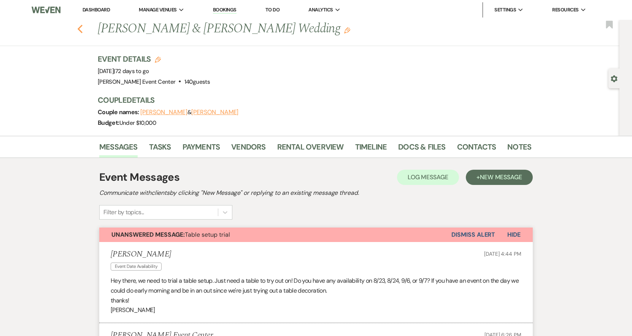
click at [83, 31] on icon "Previous" at bounding box center [80, 28] width 6 height 9
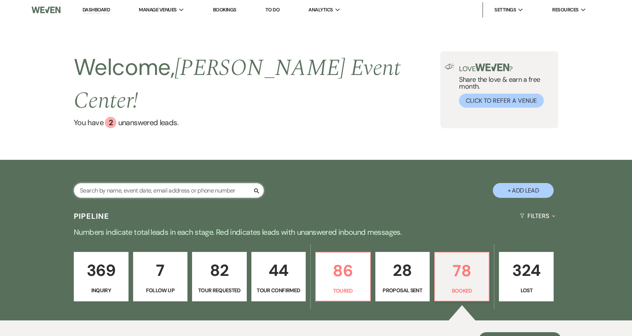
click at [163, 183] on input "text" at bounding box center [169, 190] width 190 height 15
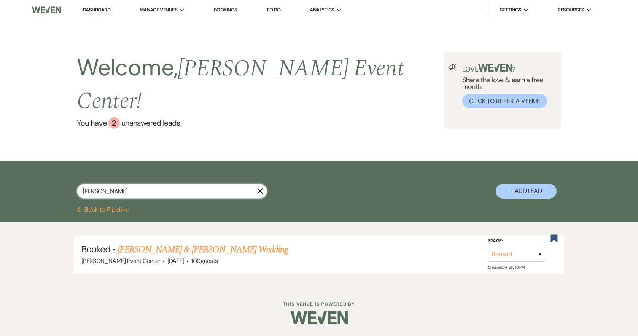
type input "[PERSON_NAME]"
click at [211, 243] on link "[PERSON_NAME] & [PERSON_NAME] Wedding" at bounding box center [203, 250] width 170 height 14
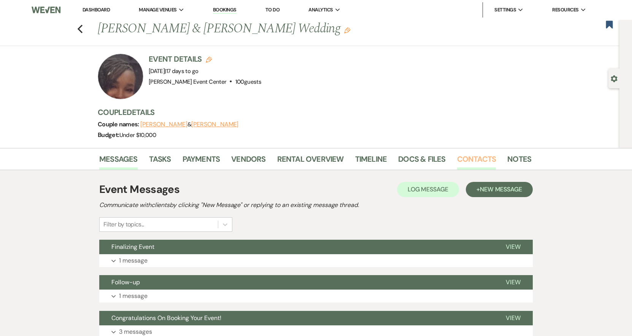
click at [483, 158] on link "Contacts" at bounding box center [476, 161] width 39 height 17
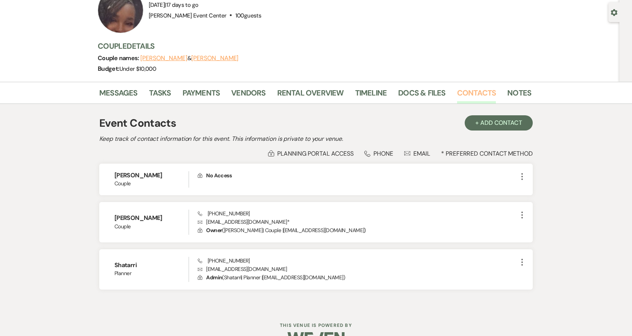
scroll to position [76, 0]
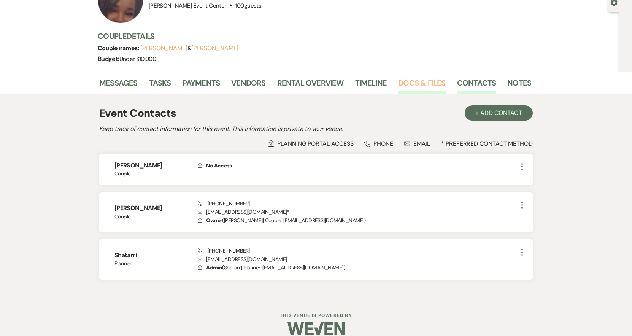
click at [398, 84] on link "Docs & Files" at bounding box center [421, 85] width 47 height 17
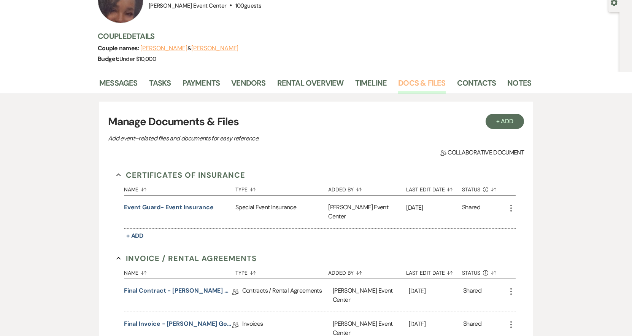
scroll to position [190, 0]
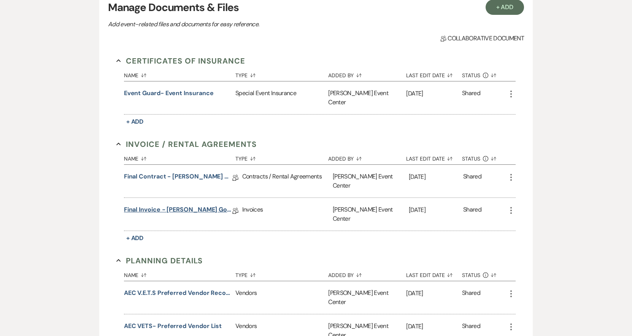
click at [154, 205] on link "Final Invoice - [PERSON_NAME] Gold - [DATE]" at bounding box center [178, 211] width 108 height 12
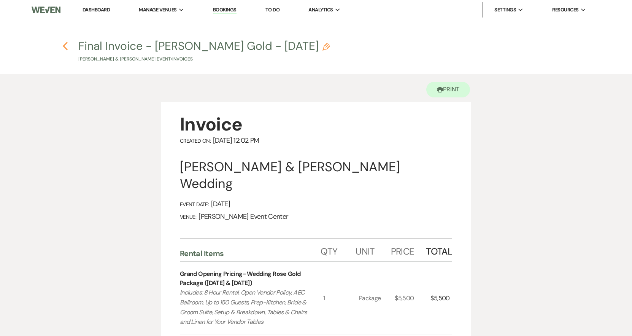
click at [65, 47] on use "button" at bounding box center [65, 46] width 5 height 8
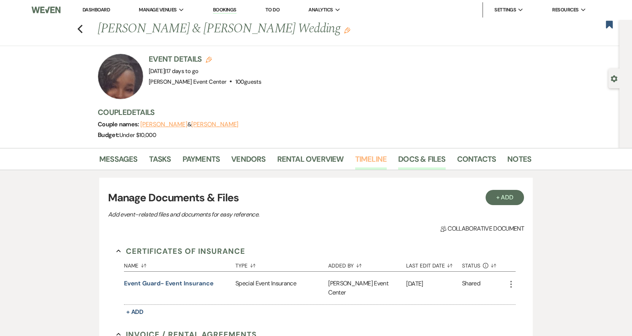
click at [370, 159] on link "Timeline" at bounding box center [371, 161] width 32 height 17
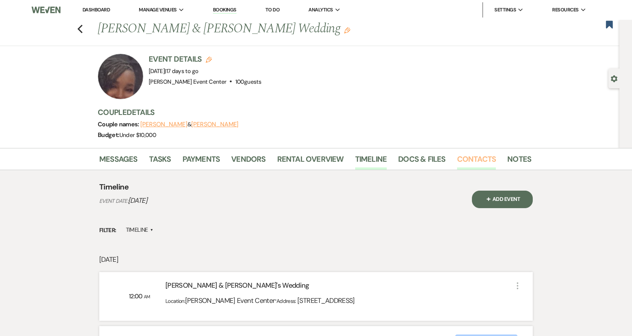
click at [457, 161] on link "Contacts" at bounding box center [476, 161] width 39 height 17
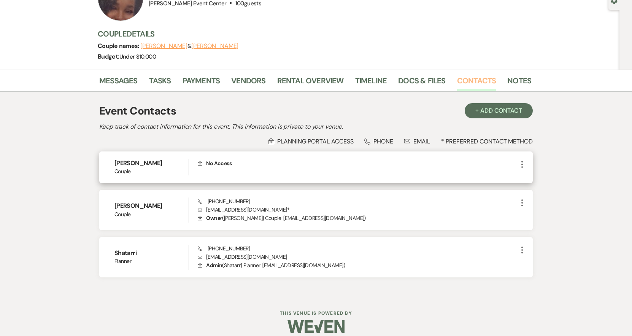
scroll to position [87, 0]
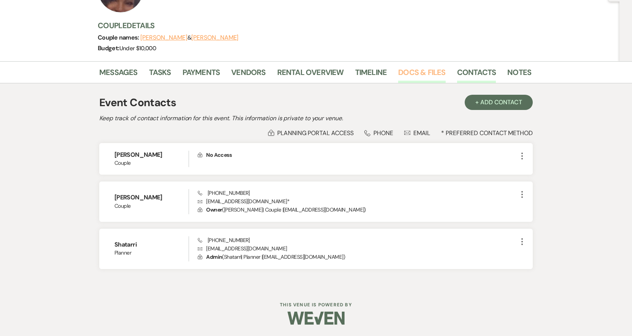
click at [403, 71] on link "Docs & Files" at bounding box center [421, 74] width 47 height 17
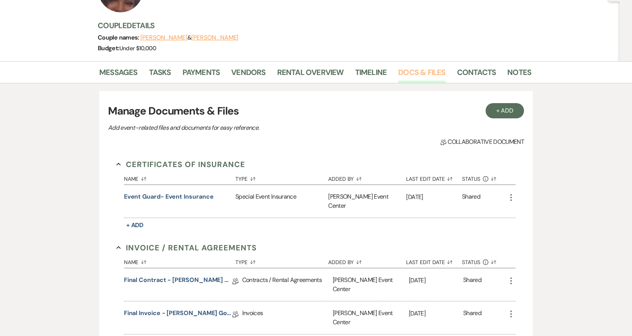
scroll to position [125, 0]
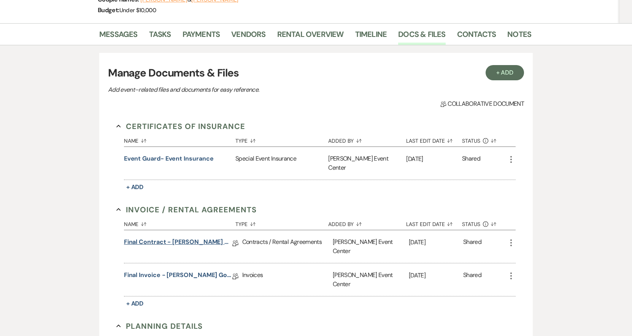
click at [149, 237] on link "Final Contract - [PERSON_NAME] Gold - [DATE]" at bounding box center [178, 243] width 108 height 12
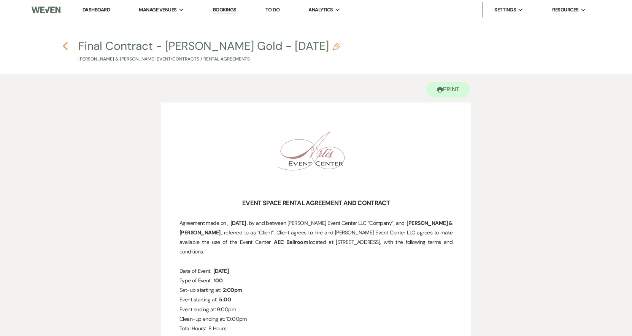
click at [64, 46] on use "button" at bounding box center [65, 46] width 5 height 8
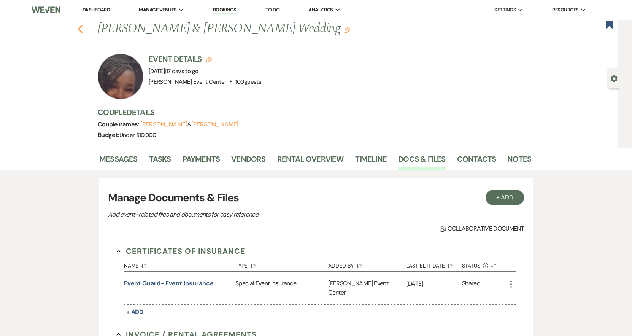
click at [81, 29] on use "button" at bounding box center [80, 29] width 5 height 8
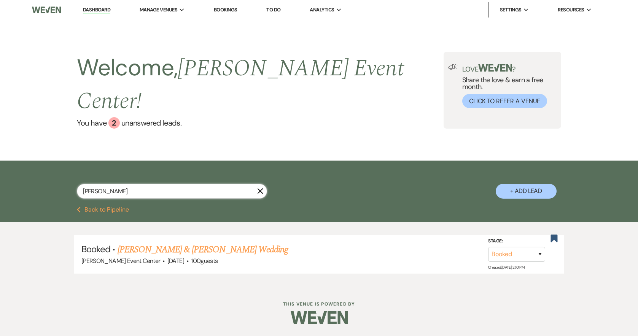
drag, startPoint x: 103, startPoint y: 171, endPoint x: 3, endPoint y: 157, distance: 101.4
click at [32, 166] on div "[PERSON_NAME] X + Add Lead" at bounding box center [319, 183] width 638 height 46
type input "[PERSON_NAME]"
click at [154, 243] on link "[PERSON_NAME] & Paiton [PERSON_NAME] Wedding" at bounding box center [215, 250] width 194 height 14
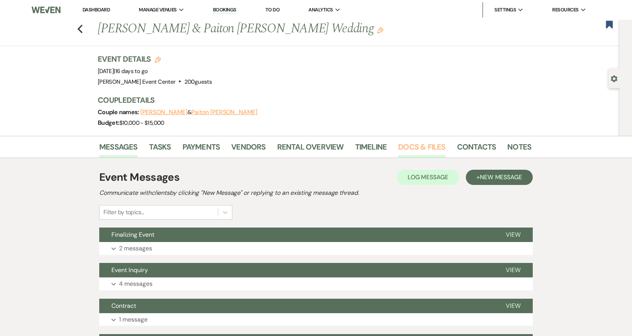
click at [410, 149] on link "Docs & Files" at bounding box center [421, 149] width 47 height 17
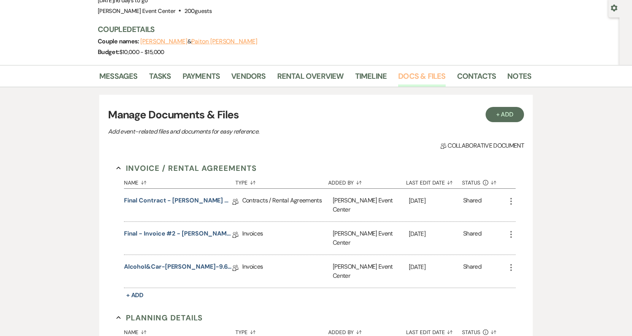
scroll to position [76, 0]
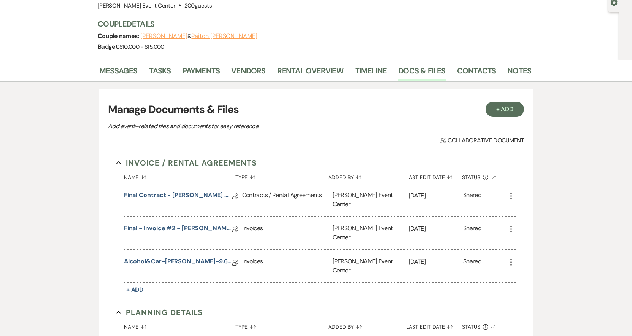
click at [143, 257] on link "Alcohol&Car-[PERSON_NAME]-9.6.25" at bounding box center [178, 263] width 108 height 12
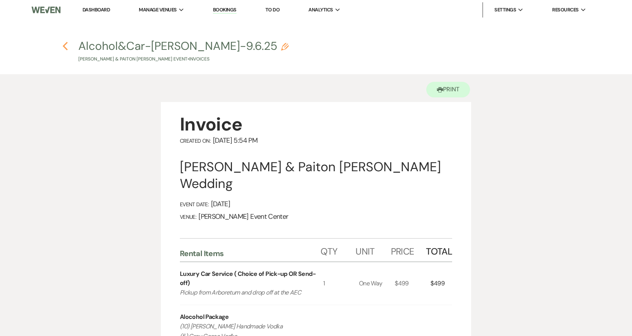
click at [63, 45] on icon "Previous" at bounding box center [65, 45] width 6 height 9
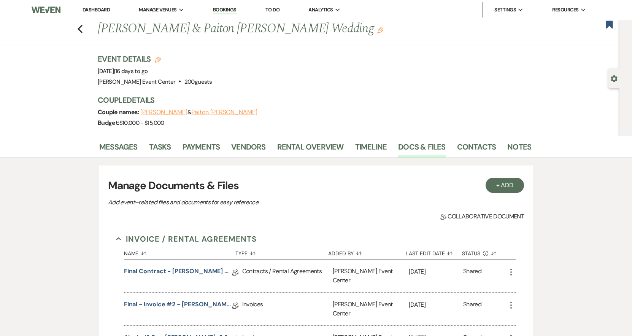
scroll to position [76, 0]
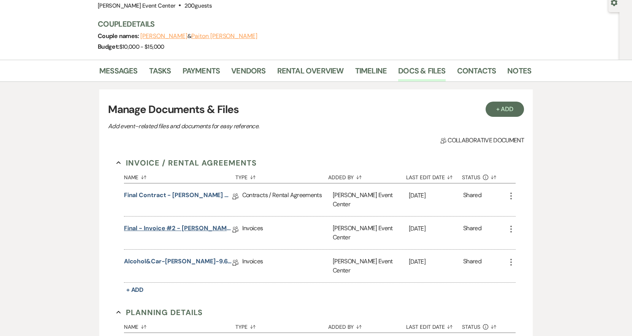
click at [146, 224] on link "Final - Invoice #2 - [PERSON_NAME] Wedding - Platinum Package - [DATE]" at bounding box center [178, 230] width 108 height 12
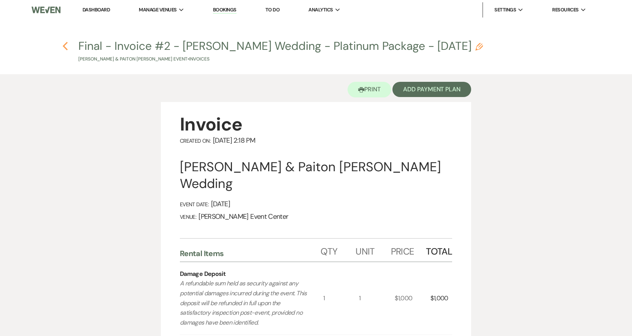
click at [64, 47] on use "button" at bounding box center [65, 46] width 5 height 8
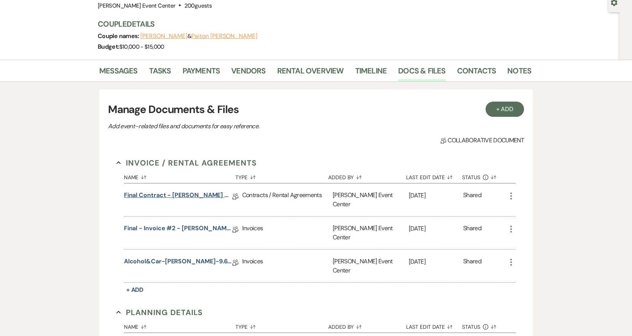
click at [162, 198] on link "Final Contract - [PERSON_NAME] & Paiton [PERSON_NAME] Wedding - Platinum - [DAT…" at bounding box center [178, 197] width 108 height 12
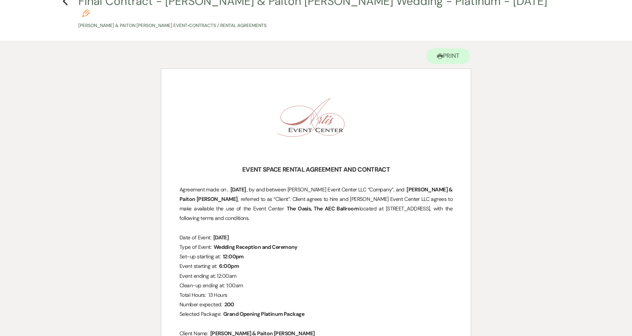
scroll to position [152, 0]
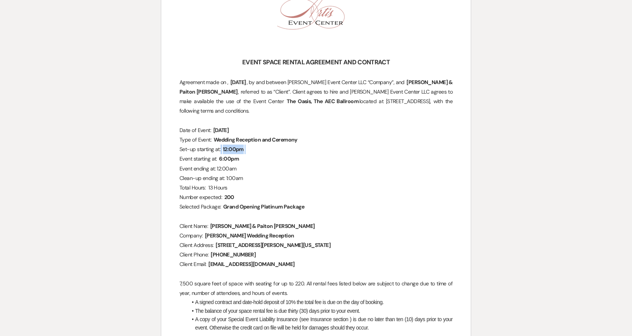
drag, startPoint x: 248, startPoint y: 136, endPoint x: 228, endPoint y: 137, distance: 19.4
click at [228, 145] on p "Set-up starting at: ﻿ 12:00pm ﻿" at bounding box center [315, 150] width 273 height 10
click at [271, 145] on p "Set-up starting at: ﻿ 12:00pm ﻿" at bounding box center [315, 150] width 273 height 10
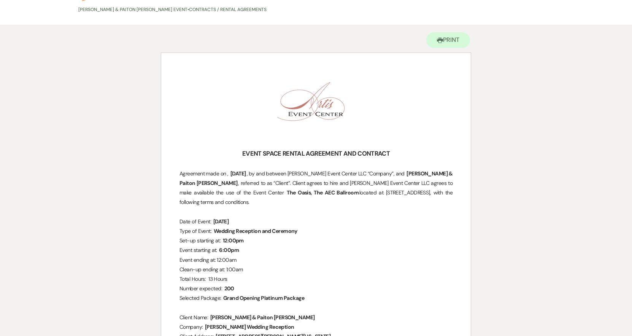
scroll to position [0, 0]
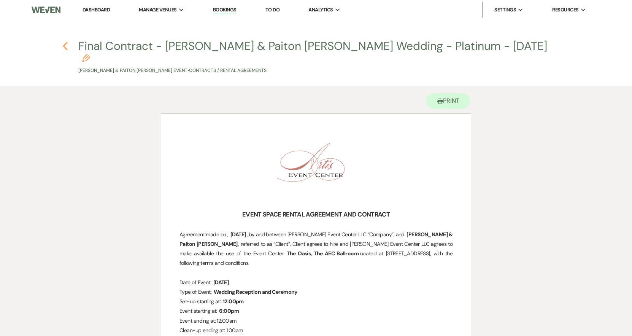
click at [67, 44] on h4 "Previous Final Contract - [PERSON_NAME] & Paiton [PERSON_NAME] Wedding - Platin…" at bounding box center [316, 56] width 548 height 36
click at [66, 45] on icon "Previous" at bounding box center [65, 45] width 6 height 9
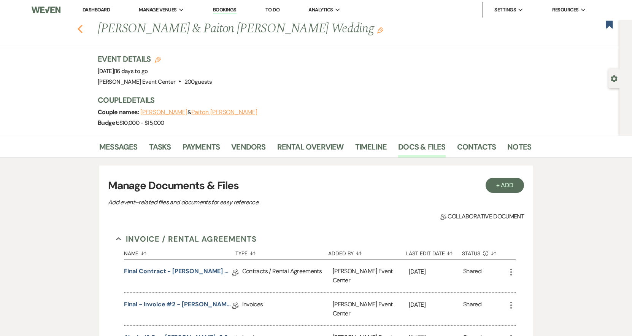
drag, startPoint x: 79, startPoint y: 33, endPoint x: 84, endPoint y: 30, distance: 6.5
click at [80, 33] on div "Previous [PERSON_NAME] & Paiton [PERSON_NAME] Wedding Edit Bookmark" at bounding box center [307, 33] width 623 height 26
click at [83, 29] on icon "Previous" at bounding box center [80, 28] width 6 height 9
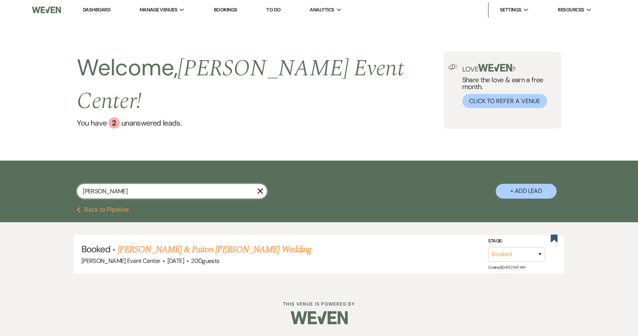
drag, startPoint x: 91, startPoint y: 172, endPoint x: -39, endPoint y: 163, distance: 130.4
click at [0, 163] on html "Dashboard Manage Venues Expand [PERSON_NAME] Event Center Bookings To Do Analyt…" at bounding box center [319, 167] width 638 height 335
type input "lala"
select select "8"
select select "4"
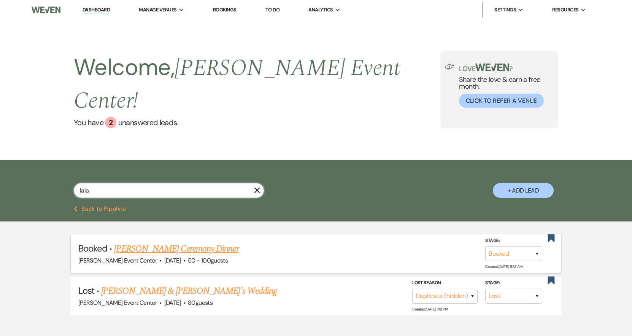
type input "lala"
click at [139, 242] on link "[PERSON_NAME] Ceremony Dinner" at bounding box center [176, 249] width 124 height 14
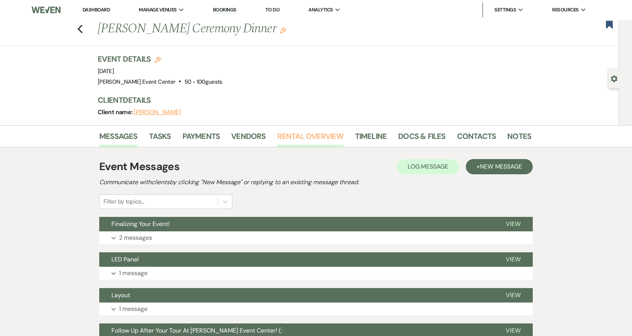
click at [288, 132] on link "Rental Overview" at bounding box center [310, 138] width 67 height 17
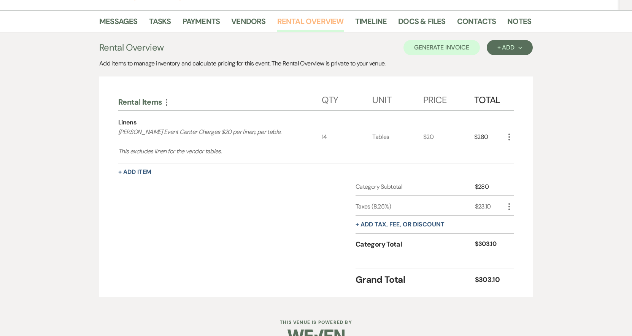
scroll to position [133, 0]
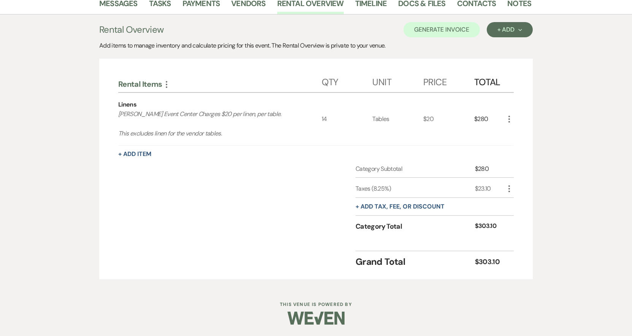
click at [509, 117] on use "button" at bounding box center [509, 119] width 2 height 7
click at [513, 142] on button "X Delete" at bounding box center [525, 146] width 41 height 12
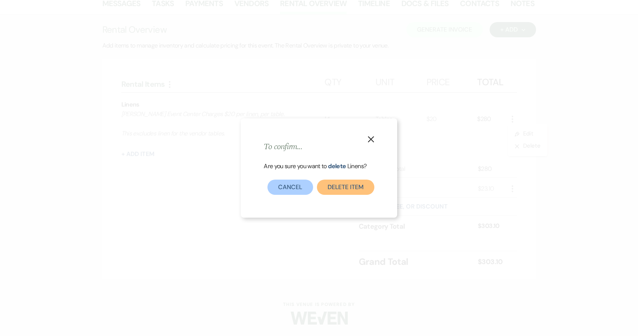
click at [328, 189] on button "Delete Item" at bounding box center [345, 186] width 57 height 15
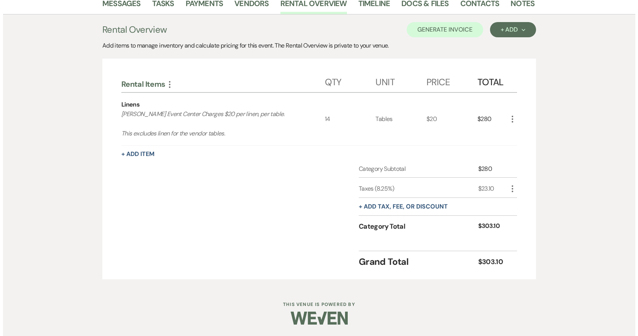
scroll to position [118, 0]
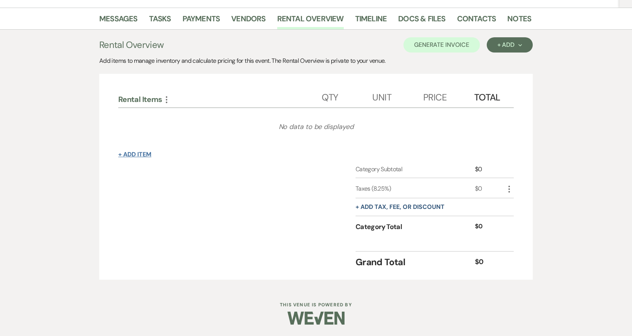
click at [118, 155] on div "Rental Items More Qty Unit Price Total No data to be displayed + Add Item Categ…" at bounding box center [316, 177] width 434 height 206
click at [125, 155] on button "+ Add Item" at bounding box center [134, 154] width 33 height 6
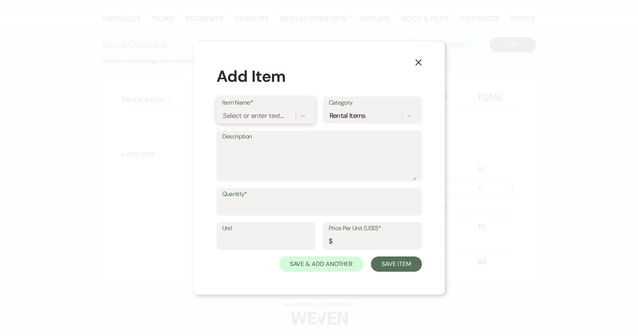
click at [234, 116] on div "Select or enter text..." at bounding box center [253, 116] width 61 height 10
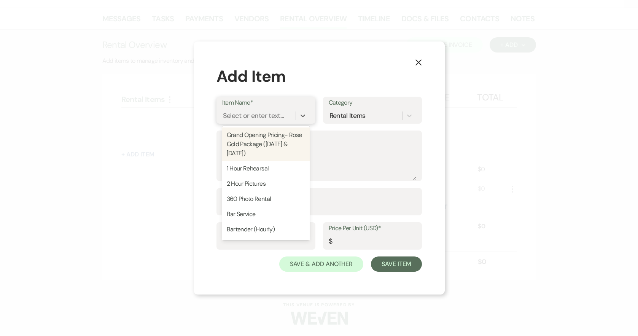
type input "E"
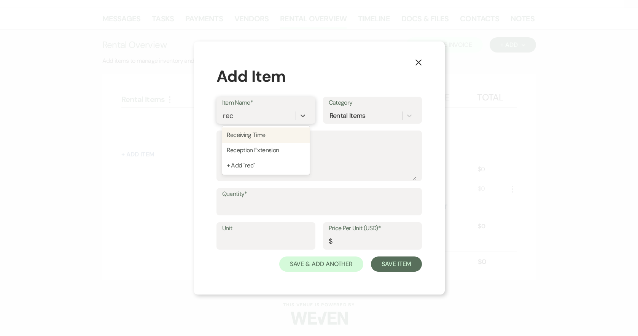
type input "rece"
click at [259, 148] on div "Reception Extension" at bounding box center [265, 150] width 87 height 15
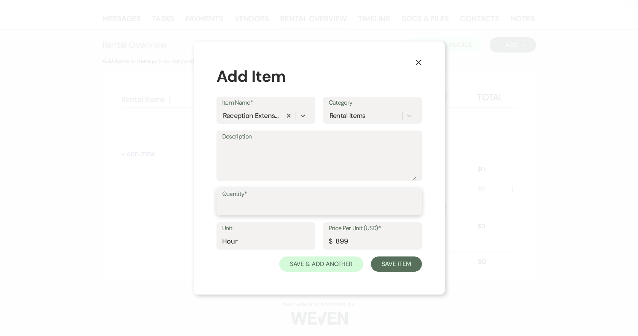
click at [234, 213] on input "Quantity*" at bounding box center [319, 207] width 194 height 15
click at [387, 263] on button "Save Item" at bounding box center [396, 263] width 51 height 15
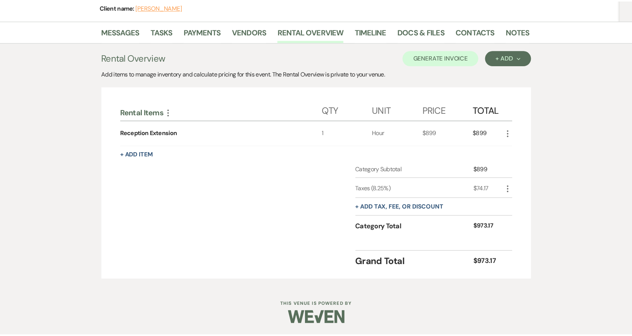
scroll to position [105, 0]
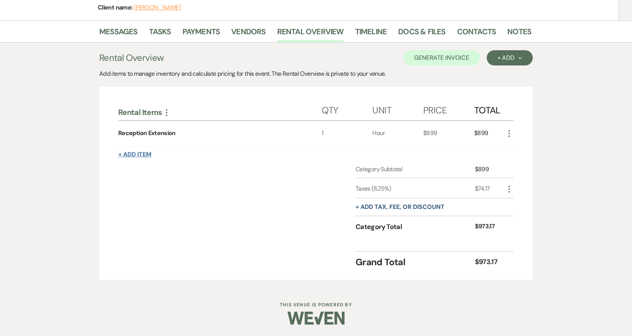
click at [146, 156] on button "+ Add Item" at bounding box center [134, 154] width 33 height 6
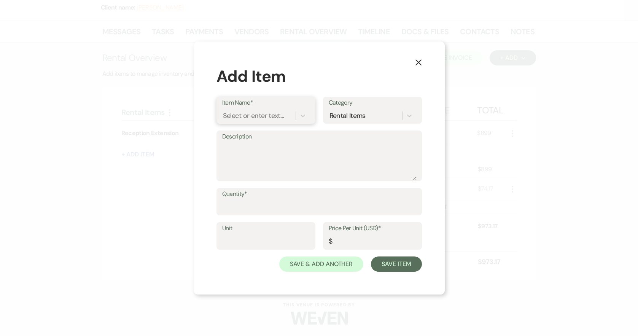
click at [258, 116] on div "Select or enter text..." at bounding box center [253, 116] width 61 height 10
click at [275, 143] on div "Security Officer (80-100 Guests)" at bounding box center [265, 139] width 87 height 24
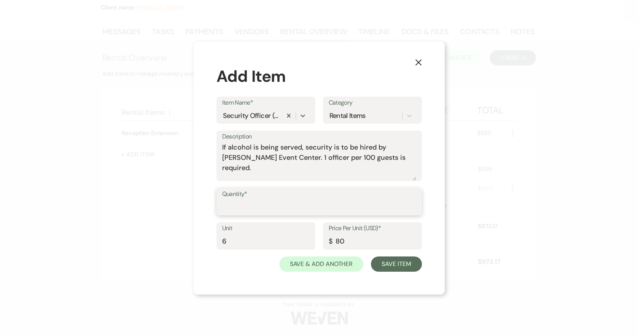
click at [254, 203] on input "Quantity*" at bounding box center [319, 207] width 194 height 15
drag, startPoint x: 241, startPoint y: 241, endPoint x: 185, endPoint y: 242, distance: 55.9
click at [206, 246] on div "X Add Item Item Name* Security Officer (80-100 Guests) Category Rental Items De…" at bounding box center [319, 167] width 251 height 253
click at [378, 262] on button "Save Item" at bounding box center [396, 263] width 51 height 15
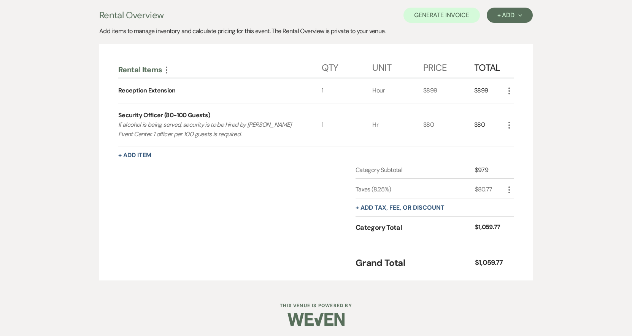
scroll to position [148, 0]
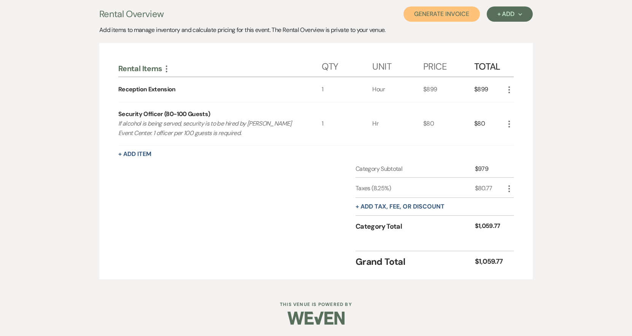
click at [454, 15] on button "Generate Invoice" at bounding box center [441, 13] width 76 height 15
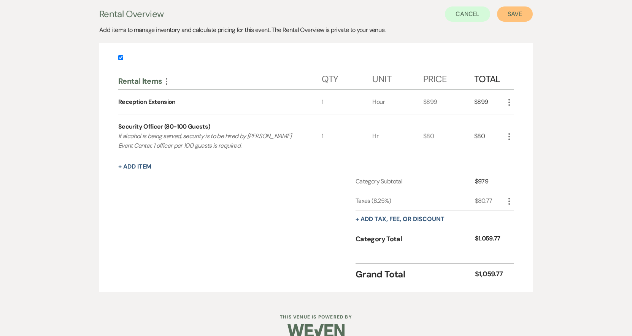
click at [513, 12] on button "Save" at bounding box center [515, 13] width 36 height 15
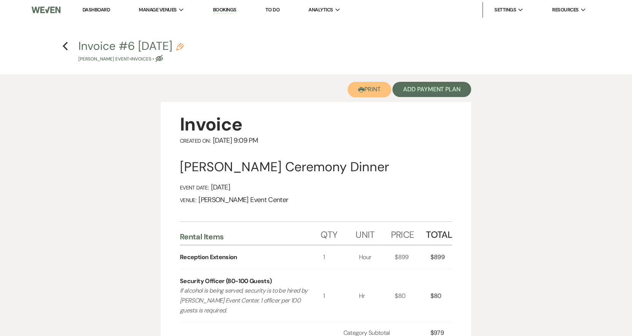
click at [373, 91] on button "Printer Print" at bounding box center [370, 90] width 44 height 16
click at [184, 46] on use "button" at bounding box center [180, 47] width 8 height 8
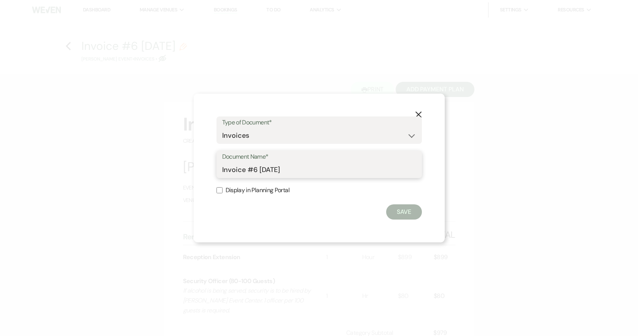
click at [298, 167] on input "Invoice #6 [DATE]" at bounding box center [319, 169] width 194 height 15
drag, startPoint x: 298, startPoint y: 167, endPoint x: 110, endPoint y: 166, distance: 187.9
click at [119, 166] on div "X Type of Document* Special Event Insurance Vendor Certificate of Insurance Con…" at bounding box center [319, 168] width 638 height 336
click at [280, 167] on input "Reception Extenstion" at bounding box center [319, 169] width 194 height 15
click at [413, 214] on button "Save" at bounding box center [404, 211] width 36 height 15
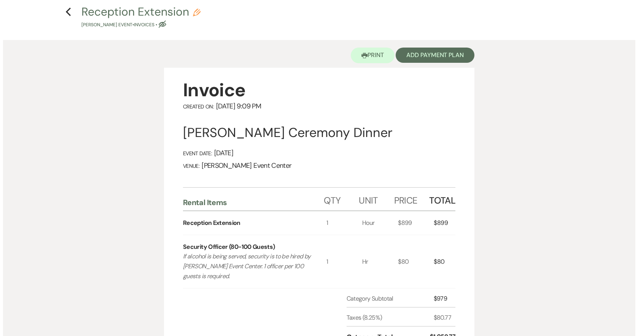
scroll to position [28, 0]
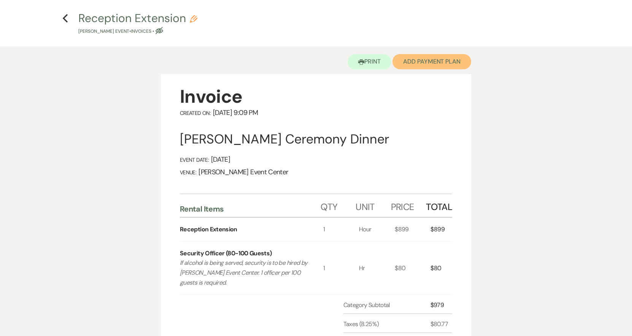
click at [421, 63] on button "Add Payment Plan" at bounding box center [431, 61] width 79 height 15
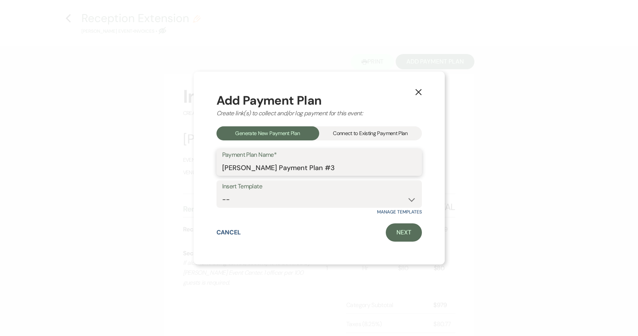
click at [312, 168] on input "[PERSON_NAME] Payment Plan #3" at bounding box center [319, 167] width 194 height 15
drag, startPoint x: 265, startPoint y: 167, endPoint x: -31, endPoint y: 137, distance: 297.4
click at [0, 137] on html "Dashboard Manage Venues Expand [PERSON_NAME] Event Center Bookings To Do Analyt…" at bounding box center [319, 287] width 638 height 630
click at [403, 232] on link "Next" at bounding box center [404, 232] width 36 height 18
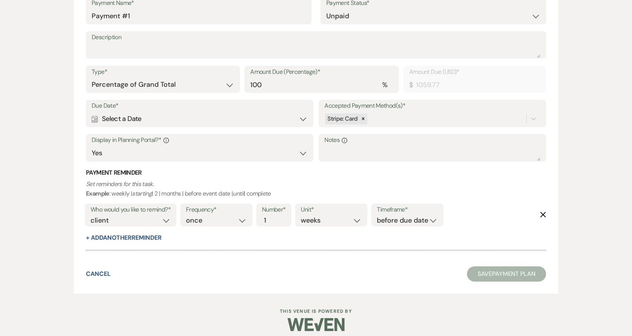
scroll to position [242, 0]
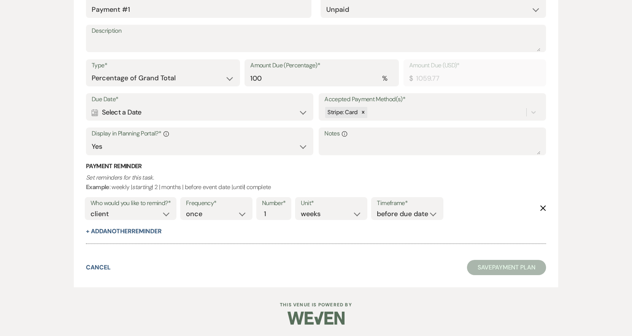
click at [168, 102] on label "Due Date*" at bounding box center [200, 99] width 216 height 11
click at [168, 106] on div "Calendar Select a Date Expand" at bounding box center [200, 112] width 216 height 15
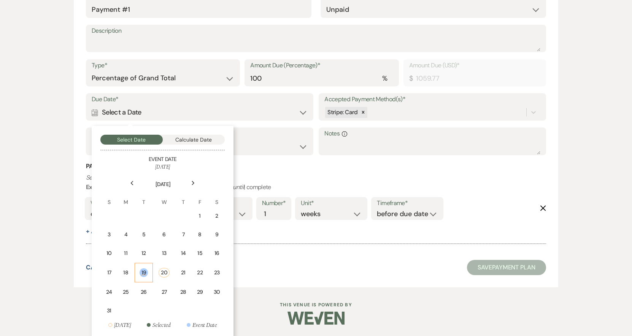
click at [144, 272] on div "19" at bounding box center [144, 272] width 9 height 9
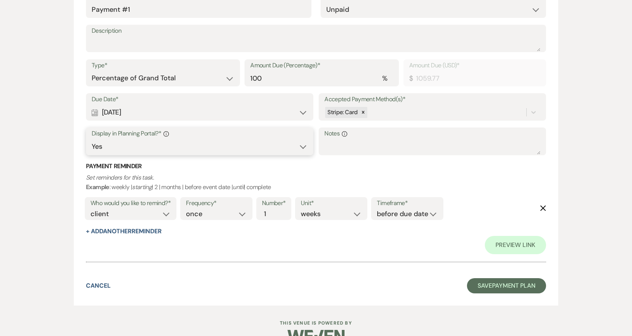
click at [141, 144] on select "Yes No" at bounding box center [200, 146] width 216 height 15
click at [76, 181] on form "Add Payment Plan Create link(s) to collect and/or log payments for this event: …" at bounding box center [316, 69] width 484 height 474
click at [121, 233] on button "+ Add Another Reminder" at bounding box center [123, 231] width 75 height 6
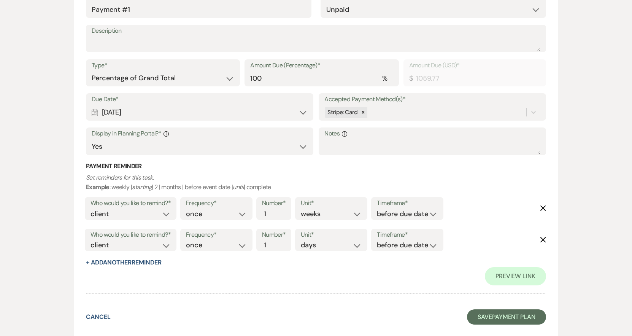
click at [546, 241] on form "Add Payment Plan Create link(s) to collect and/or log payments for this event: …" at bounding box center [316, 84] width 484 height 505
click at [542, 239] on icon "Delete" at bounding box center [543, 240] width 6 height 6
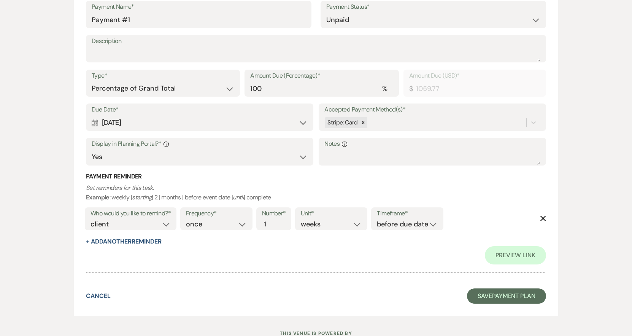
scroll to position [260, 0]
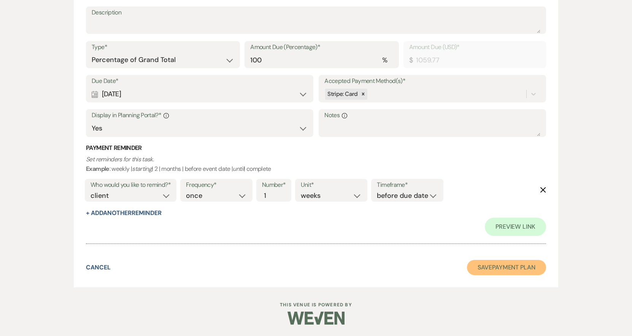
click at [478, 267] on button "Save Payment Plan" at bounding box center [506, 267] width 79 height 15
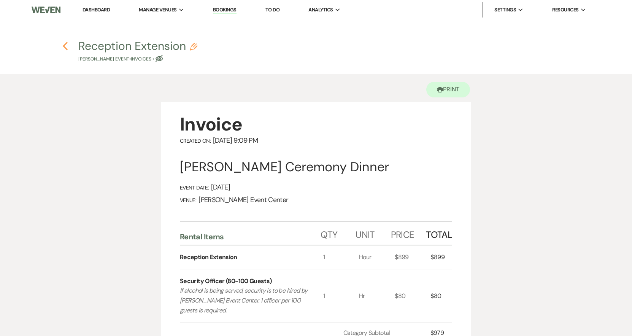
drag, startPoint x: 69, startPoint y: 47, endPoint x: 65, endPoint y: 46, distance: 3.9
click at [68, 47] on h4 "Previous Reception Extension Pencil [PERSON_NAME] Event • Invoices • Eye Blocked" at bounding box center [316, 50] width 548 height 25
drag, startPoint x: 65, startPoint y: 46, endPoint x: 54, endPoint y: 43, distance: 11.3
click at [59, 44] on h4 "Previous Reception Extension Pencil [PERSON_NAME] Event • Invoices • Eye Blocked" at bounding box center [316, 50] width 548 height 25
click at [64, 49] on icon "Previous" at bounding box center [65, 45] width 6 height 9
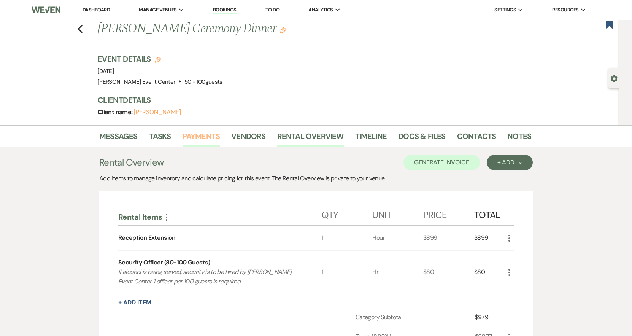
click at [194, 133] on link "Payments" at bounding box center [202, 138] width 38 height 17
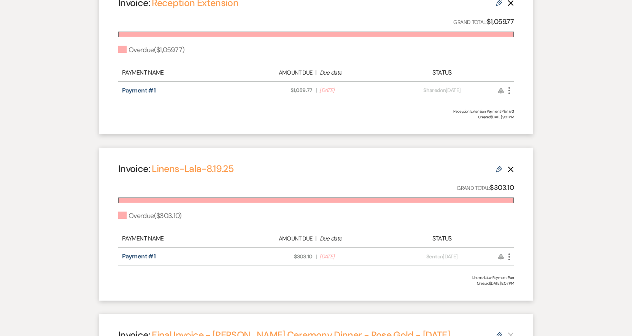
scroll to position [228, 0]
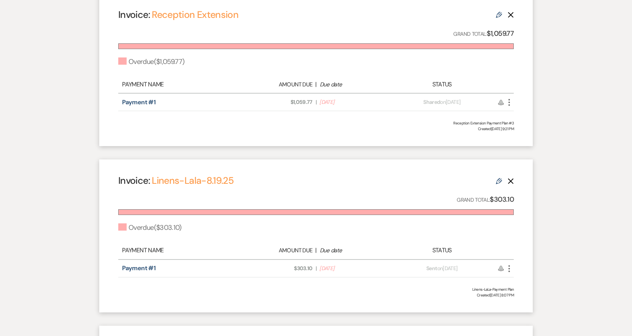
click at [510, 101] on icon "More" at bounding box center [509, 102] width 9 height 9
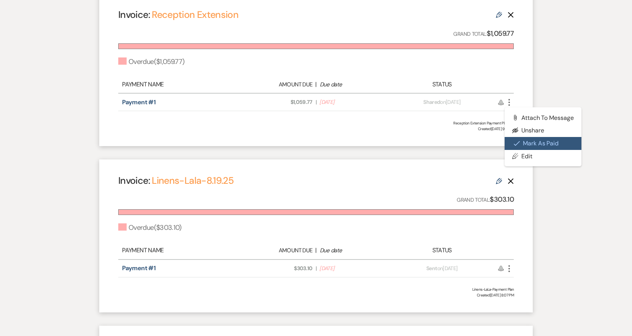
click at [526, 145] on button "Check [PERSON_NAME] [PERSON_NAME] as Paid" at bounding box center [543, 143] width 77 height 13
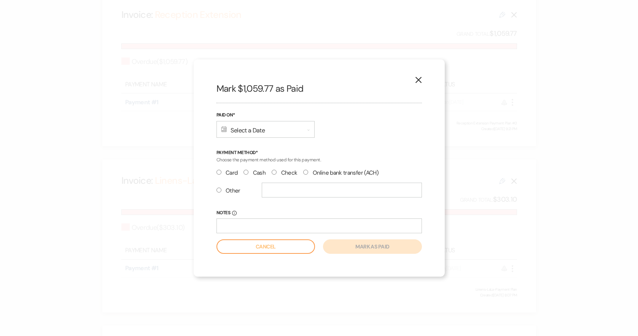
click at [257, 128] on div "Calendar Select a Date Expand" at bounding box center [265, 129] width 98 height 17
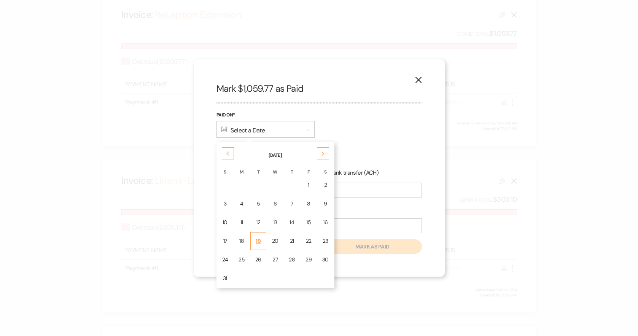
click at [257, 239] on div "19" at bounding box center [258, 241] width 6 height 8
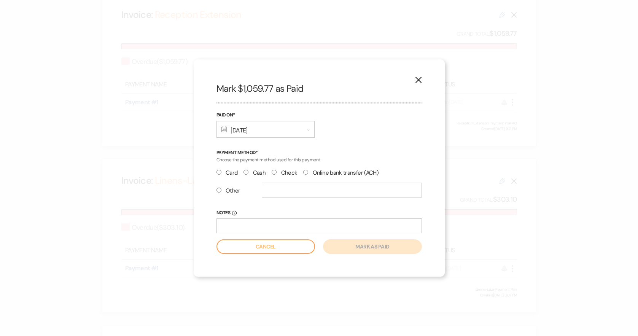
click at [220, 173] on input "Card" at bounding box center [218, 172] width 5 height 5
click at [373, 248] on button "Mark as paid" at bounding box center [372, 246] width 98 height 14
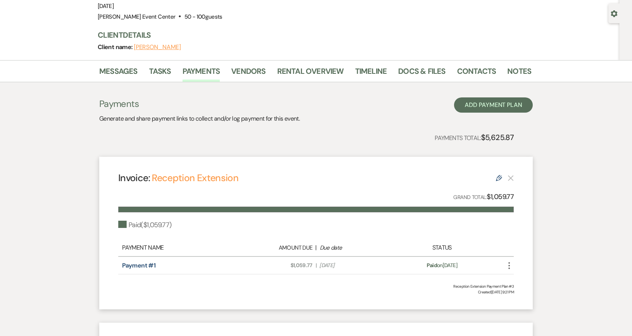
scroll to position [0, 0]
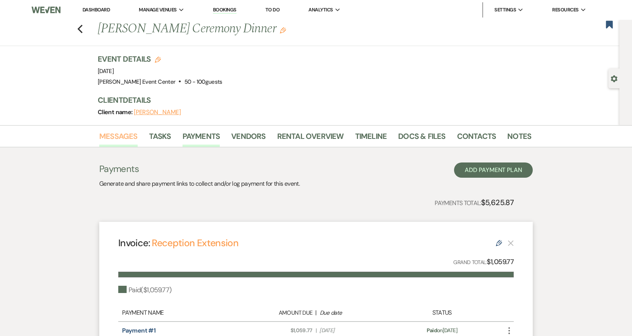
click at [124, 139] on link "Messages" at bounding box center [118, 138] width 38 height 17
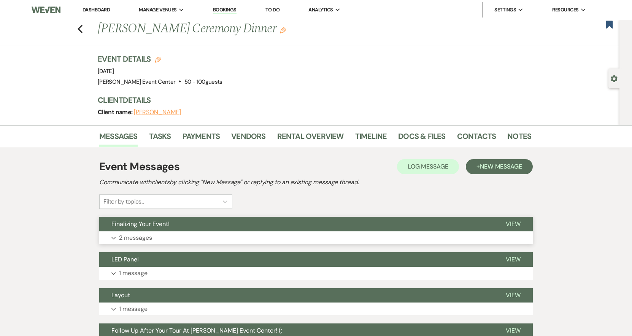
click at [148, 238] on p "2 messages" at bounding box center [135, 238] width 33 height 10
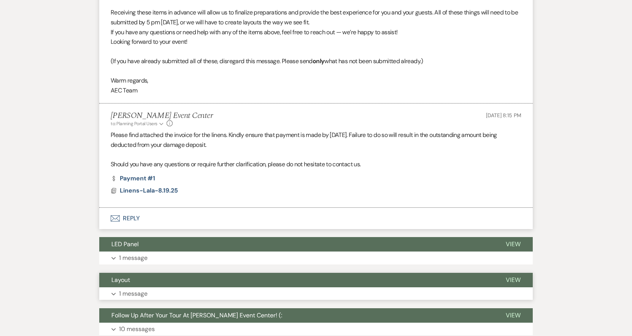
scroll to position [388, 0]
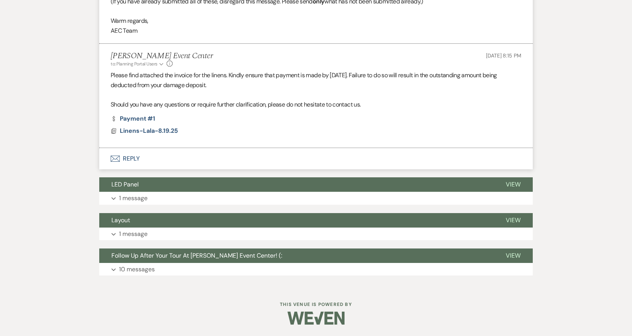
click at [132, 163] on button "Envelope Reply" at bounding box center [316, 158] width 434 height 21
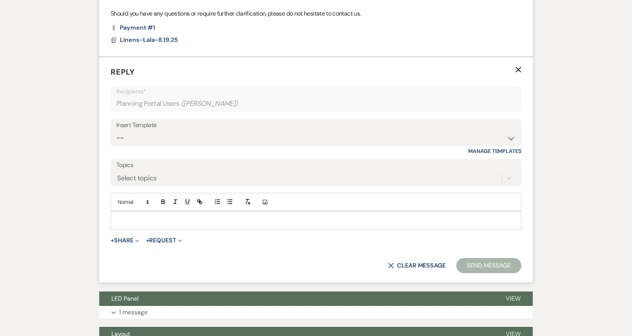
scroll to position [481, 0]
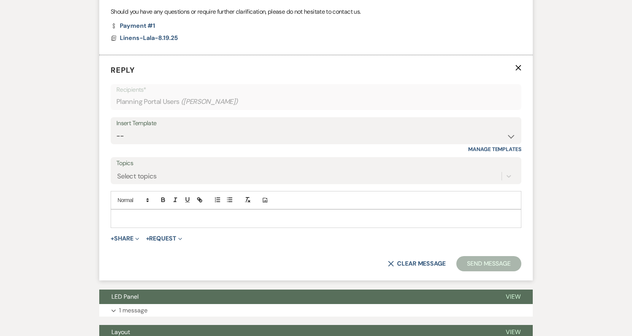
click at [131, 220] on p at bounding box center [316, 218] width 399 height 8
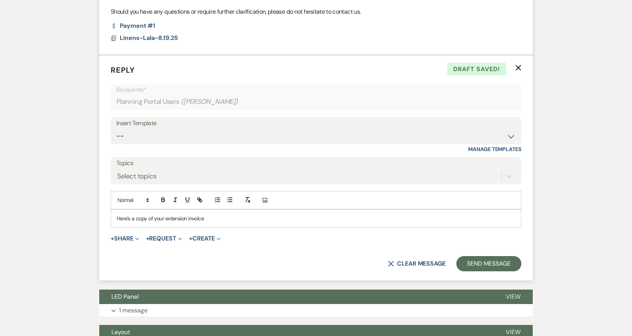
click at [165, 219] on p "Here's a copy of your extension invoice" at bounding box center [316, 218] width 399 height 8
click at [232, 219] on p "Here's a copy of your reception extension invoice" at bounding box center [316, 218] width 399 height 8
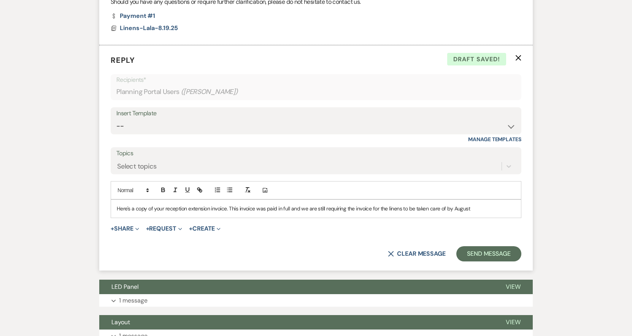
scroll to position [593, 0]
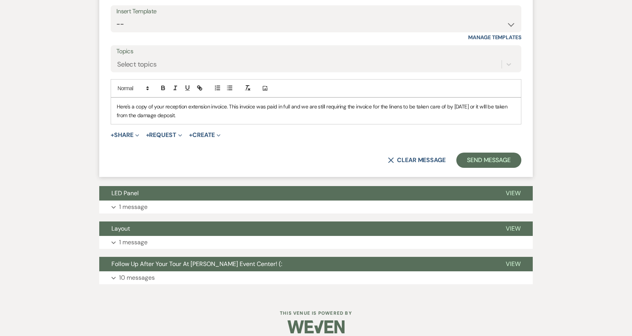
drag, startPoint x: 200, startPoint y: 118, endPoint x: 117, endPoint y: 106, distance: 83.8
click at [117, 106] on p "Here's a copy of your reception extension invoice. This invoice was paid in ful…" at bounding box center [316, 110] width 399 height 17
copy p "Here's a copy of your reception extension invoice. This invoice was paid in ful…"
click at [130, 132] on button "+ Share Expand" at bounding box center [125, 135] width 29 height 6
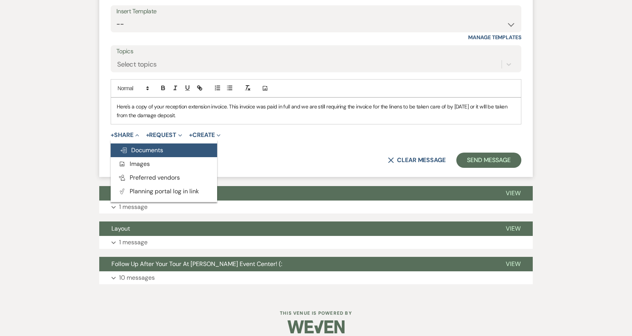
click at [138, 151] on span "Doc Upload Documents" at bounding box center [141, 150] width 43 height 8
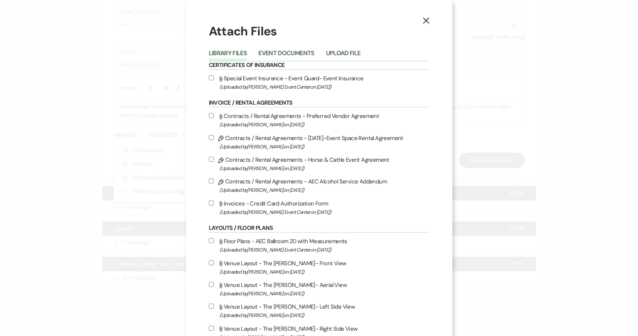
click at [269, 46] on div "Library Files Event Documents Upload File" at bounding box center [319, 53] width 221 height 16
click at [271, 52] on button "Event Documents" at bounding box center [286, 55] width 56 height 11
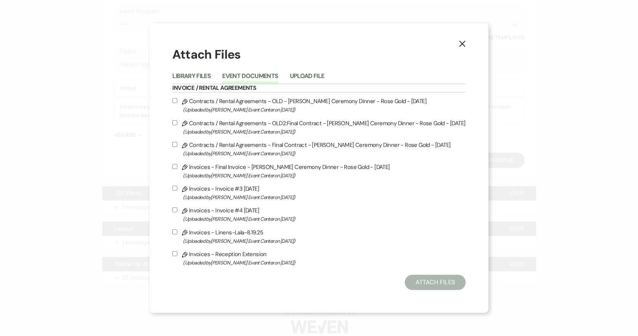
click at [175, 252] on div "X Attach Files Library Files Event Documents Upload File Invoice / Rental Agree…" at bounding box center [318, 168] width 338 height 290
click at [177, 252] on input "Pencil Invoices - Reception Extension (Uploaded by [PERSON_NAME] Event Center o…" at bounding box center [174, 253] width 5 height 5
click at [421, 278] on button "Attach Files" at bounding box center [435, 282] width 60 height 15
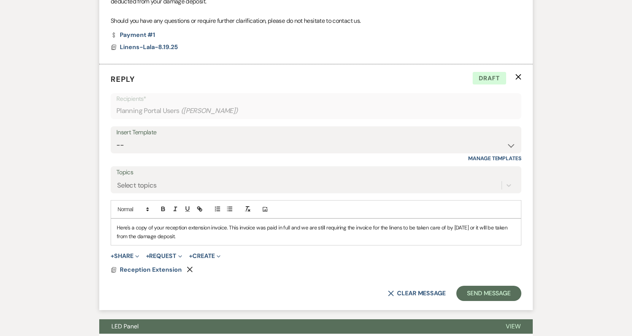
scroll to position [479, 0]
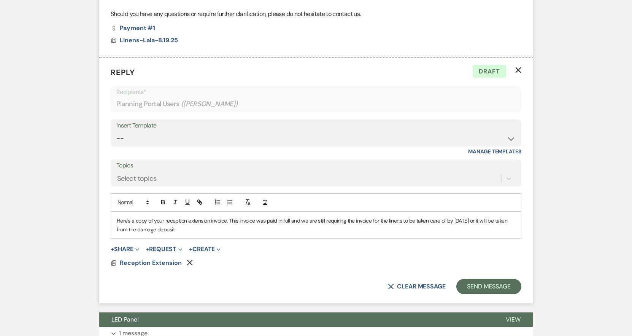
drag, startPoint x: 204, startPoint y: 232, endPoint x: 105, endPoint y: 216, distance: 99.7
click at [105, 216] on form "Reply X Draft Recipients* Planning Portal Users ( [PERSON_NAME] ) Insert Templa…" at bounding box center [316, 180] width 434 height 246
click at [303, 218] on p "Attached is a copy of your reception extension invoice, which has been paid in …" at bounding box center [316, 224] width 399 height 17
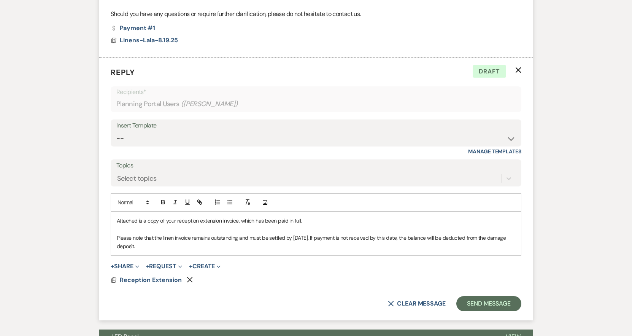
click at [199, 245] on p "Please note that the linen invoice remains outstanding and must be settled by […" at bounding box center [316, 241] width 399 height 17
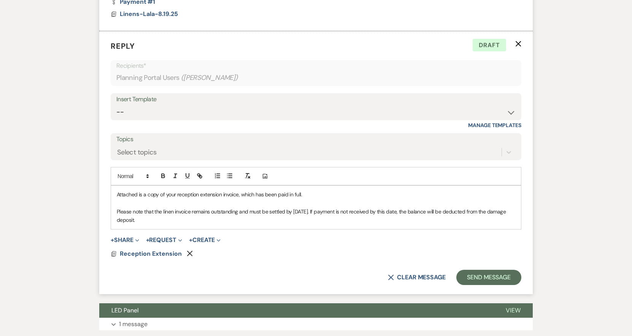
scroll to position [517, 0]
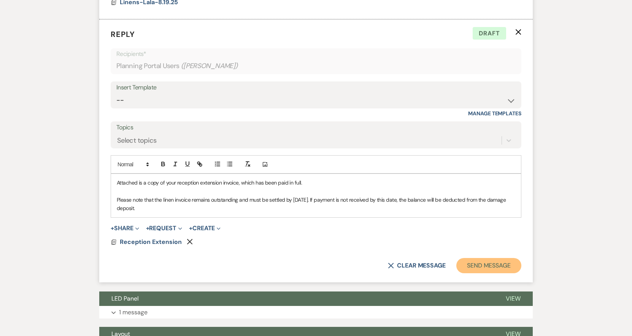
click at [491, 265] on button "Send Message" at bounding box center [488, 265] width 65 height 15
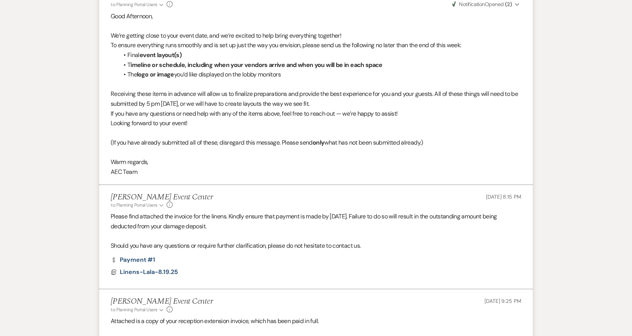
scroll to position [138, 0]
